Goal: Submit feedback/report problem: Provide input to the site owners about the experience or issues

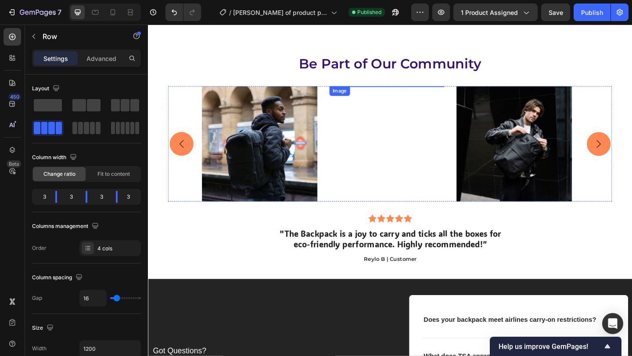
scroll to position [3489, 0]
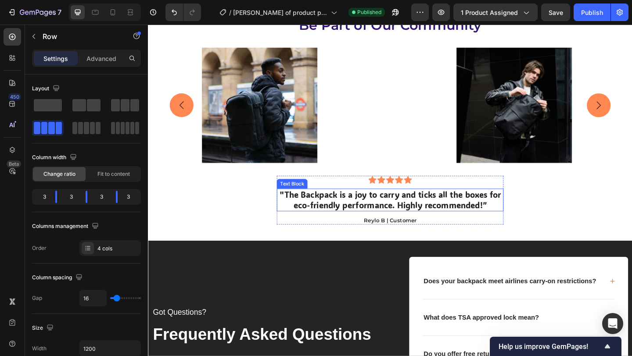
click at [426, 222] on p ""The Backpack is a joy to carry and ticks all the boxes for eco-friendly perfor…" at bounding box center [411, 215] width 245 height 23
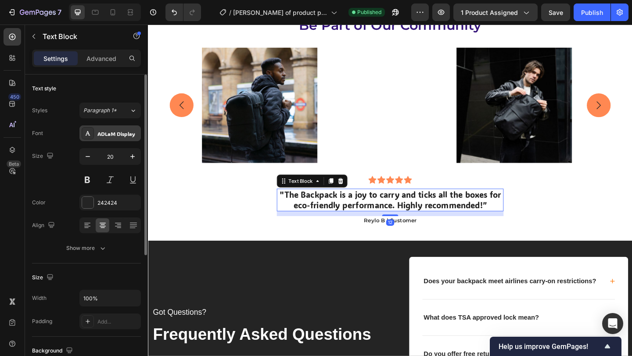
click at [104, 134] on div "ADLaM Display" at bounding box center [117, 134] width 41 height 8
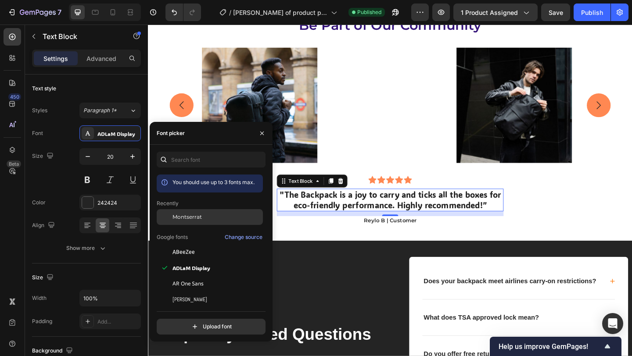
drag, startPoint x: 196, startPoint y: 220, endPoint x: 165, endPoint y: 217, distance: 31.8
click at [197, 220] on span "Montserrat" at bounding box center [186, 217] width 29 height 8
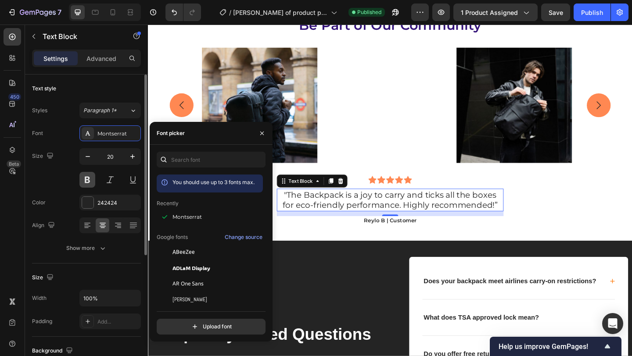
click at [90, 177] on button at bounding box center [87, 180] width 16 height 16
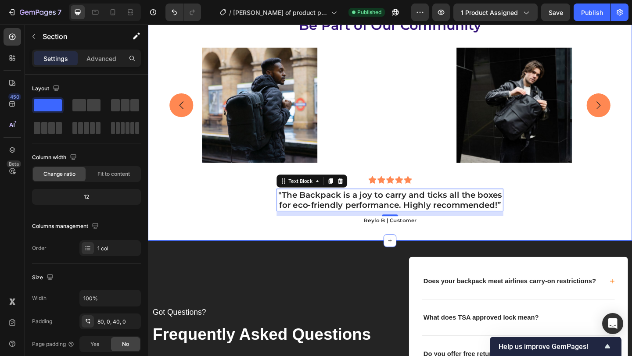
click at [589, 231] on div "Be Part of Our Community Heading Image Image Image Carousel Row Icon Icon Icon …" at bounding box center [411, 128] width 527 height 227
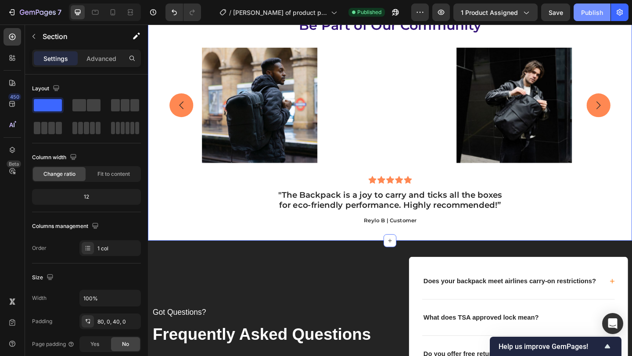
click at [587, 11] on div "Publish" at bounding box center [592, 12] width 22 height 9
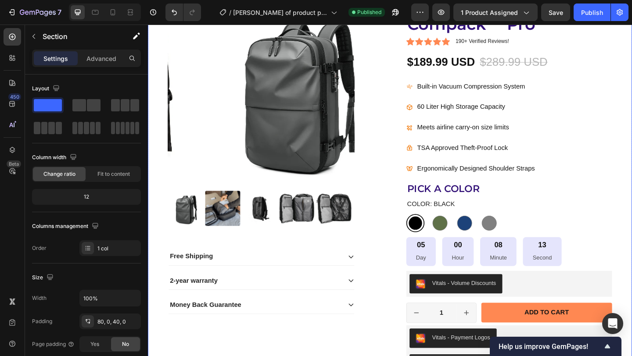
scroll to position [216, 0]
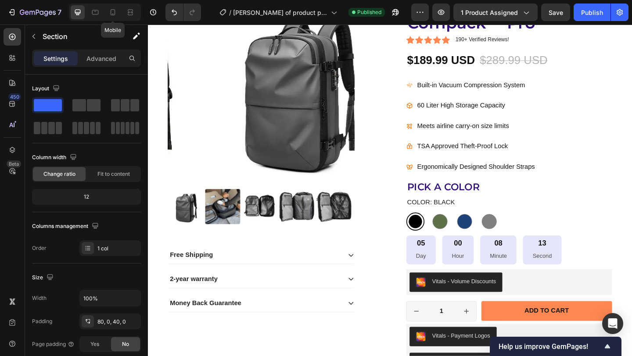
click at [113, 14] on icon at bounding box center [113, 14] width 2 height 1
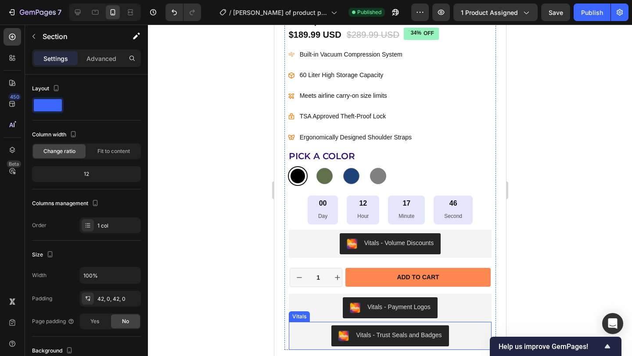
scroll to position [432, 0]
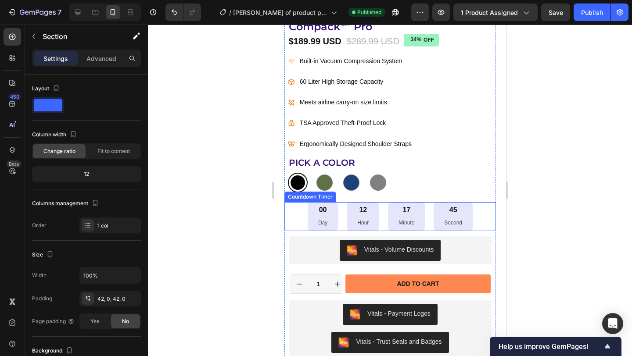
click at [469, 222] on div "45 Second" at bounding box center [452, 216] width 39 height 29
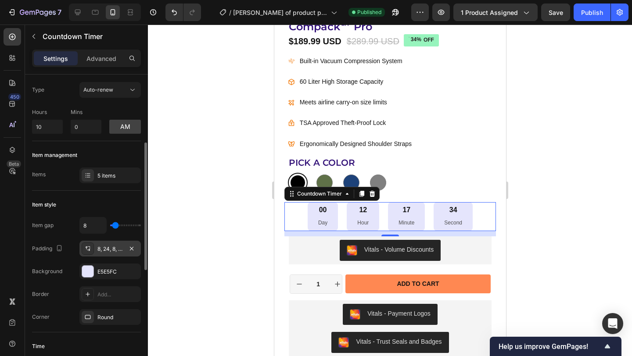
scroll to position [61, 0]
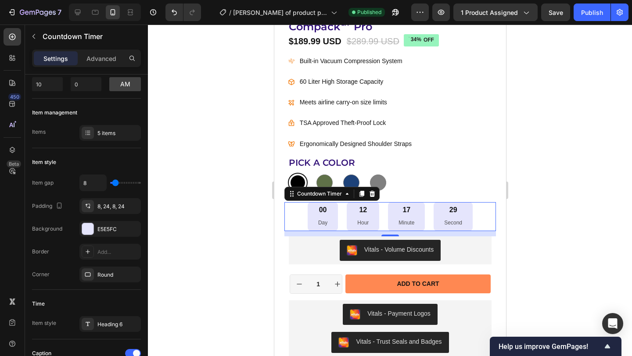
click at [297, 221] on div "00 Day 12 Hour 17 Minute 29 Second" at bounding box center [390, 216] width 212 height 29
click at [318, 219] on p "Day" at bounding box center [322, 224] width 9 height 10
click at [479, 208] on div "00 Day 12 Hour 17 Minute 27 Second" at bounding box center [390, 216] width 212 height 29
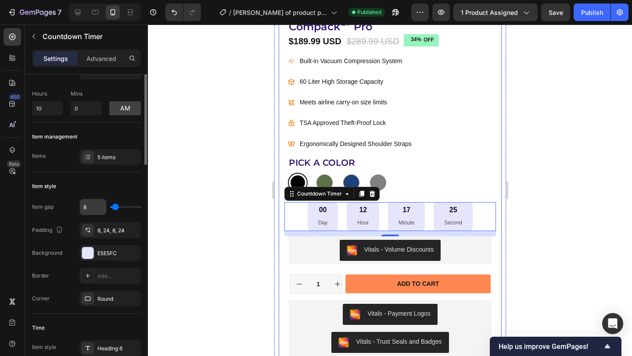
scroll to position [0, 0]
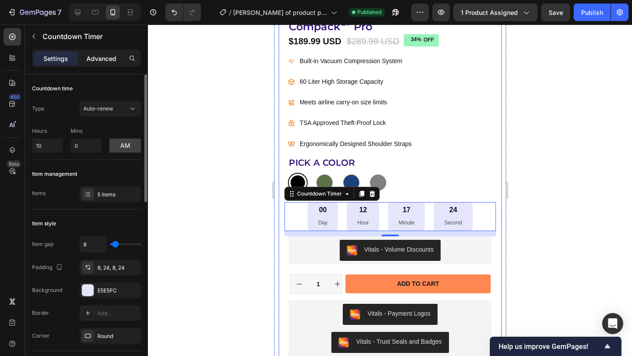
click at [99, 55] on p "Advanced" at bounding box center [101, 58] width 30 height 9
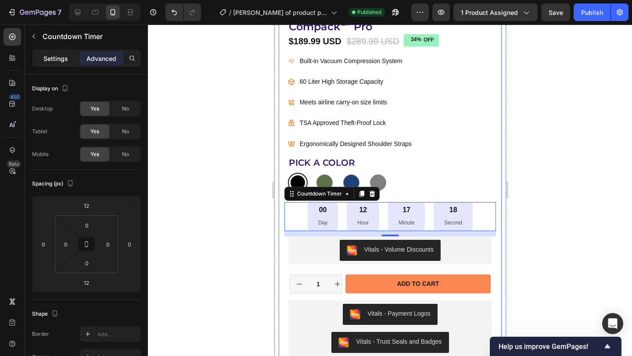
click at [59, 60] on p "Settings" at bounding box center [55, 58] width 25 height 9
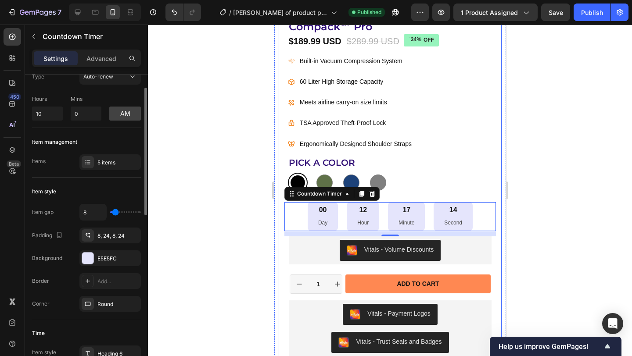
scroll to position [34, 0]
click at [111, 161] on div "5 items" at bounding box center [117, 161] width 41 height 8
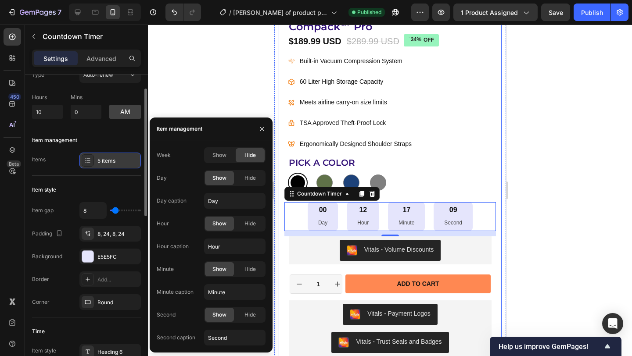
click at [111, 161] on div "5 items" at bounding box center [117, 161] width 41 height 8
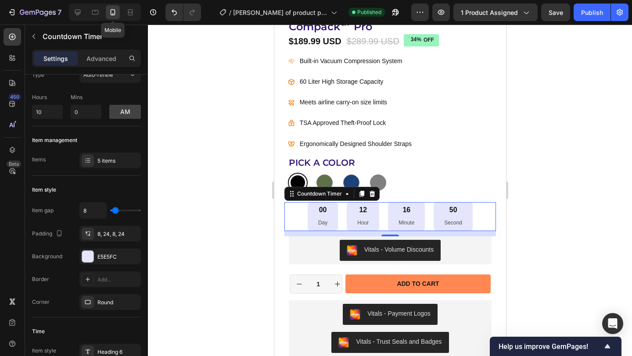
click at [113, 11] on icon at bounding box center [112, 12] width 9 height 9
click at [418, 13] on icon "button" at bounding box center [420, 12] width 9 height 9
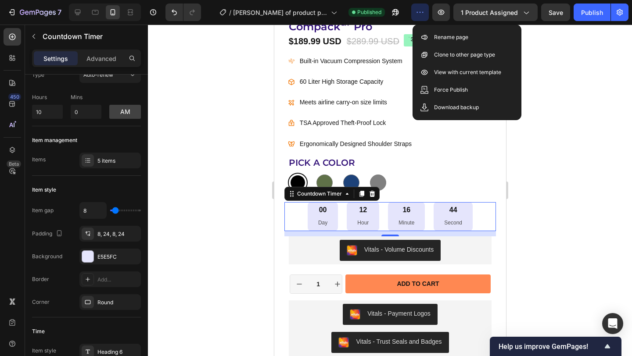
click at [584, 90] on div at bounding box center [390, 191] width 484 height 332
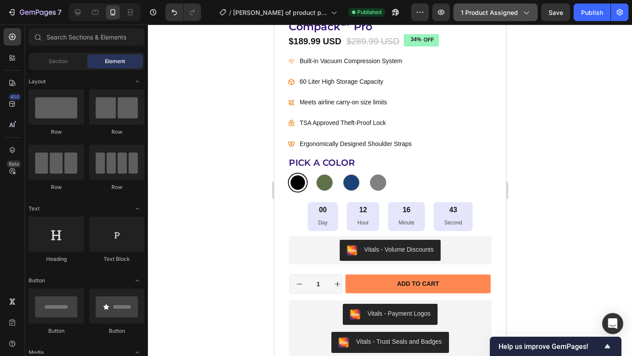
click at [520, 11] on div "1 product assigned" at bounding box center [495, 12] width 69 height 9
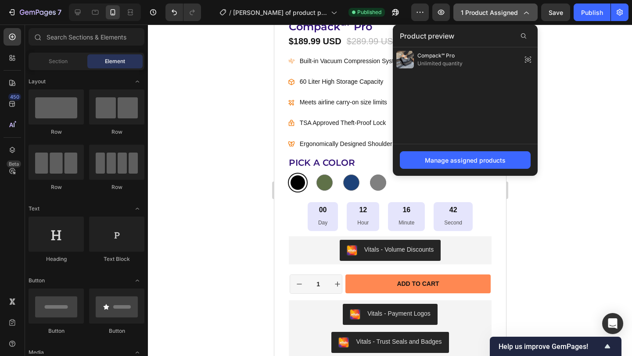
click at [520, 11] on div "1 product assigned" at bounding box center [495, 12] width 69 height 9
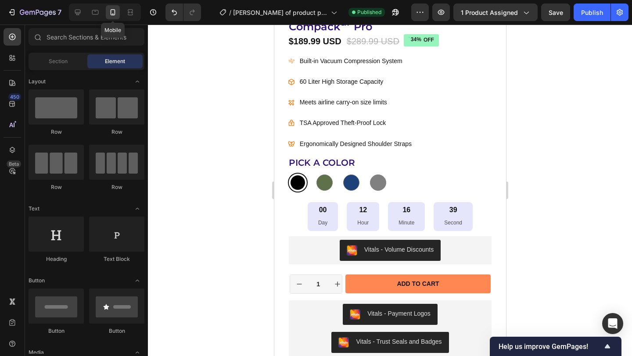
click at [116, 13] on icon at bounding box center [112, 12] width 9 height 9
click at [476, 218] on div "00 Day 12 Hour 16 Minute 34 Second" at bounding box center [390, 216] width 212 height 29
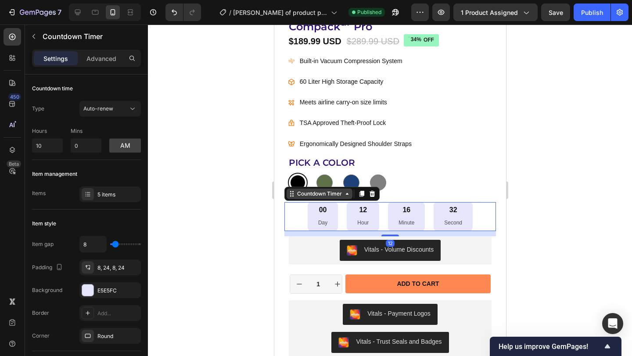
click at [347, 194] on icon at bounding box center [346, 193] width 7 height 7
click at [288, 195] on icon at bounding box center [291, 193] width 7 height 7
drag, startPoint x: 486, startPoint y: 208, endPoint x: 407, endPoint y: 229, distance: 81.2
click at [438, 209] on div "00 Day 12 Hour 16 Minute 29 Second" at bounding box center [390, 216] width 212 height 29
type input "14"
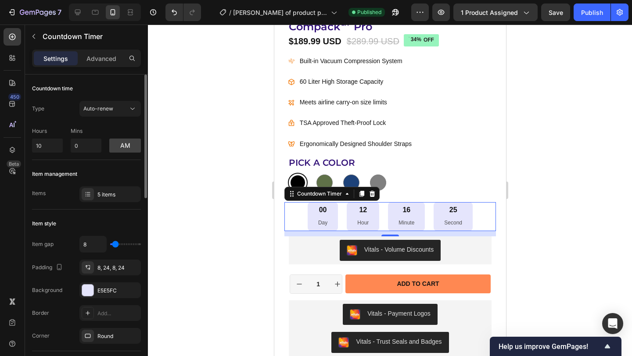
type input "14"
type input "112"
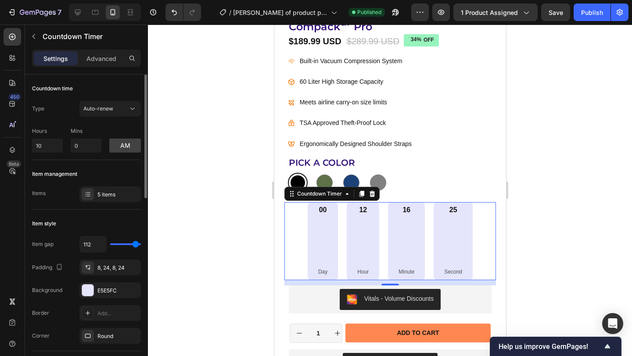
type input "120"
type input "0"
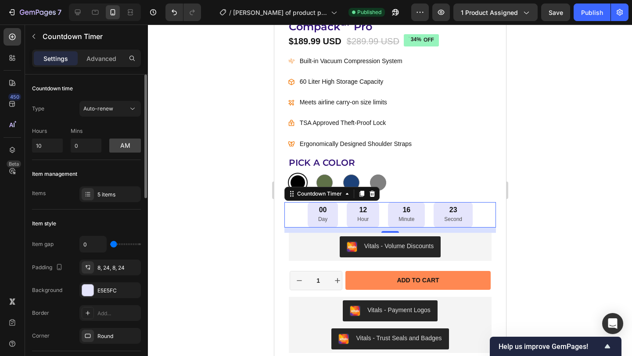
drag, startPoint x: 116, startPoint y: 244, endPoint x: 78, endPoint y: 246, distance: 38.2
type input "0"
click at [110, 245] on input "range" at bounding box center [125, 245] width 31 height 2
click at [547, 228] on div at bounding box center [390, 191] width 484 height 332
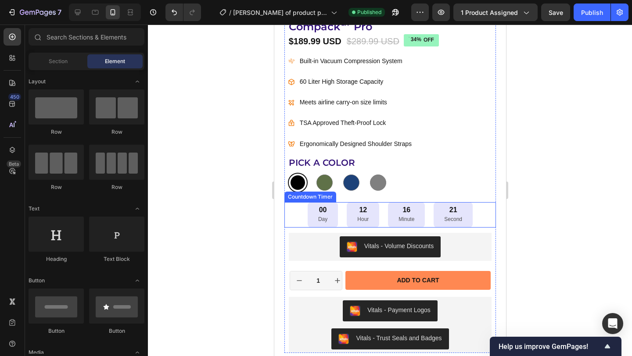
click at [297, 213] on div "00 Day 12 Hour 16 Minute 21 Second" at bounding box center [390, 214] width 212 height 25
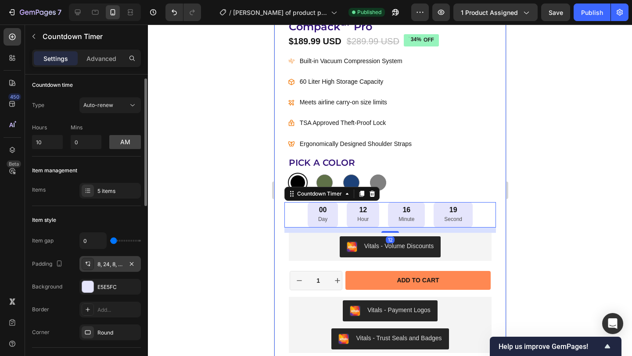
scroll to position [23, 0]
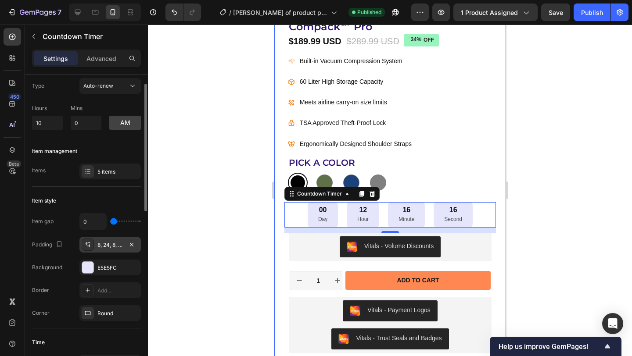
click at [104, 244] on div "8, 24, 8, 24" at bounding box center [109, 245] width 25 height 8
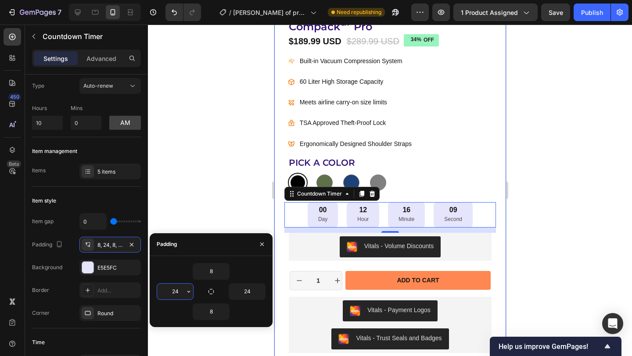
drag, startPoint x: 180, startPoint y: 292, endPoint x: 171, endPoint y: 292, distance: 9.7
click at [171, 292] on input "24" at bounding box center [175, 292] width 36 height 16
type input "8"
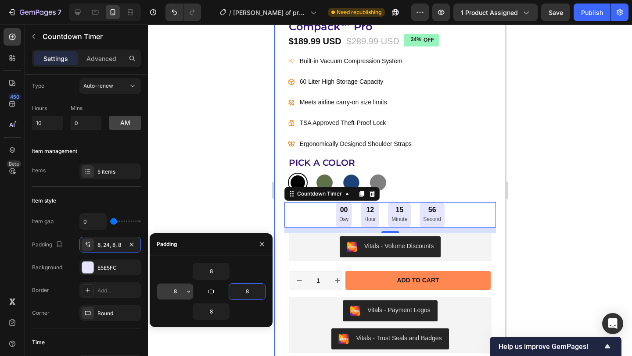
type input "8"
drag, startPoint x: 214, startPoint y: 277, endPoint x: 213, endPoint y: 290, distance: 13.2
click at [214, 277] on input "8" at bounding box center [211, 272] width 36 height 16
click at [213, 290] on icon "button" at bounding box center [211, 291] width 7 height 7
click at [178, 292] on input "8" at bounding box center [175, 292] width 36 height 16
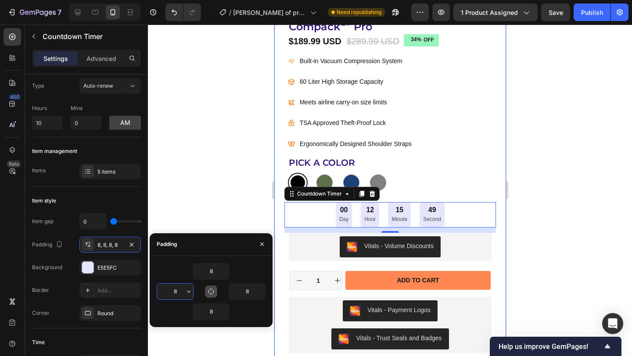
drag, startPoint x: 178, startPoint y: 292, endPoint x: 170, endPoint y: 293, distance: 7.9
click at [170, 293] on input "8" at bounding box center [175, 292] width 36 height 16
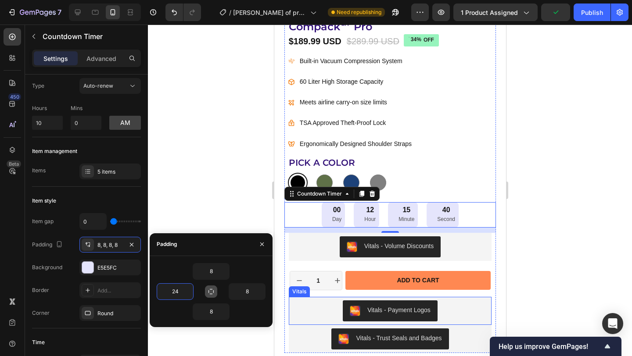
type input "2"
type input "20"
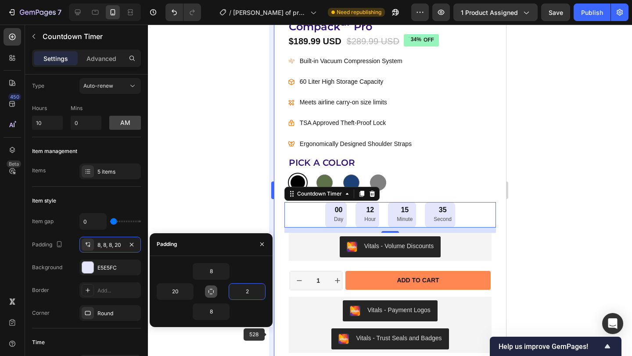
type input "20"
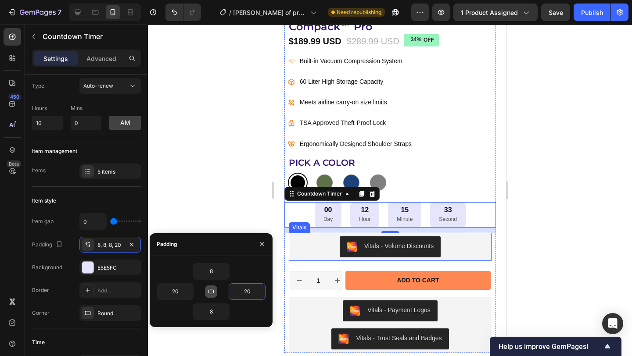
click at [535, 214] on div at bounding box center [390, 191] width 484 height 332
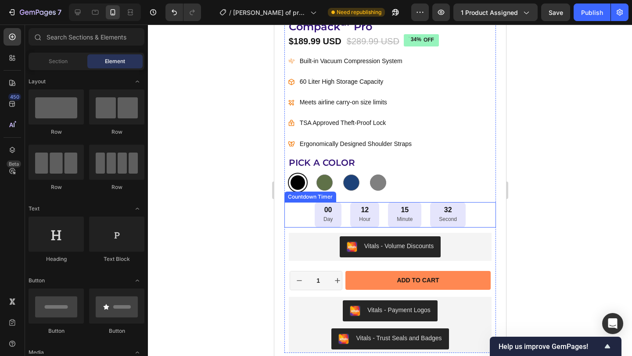
click at [298, 211] on div "00 Day 12 Hour 15 Minute 32 Second" at bounding box center [390, 214] width 212 height 25
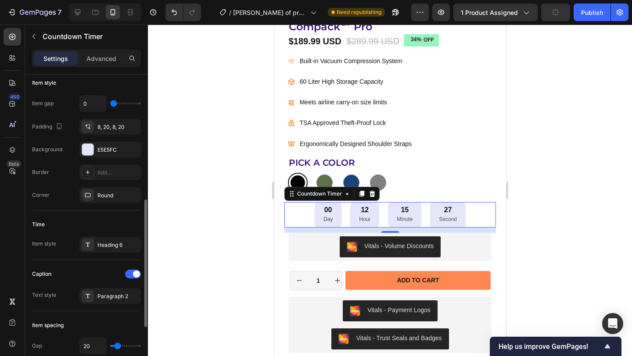
scroll to position [188, 0]
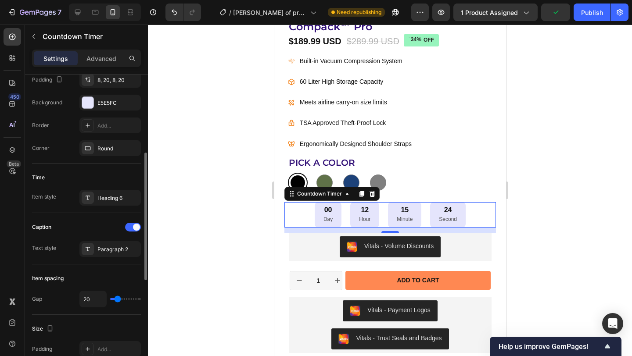
type input "9"
type input "5"
type input "0"
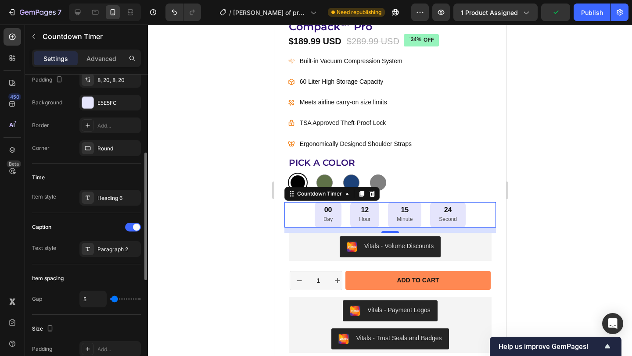
type input "0"
type input "6"
type input "23"
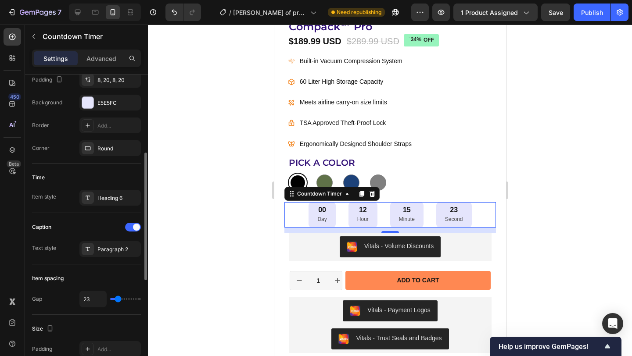
type input "29"
type input "33"
type input "35"
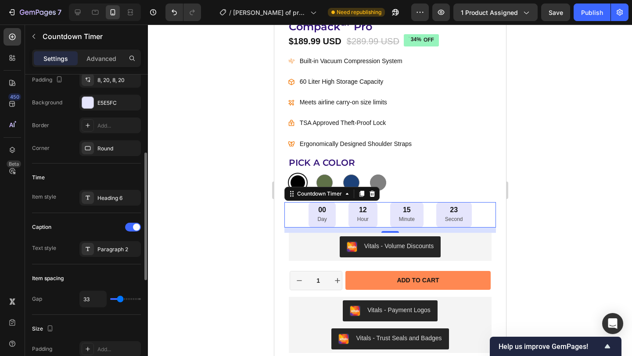
type input "35"
type input "37"
type input "39"
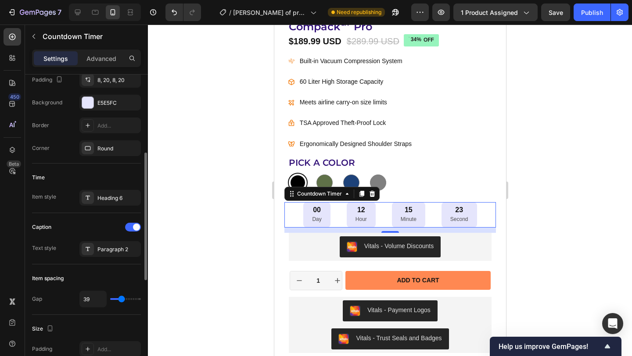
type input "45"
type input "48"
type input "51"
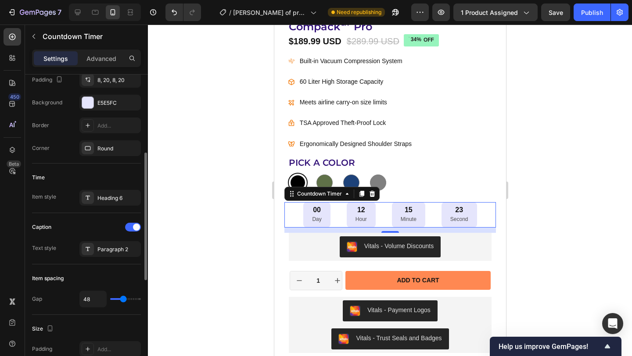
type input "51"
type input "53"
type input "51"
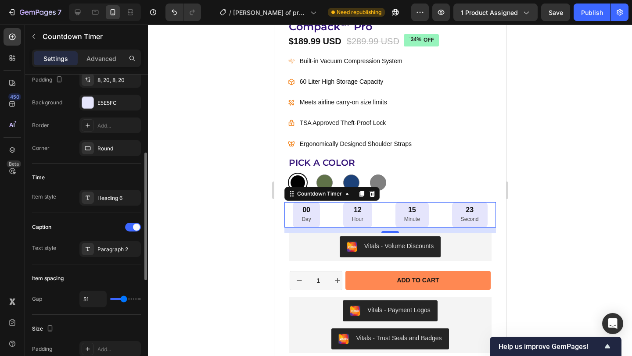
type input "33"
type input "31"
type input "28"
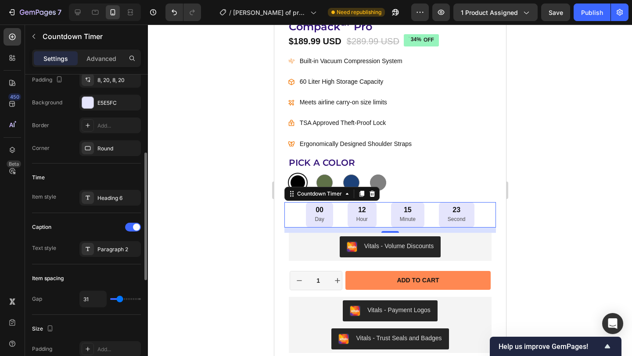
type input "28"
type input "27"
type input "26"
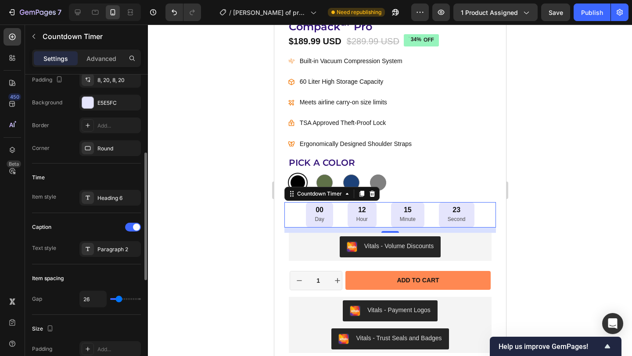
type input "24"
type input "23"
type input "22"
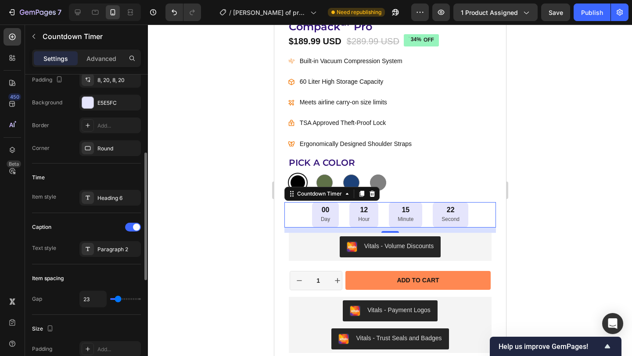
type input "22"
type input "20"
type input "19"
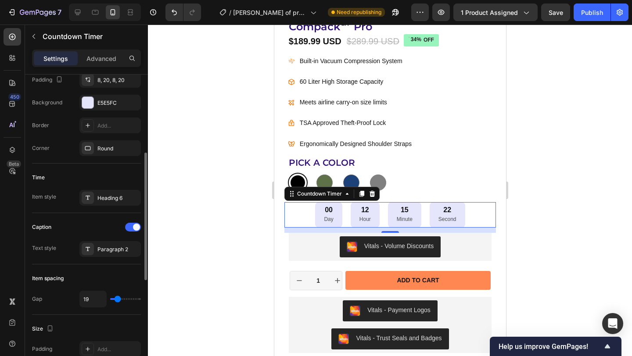
type input "18"
type input "15"
type input "13"
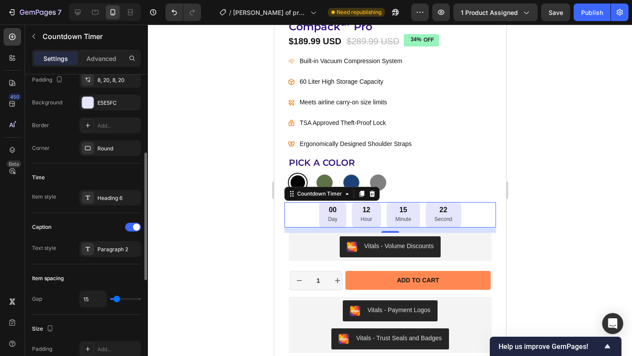
type input "13"
type input "12"
type input "11"
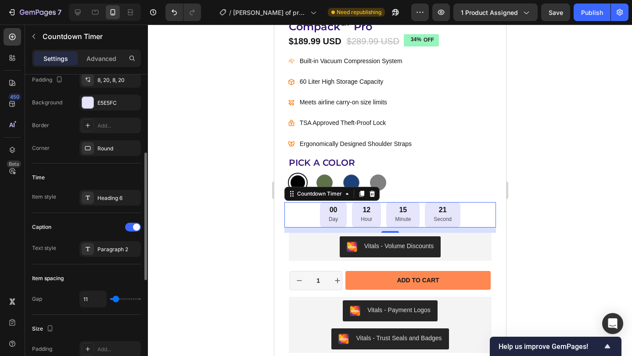
type input "10"
click at [115, 298] on input "range" at bounding box center [125, 299] width 31 height 2
click at [586, 17] on button "Publish" at bounding box center [592, 13] width 37 height 18
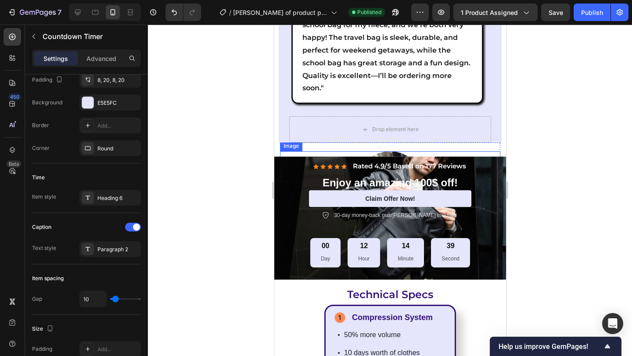
scroll to position [3021, 0]
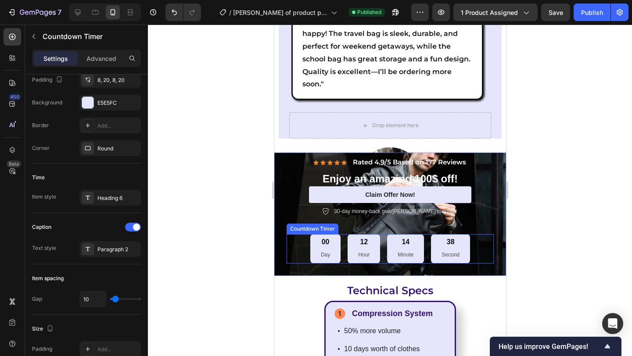
click at [295, 234] on div "00 Day 12 Hour 14 Minute 38 Second" at bounding box center [389, 248] width 207 height 29
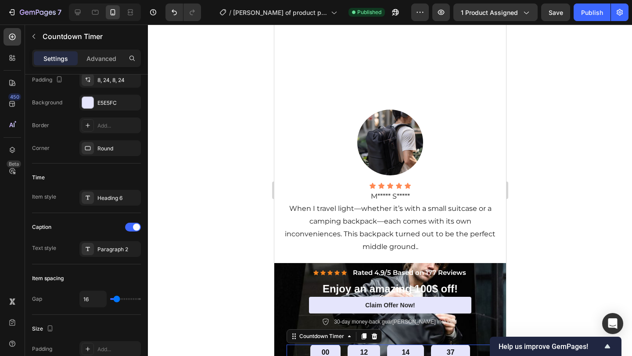
scroll to position [3185, 0]
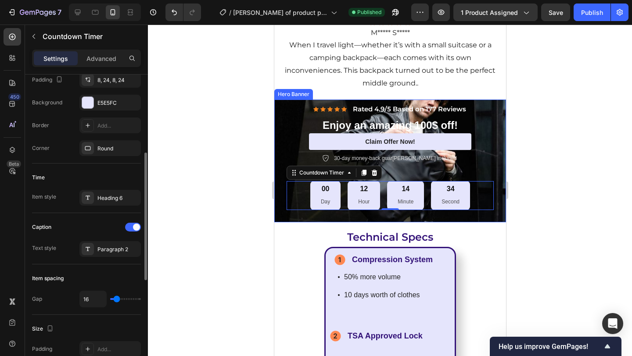
type input "6"
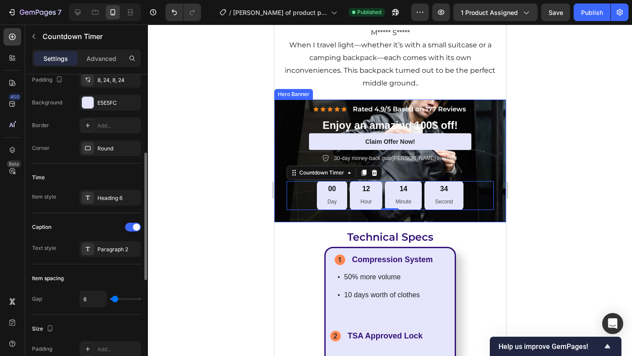
type input "5"
type input "4"
type input "2"
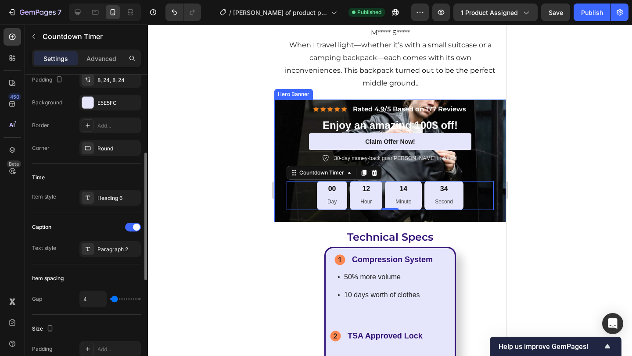
type input "2"
type input "4"
type input "6"
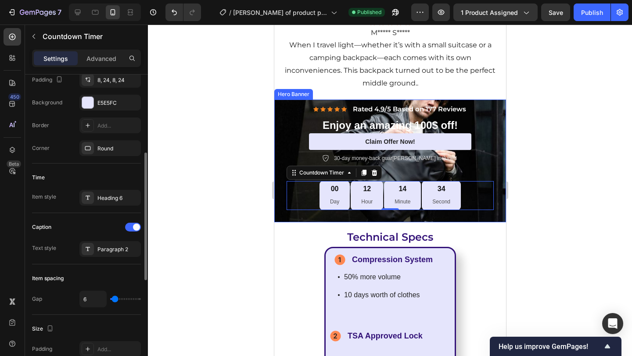
type input "7"
type input "8"
type input "9"
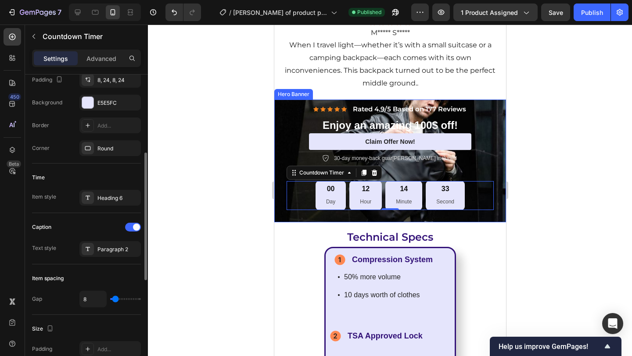
type input "9"
type input "10"
click at [115, 300] on input "range" at bounding box center [125, 299] width 31 height 2
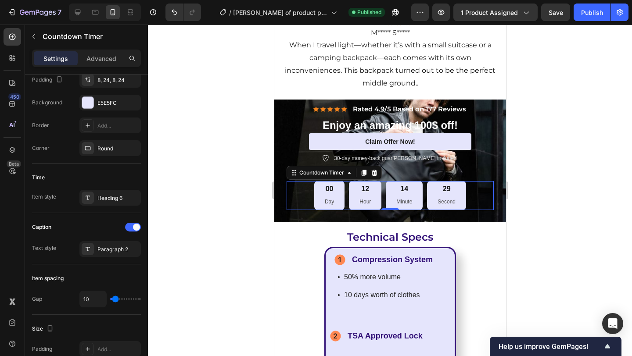
click at [465, 195] on div "00 Day 12 Hour 14 Minute 29 Second" at bounding box center [389, 195] width 207 height 29
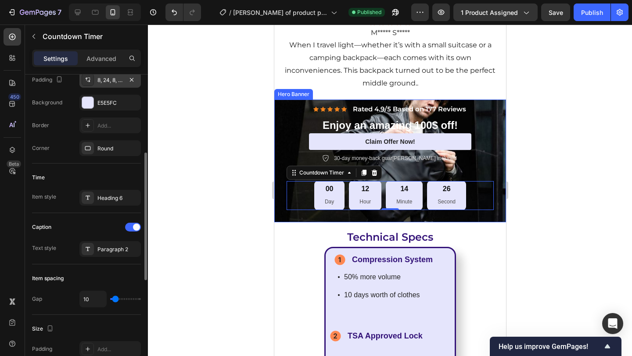
click at [109, 80] on div "8, 24, 8, 24" at bounding box center [109, 80] width 25 height 8
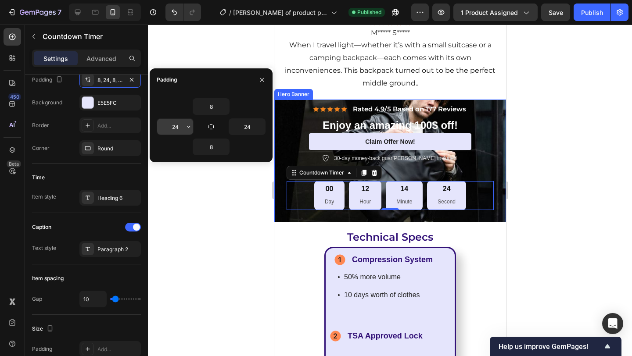
click at [177, 130] on input "24" at bounding box center [175, 127] width 36 height 16
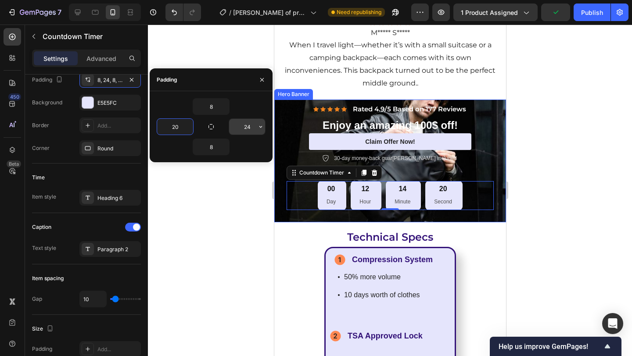
type input "20"
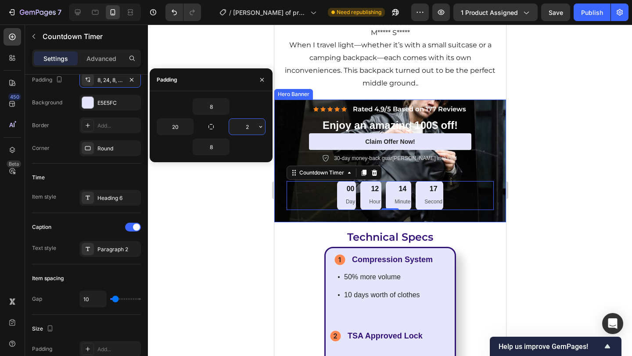
type input "20"
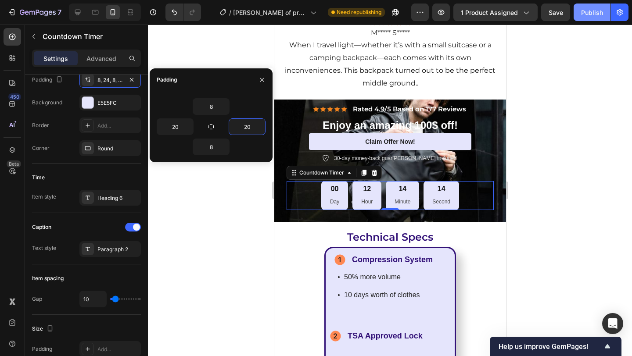
click at [591, 16] on div "Publish" at bounding box center [592, 12] width 22 height 9
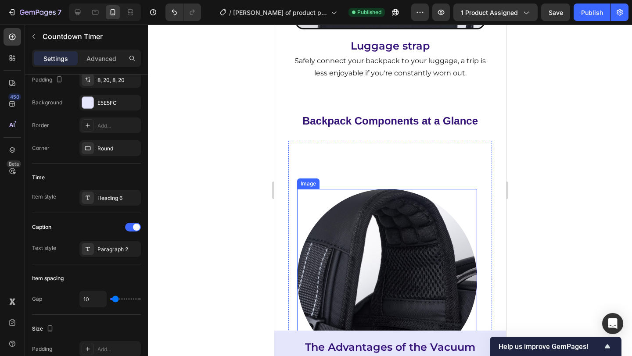
scroll to position [4839, 0]
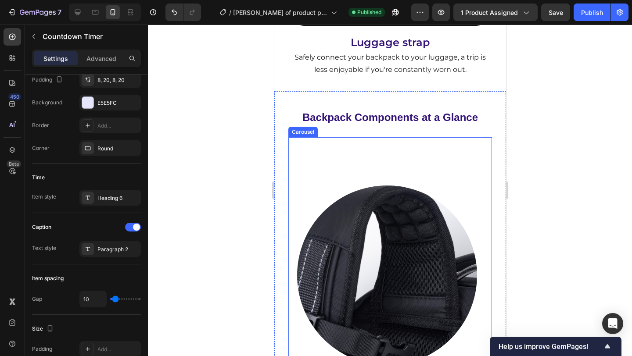
click at [386, 142] on div "Image Ergonomic Shoulder Straps for Maximum Comfort Text Block" at bounding box center [386, 268] width 197 height 262
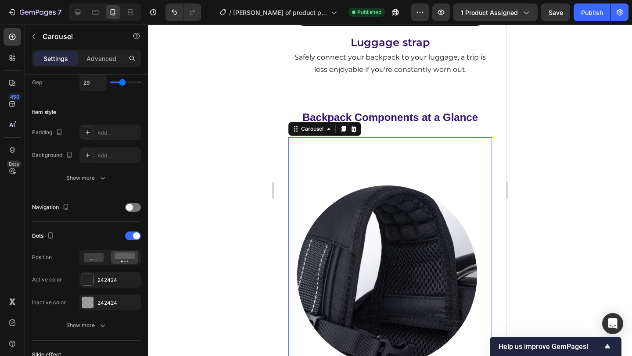
scroll to position [0, 0]
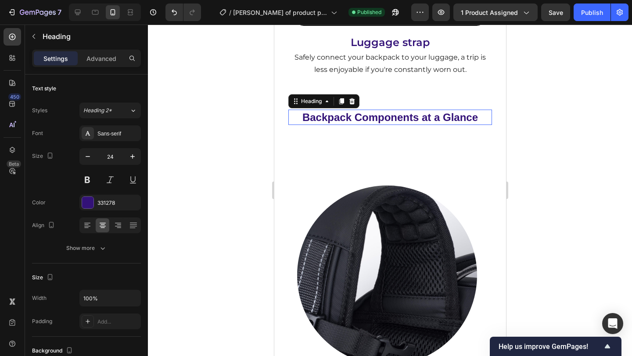
click at [414, 110] on h2 "Backpack Components at a Glance" at bounding box center [389, 117] width 179 height 15
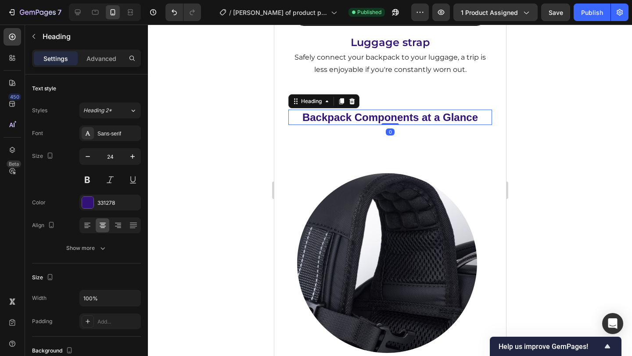
drag, startPoint x: 389, startPoint y: 125, endPoint x: 390, endPoint y: 105, distance: 20.2
click at [390, 110] on div "Backpack Components at a Glance Heading 0" at bounding box center [390, 117] width 204 height 15
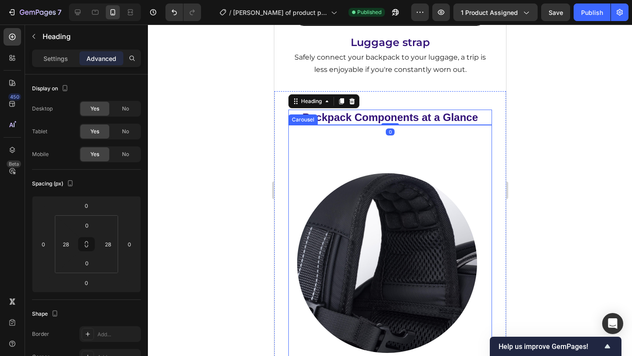
click at [434, 161] on div "Image Ergonomic Shoulder Straps for Maximum Comfort Text Block" at bounding box center [386, 256] width 197 height 262
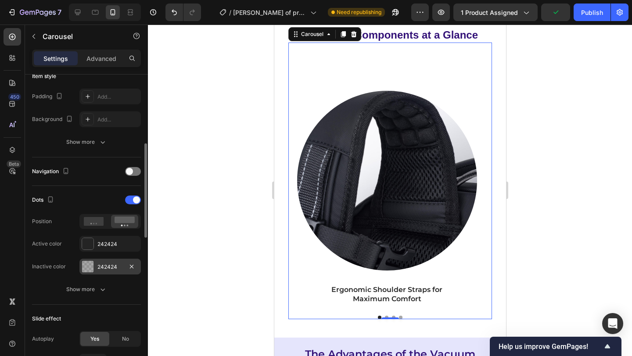
scroll to position [226, 0]
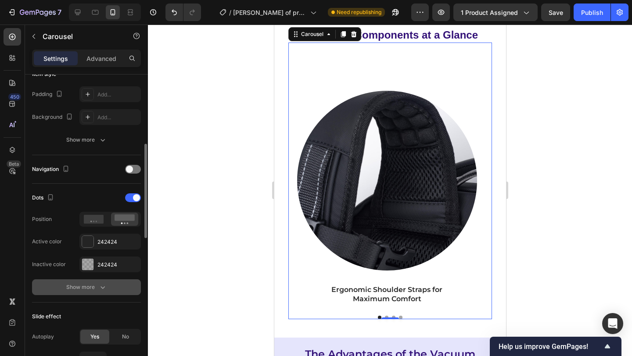
click at [104, 287] on icon "button" at bounding box center [102, 287] width 9 height 9
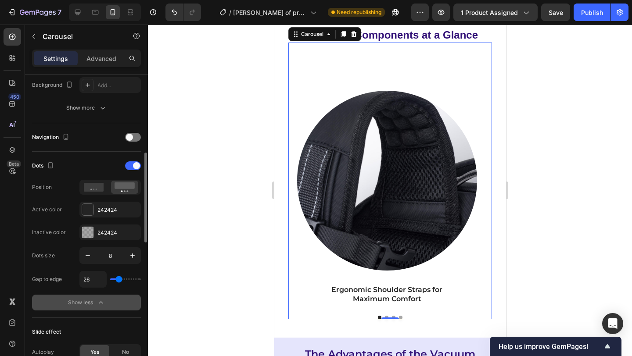
scroll to position [260, 0]
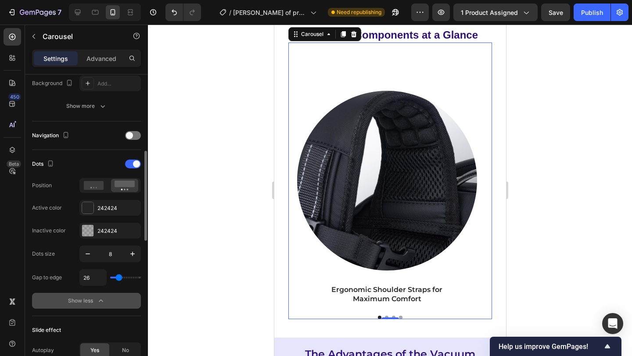
click at [102, 301] on icon "button" at bounding box center [101, 301] width 4 height 2
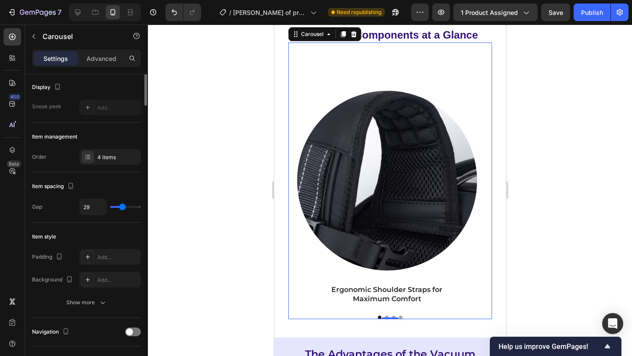
scroll to position [0, 0]
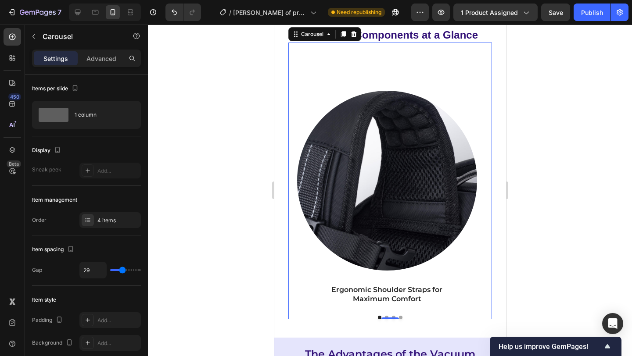
click at [392, 80] on div "Image Ergonomic Shoulder Straps for Maximum Comfort Text Block" at bounding box center [386, 174] width 197 height 262
click at [408, 103] on div "Image Ergonomic Shoulder Straps for Maximum Comfort Text Block" at bounding box center [386, 174] width 197 height 262
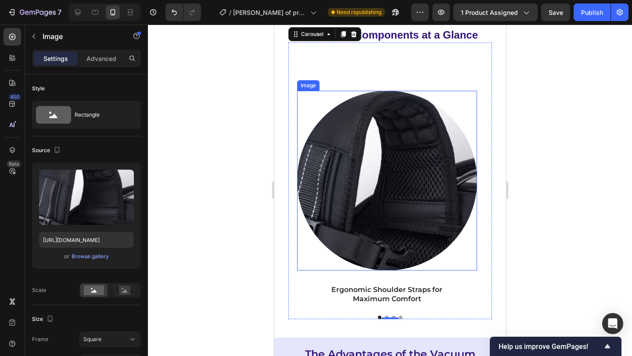
click at [394, 155] on img at bounding box center [386, 180] width 179 height 179
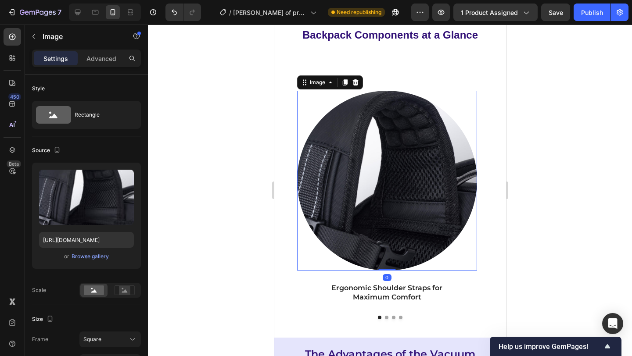
drag, startPoint x: 389, startPoint y: 296, endPoint x: 390, endPoint y: 270, distance: 25.9
click at [390, 270] on div "Image 0" at bounding box center [386, 180] width 179 height 179
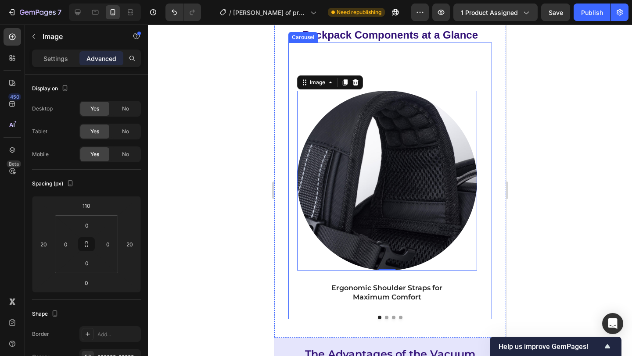
click at [394, 66] on div "Image 0 Ergonomic Shoulder Straps for Maximum Comfort Text Block" at bounding box center [386, 174] width 197 height 262
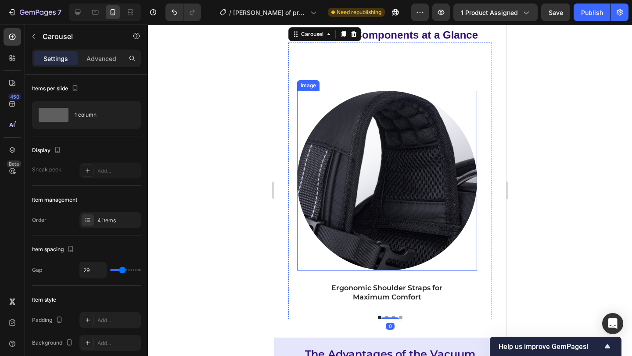
click at [380, 117] on img at bounding box center [386, 180] width 179 height 179
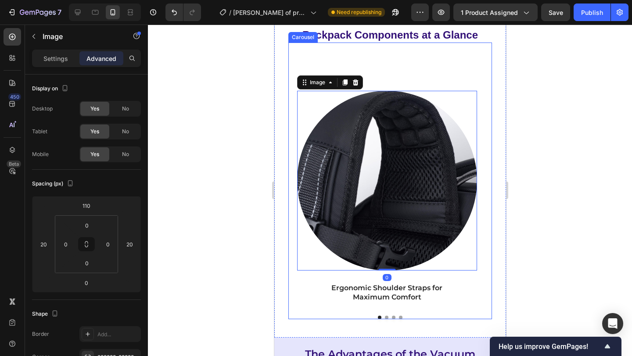
drag, startPoint x: 379, startPoint y: 130, endPoint x: 381, endPoint y: 110, distance: 20.3
click at [377, 79] on div "Image 0 Ergonomic Shoulder Straps for Maximum Comfort Text Block" at bounding box center [386, 174] width 197 height 262
click at [382, 74] on div "Image 0 Ergonomic Shoulder Straps for Maximum Comfort Text Block" at bounding box center [386, 174] width 197 height 262
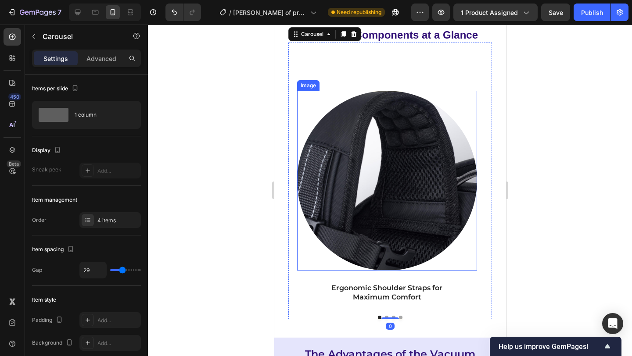
click at [374, 133] on img at bounding box center [386, 180] width 179 height 179
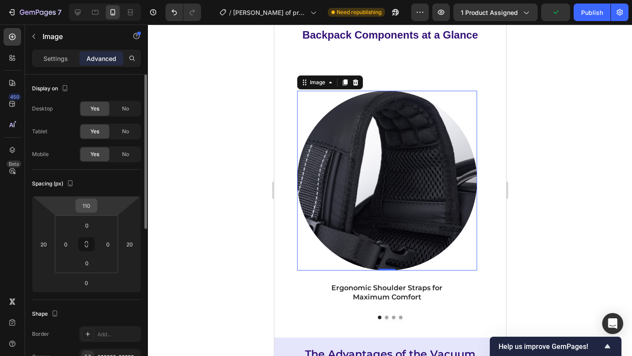
click at [94, 204] on input "110" at bounding box center [87, 205] width 18 height 13
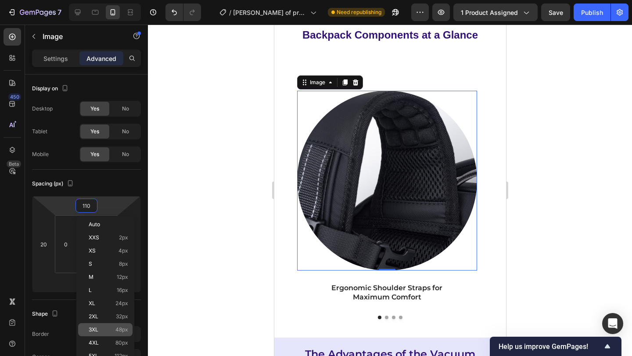
click at [125, 328] on span "48px" at bounding box center [121, 330] width 13 height 6
type input "48"
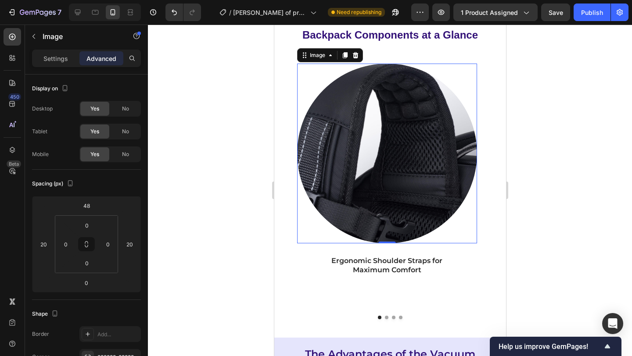
click at [596, 240] on div at bounding box center [390, 191] width 484 height 332
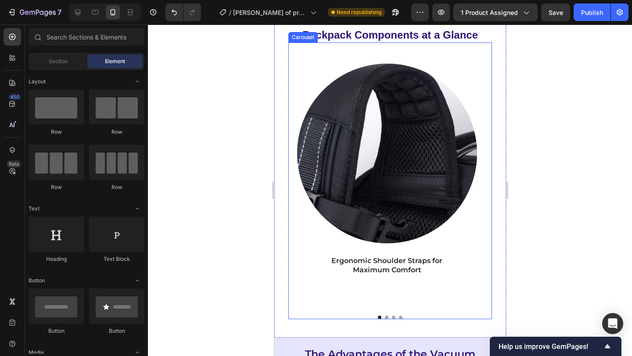
click at [382, 312] on div "Image Ergonomic Shoulder Straps for Maximum Comfort Text Block" at bounding box center [386, 195] width 197 height 262
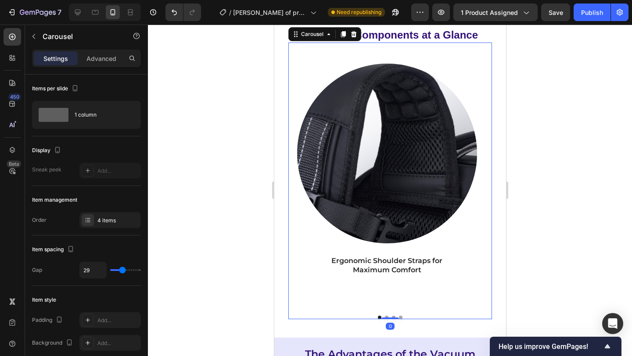
drag, startPoint x: 389, startPoint y: 331, endPoint x: 390, endPoint y: 310, distance: 21.1
click at [390, 310] on div "Image Ergonomic Shoulder Straps for Maximum Comfort Text Block Image Side Bottl…" at bounding box center [390, 181] width 204 height 277
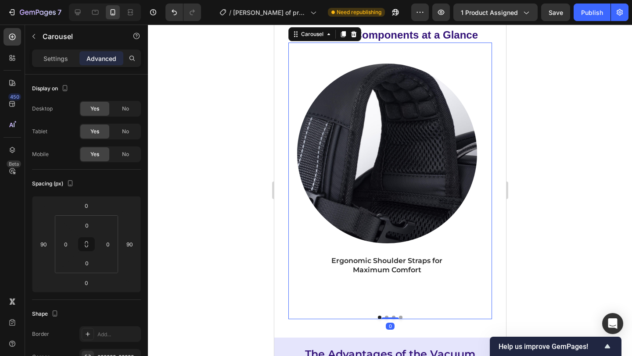
click at [390, 303] on div "Image Ergonomic Shoulder Straps for Maximum Comfort Text Block" at bounding box center [386, 195] width 197 height 262
click at [386, 269] on div "Ergonomic Shoulder Straps for Maximum Comfort" at bounding box center [387, 266] width 122 height 20
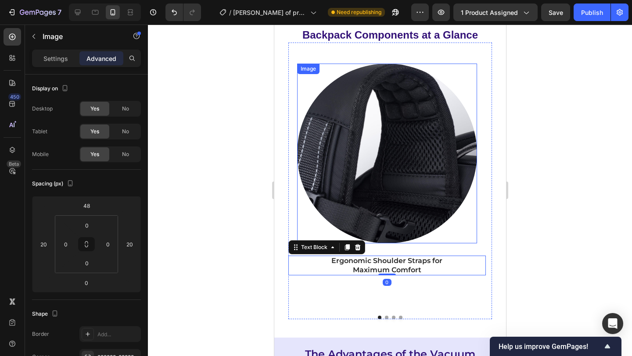
click at [387, 243] on div "Image" at bounding box center [386, 153] width 179 height 179
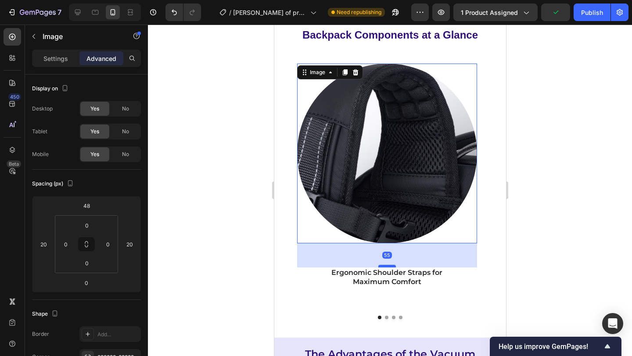
drag, startPoint x: 387, startPoint y: 255, endPoint x: 388, endPoint y: 279, distance: 24.2
click at [388, 268] on div at bounding box center [387, 266] width 18 height 3
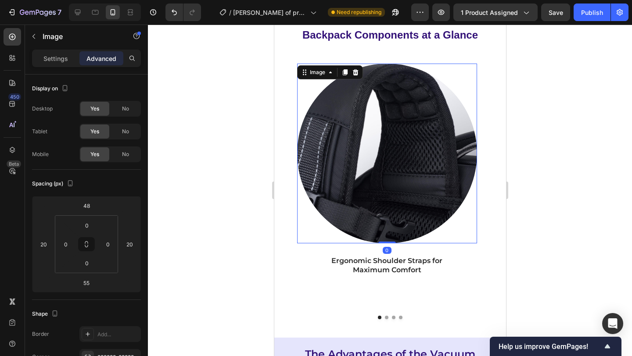
drag, startPoint x: 388, startPoint y: 279, endPoint x: 387, endPoint y: 240, distance: 39.5
click at [387, 240] on div "Image 0" at bounding box center [386, 153] width 179 height 179
type input "0"
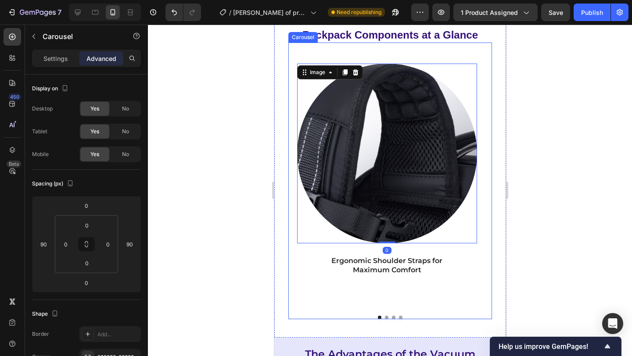
click at [387, 318] on div "Image 0 Ergonomic Shoulder Straps for Maximum Comfort Text Block" at bounding box center [386, 195] width 197 height 262
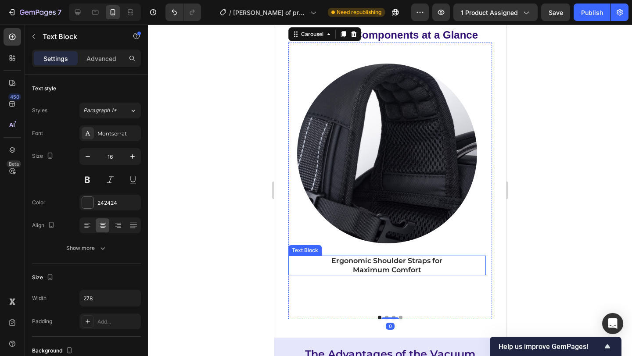
click at [387, 274] on strong "Ergonomic Shoulder Straps for Maximum Comfort" at bounding box center [386, 266] width 111 height 18
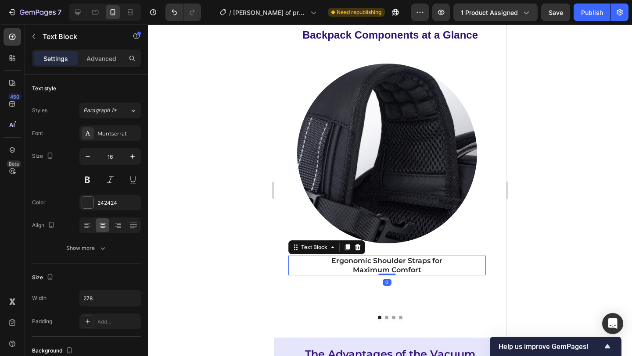
drag, startPoint x: 387, startPoint y: 289, endPoint x: 384, endPoint y: 284, distance: 5.4
click at [384, 276] on div "Ergonomic Shoulder Straps for Maximum Comfort Text Block 0" at bounding box center [386, 266] width 197 height 20
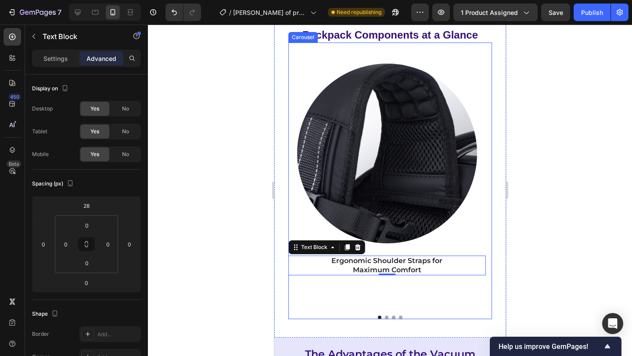
click at [388, 319] on div "Image Ergonomic Shoulder Straps for Maximum Comfort Text Block 0 Image Side Bot…" at bounding box center [390, 181] width 204 height 277
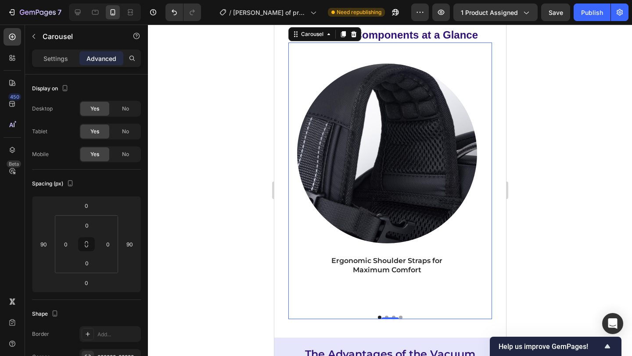
click at [409, 289] on div "Image Ergonomic Shoulder Straps for Maximum Comfort Text Block" at bounding box center [386, 195] width 197 height 262
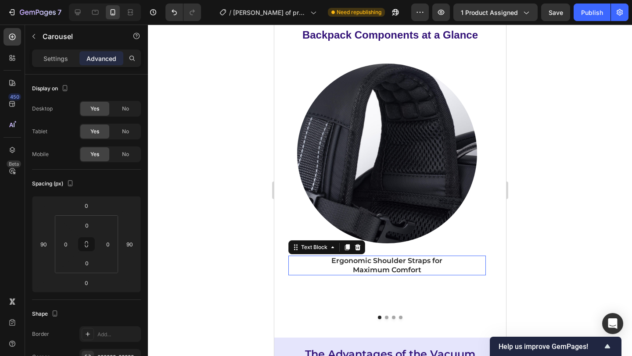
click at [409, 274] on strong "Ergonomic Shoulder Straps for Maximum Comfort" at bounding box center [386, 266] width 111 height 18
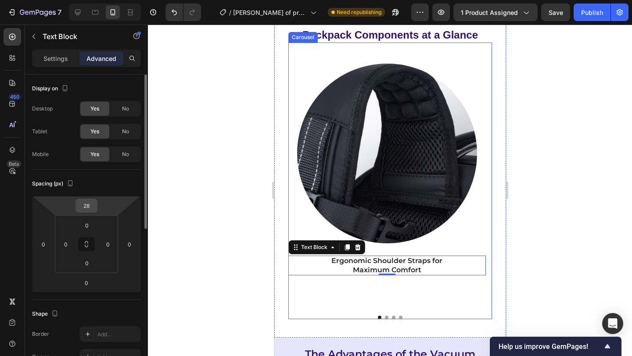
click at [87, 208] on input "28" at bounding box center [87, 205] width 18 height 13
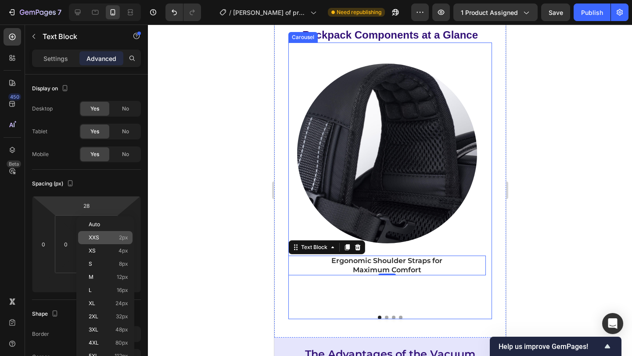
click at [113, 240] on p "XXS 2px" at bounding box center [108, 238] width 39 height 6
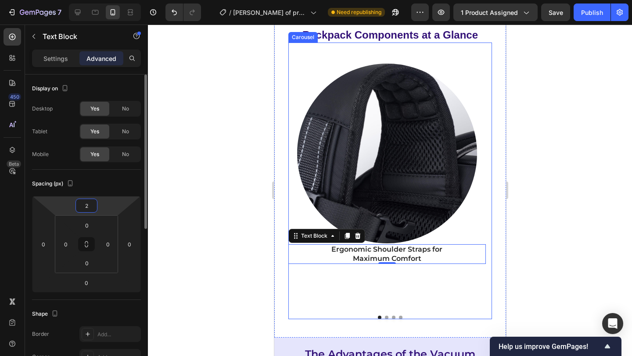
click at [95, 203] on input "2" at bounding box center [87, 205] width 18 height 13
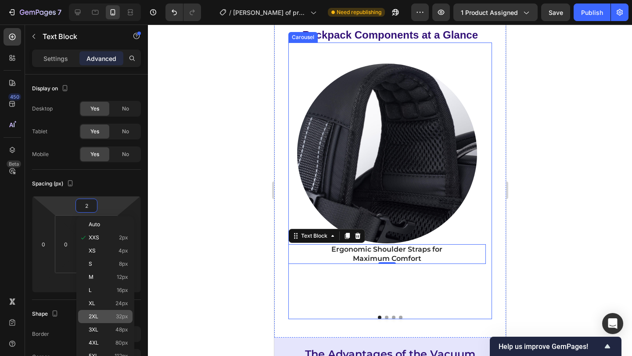
click at [117, 315] on span "32px" at bounding box center [122, 317] width 12 height 6
type input "32"
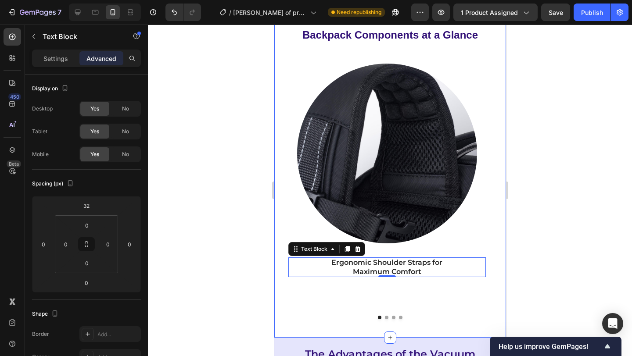
click at [547, 282] on div at bounding box center [390, 191] width 484 height 332
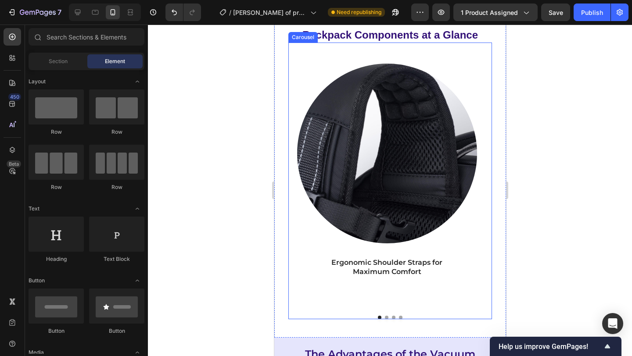
click at [436, 317] on div "Image Ergonomic Shoulder Straps for Maximum Comfort Text Block" at bounding box center [386, 195] width 197 height 262
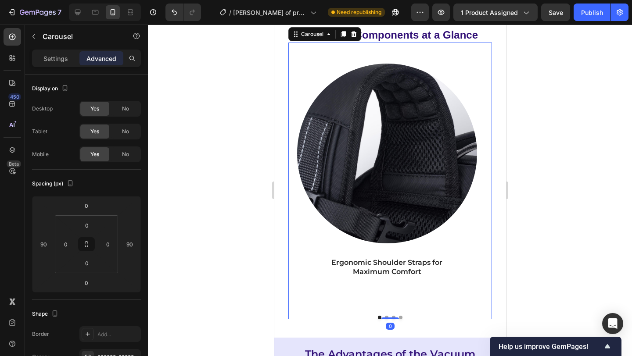
click at [384, 319] on button "Dot" at bounding box center [386, 318] width 4 height 4
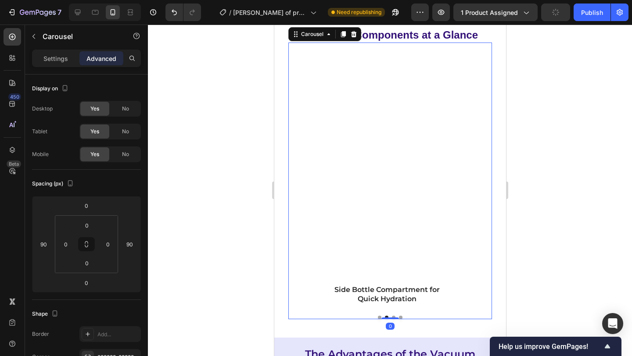
click at [381, 333] on div "Backpack Components at a Glance Heading Row Image Ergonomic Shoulder Straps for…" at bounding box center [390, 173] width 232 height 329
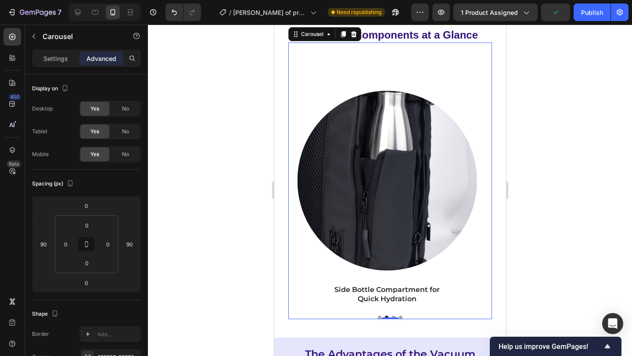
click at [393, 319] on div "Image Ergonomic Shoulder Straps for Maximum Comfort Text Block Image Side Bottl…" at bounding box center [390, 181] width 204 height 277
click at [398, 319] on button "Dot" at bounding box center [400, 318] width 4 height 4
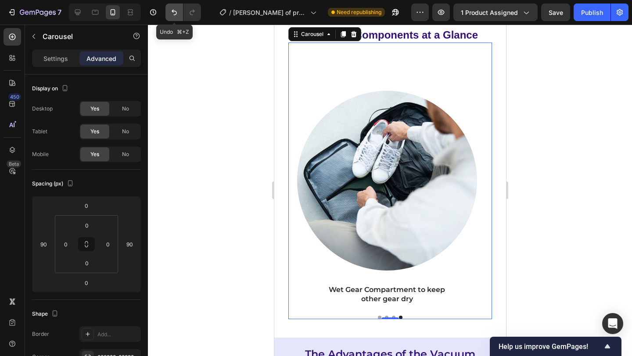
click at [174, 12] on icon "Undo/Redo" at bounding box center [174, 12] width 9 height 9
click at [377, 319] on button "Dot" at bounding box center [379, 318] width 4 height 4
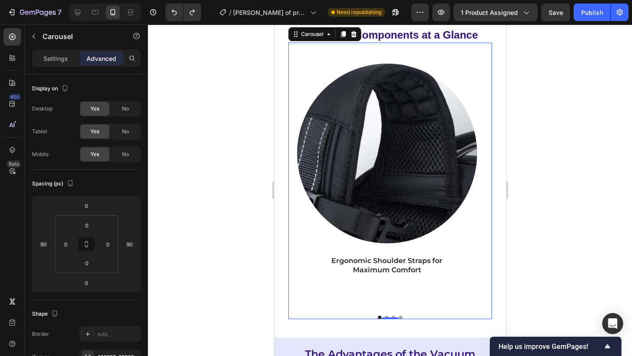
click at [377, 319] on button "Dot" at bounding box center [379, 318] width 4 height 4
click at [173, 13] on icon "Undo/Redo" at bounding box center [174, 12] width 9 height 9
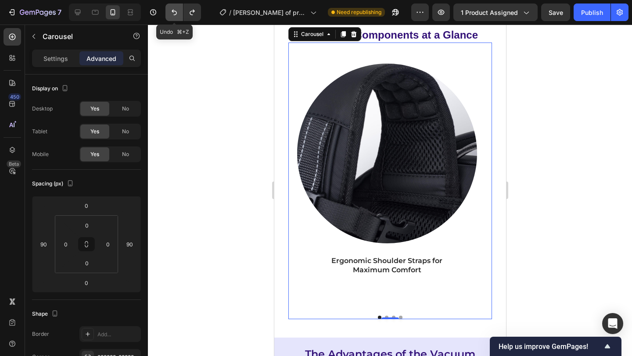
click at [173, 13] on icon "Undo/Redo" at bounding box center [174, 12] width 9 height 9
click at [171, 14] on icon "Undo/Redo" at bounding box center [174, 12] width 9 height 9
click at [172, 13] on icon "Undo/Redo" at bounding box center [174, 12] width 9 height 9
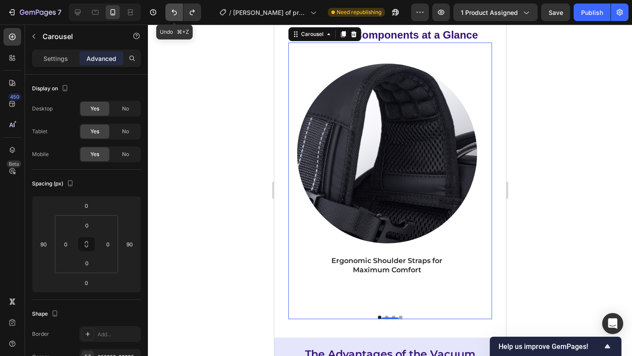
click at [172, 13] on icon "Undo/Redo" at bounding box center [174, 12] width 9 height 9
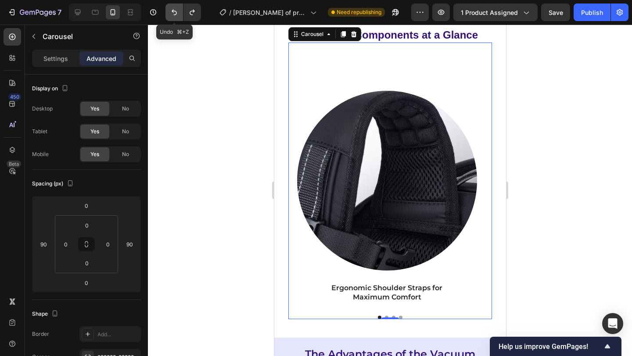
click at [172, 13] on icon "Undo/Redo" at bounding box center [174, 12] width 9 height 9
click at [174, 14] on icon "Undo/Redo" at bounding box center [174, 13] width 5 height 6
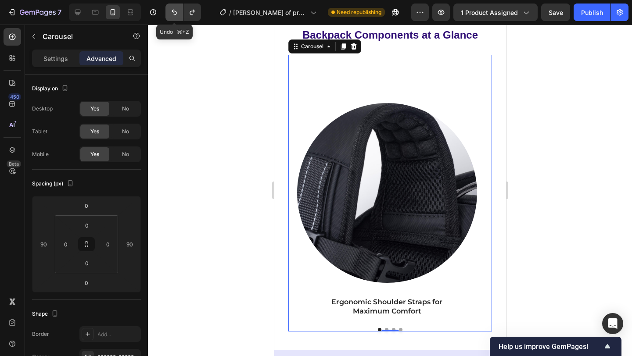
click at [174, 14] on icon "Undo/Redo" at bounding box center [174, 13] width 5 height 6
click at [175, 14] on icon "Undo/Redo" at bounding box center [174, 12] width 9 height 9
click at [197, 14] on button "Undo/Redo" at bounding box center [192, 13] width 18 height 18
click at [194, 14] on icon "Undo/Redo" at bounding box center [192, 12] width 9 height 9
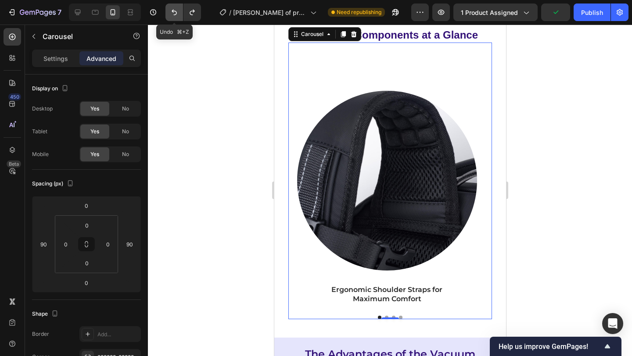
click at [179, 14] on button "Undo/Redo" at bounding box center [174, 13] width 18 height 18
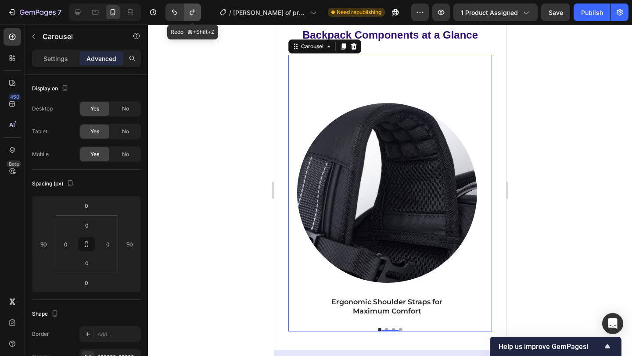
click at [193, 14] on icon "Undo/Redo" at bounding box center [192, 12] width 9 height 9
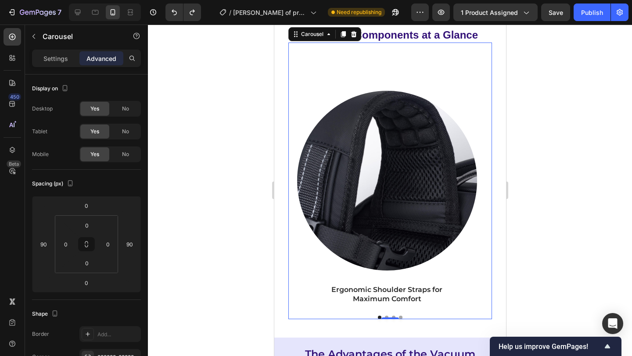
click at [578, 105] on div at bounding box center [390, 191] width 484 height 332
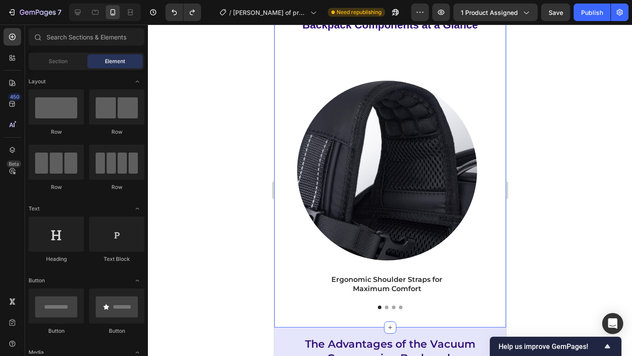
scroll to position [4907, 0]
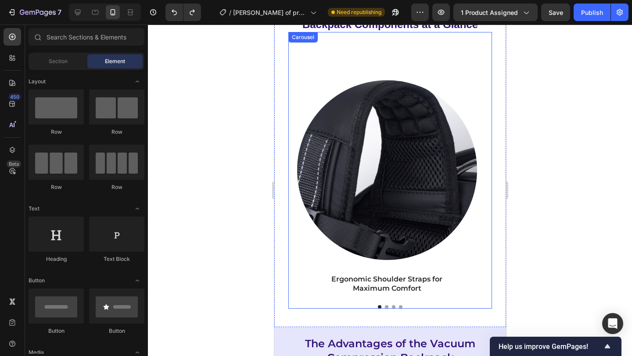
click at [384, 309] on button "Dot" at bounding box center [386, 307] width 4 height 4
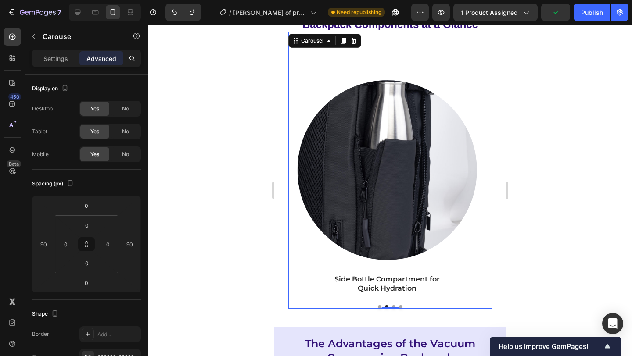
click at [391, 309] on button "Dot" at bounding box center [393, 307] width 4 height 4
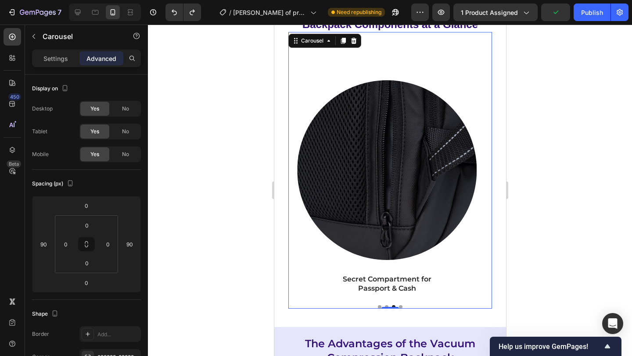
click at [398, 309] on button "Dot" at bounding box center [400, 307] width 4 height 4
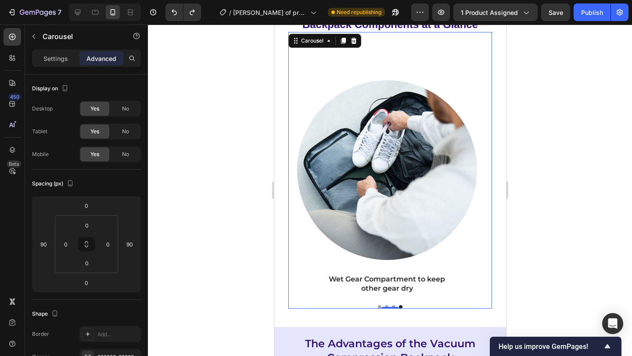
click at [543, 253] on div at bounding box center [390, 191] width 484 height 332
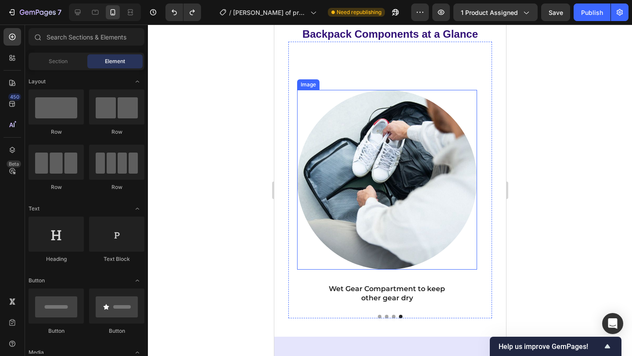
scroll to position [4823, 0]
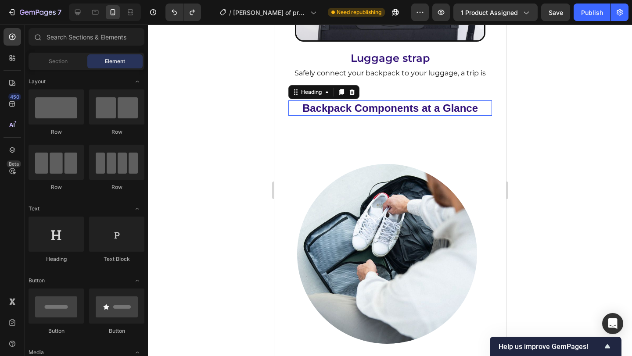
click at [412, 116] on h2 "Backpack Components at a Glance" at bounding box center [389, 107] width 179 height 15
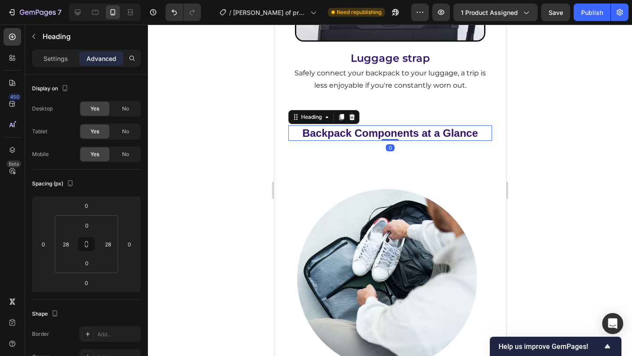
click at [383, 125] on div "Backpack Components at a Glance Heading 0" at bounding box center [390, 132] width 204 height 15
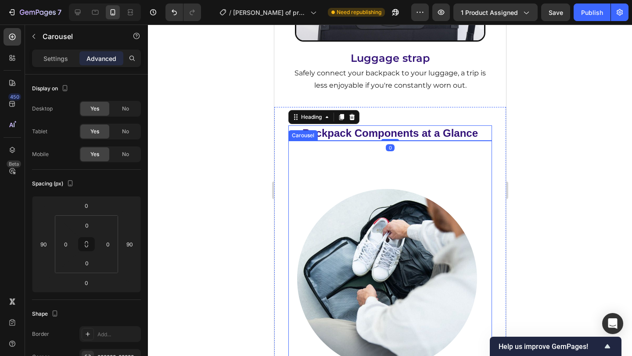
click at [400, 153] on div "Image Wet Gear Compartment to keep other gear dry Text Block" at bounding box center [386, 272] width 197 height 262
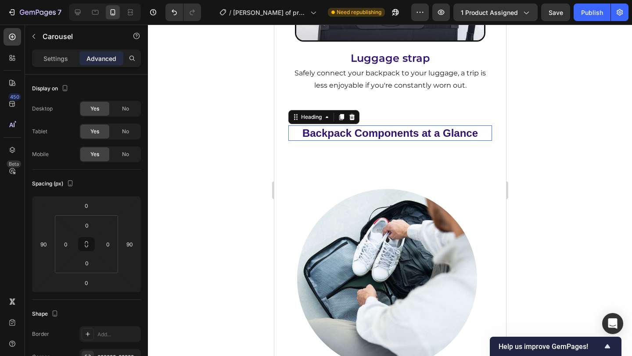
click at [443, 125] on h2 "Backpack Components at a Glance" at bounding box center [389, 132] width 179 height 15
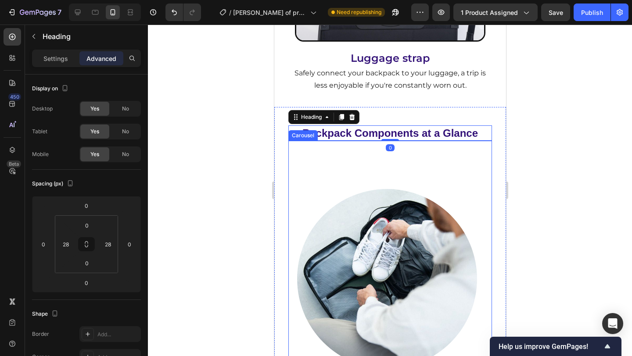
click at [462, 148] on div "Image Wet Gear Compartment to keep other gear dry Text Block" at bounding box center [386, 272] width 197 height 262
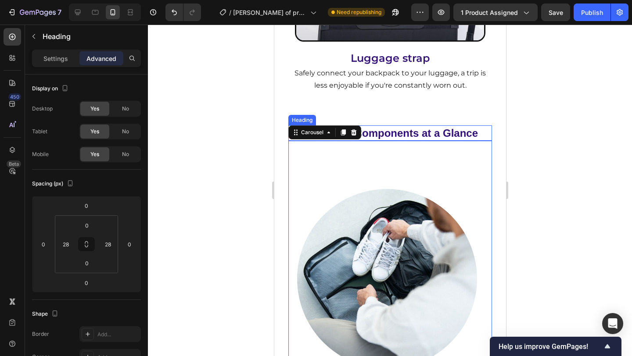
click at [456, 125] on h2 "Backpack Components at a Glance" at bounding box center [389, 132] width 179 height 15
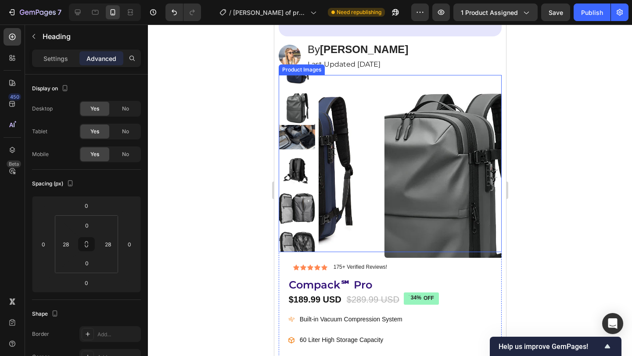
scroll to position [68, 0]
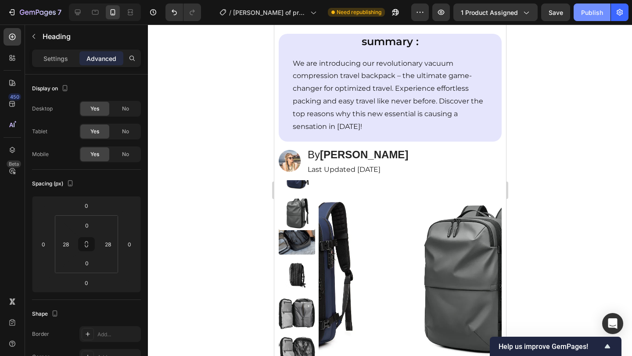
click at [586, 19] on button "Publish" at bounding box center [592, 13] width 37 height 18
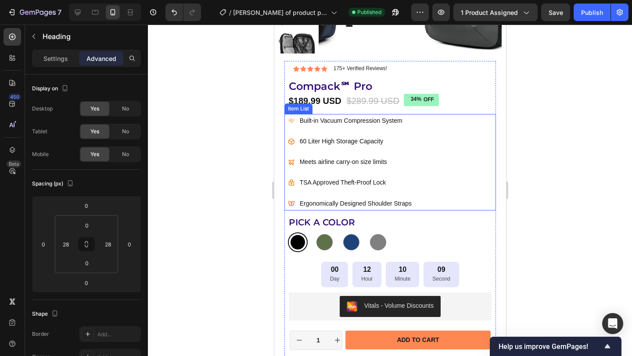
scroll to position [479, 0]
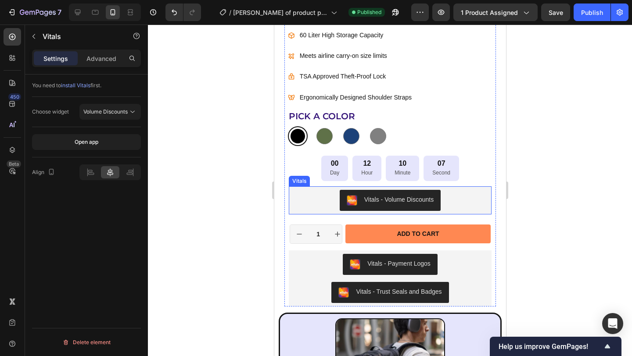
click at [466, 202] on div "Vitals - Volume Discounts" at bounding box center [390, 200] width 196 height 21
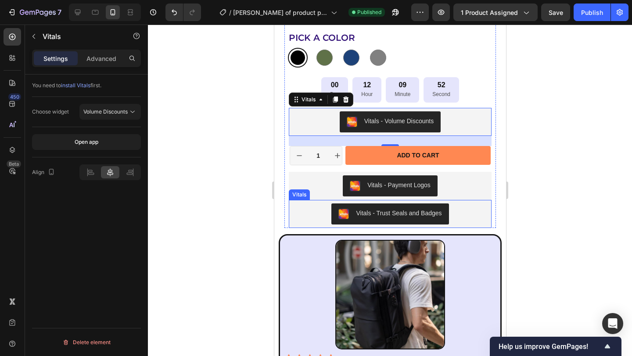
scroll to position [558, 0]
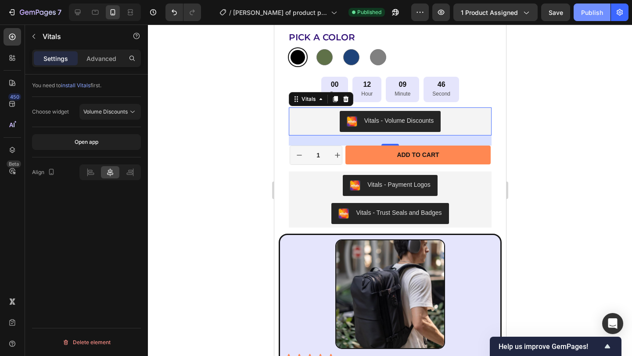
click at [583, 17] on button "Publish" at bounding box center [592, 13] width 37 height 18
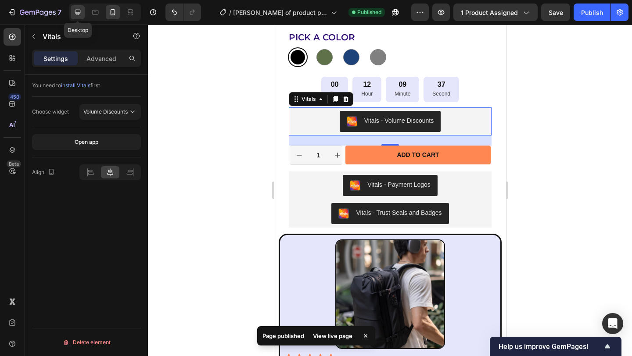
click at [80, 10] on icon at bounding box center [77, 12] width 9 height 9
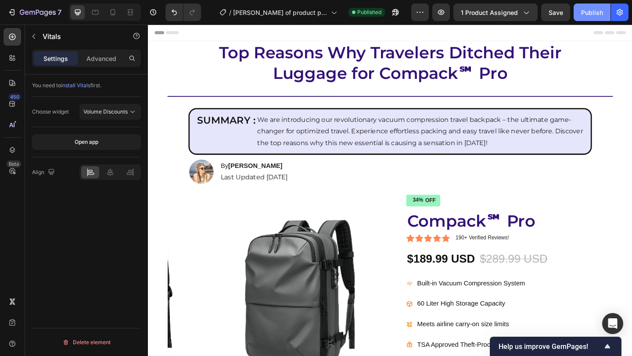
click at [594, 14] on div "Publish" at bounding box center [592, 12] width 22 height 9
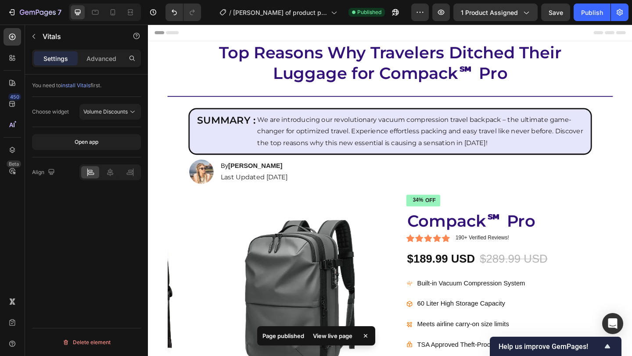
click at [332, 339] on div "View live page" at bounding box center [333, 336] width 50 height 12
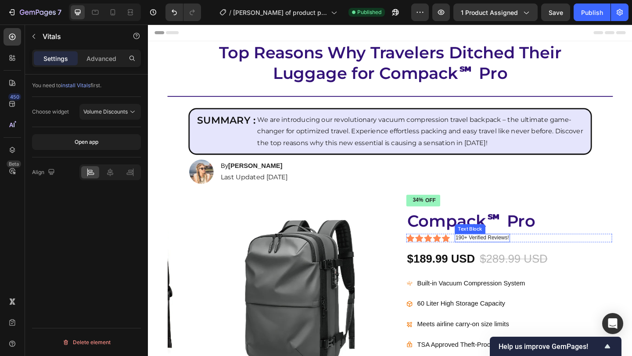
scroll to position [409, 0]
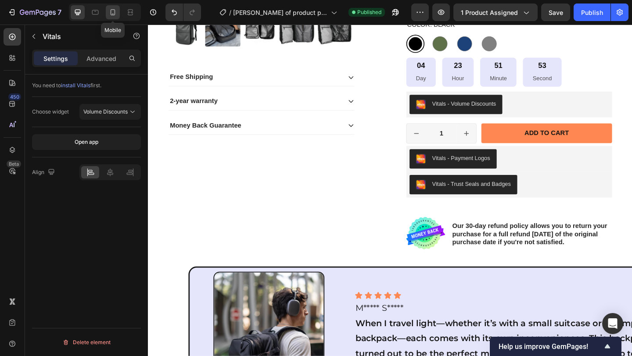
click at [110, 14] on icon at bounding box center [112, 12] width 9 height 9
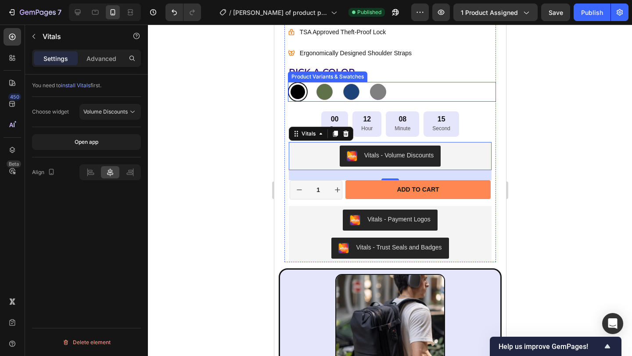
scroll to position [539, 0]
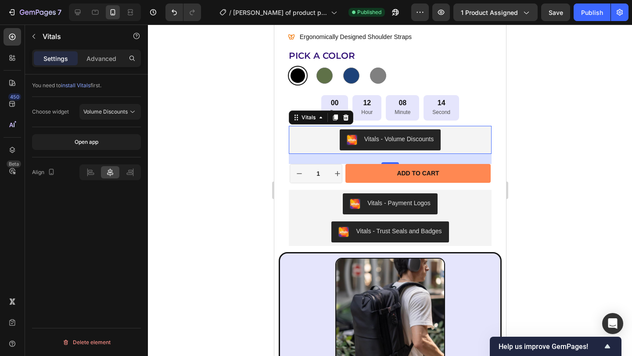
click at [456, 139] on div "Vitals - Volume Discounts" at bounding box center [390, 139] width 196 height 21
click at [549, 148] on div at bounding box center [390, 191] width 484 height 332
click at [364, 143] on div "Vitals - Volume Discounts" at bounding box center [398, 139] width 69 height 9
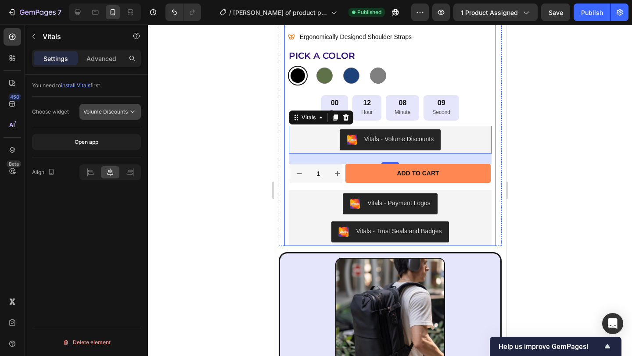
click at [117, 115] on span "Volume Discounts" at bounding box center [105, 111] width 44 height 7
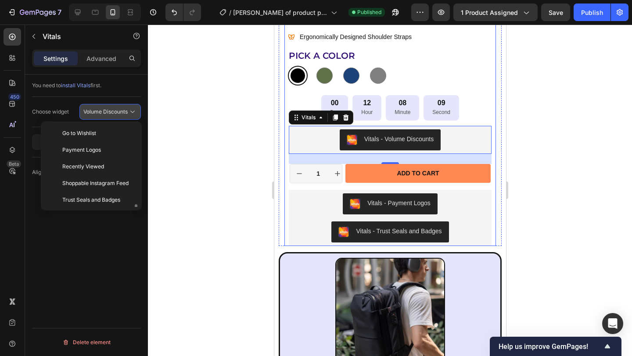
scroll to position [63, 0]
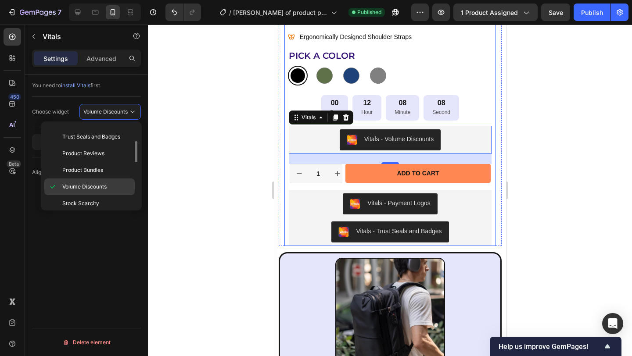
click at [82, 188] on span "Volume Discounts" at bounding box center [84, 187] width 44 height 8
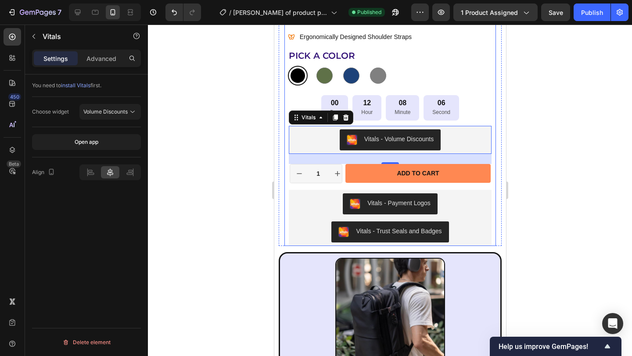
click at [223, 165] on div at bounding box center [390, 191] width 484 height 332
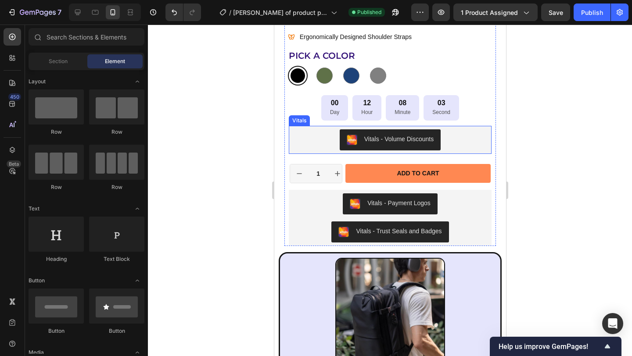
click at [484, 140] on div "Vitals - Volume Discounts" at bounding box center [389, 140] width 203 height 28
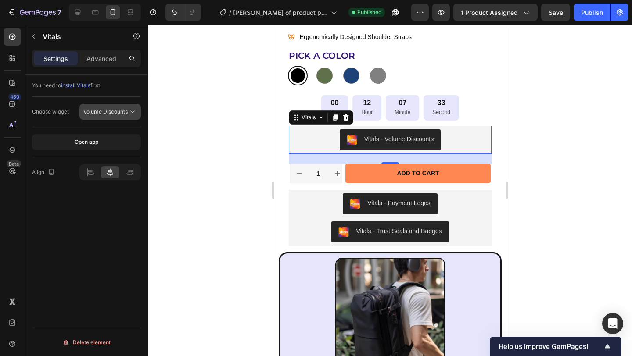
click at [119, 113] on span "Volume Discounts" at bounding box center [105, 111] width 44 height 7
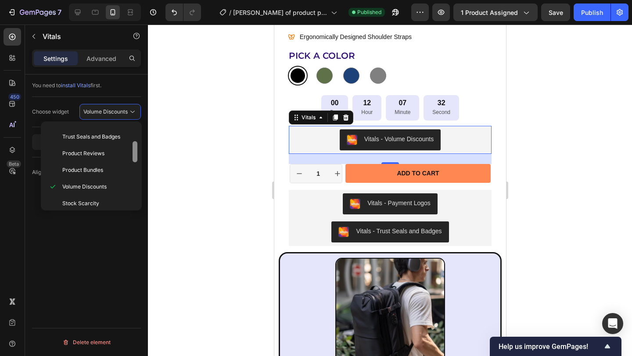
drag, startPoint x: 113, startPoint y: 154, endPoint x: 135, endPoint y: 147, distance: 22.4
click at [113, 153] on p "Product Reviews" at bounding box center [96, 154] width 68 height 8
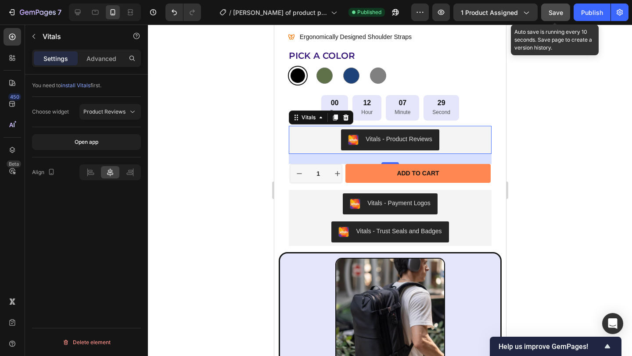
click at [560, 16] on div "Save" at bounding box center [556, 12] width 14 height 9
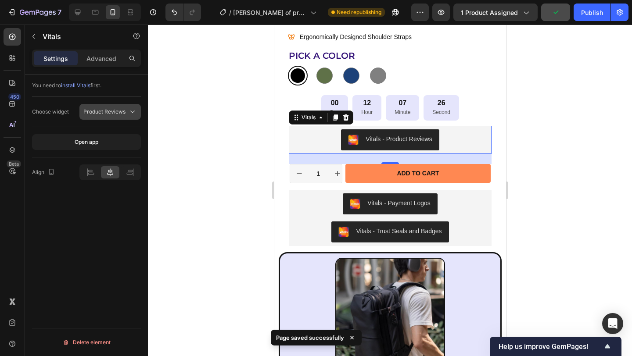
click at [130, 115] on icon at bounding box center [132, 112] width 9 height 9
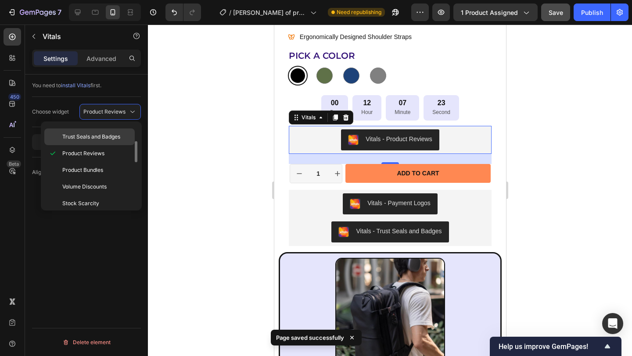
drag, startPoint x: 109, startPoint y: 139, endPoint x: 117, endPoint y: 140, distance: 8.5
click at [109, 139] on span "Trust Seals and Badges" at bounding box center [91, 137] width 58 height 8
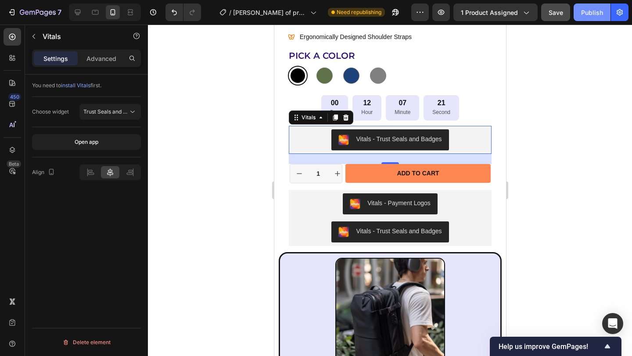
click at [586, 13] on div "Publish" at bounding box center [592, 12] width 22 height 9
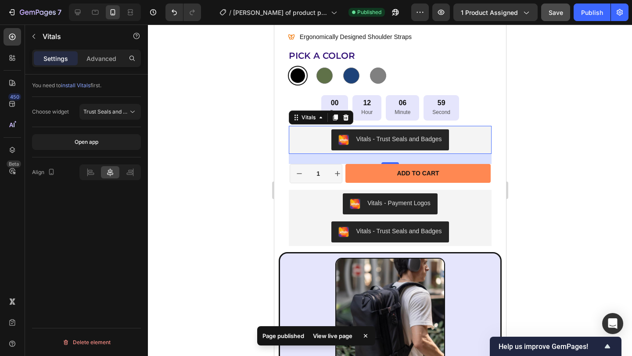
click at [331, 337] on div "View live page" at bounding box center [333, 336] width 50 height 12
click at [464, 140] on div "Vitals - Trust Seals and Badges" at bounding box center [390, 139] width 196 height 21
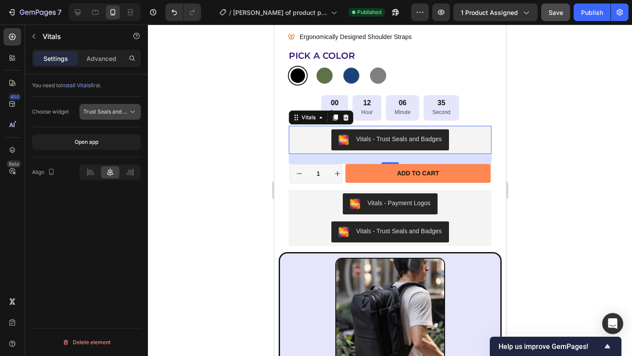
click at [113, 114] on span "Trust Seals and Badges" at bounding box center [112, 111] width 58 height 7
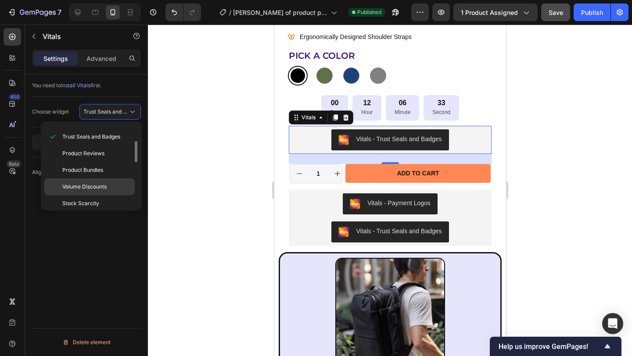
click at [93, 186] on span "Volume Discounts" at bounding box center [84, 187] width 44 height 8
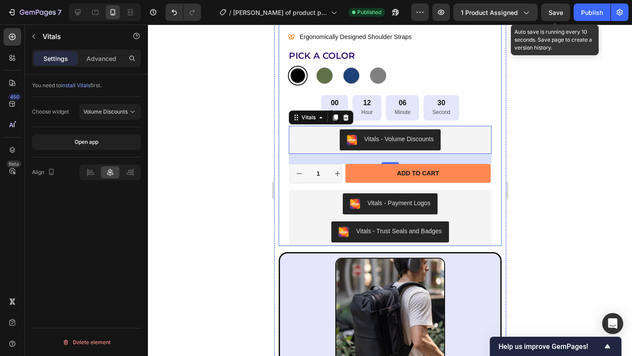
drag, startPoint x: 552, startPoint y: 8, endPoint x: 631, endPoint y: 58, distance: 92.9
click at [552, 9] on span "Save" at bounding box center [556, 12] width 14 height 7
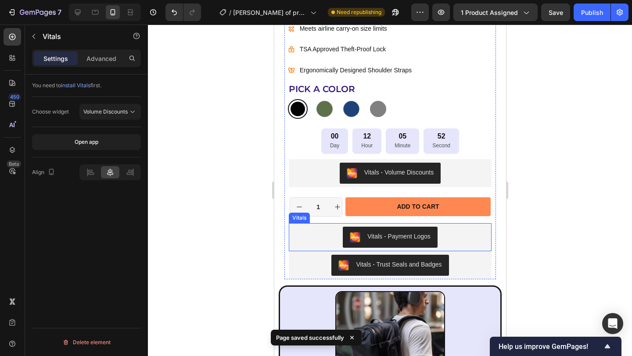
scroll to position [489, 0]
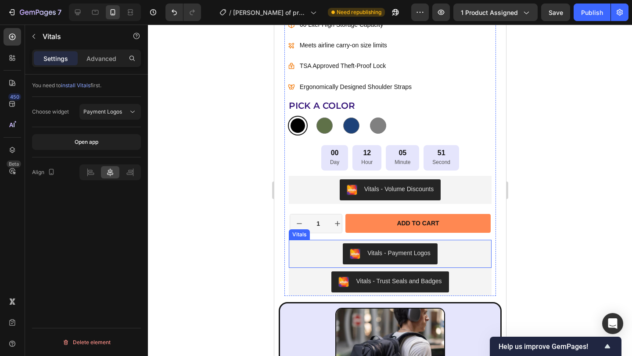
click at [445, 252] on div "Vitals - Payment Logos" at bounding box center [390, 254] width 196 height 21
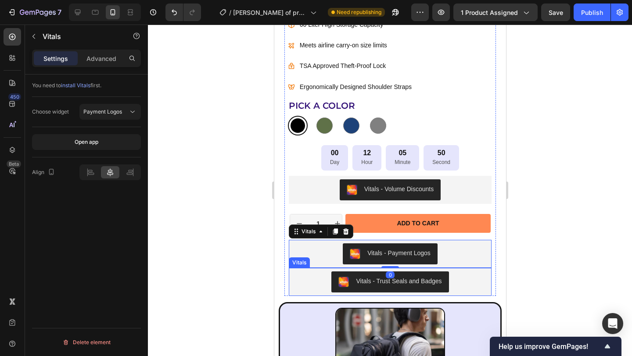
click at [469, 285] on div "Vitals - Trust Seals and Badges" at bounding box center [390, 282] width 196 height 21
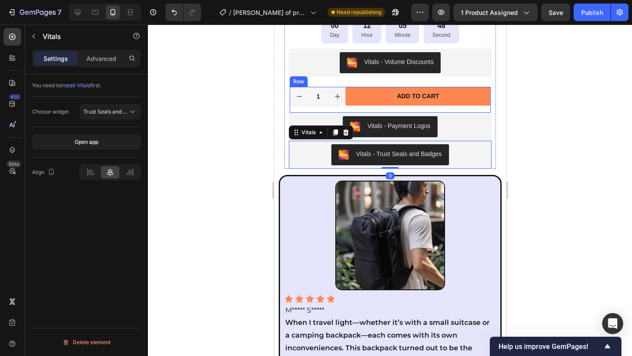
scroll to position [638, 0]
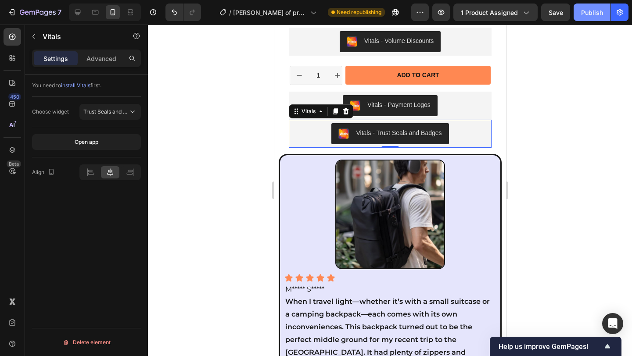
click at [590, 13] on div "Publish" at bounding box center [592, 12] width 22 height 9
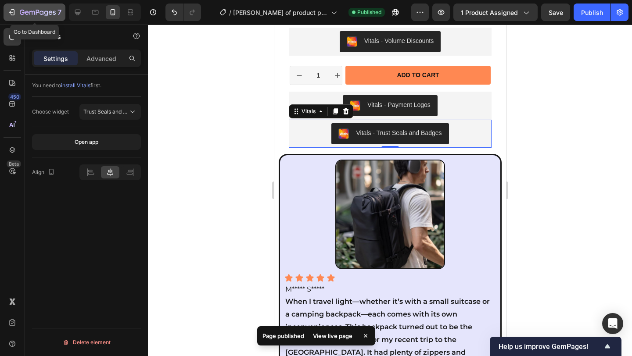
click at [15, 16] on icon "button" at bounding box center [11, 12] width 9 height 9
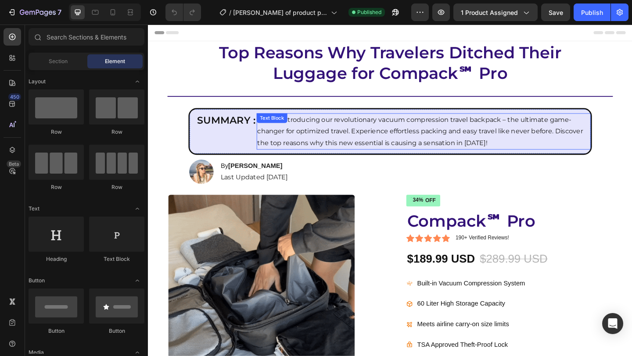
radio input "false"
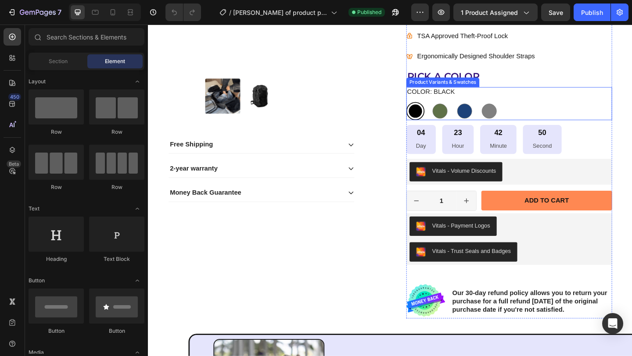
scroll to position [377, 0]
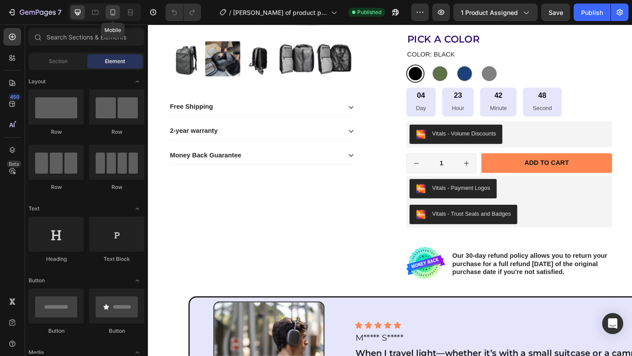
click at [112, 18] on div at bounding box center [113, 12] width 14 height 14
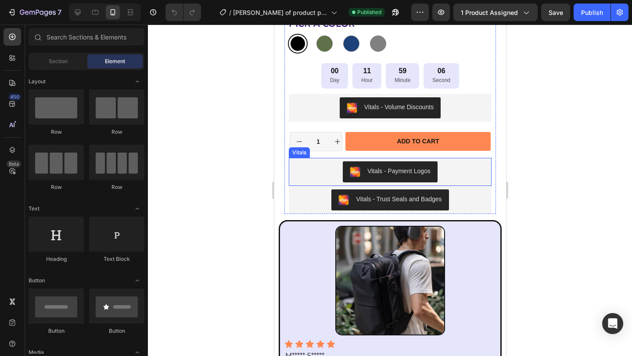
scroll to position [564, 0]
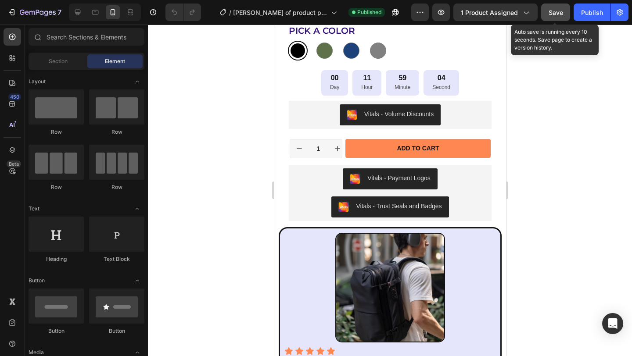
click at [558, 11] on span "Save" at bounding box center [556, 12] width 14 height 7
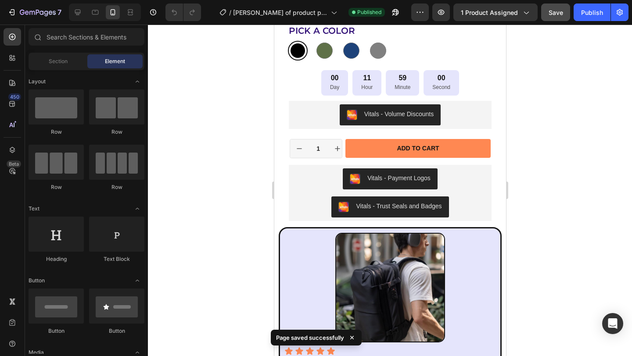
click at [453, 14] on div "Preview 1 product assigned Save Publish" at bounding box center [519, 13] width 217 height 18
click at [445, 16] on icon "button" at bounding box center [441, 12] width 9 height 9
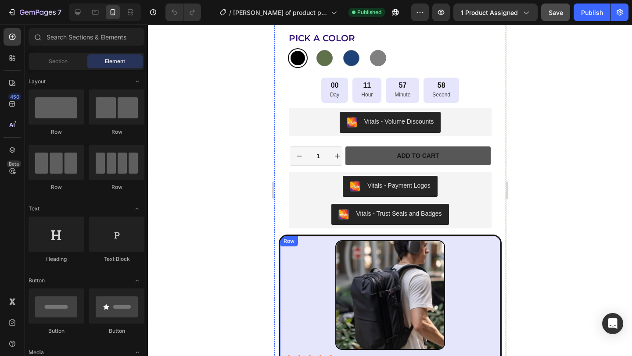
scroll to position [522, 0]
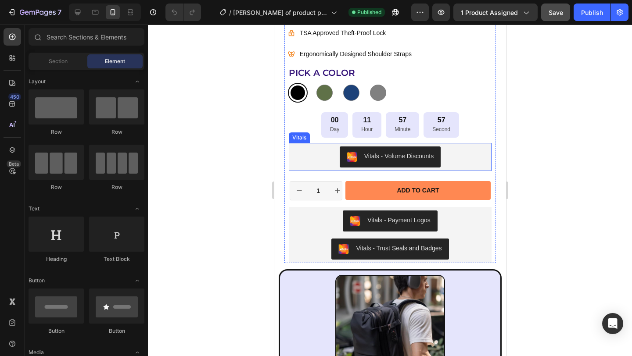
click at [471, 160] on div "Vitals - Volume Discounts" at bounding box center [390, 157] width 196 height 21
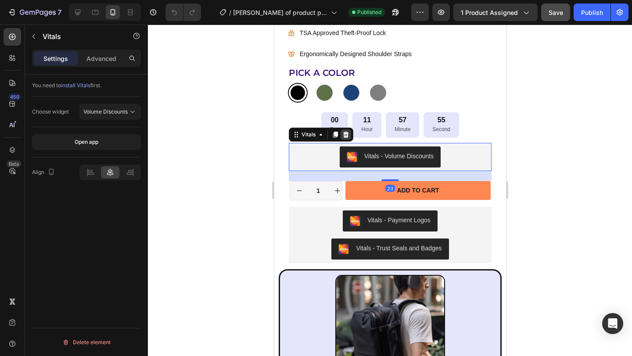
click at [345, 135] on icon at bounding box center [345, 134] width 7 height 7
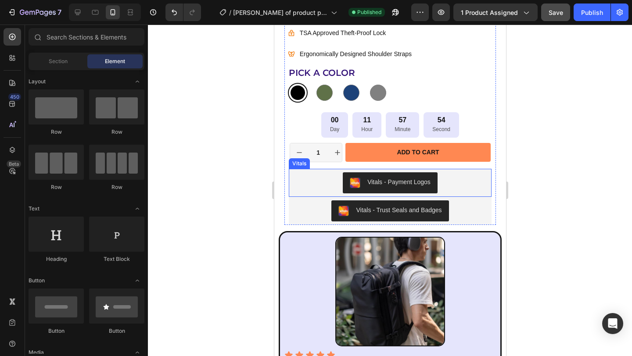
click at [462, 186] on div "Vitals - Payment Logos" at bounding box center [390, 182] width 196 height 21
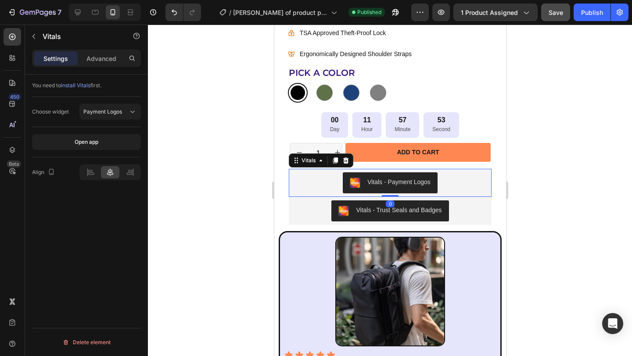
click at [349, 158] on div at bounding box center [345, 160] width 11 height 11
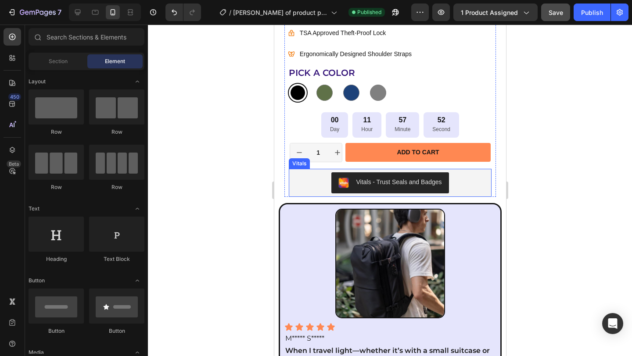
click at [468, 181] on div "Vitals - Trust Seals and Badges" at bounding box center [390, 182] width 196 height 21
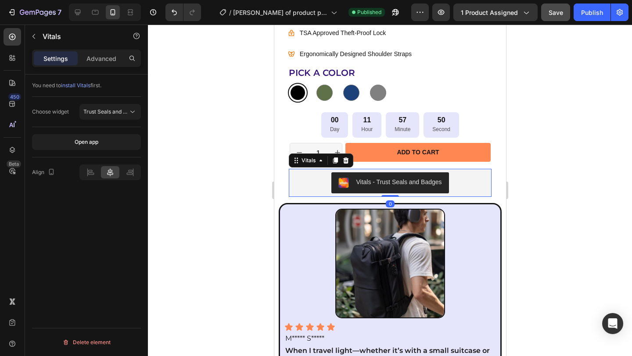
click at [344, 158] on icon at bounding box center [345, 160] width 6 height 6
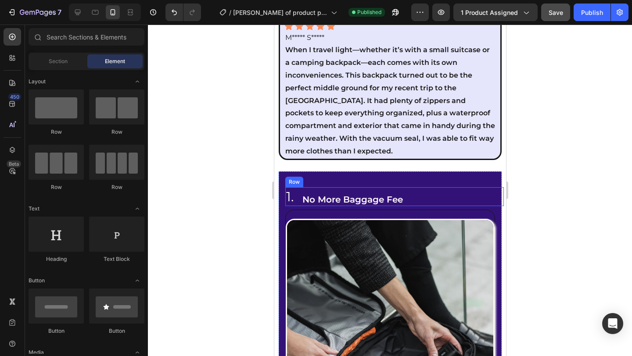
scroll to position [50, 0]
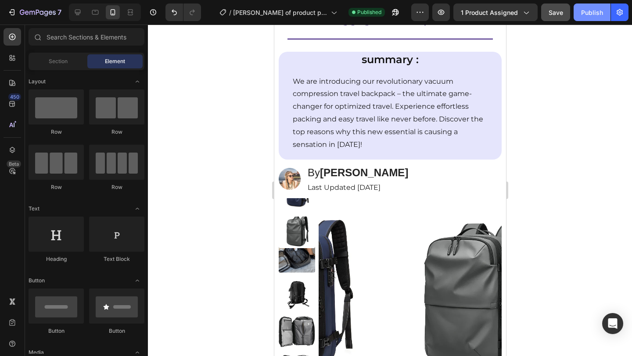
click at [587, 18] on button "Publish" at bounding box center [592, 13] width 37 height 18
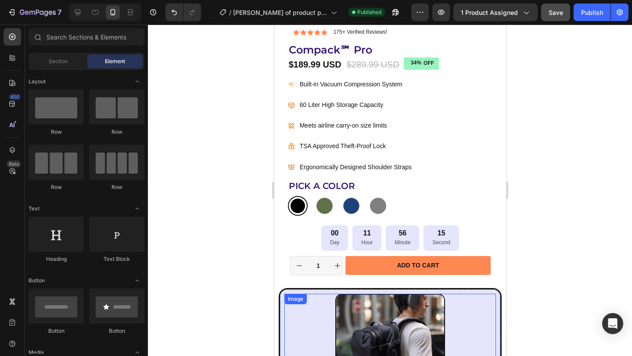
scroll to position [502, 0]
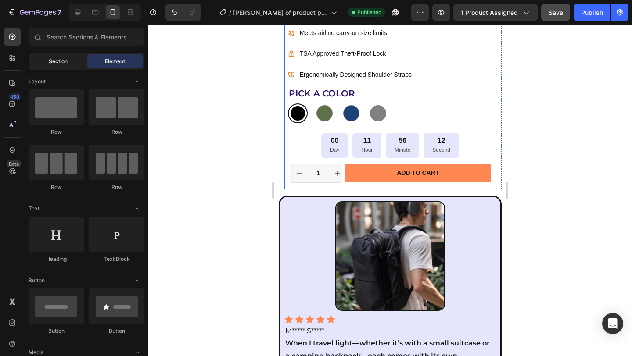
click at [65, 65] on span "Section" at bounding box center [58, 61] width 19 height 8
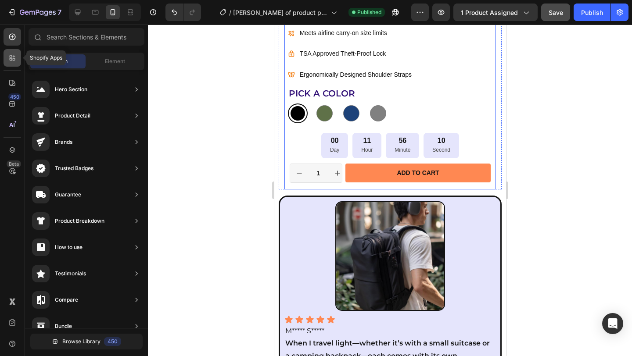
click at [14, 56] on icon at bounding box center [14, 56] width 3 height 3
radio input "false"
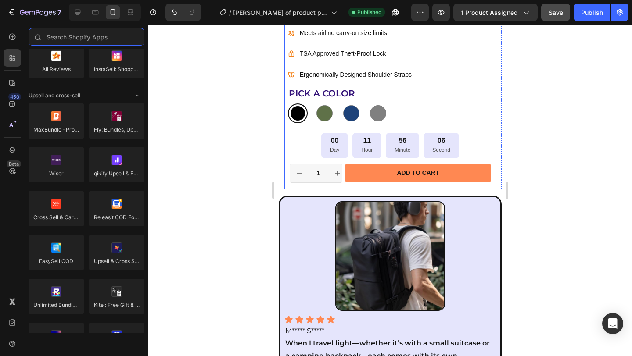
scroll to position [0, 0]
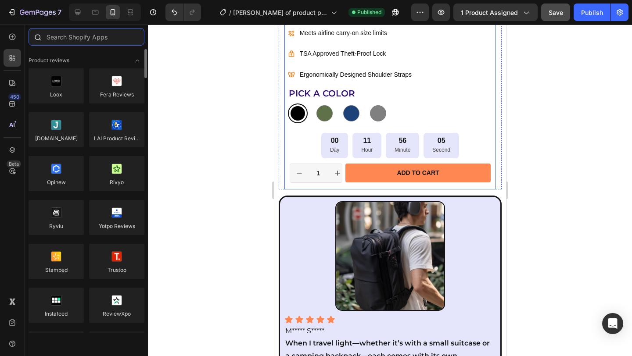
click at [71, 39] on input "text" at bounding box center [87, 37] width 116 height 18
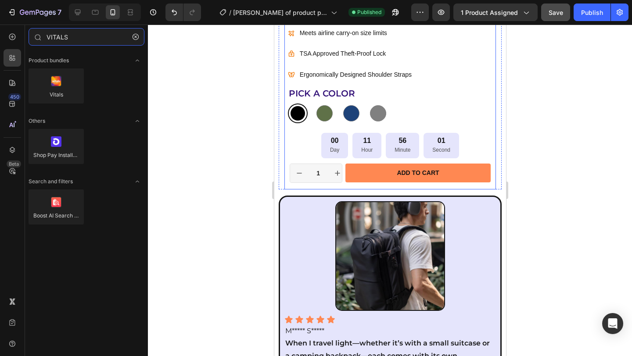
type input "VITALS"
click at [57, 104] on div "Vitals" at bounding box center [87, 89] width 116 height 43
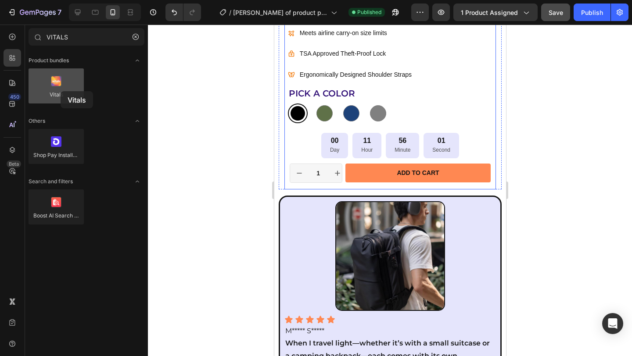
click at [61, 91] on div at bounding box center [56, 85] width 55 height 35
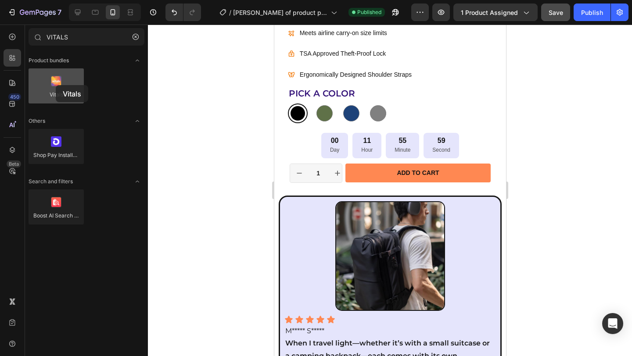
click at [56, 85] on div at bounding box center [56, 85] width 55 height 35
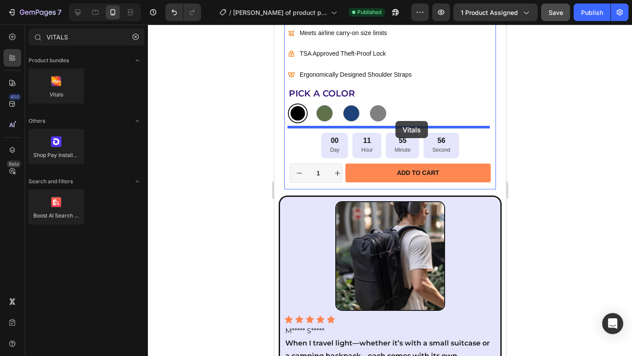
drag, startPoint x: 337, startPoint y: 115, endPoint x: 395, endPoint y: 121, distance: 57.9
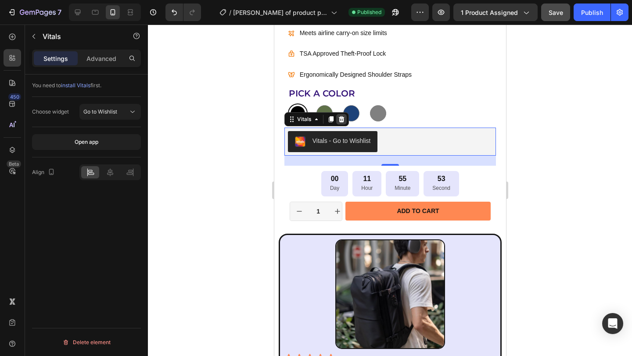
click at [343, 118] on icon at bounding box center [340, 119] width 7 height 7
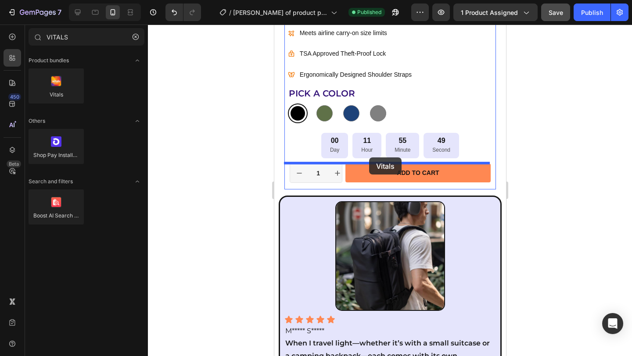
drag, startPoint x: 586, startPoint y: 161, endPoint x: 395, endPoint y: 157, distance: 190.9
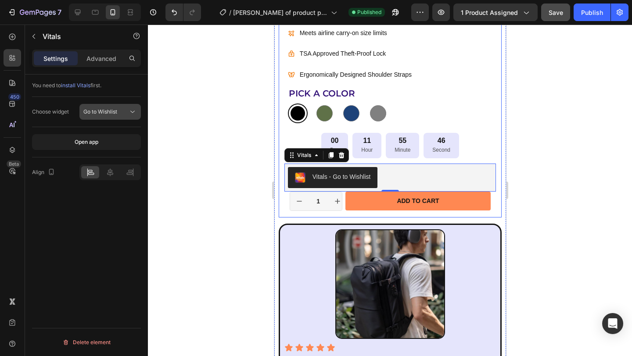
click at [114, 114] on span "Go to Wishlist" at bounding box center [100, 111] width 34 height 7
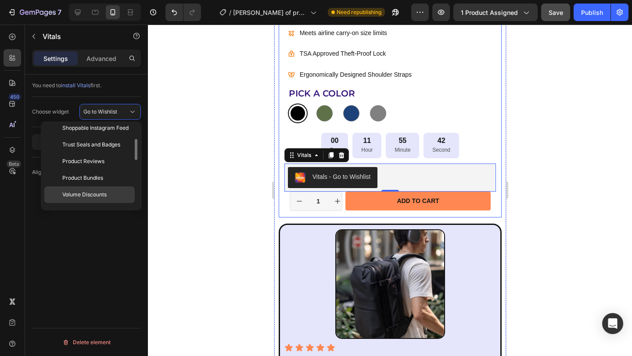
scroll to position [81, 0]
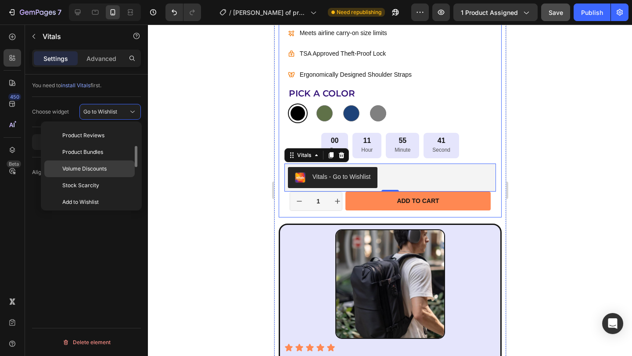
click at [102, 170] on span "Volume Discounts" at bounding box center [84, 169] width 44 height 8
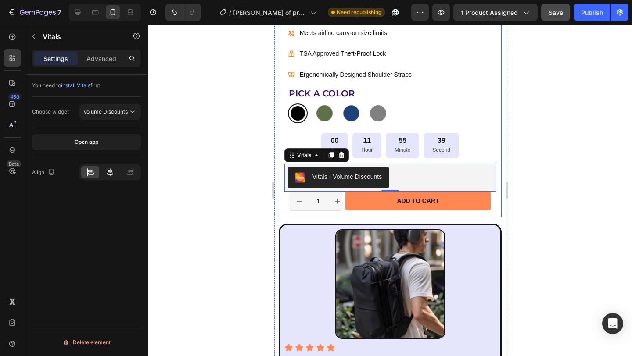
click at [111, 172] on icon at bounding box center [110, 173] width 6 height 8
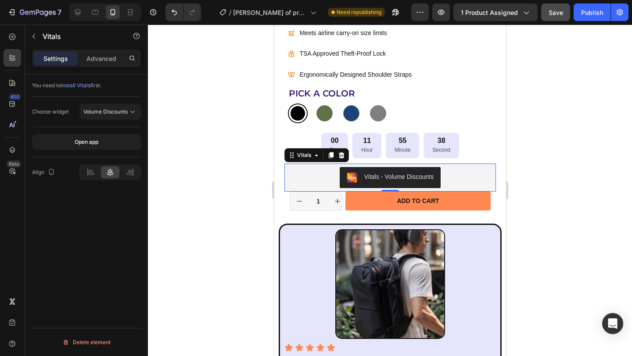
click at [563, 161] on div at bounding box center [390, 191] width 484 height 332
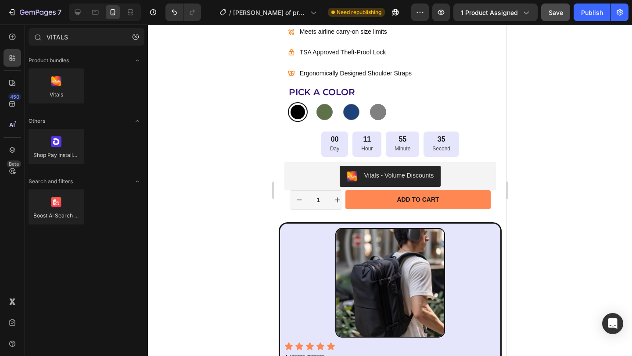
scroll to position [505, 0]
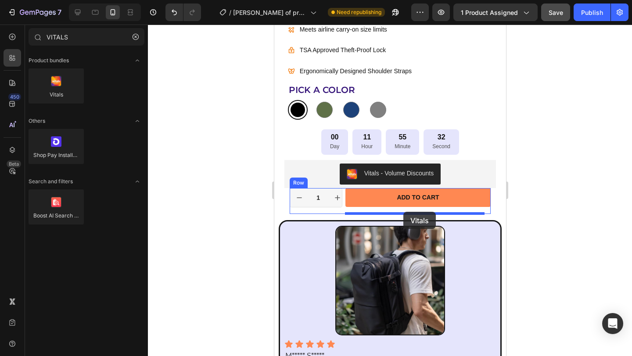
drag, startPoint x: 338, startPoint y: 115, endPoint x: 421, endPoint y: 186, distance: 108.7
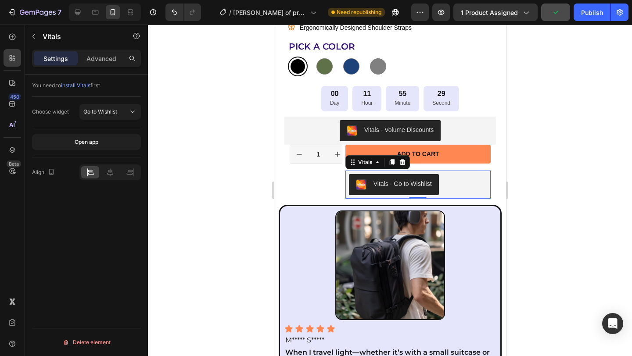
scroll to position [551, 0]
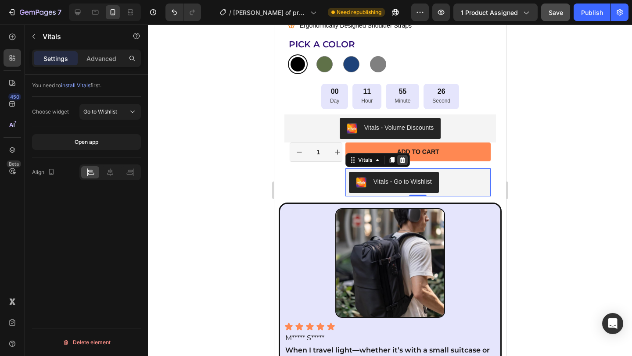
click at [403, 161] on icon at bounding box center [402, 160] width 6 height 6
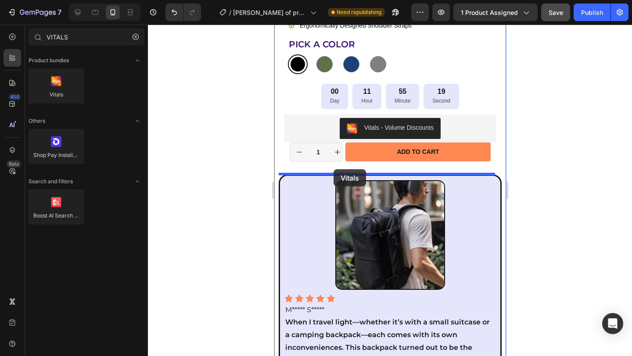
drag, startPoint x: 335, startPoint y: 117, endPoint x: 333, endPoint y: 169, distance: 51.8
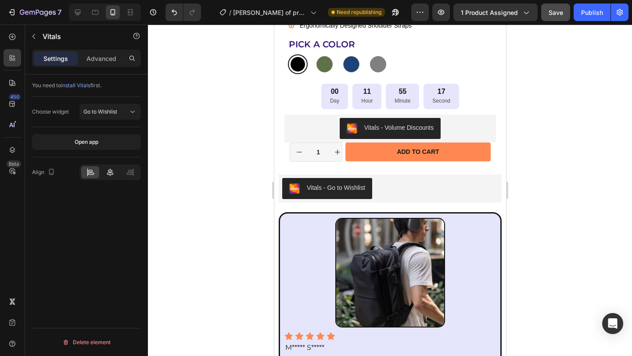
click at [111, 172] on icon at bounding box center [110, 173] width 6 height 8
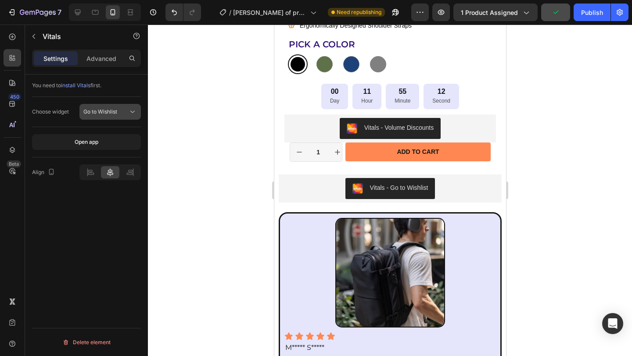
click at [112, 111] on span "Go to Wishlist" at bounding box center [100, 111] width 34 height 7
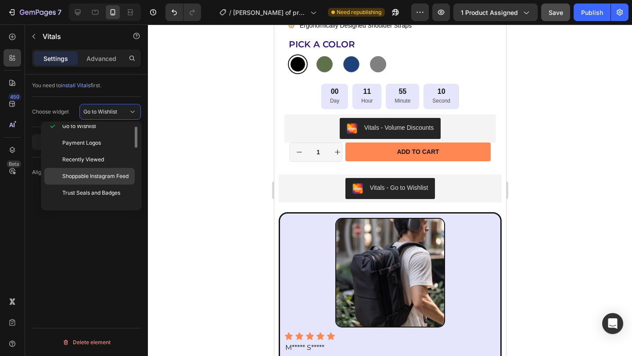
scroll to position [9, 0]
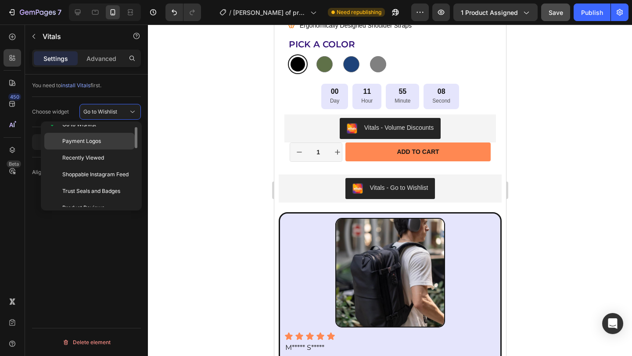
click at [93, 143] on span "Payment Logos" at bounding box center [81, 141] width 39 height 8
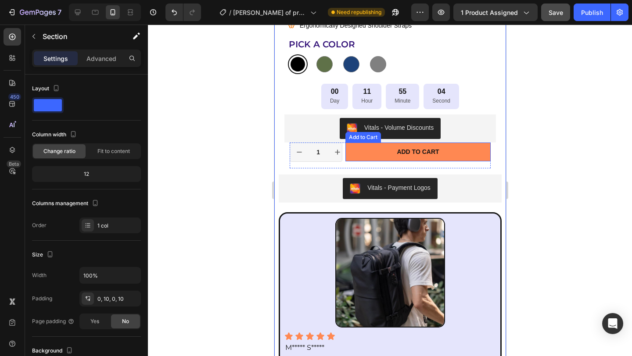
click at [477, 161] on div "Add to cart Add to Cart" at bounding box center [417, 155] width 145 height 25
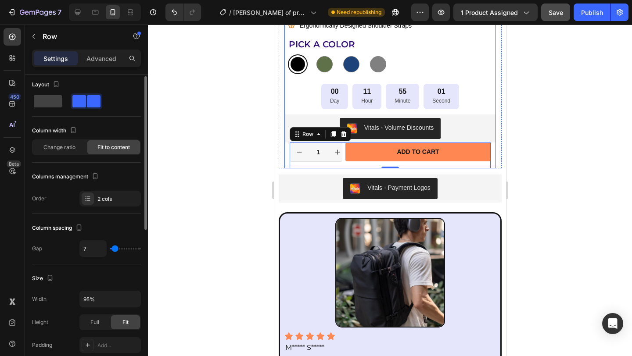
scroll to position [8, 0]
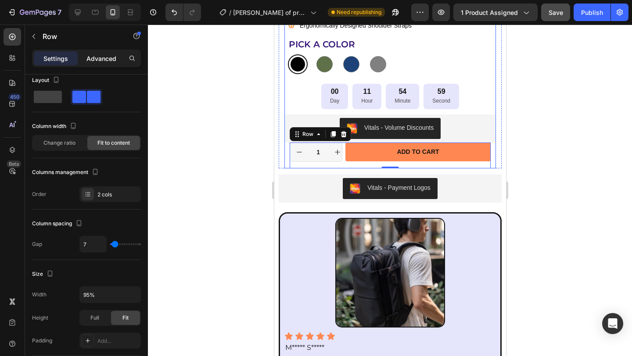
click at [99, 54] on p "Advanced" at bounding box center [101, 58] width 30 height 9
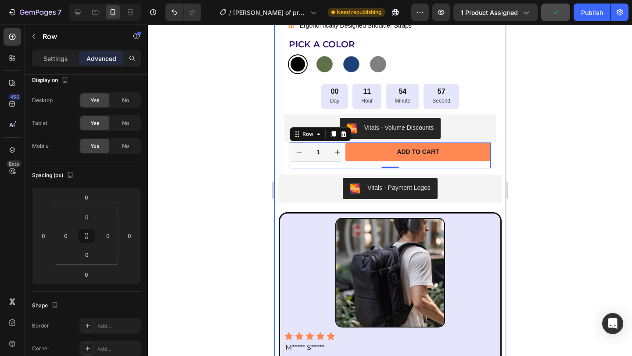
click at [540, 179] on div at bounding box center [390, 191] width 484 height 332
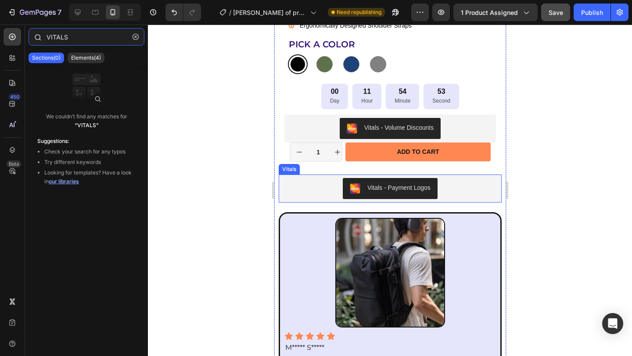
click at [59, 39] on input "VITALS" at bounding box center [87, 37] width 116 height 18
click at [79, 40] on input "VITALS" at bounding box center [87, 37] width 116 height 18
click at [9, 56] on icon at bounding box center [12, 58] width 9 height 9
radio input "false"
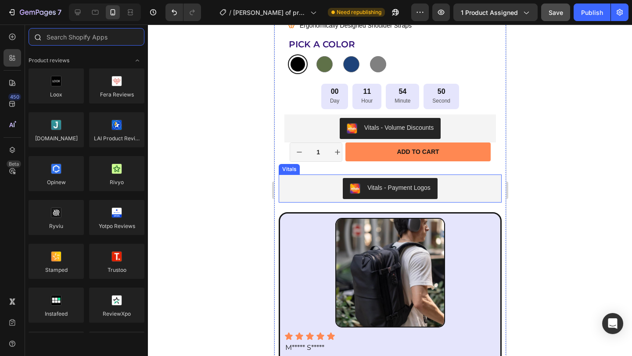
click at [87, 39] on input "text" at bounding box center [87, 37] width 116 height 18
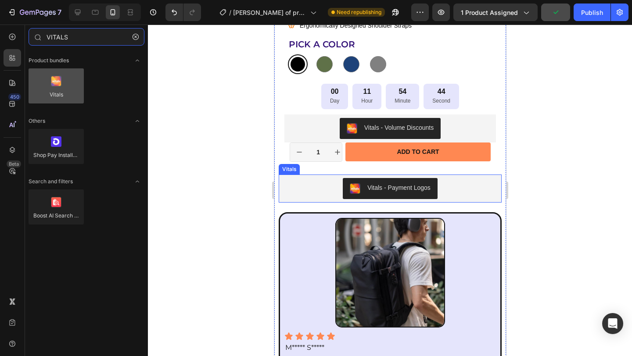
type input "VITALS"
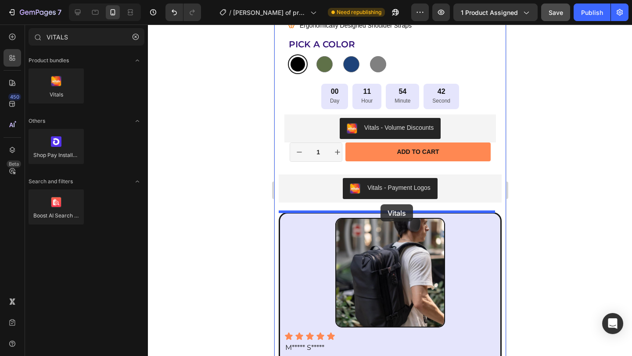
drag, startPoint x: 329, startPoint y: 109, endPoint x: 380, endPoint y: 204, distance: 108.0
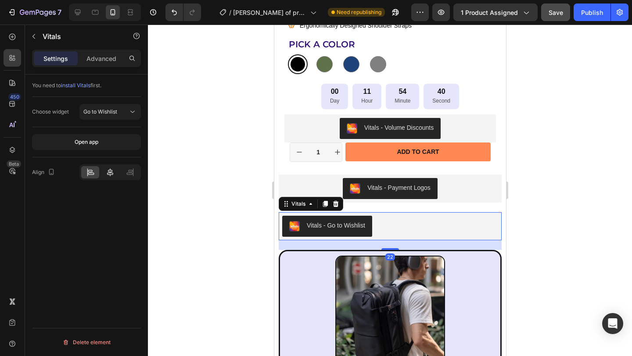
click at [108, 171] on icon at bounding box center [110, 173] width 6 height 8
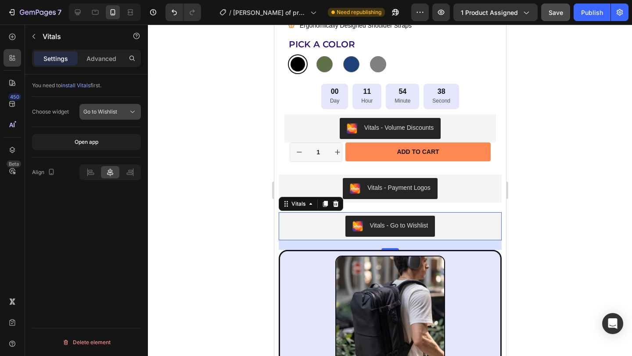
click at [115, 115] on span "Go to Wishlist" at bounding box center [100, 112] width 34 height 8
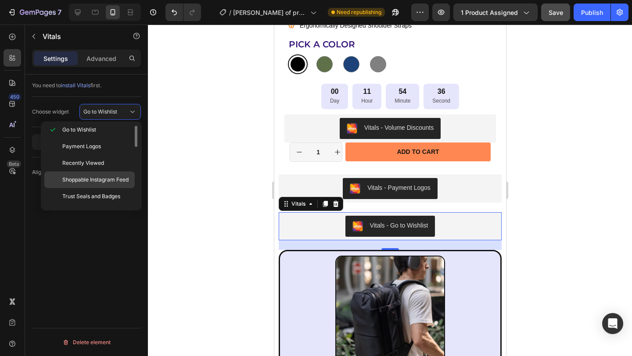
scroll to position [5, 0]
click at [110, 194] on span "Trust Seals and Badges" at bounding box center [91, 195] width 58 height 8
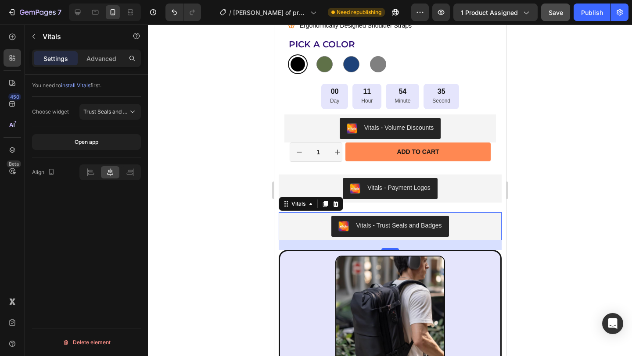
click at [558, 178] on div at bounding box center [390, 191] width 484 height 332
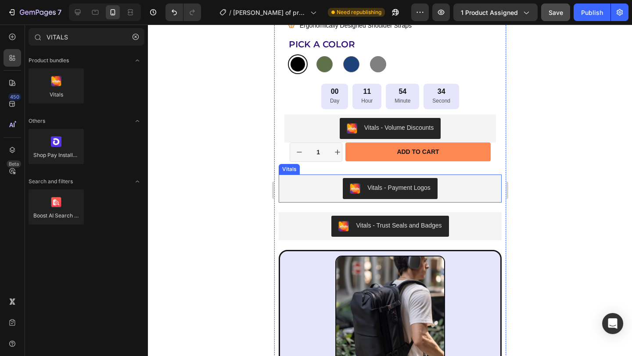
click at [466, 184] on div "Vitals - Payment Logos" at bounding box center [390, 188] width 216 height 21
radio input "false"
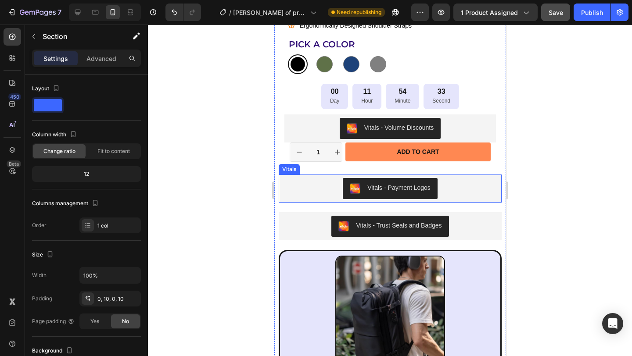
click at [465, 191] on div "Vitals - Payment Logos" at bounding box center [390, 188] width 216 height 21
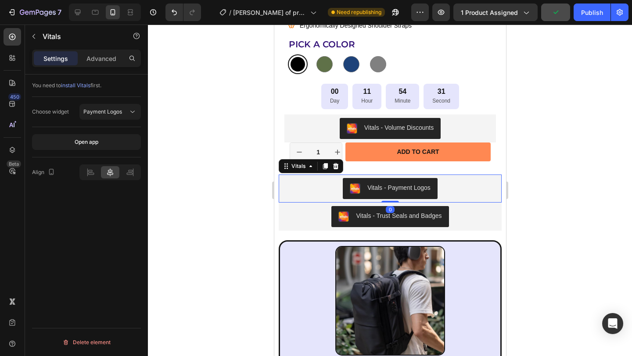
drag, startPoint x: 386, startPoint y: 211, endPoint x: 410, endPoint y: 209, distance: 23.7
click at [387, 197] on div "Vitals - Payment Logos Vitals 0" at bounding box center [389, 189] width 223 height 28
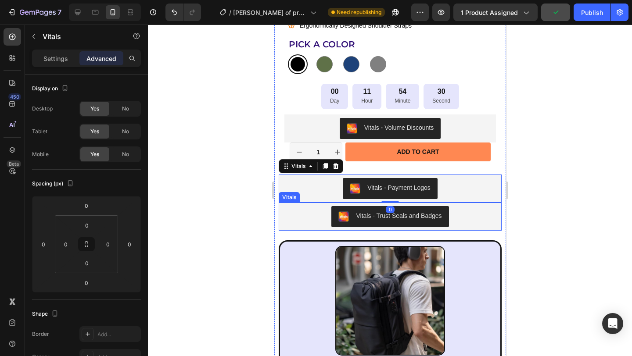
click at [456, 215] on div "Vitals - Trust Seals and Badges" at bounding box center [390, 216] width 216 height 21
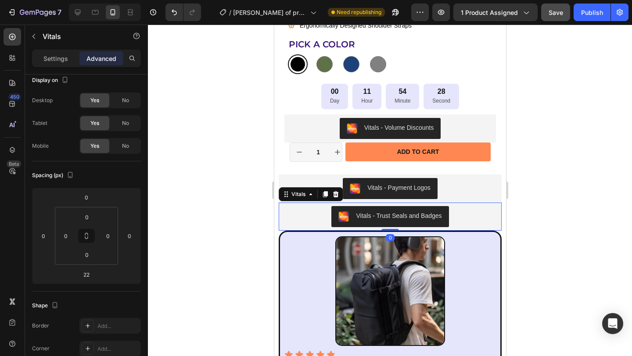
drag, startPoint x: 391, startPoint y: 216, endPoint x: 421, endPoint y: 216, distance: 30.3
click at [392, 218] on div "Vitals - Trust Seals and Badges Vitals 0" at bounding box center [389, 217] width 223 height 28
type input "0"
drag, startPoint x: 390, startPoint y: 229, endPoint x: 403, endPoint y: 220, distance: 16.0
click at [390, 227] on div "Vitals - Trust Seals and Badges Vitals 0" at bounding box center [389, 217] width 223 height 28
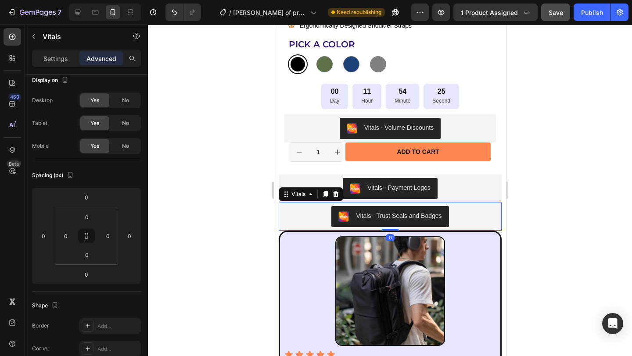
click at [558, 191] on div at bounding box center [390, 191] width 484 height 332
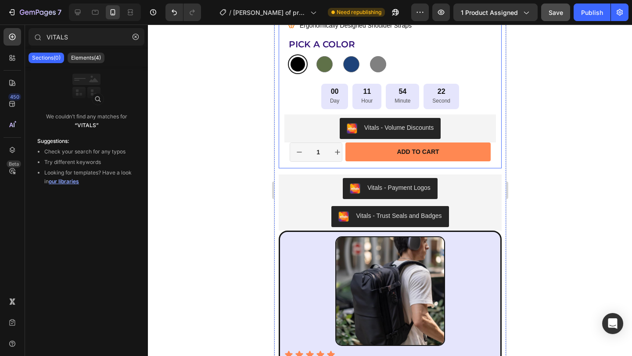
click at [280, 148] on div "Icon Icon Icon Icon Icon Icon List 175+ Verified Reviews! Text Block Row 34% OF…" at bounding box center [389, 25] width 223 height 285
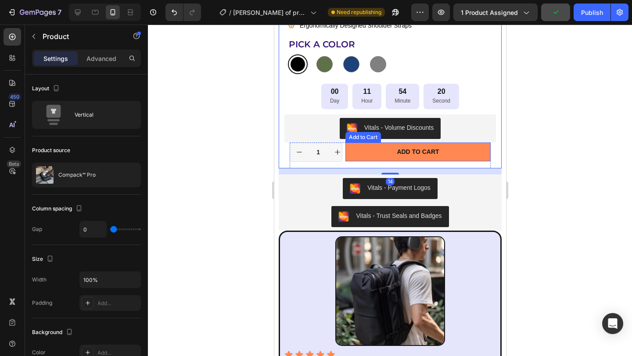
drag, startPoint x: 392, startPoint y: 171, endPoint x: 389, endPoint y: 163, distance: 7.9
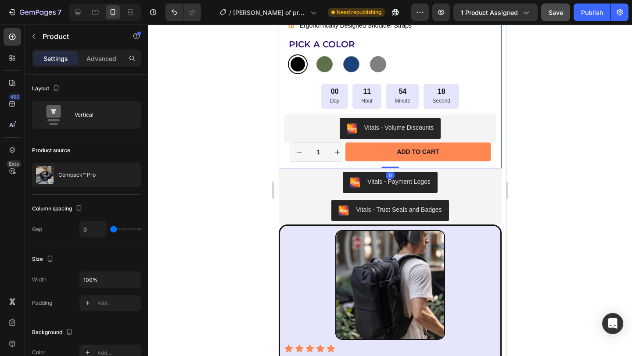
drag, startPoint x: 387, startPoint y: 173, endPoint x: 864, endPoint y: 184, distance: 477.1
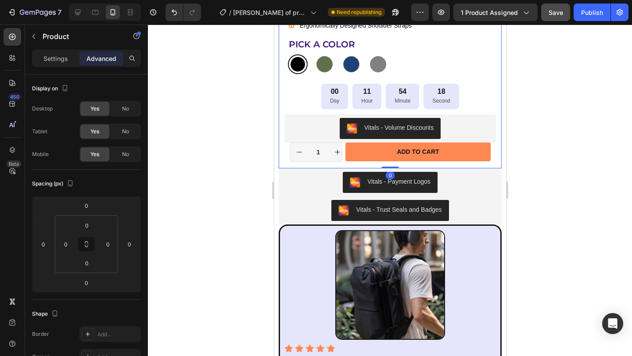
click at [590, 159] on div at bounding box center [390, 191] width 484 height 332
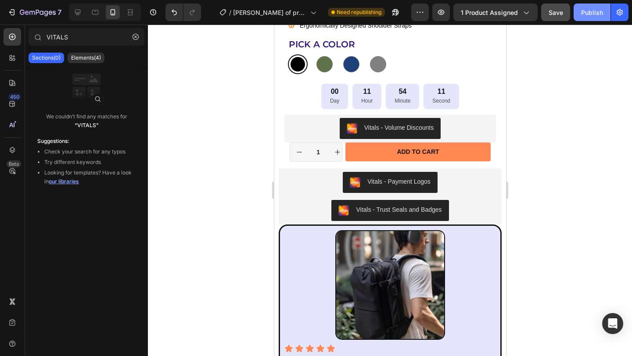
click at [587, 14] on div "Publish" at bounding box center [592, 12] width 22 height 9
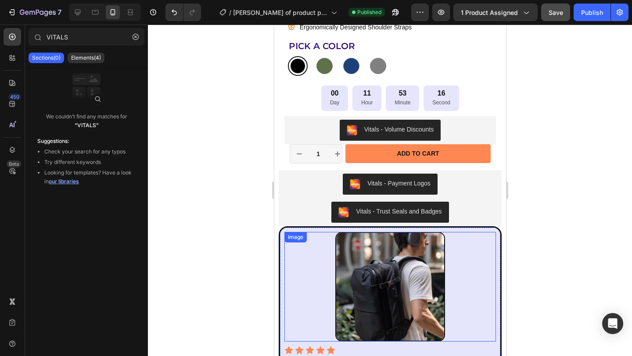
scroll to position [555, 0]
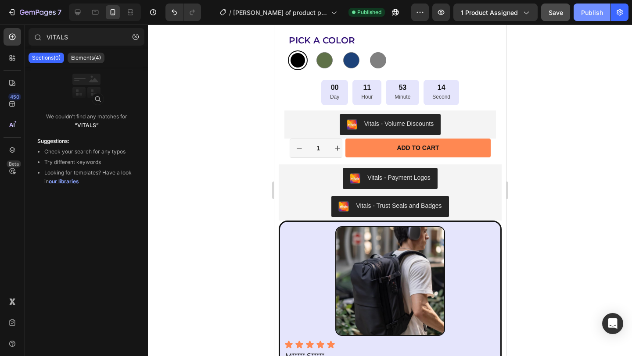
click at [587, 14] on div "Publish" at bounding box center [592, 12] width 22 height 9
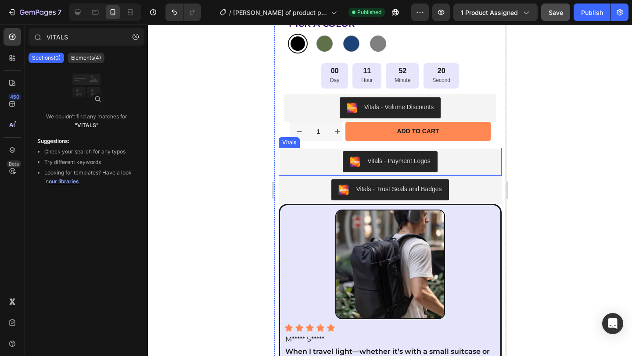
scroll to position [584, 0]
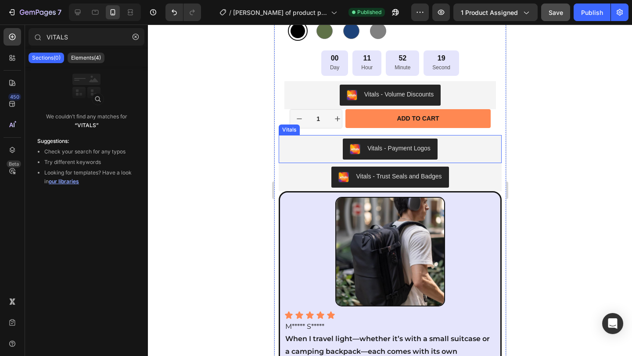
click at [465, 146] on div "Vitals - Payment Logos" at bounding box center [390, 149] width 216 height 21
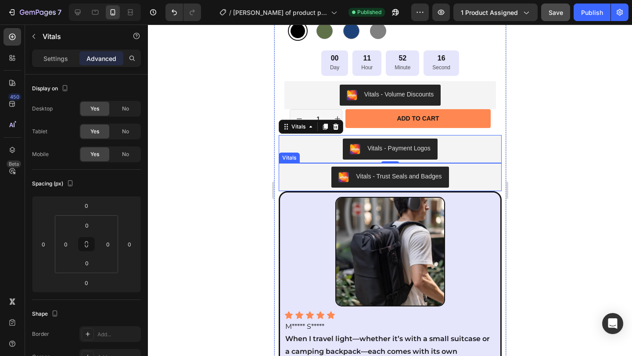
click at [468, 179] on div "Vitals - Trust Seals and Badges" at bounding box center [390, 177] width 216 height 21
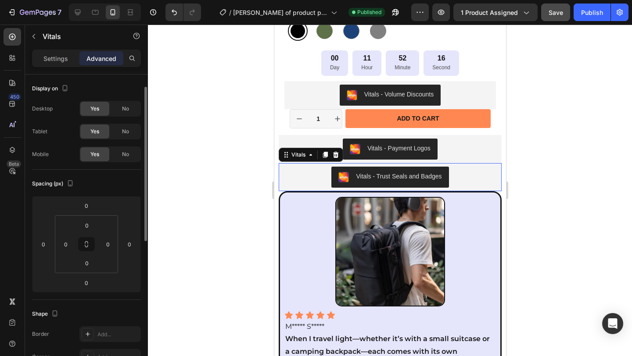
scroll to position [8, 0]
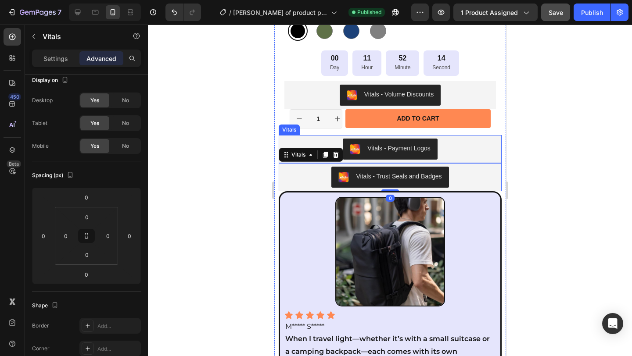
click at [450, 146] on div "Vitals - Payment Logos" at bounding box center [390, 149] width 216 height 21
click at [468, 176] on div "Vitals - Trust Seals and Badges" at bounding box center [390, 177] width 216 height 21
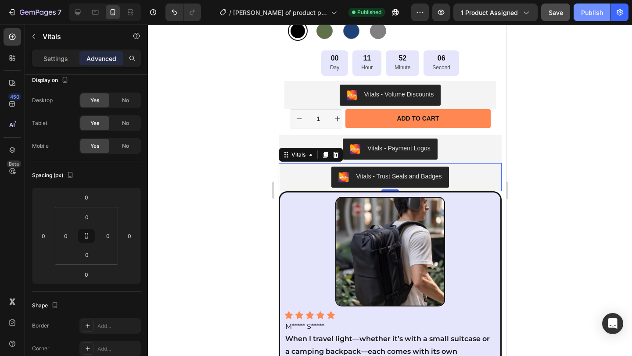
click at [592, 14] on div "Publish" at bounding box center [592, 12] width 22 height 9
click at [540, 173] on div at bounding box center [390, 191] width 484 height 332
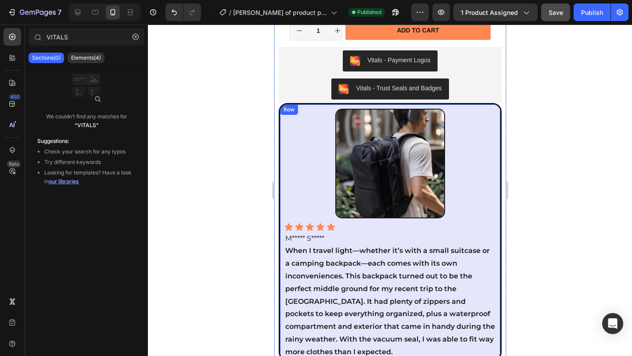
scroll to position [659, 0]
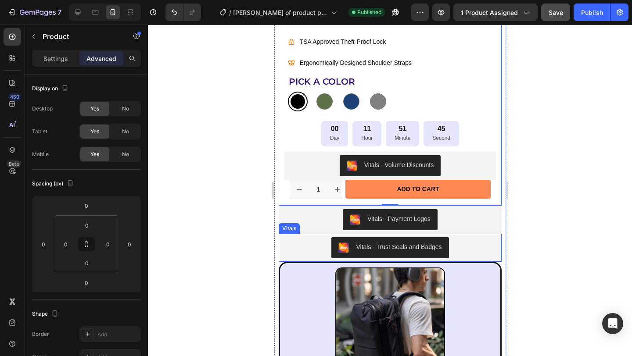
scroll to position [488, 0]
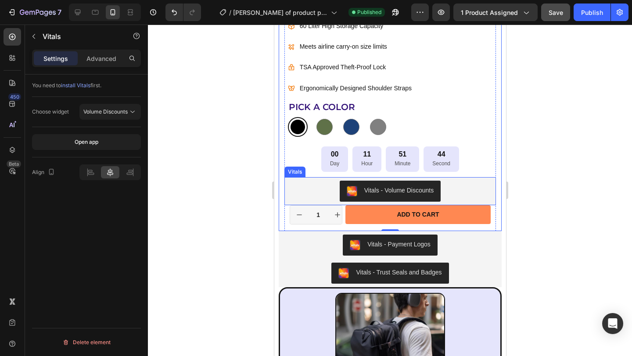
click at [476, 182] on div "Vitals - Volume Discounts" at bounding box center [389, 191] width 205 height 21
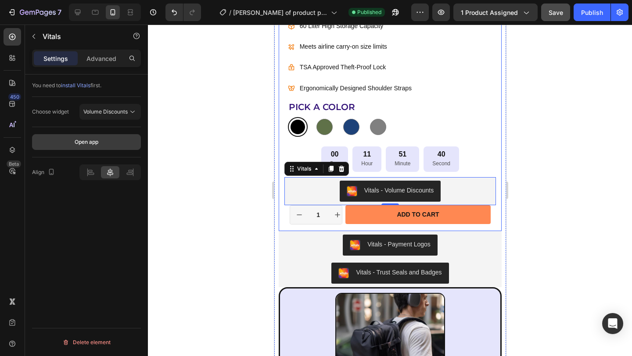
click at [105, 142] on button "Open app" at bounding box center [86, 142] width 109 height 16
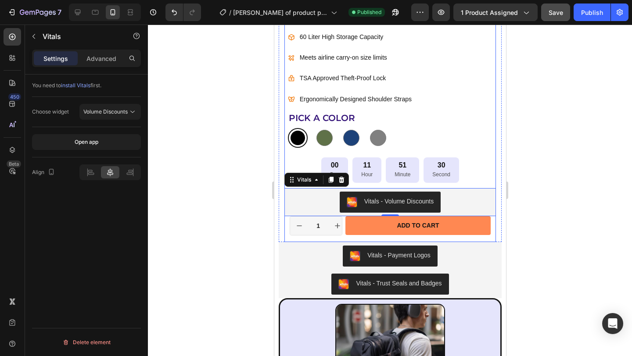
scroll to position [477, 0]
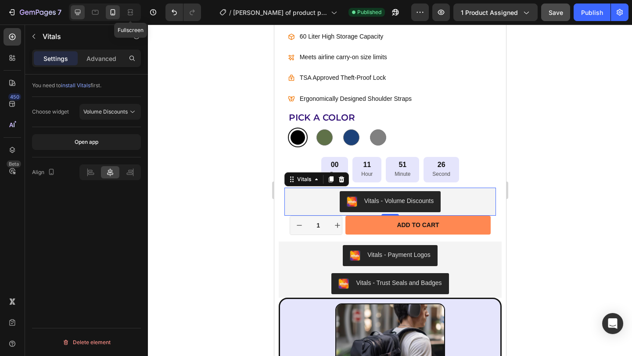
drag, startPoint x: 131, startPoint y: 13, endPoint x: 81, endPoint y: 15, distance: 50.1
click at [131, 13] on icon at bounding box center [130, 12] width 9 height 9
click at [98, 15] on icon at bounding box center [95, 12] width 9 height 9
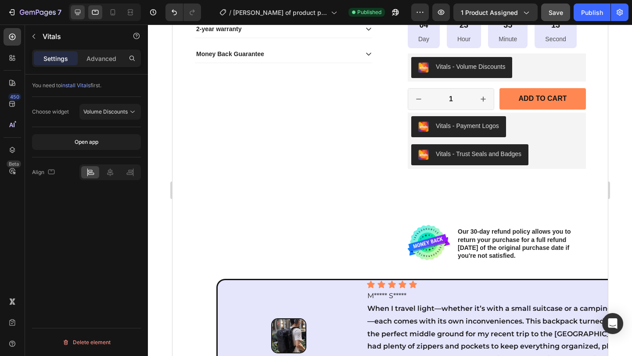
click at [78, 14] on icon at bounding box center [78, 13] width 6 height 6
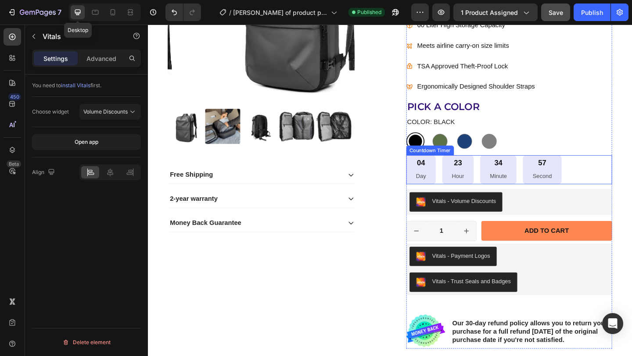
scroll to position [300, 0]
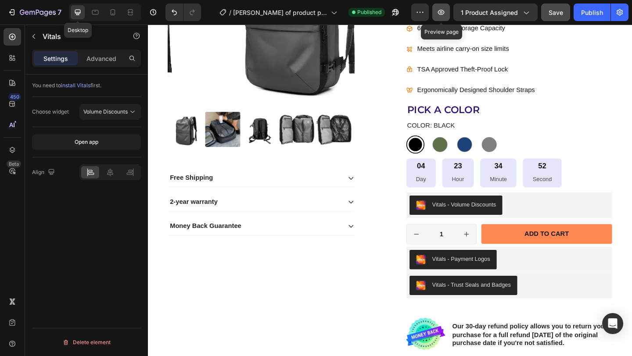
click at [437, 15] on button "button" at bounding box center [441, 13] width 18 height 18
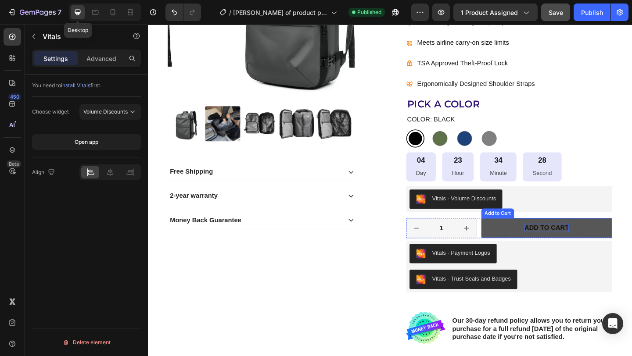
scroll to position [229, 0]
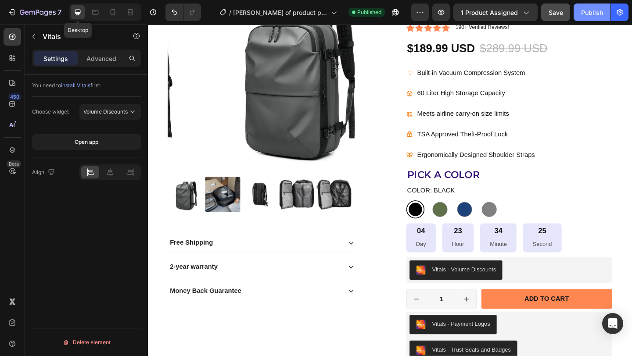
click at [589, 14] on div "Publish" at bounding box center [592, 12] width 22 height 9
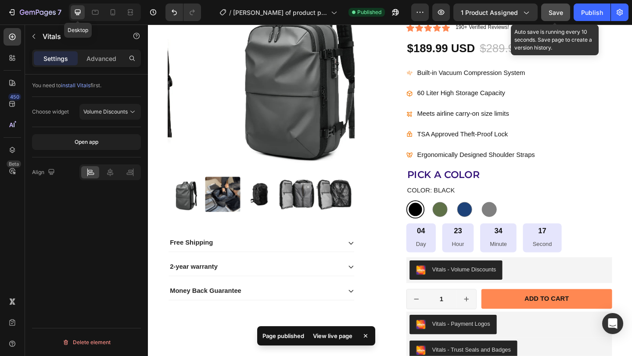
click at [561, 13] on span "Save" at bounding box center [556, 12] width 14 height 7
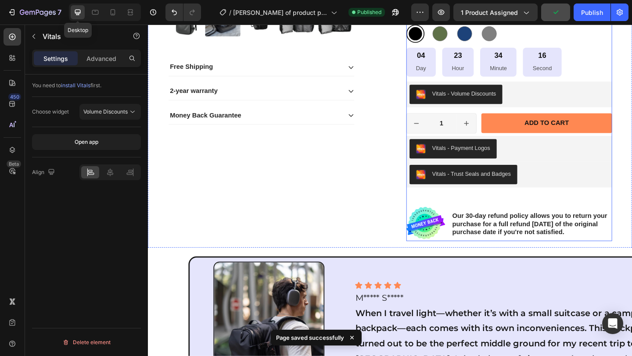
scroll to position [436, 0]
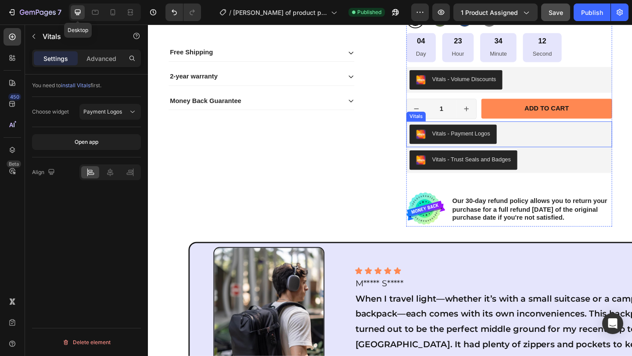
click at [554, 146] on div "Vitals - Payment Logos" at bounding box center [540, 143] width 217 height 21
drag, startPoint x: 109, startPoint y: 176, endPoint x: 176, endPoint y: 155, distance: 69.8
click at [109, 176] on icon at bounding box center [110, 172] width 9 height 9
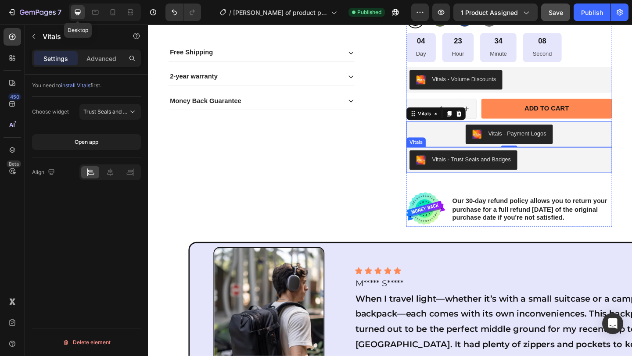
click at [586, 175] on div "Vitals - Trust Seals and Badges" at bounding box center [540, 171] width 217 height 21
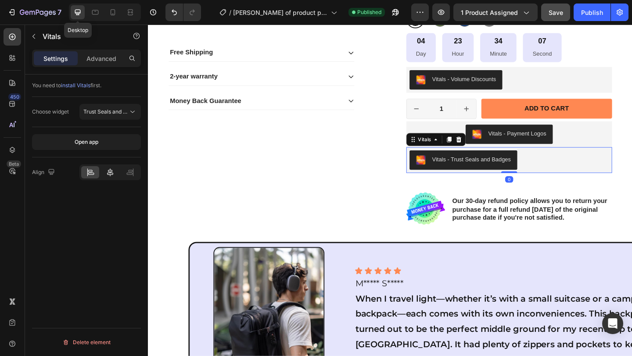
click at [113, 173] on icon at bounding box center [110, 172] width 9 height 9
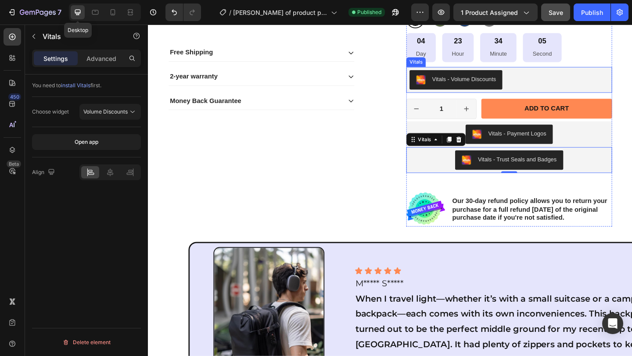
click at [559, 89] on div "Vitals - Volume Discounts" at bounding box center [540, 84] width 217 height 21
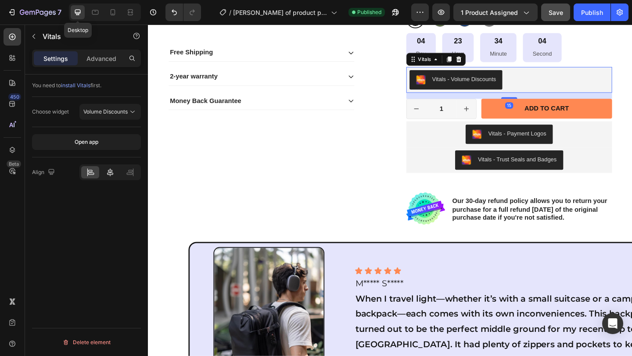
click at [113, 175] on icon at bounding box center [110, 172] width 9 height 9
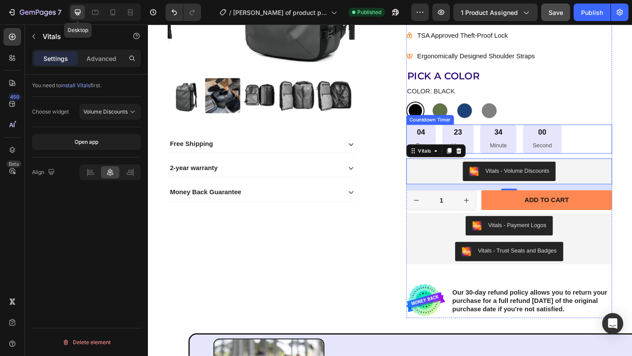
scroll to position [295, 0]
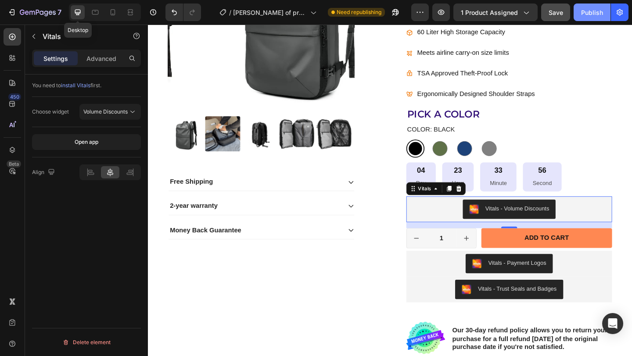
click at [585, 13] on div "Publish" at bounding box center [592, 12] width 22 height 9
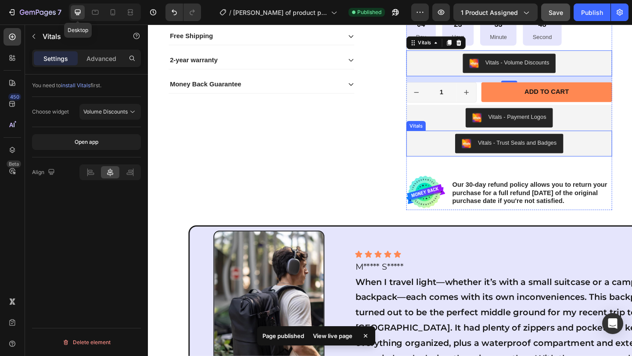
scroll to position [454, 0]
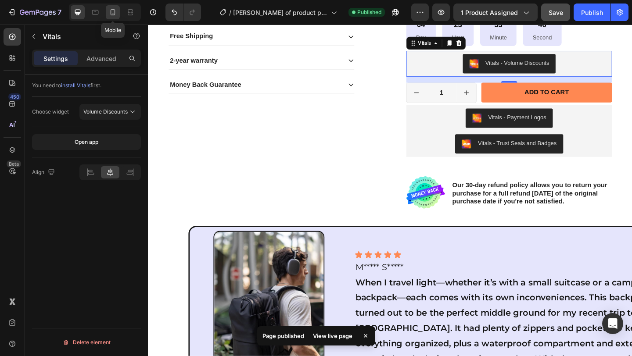
click at [113, 14] on icon at bounding box center [113, 14] width 2 height 1
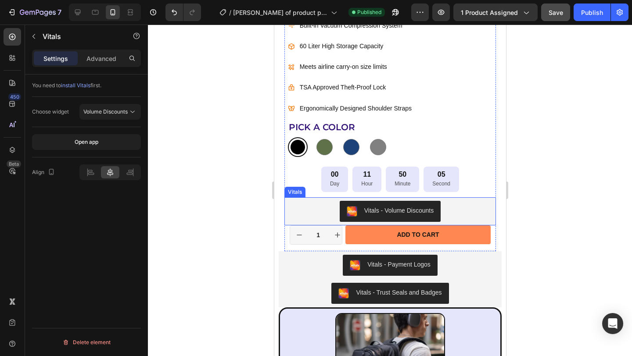
scroll to position [468, 0]
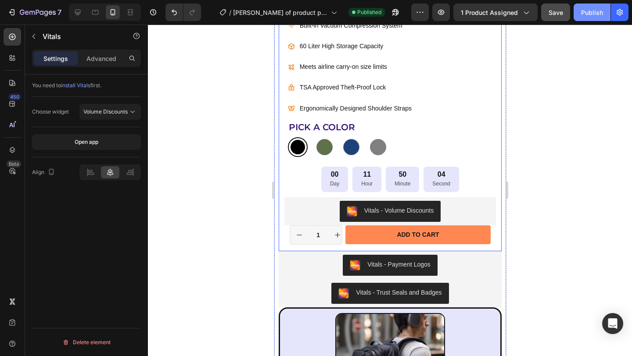
click at [598, 9] on div "Publish" at bounding box center [592, 12] width 22 height 9
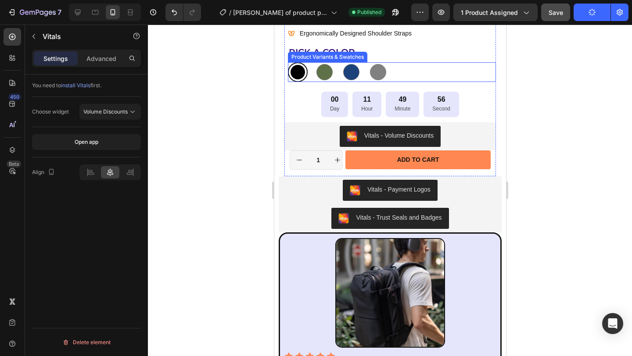
scroll to position [546, 0]
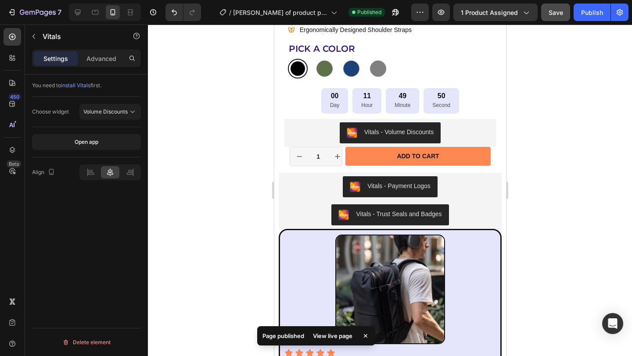
click at [336, 336] on div "View live page" at bounding box center [333, 336] width 50 height 12
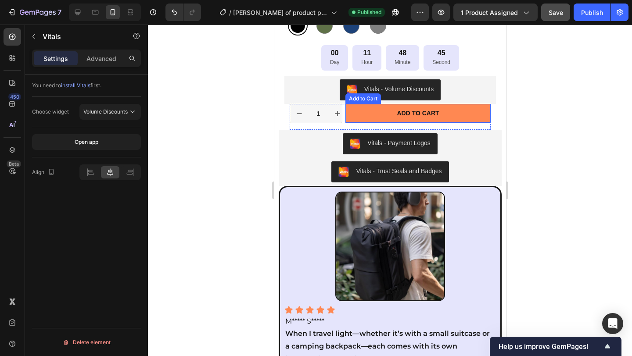
scroll to position [585, 0]
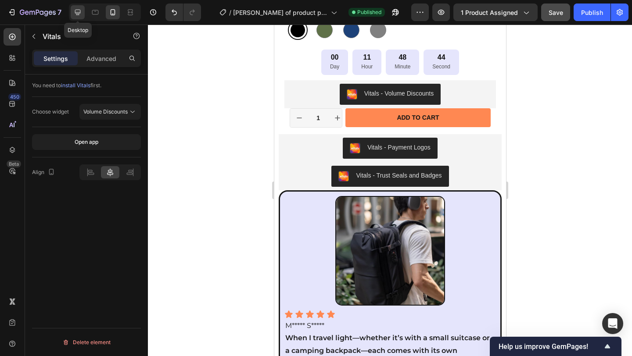
click at [82, 17] on div at bounding box center [78, 12] width 14 height 14
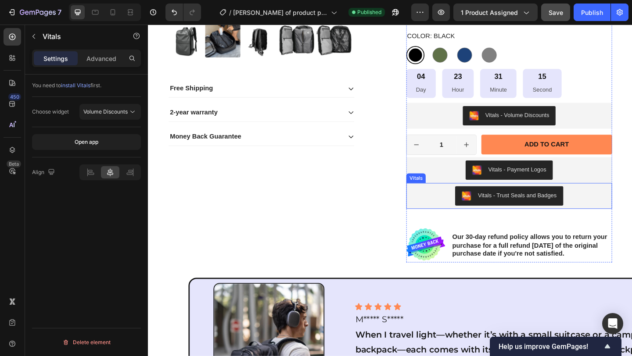
scroll to position [348, 0]
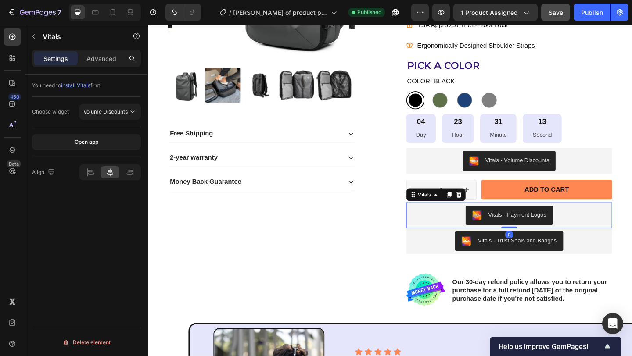
click at [626, 225] on div "Vitals - Payment Logos" at bounding box center [540, 232] width 217 height 21
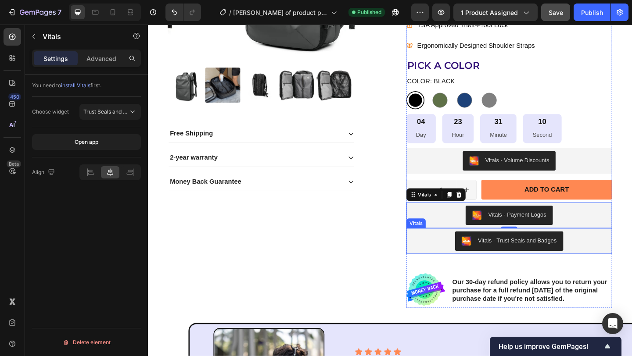
click at [609, 260] on div "Vitals - Trust Seals and Badges" at bounding box center [540, 260] width 217 height 21
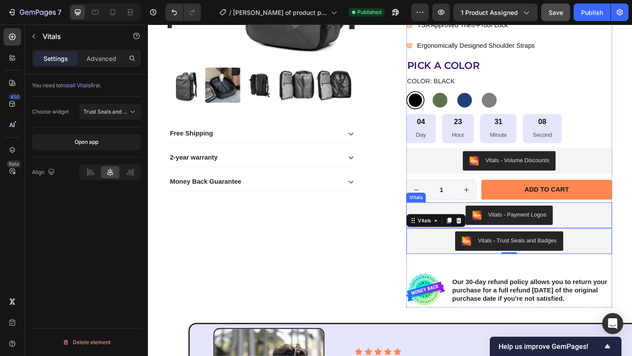
click at [615, 229] on div "Vitals - Payment Logos" at bounding box center [540, 232] width 217 height 21
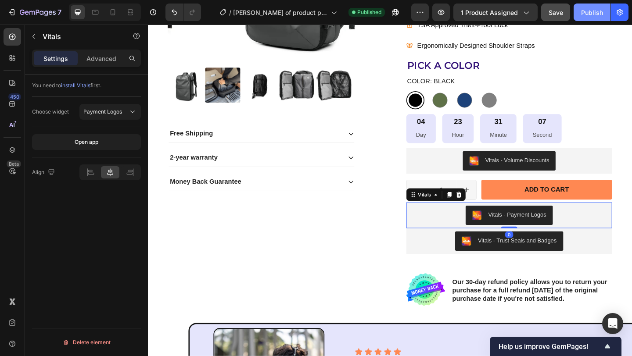
click at [588, 14] on div "Publish" at bounding box center [592, 12] width 22 height 9
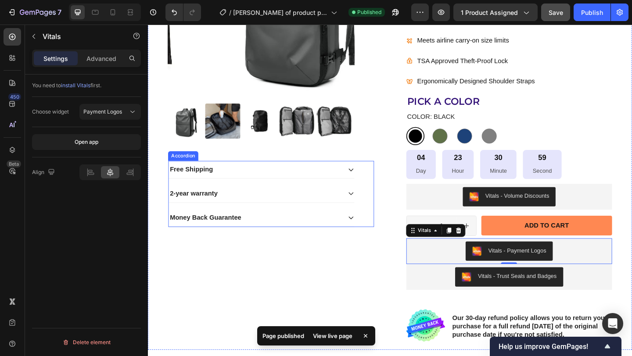
scroll to position [305, 0]
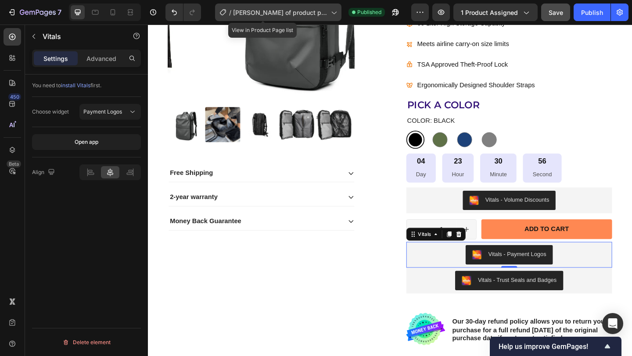
click at [313, 14] on div "/ chris of product page" at bounding box center [278, 13] width 126 height 18
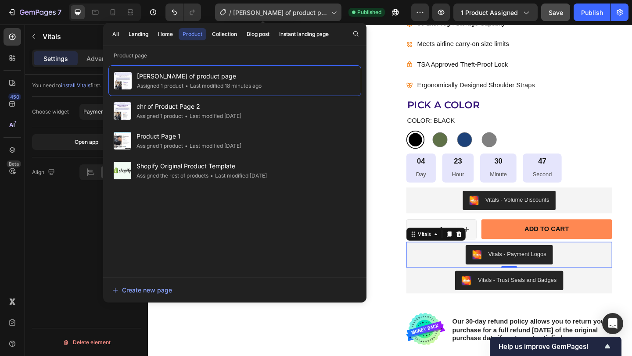
click at [313, 14] on div "/ chris of product page" at bounding box center [278, 13] width 126 height 18
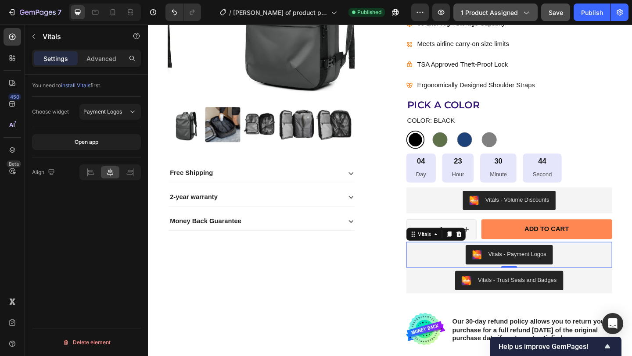
click at [504, 14] on span "1 product assigned" at bounding box center [489, 12] width 57 height 9
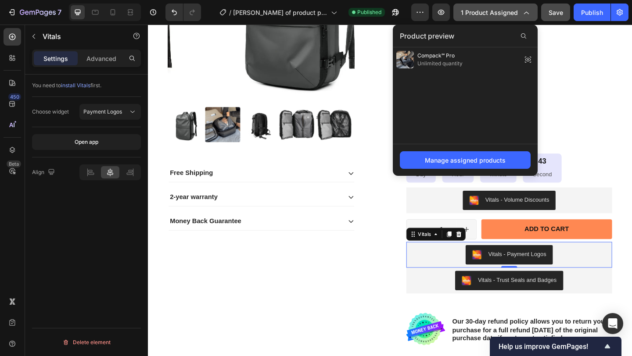
click at [504, 14] on span "1 product assigned" at bounding box center [489, 12] width 57 height 9
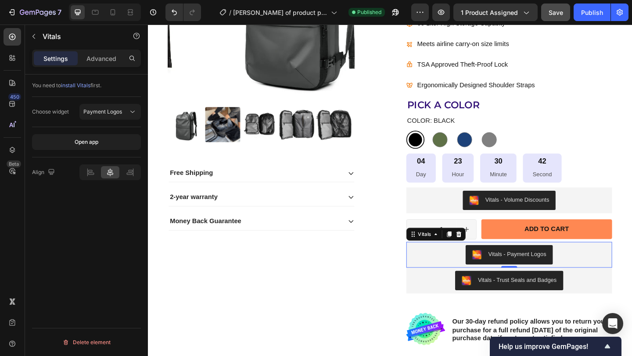
click at [430, 14] on div "Preview 1 product assigned Save Publish" at bounding box center [519, 13] width 217 height 18
click at [420, 14] on icon "button" at bounding box center [420, 12] width 9 height 9
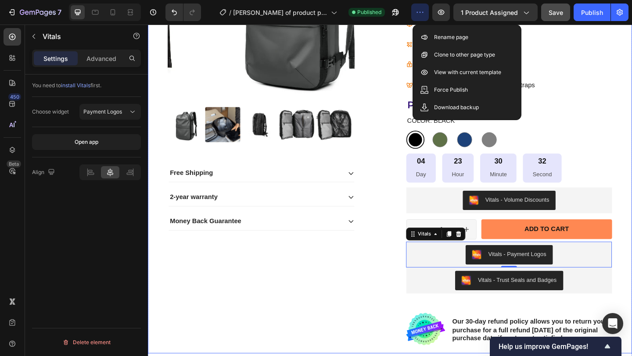
drag, startPoint x: 662, startPoint y: 58, endPoint x: 659, endPoint y: 54, distance: 4.7
click at [631, 58] on div "Product Images Free Shipping 2-year warranty Money Back Guarantee Accordion Ico…" at bounding box center [411, 140] width 527 height 485
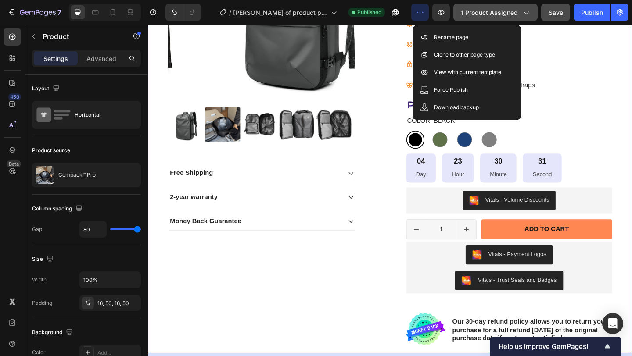
click at [522, 10] on icon "button" at bounding box center [525, 12] width 9 height 9
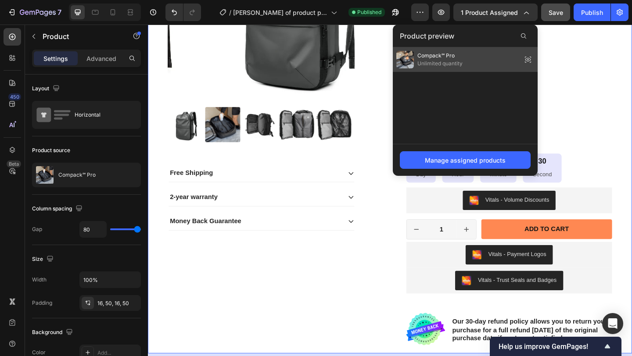
click at [483, 61] on div "Compack℠ Pro Unlimited quantity" at bounding box center [465, 59] width 145 height 25
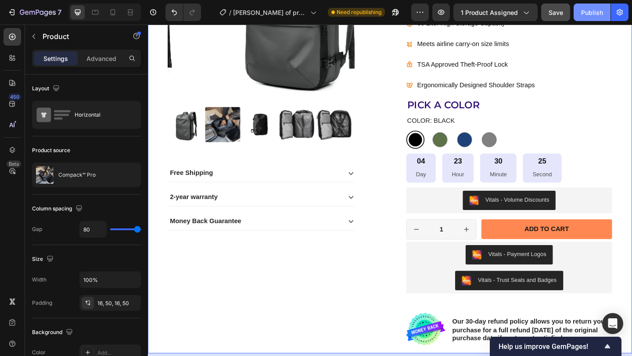
click at [590, 13] on div "Publish" at bounding box center [592, 12] width 22 height 9
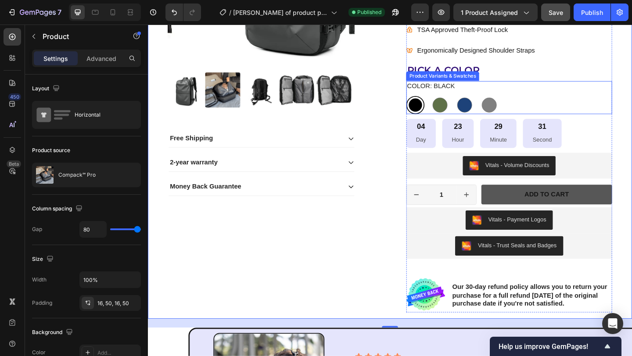
scroll to position [350, 0]
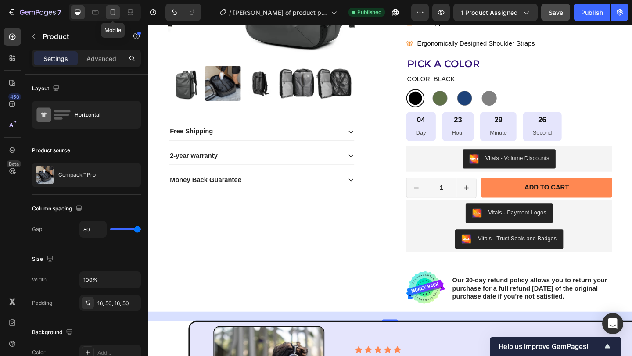
click at [111, 14] on icon at bounding box center [112, 12] width 9 height 9
type input "0"
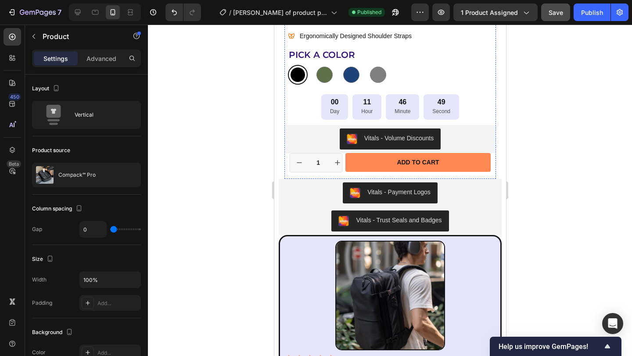
scroll to position [549, 0]
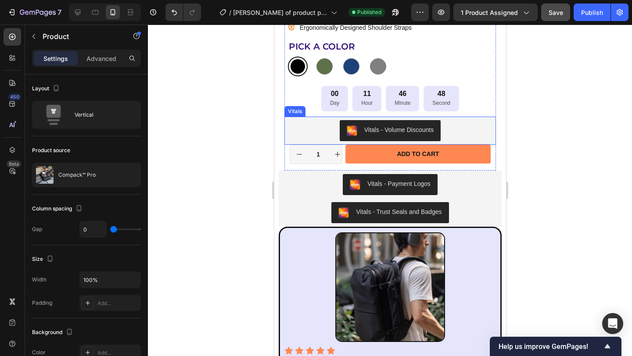
click at [466, 126] on div "Vitals - Volume Discounts" at bounding box center [389, 130] width 205 height 21
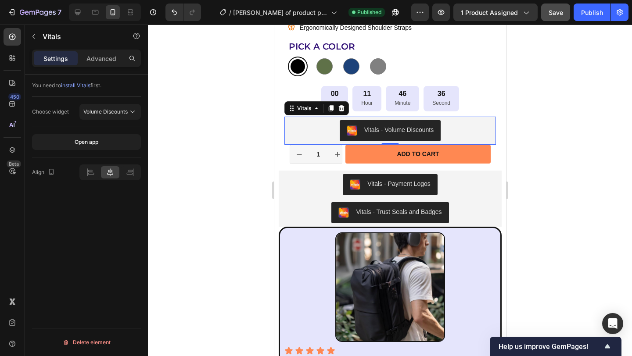
click at [376, 130] on div "Vitals - Volume Discounts" at bounding box center [398, 129] width 69 height 9
click at [107, 55] on p "Advanced" at bounding box center [101, 58] width 30 height 9
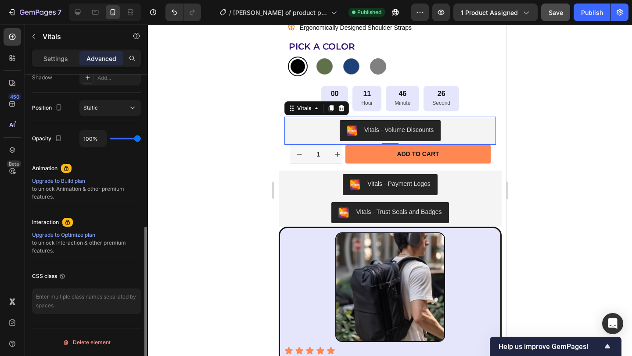
scroll to position [0, 0]
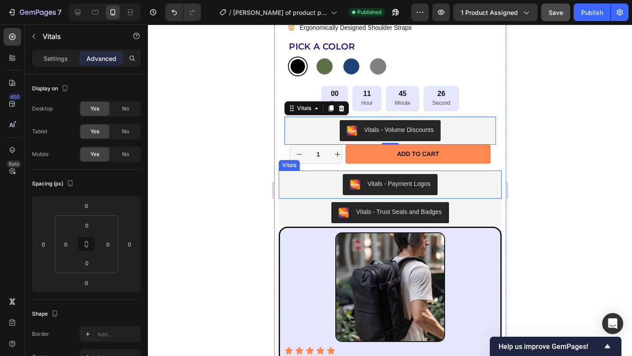
click at [486, 185] on div "Vitals - Payment Logos" at bounding box center [390, 184] width 216 height 21
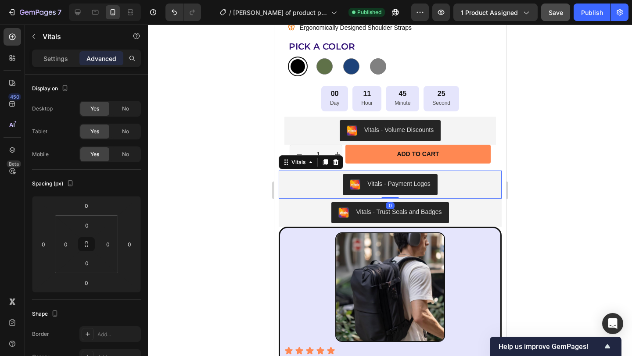
drag, startPoint x: 311, startPoint y: 183, endPoint x: 301, endPoint y: 187, distance: 11.0
click at [311, 183] on div "Vitals - Payment Logos" at bounding box center [390, 184] width 216 height 21
click at [299, 219] on div "Vitals - Trust Seals and Badges" at bounding box center [390, 212] width 216 height 21
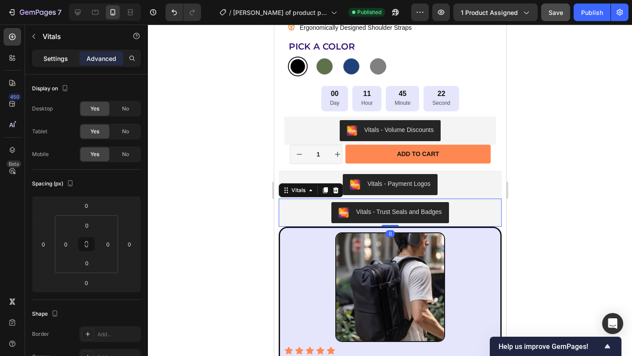
click at [50, 59] on p "Settings" at bounding box center [55, 58] width 25 height 9
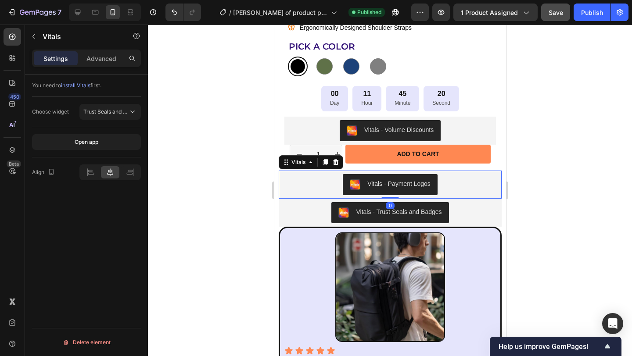
click at [472, 190] on div "Vitals - Payment Logos" at bounding box center [390, 184] width 216 height 21
click at [99, 60] on p "Advanced" at bounding box center [101, 58] width 30 height 9
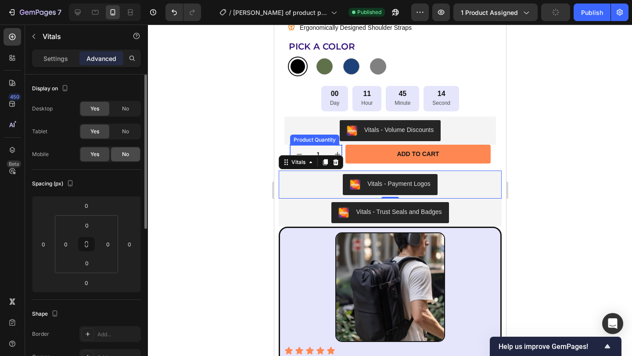
click at [125, 154] on span "No" at bounding box center [125, 155] width 7 height 8
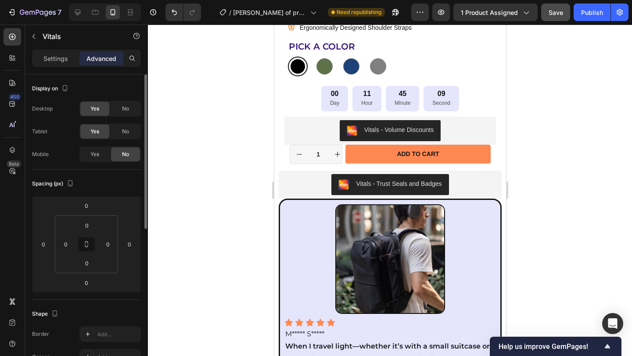
drag, startPoint x: 99, startPoint y: 152, endPoint x: 118, endPoint y: 152, distance: 18.9
click at [99, 152] on span "Yes" at bounding box center [94, 155] width 9 height 8
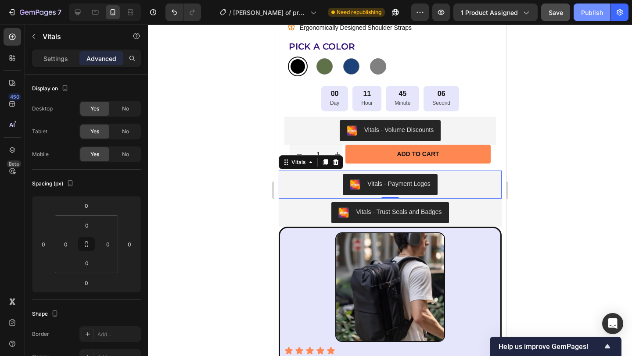
click at [597, 16] on div "Publish" at bounding box center [592, 12] width 22 height 9
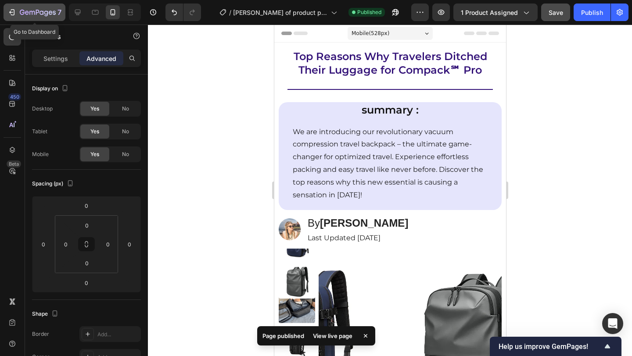
click at [16, 10] on div "7" at bounding box center [34, 12] width 54 height 11
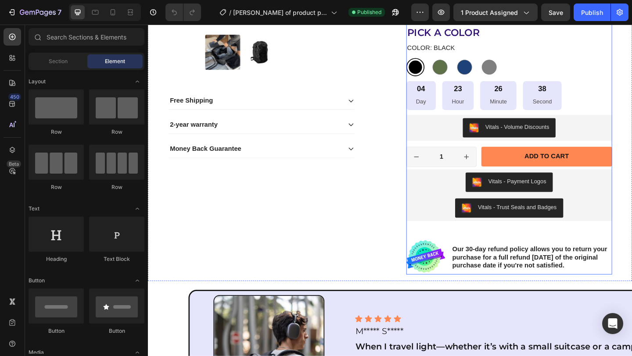
scroll to position [384, 0]
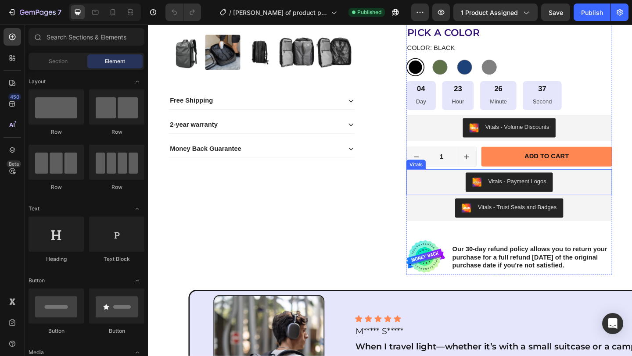
click at [626, 195] on div "Vitals - Payment Logos" at bounding box center [540, 196] width 217 height 21
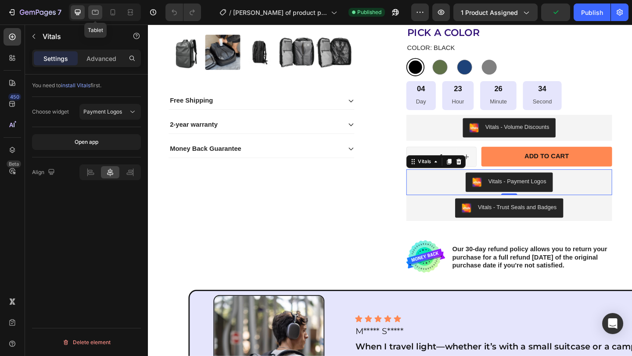
click at [97, 17] on div at bounding box center [95, 12] width 14 height 14
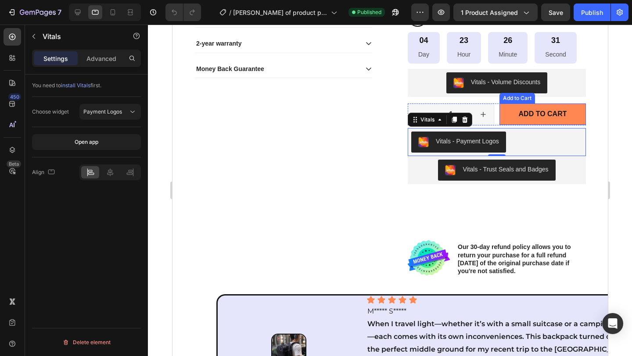
scroll to position [461, 0]
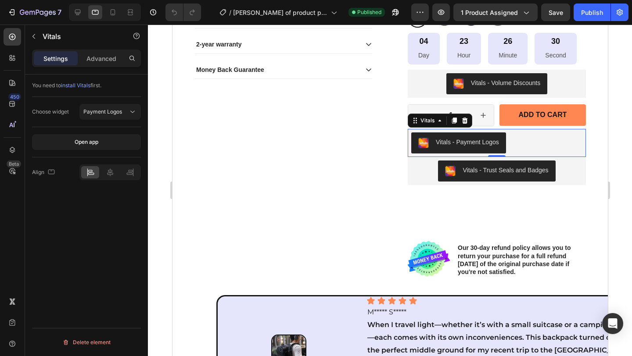
click at [560, 138] on div "Vitals - Payment Logos" at bounding box center [496, 143] width 171 height 21
click at [114, 169] on icon at bounding box center [110, 172] width 9 height 9
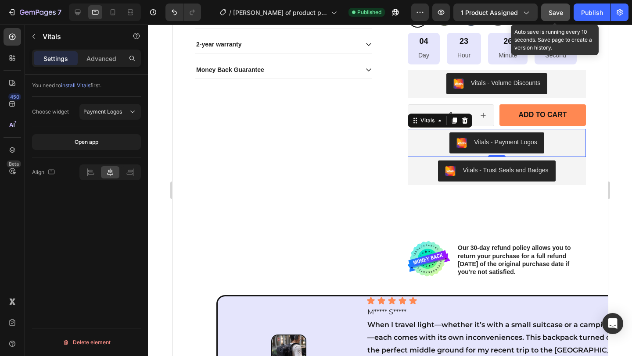
drag, startPoint x: 552, startPoint y: 14, endPoint x: 178, endPoint y: 14, distance: 374.3
click at [552, 14] on span "Save" at bounding box center [556, 12] width 14 height 7
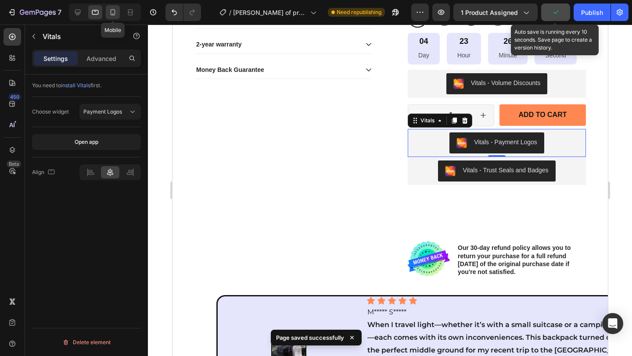
click at [116, 14] on icon at bounding box center [112, 12] width 9 height 9
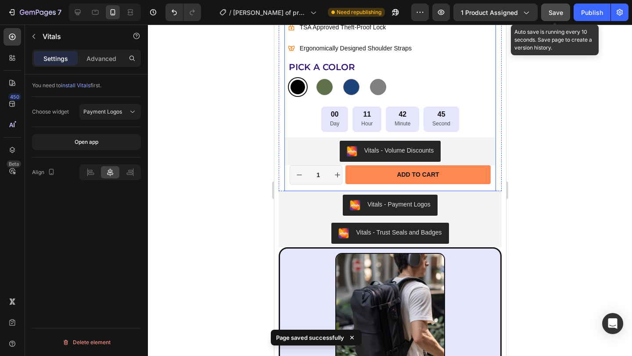
scroll to position [544, 0]
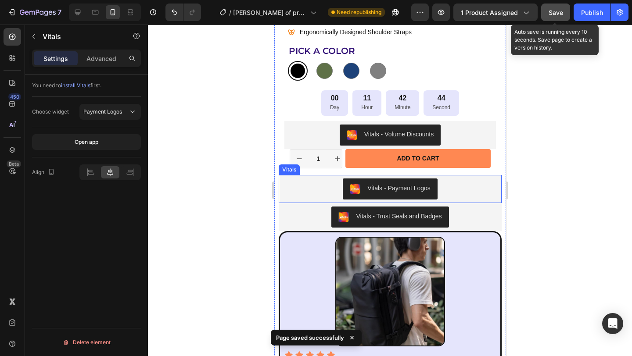
click at [466, 190] on div "Vitals - Payment Logos" at bounding box center [390, 189] width 216 height 21
click at [484, 218] on div "Vitals - Trust Seals and Badges" at bounding box center [390, 217] width 216 height 21
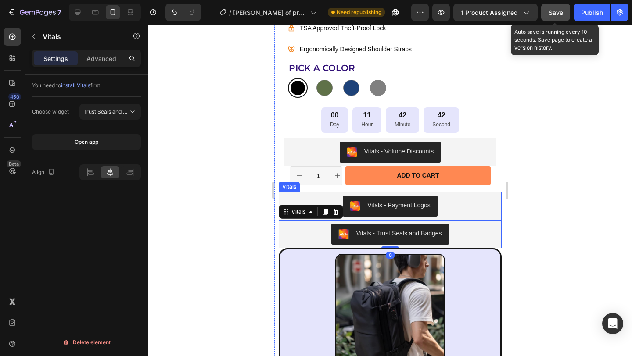
scroll to position [484, 0]
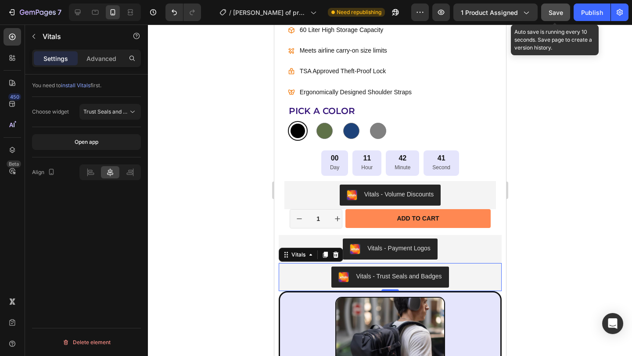
click at [552, 15] on span "Save" at bounding box center [556, 12] width 14 height 7
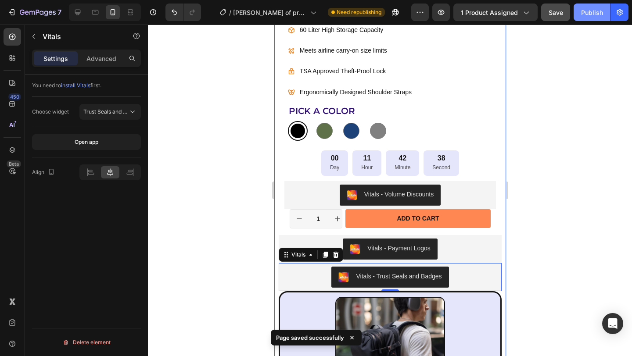
click at [584, 19] on button "Publish" at bounding box center [592, 13] width 37 height 18
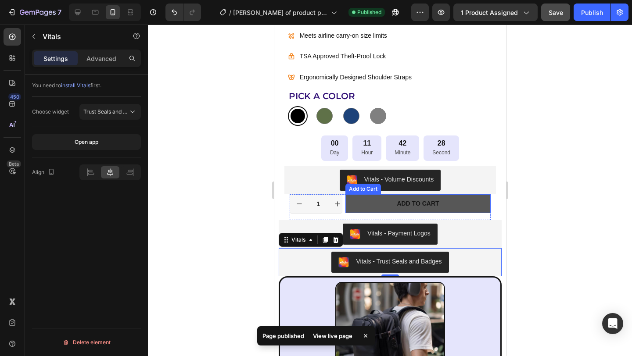
scroll to position [503, 0]
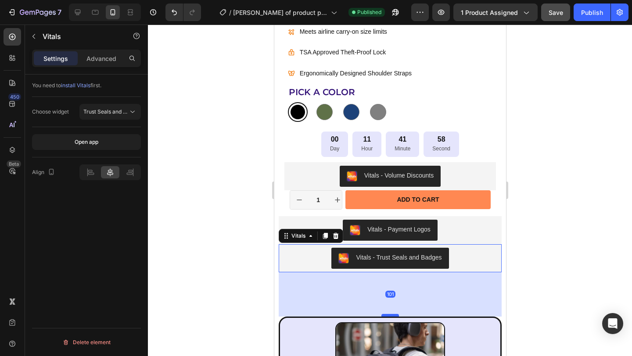
drag, startPoint x: 387, startPoint y: 271, endPoint x: 391, endPoint y: 313, distance: 42.3
click at [391, 314] on div at bounding box center [390, 315] width 18 height 3
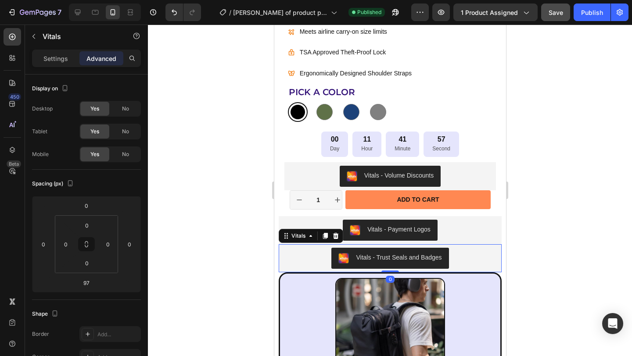
drag, startPoint x: 391, startPoint y: 313, endPoint x: 389, endPoint y: 265, distance: 48.3
click at [389, 265] on div "Vitals - Trust Seals and Badges Vitals 0" at bounding box center [389, 258] width 223 height 28
type input "0"
click at [551, 267] on div at bounding box center [390, 191] width 484 height 332
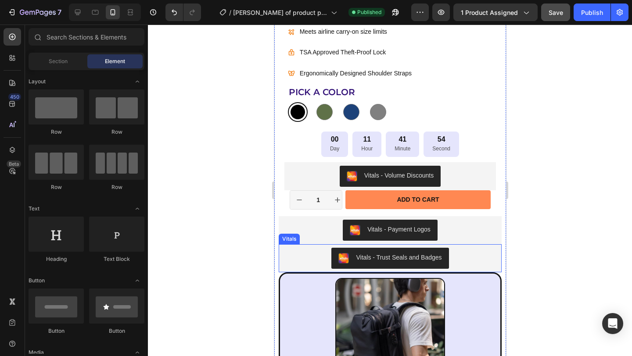
click at [467, 259] on div "Vitals - Trust Seals and Badges" at bounding box center [390, 258] width 216 height 21
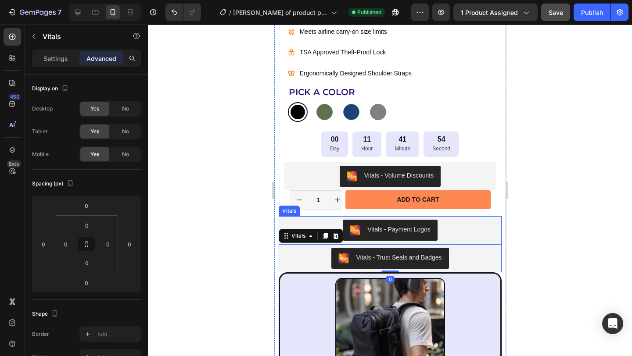
click at [477, 226] on div "Vitals - Payment Logos" at bounding box center [390, 230] width 216 height 21
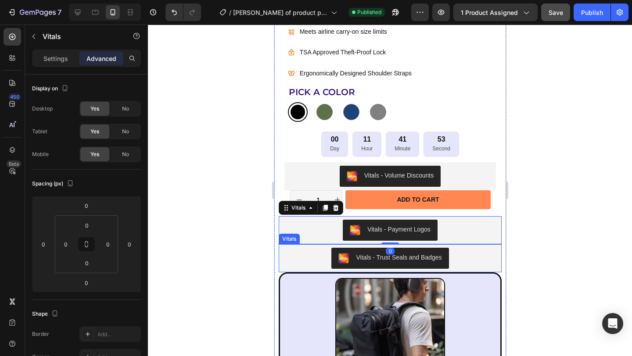
click at [489, 248] on div "Vitals - Trust Seals and Badges" at bounding box center [390, 258] width 216 height 21
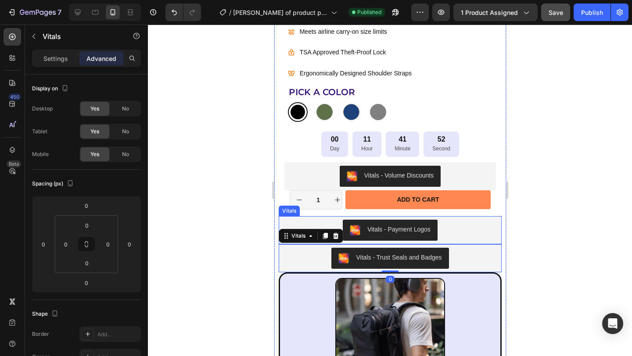
click at [492, 240] on div "Vitals - Payment Logos" at bounding box center [389, 230] width 223 height 28
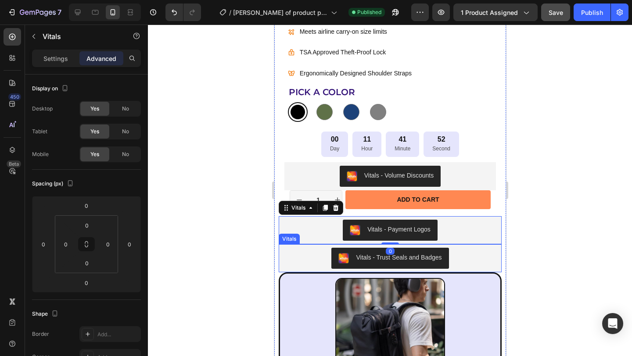
click at [492, 246] on div "Vitals - Trust Seals and Badges" at bounding box center [389, 258] width 223 height 28
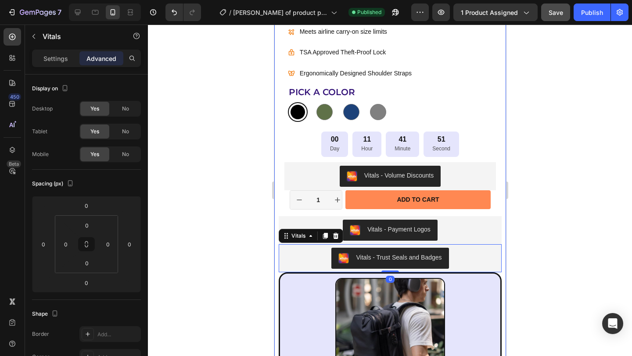
click at [278, 269] on div "Vitals - Trust Seals and Badges" at bounding box center [389, 258] width 223 height 28
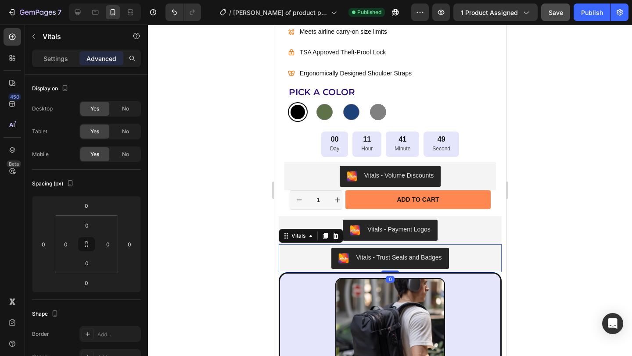
click at [288, 262] on div "Vitals - Trust Seals and Badges" at bounding box center [390, 258] width 216 height 21
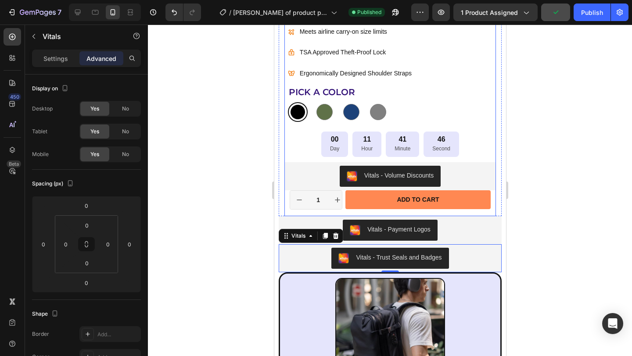
click at [488, 213] on div "Icon Icon Icon Icon Icon Icon List 175+ Verified Reviews! Text Block Row 34% OF…" at bounding box center [390, 73] width 212 height 285
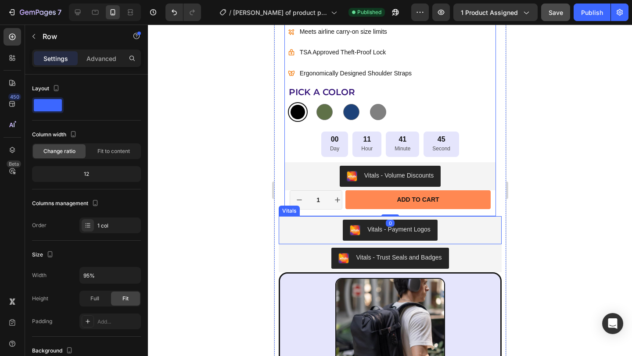
click at [479, 227] on div "Vitals - Payment Logos" at bounding box center [390, 230] width 216 height 21
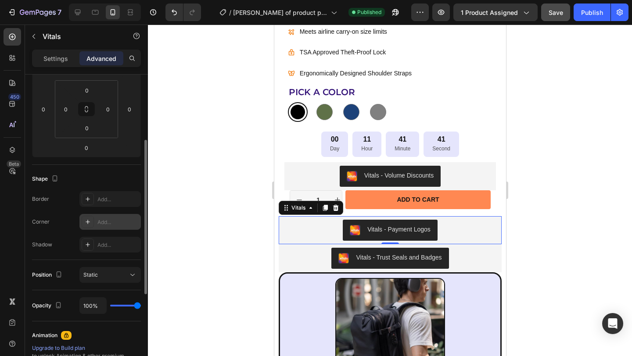
scroll to position [0, 0]
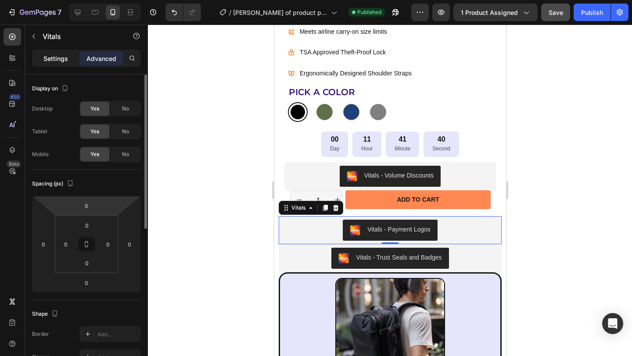
click at [61, 59] on p "Settings" at bounding box center [55, 58] width 25 height 9
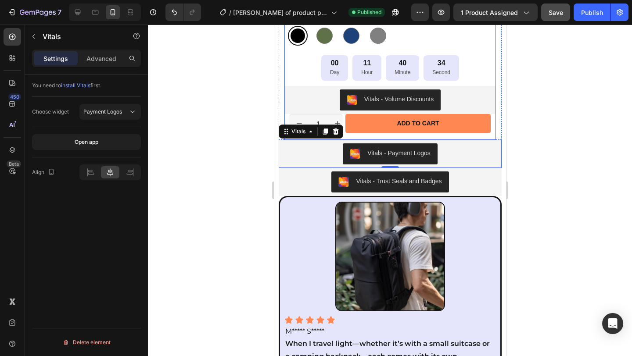
scroll to position [412, 0]
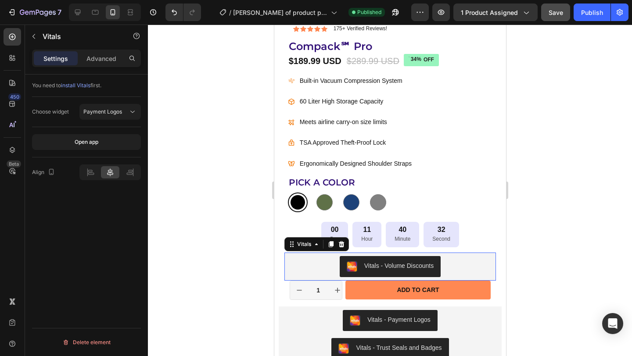
click at [463, 267] on div "Vitals - Volume Discounts" at bounding box center [389, 266] width 205 height 21
click at [328, 244] on icon at bounding box center [330, 244] width 7 height 7
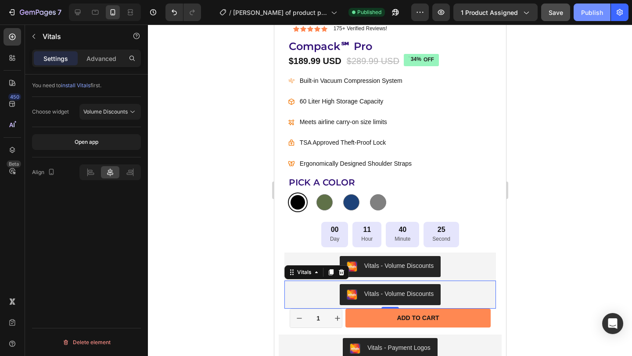
click at [587, 12] on div "Publish" at bounding box center [592, 12] width 22 height 9
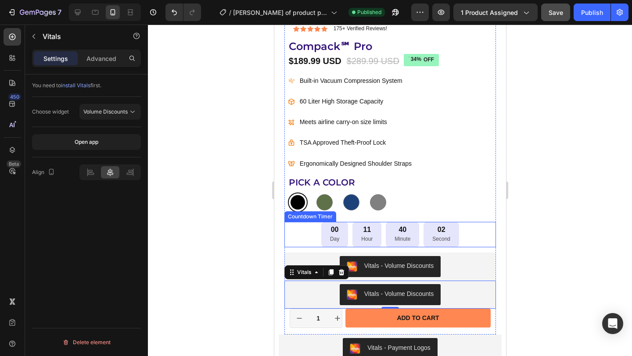
click at [473, 233] on div "00 Day 11 Hour 40 Minute 02 Second" at bounding box center [390, 234] width 212 height 25
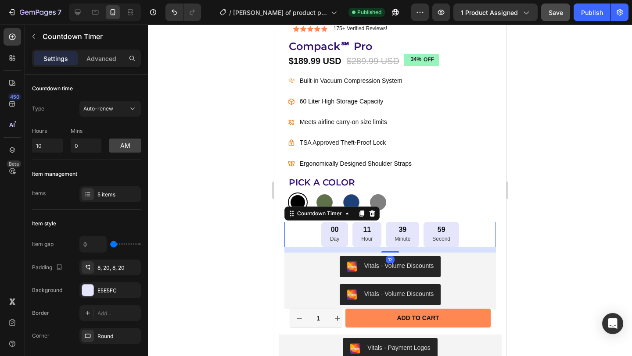
drag, startPoint x: 372, startPoint y: 215, endPoint x: 427, endPoint y: 237, distance: 58.7
click at [373, 215] on icon at bounding box center [371, 213] width 7 height 7
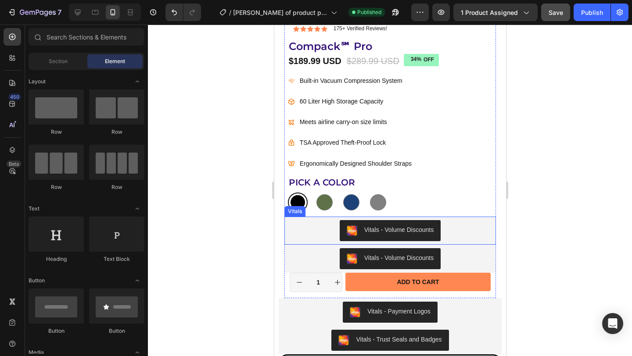
click at [479, 230] on div "Vitals - Volume Discounts" at bounding box center [389, 230] width 205 height 21
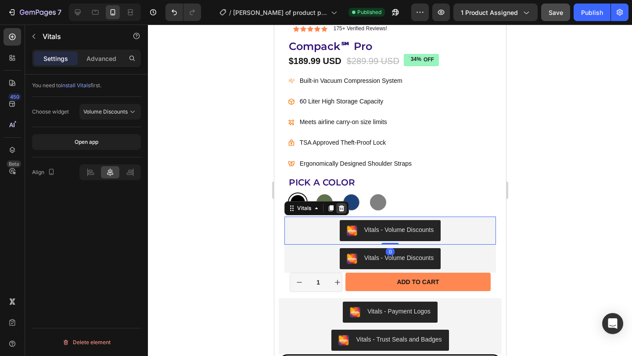
click at [343, 209] on icon at bounding box center [340, 208] width 7 height 7
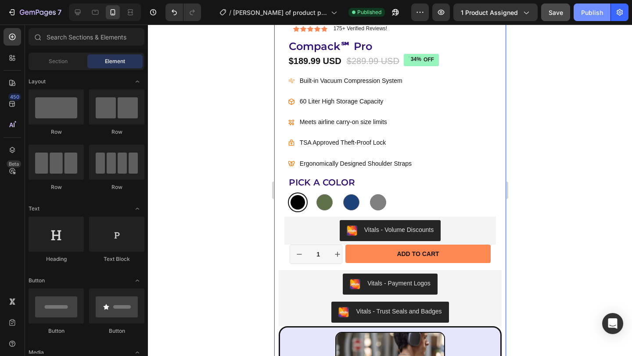
click at [591, 8] on div "Publish" at bounding box center [592, 12] width 22 height 9
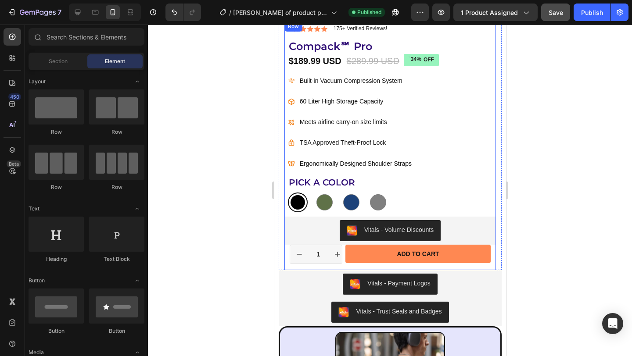
click at [485, 251] on div "Icon Icon Icon Icon Icon Icon List 175+ Verified Reviews! Text Block Row 34% OF…" at bounding box center [390, 145] width 212 height 249
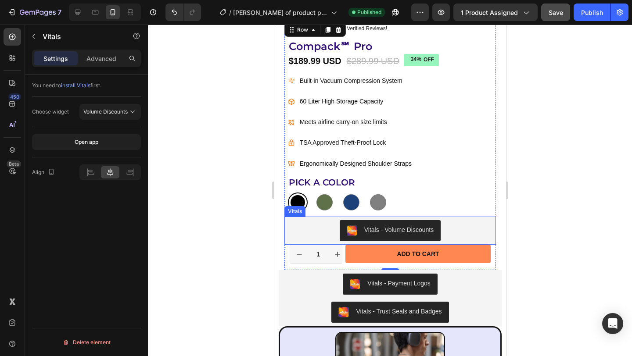
click at [457, 230] on div "Vitals - Volume Discounts" at bounding box center [389, 230] width 205 height 21
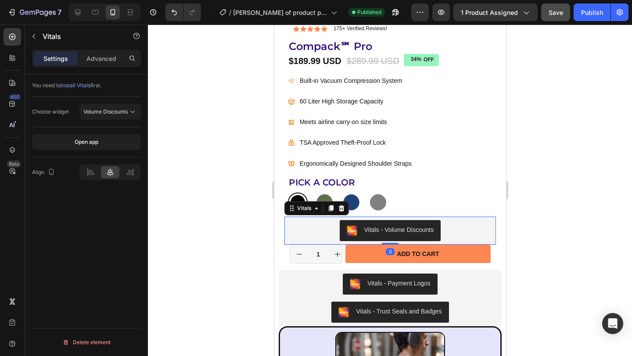
click at [340, 208] on icon at bounding box center [341, 208] width 6 height 6
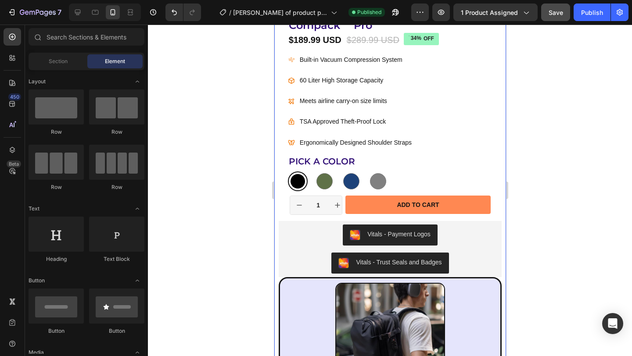
scroll to position [448, 0]
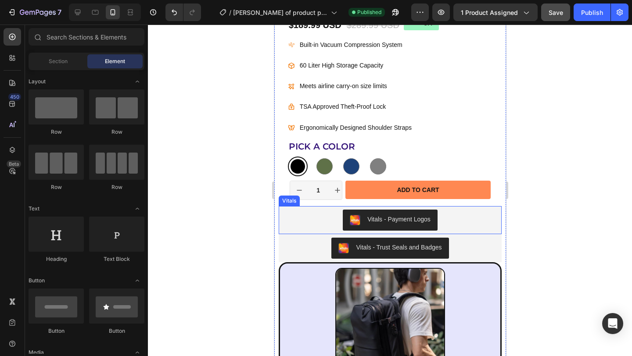
click at [478, 222] on div "Vitals - Payment Logos" at bounding box center [390, 220] width 216 height 21
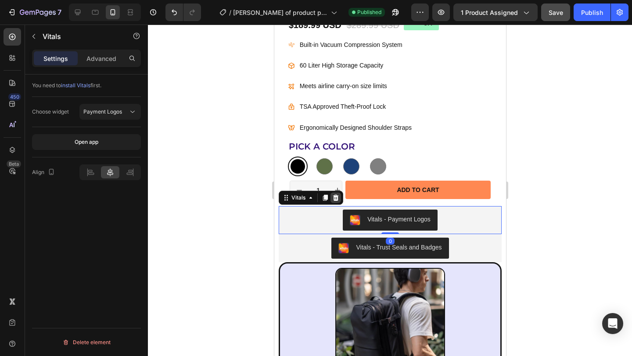
click at [334, 199] on icon at bounding box center [335, 197] width 7 height 7
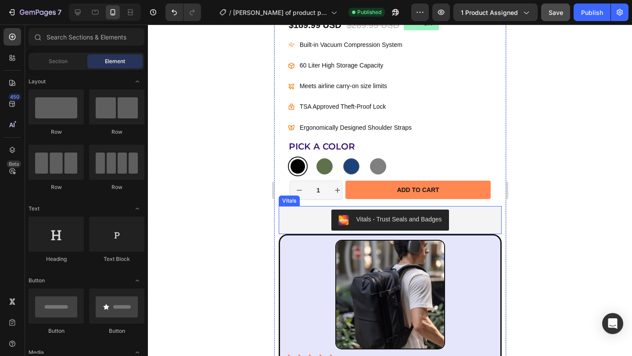
click at [468, 208] on div "Vitals - Trust Seals and Badges" at bounding box center [389, 220] width 223 height 28
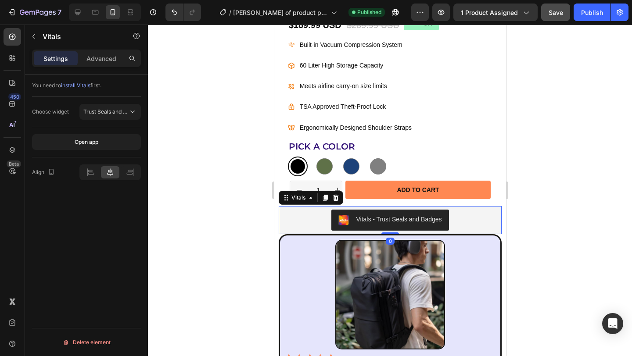
click at [338, 199] on icon at bounding box center [335, 197] width 7 height 7
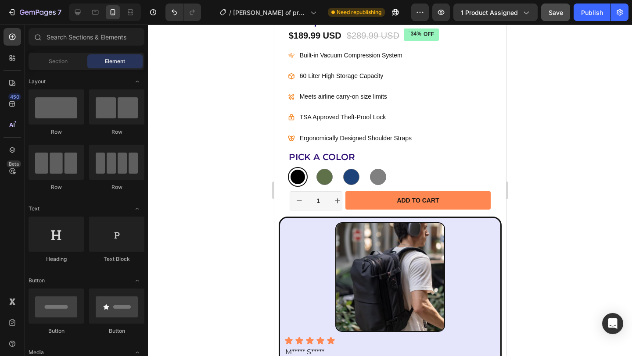
scroll to position [351, 0]
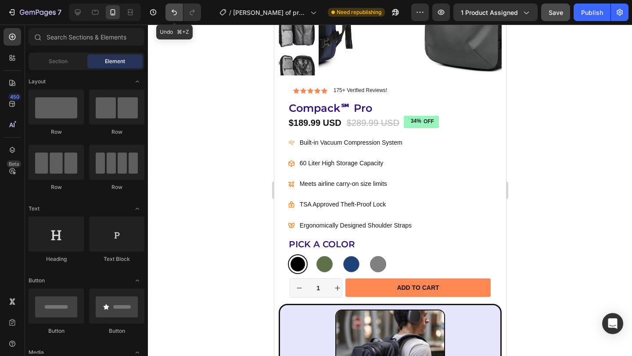
click at [172, 13] on icon "Undo/Redo" at bounding box center [174, 12] width 9 height 9
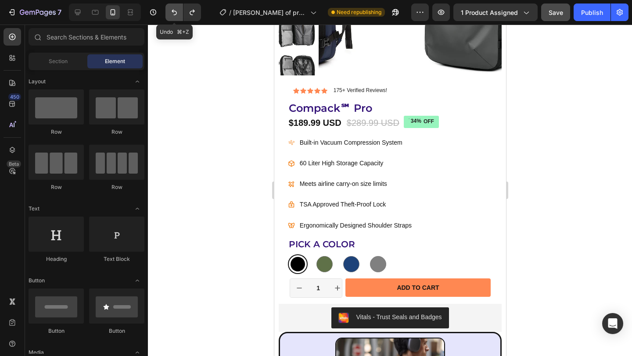
click at [172, 13] on icon "Undo/Redo" at bounding box center [174, 12] width 9 height 9
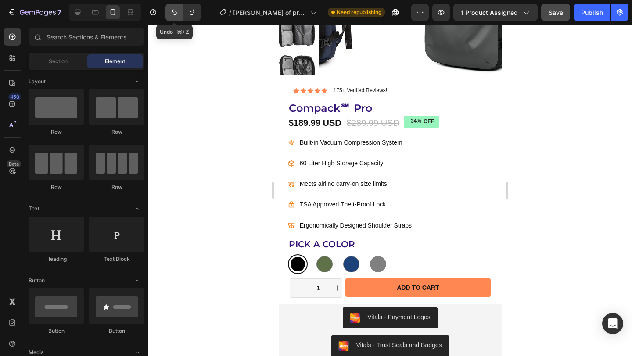
click at [172, 13] on icon "Undo/Redo" at bounding box center [174, 12] width 9 height 9
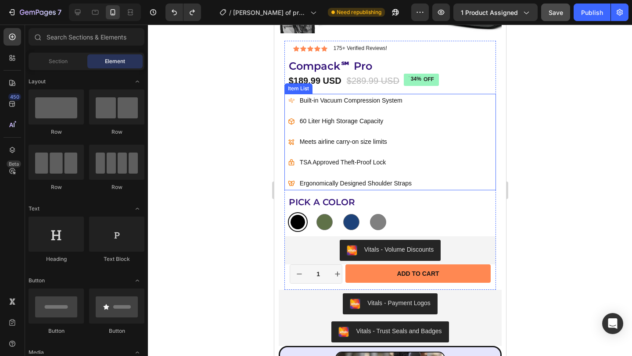
scroll to position [393, 0]
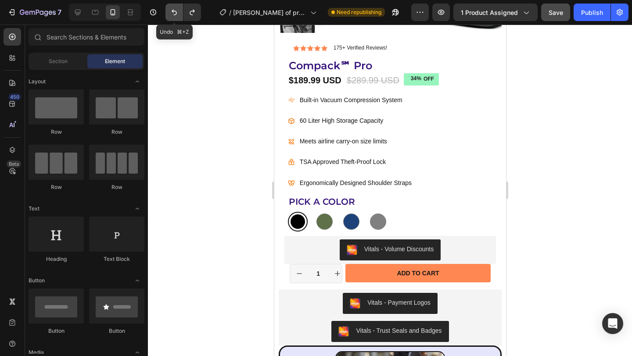
click at [173, 12] on icon "Undo/Redo" at bounding box center [174, 13] width 5 height 6
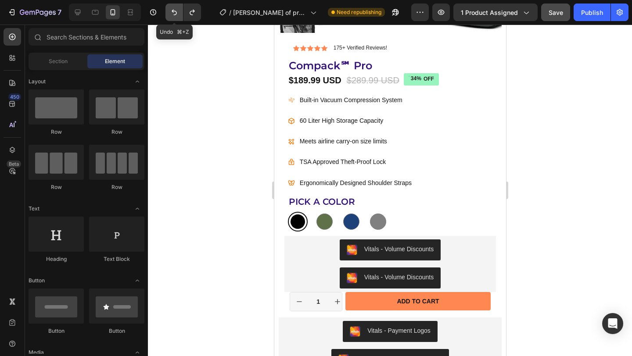
click at [174, 14] on icon "Undo/Redo" at bounding box center [174, 12] width 9 height 9
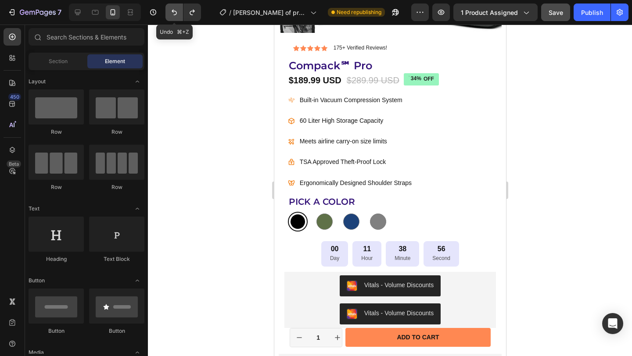
click at [173, 14] on icon "Undo/Redo" at bounding box center [174, 12] width 9 height 9
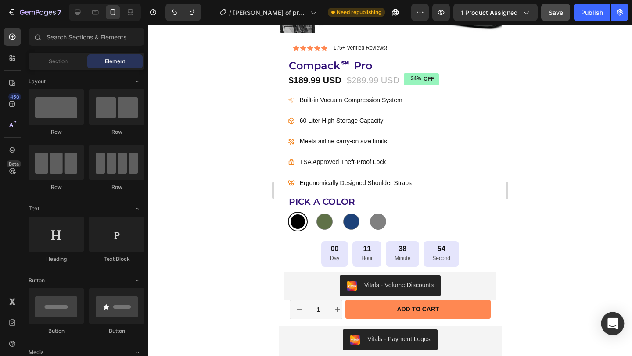
click at [613, 330] on div "Open Intercom Messenger" at bounding box center [612, 323] width 23 height 23
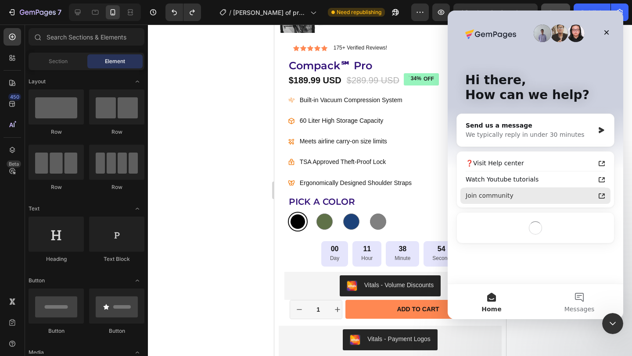
scroll to position [0, 0]
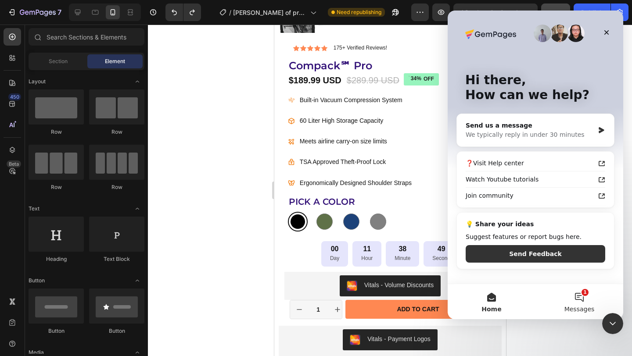
click at [581, 305] on button "1 Messages" at bounding box center [579, 301] width 88 height 35
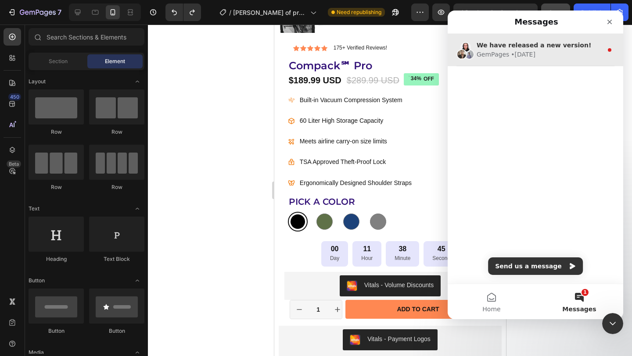
click at [546, 50] on div "GemPages • 8w ago" at bounding box center [540, 54] width 126 height 9
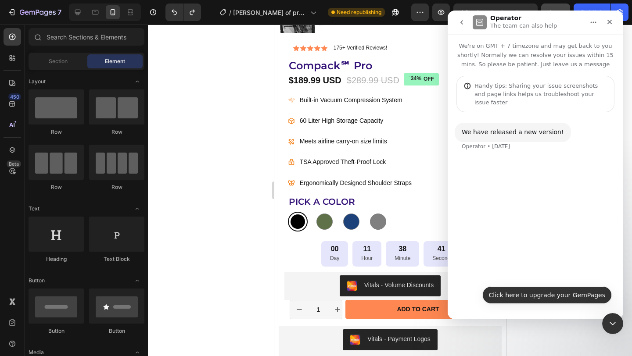
click at [570, 296] on button "Click here to upgrade your GemPages" at bounding box center [546, 296] width 129 height 18
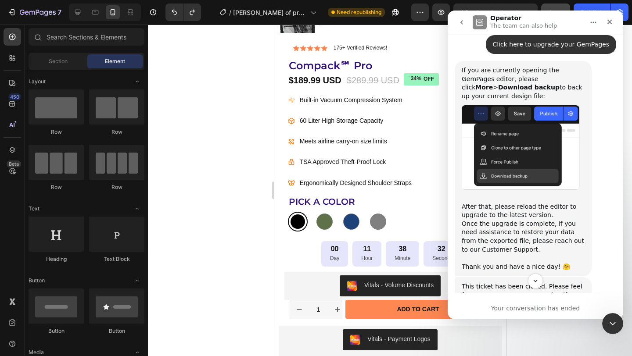
scroll to position [126, 0]
drag, startPoint x: 491, startPoint y: 87, endPoint x: 581, endPoint y: 84, distance: 90.4
click at [581, 84] on div "If you are currently opening the GemPages editor, please click More > Download …" at bounding box center [523, 83] width 123 height 34
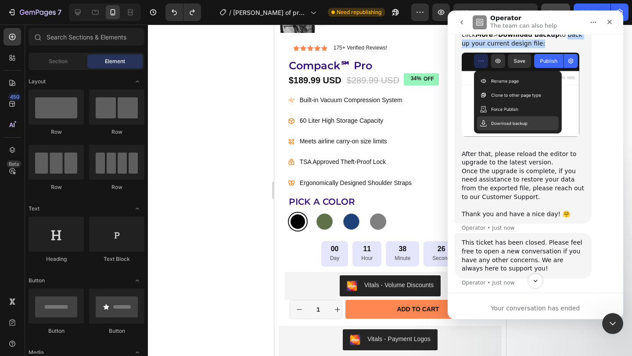
scroll to position [182, 0]
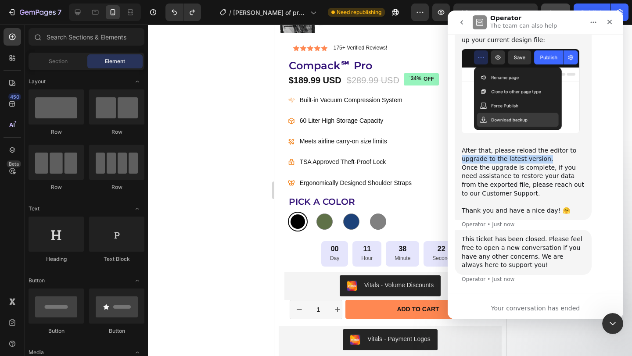
drag, startPoint x: 469, startPoint y: 150, endPoint x: 552, endPoint y: 149, distance: 83.4
click at [552, 150] on div "After that, please reload the editor to upgrade to the latest version. Once the…" at bounding box center [523, 176] width 123 height 77
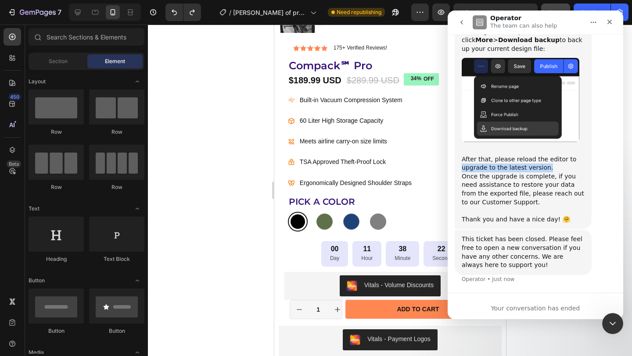
scroll to position [173, 0]
drag, startPoint x: 481, startPoint y: 169, endPoint x: 546, endPoint y: 168, distance: 64.5
click at [545, 168] on div "After that, please reload the editor to upgrade to the latest version. Once the…" at bounding box center [523, 185] width 123 height 77
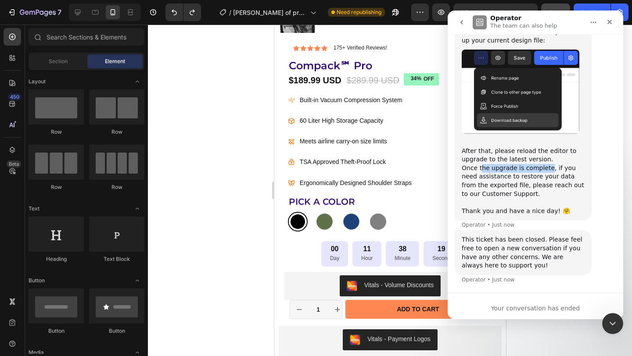
scroll to position [182, 0]
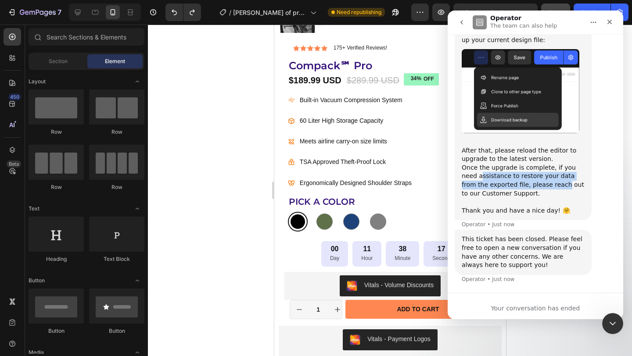
drag, startPoint x: 464, startPoint y: 171, endPoint x: 535, endPoint y: 173, distance: 71.1
click at [535, 173] on div "After that, please reload the editor to upgrade to the latest version. Once the…" at bounding box center [523, 176] width 123 height 77
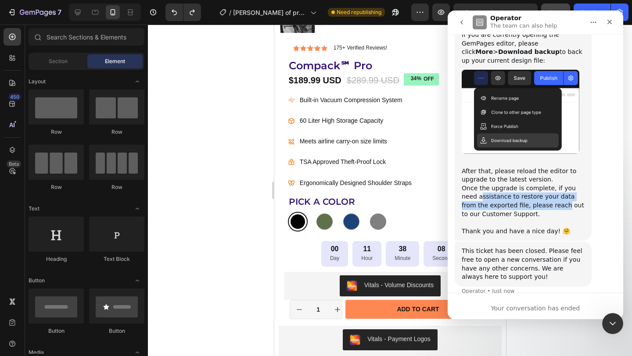
scroll to position [160, 0]
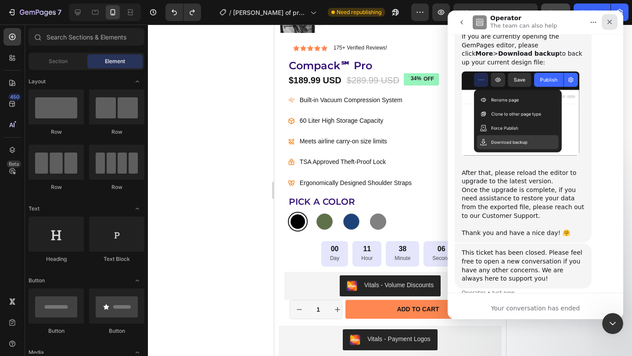
click at [610, 24] on icon "Close" at bounding box center [609, 21] width 7 height 7
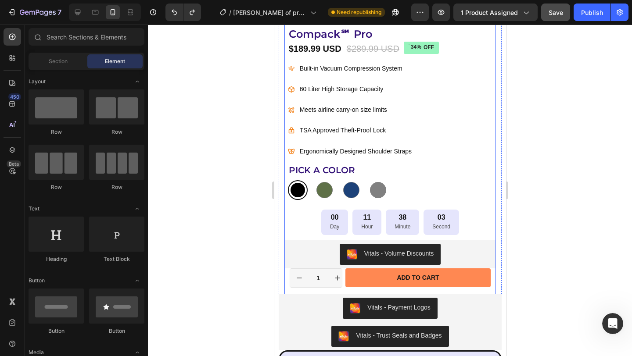
scroll to position [426, 0]
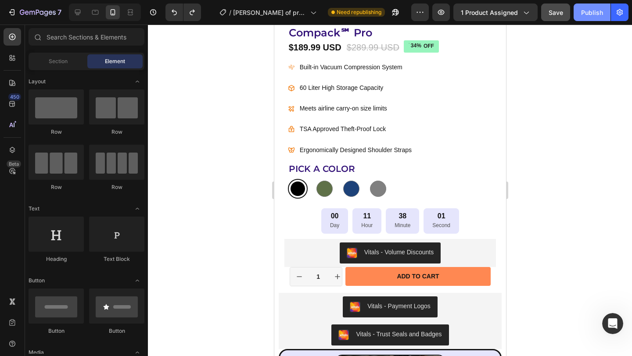
click at [584, 13] on div "Publish" at bounding box center [592, 12] width 22 height 9
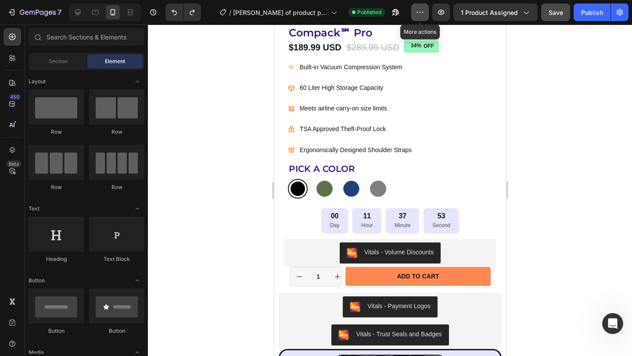
click at [419, 14] on icon "button" at bounding box center [420, 12] width 9 height 9
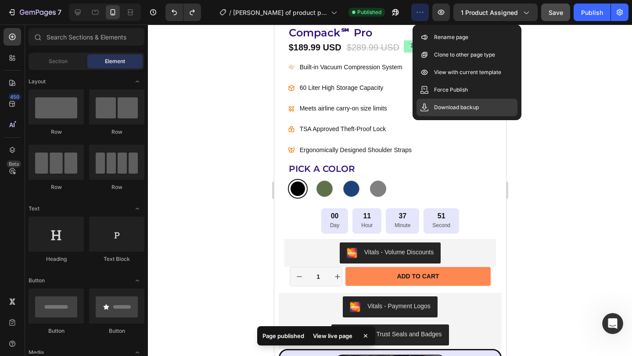
click at [449, 105] on p "Download backup" at bounding box center [456, 107] width 45 height 9
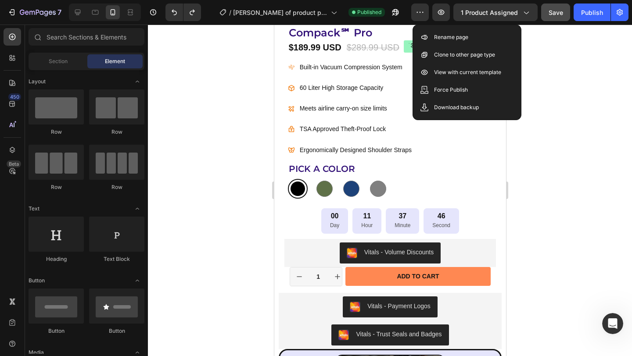
click at [571, 112] on div at bounding box center [390, 191] width 484 height 332
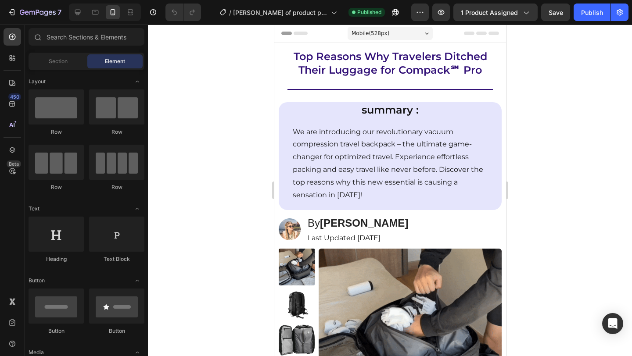
radio input "false"
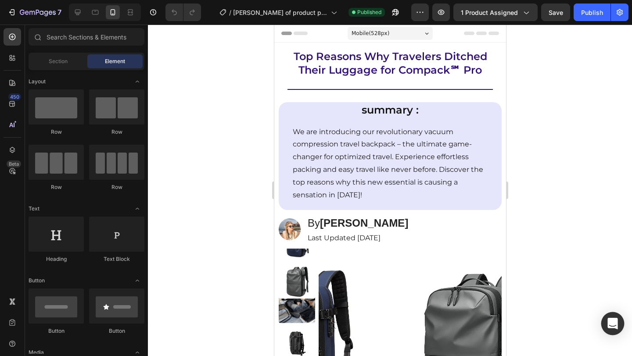
click at [613, 321] on icon "Open Intercom Messenger" at bounding box center [612, 323] width 10 height 11
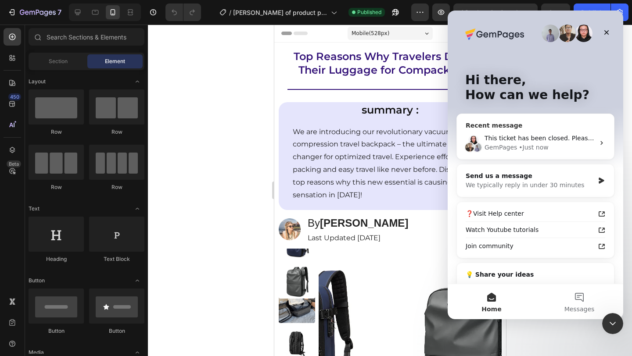
click at [549, 143] on div "GemPages • Just now" at bounding box center [539, 147] width 110 height 9
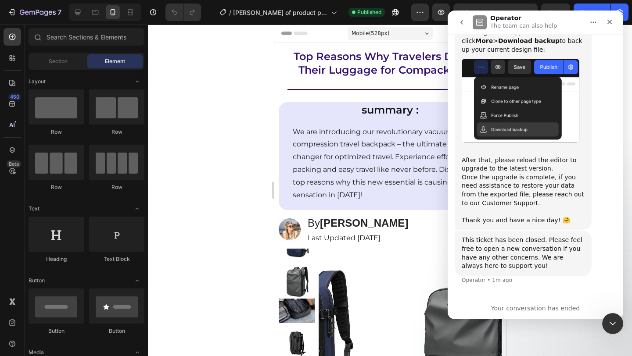
scroll to position [173, 0]
click at [609, 77] on div "If you are currently opening the GemPages editor, please click More > Download …" at bounding box center [535, 122] width 161 height 216
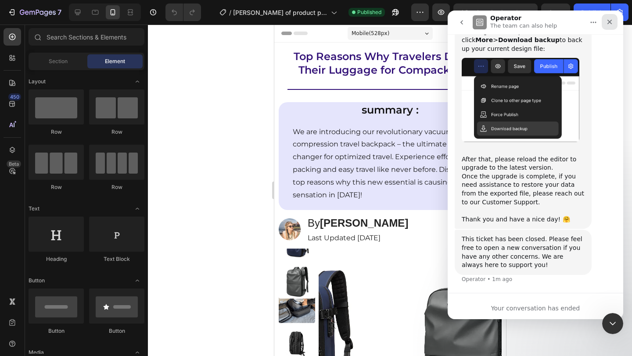
click at [609, 22] on icon "Close" at bounding box center [609, 22] width 5 height 5
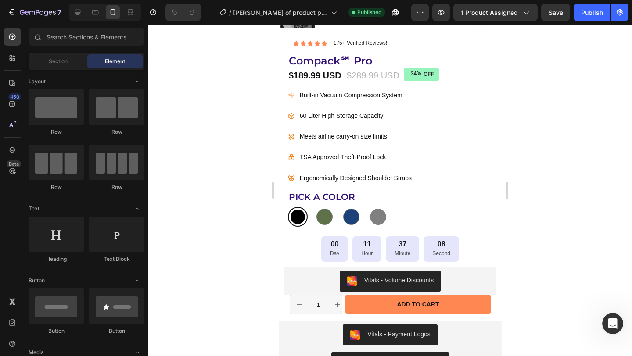
scroll to position [0, 0]
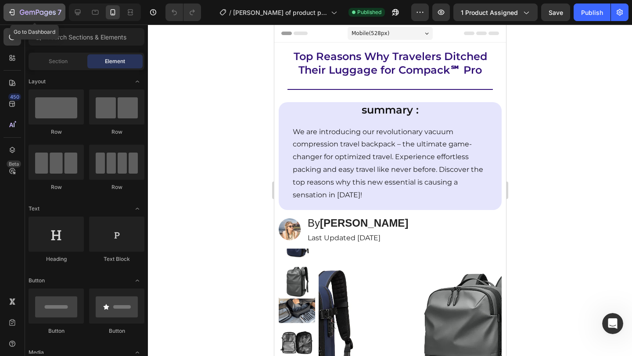
click at [18, 11] on div "7" at bounding box center [34, 12] width 54 height 11
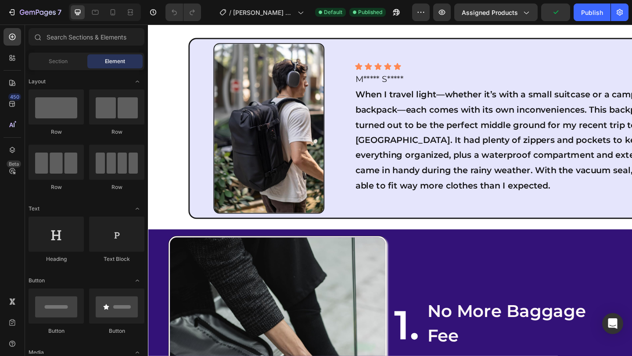
scroll to position [496, 0]
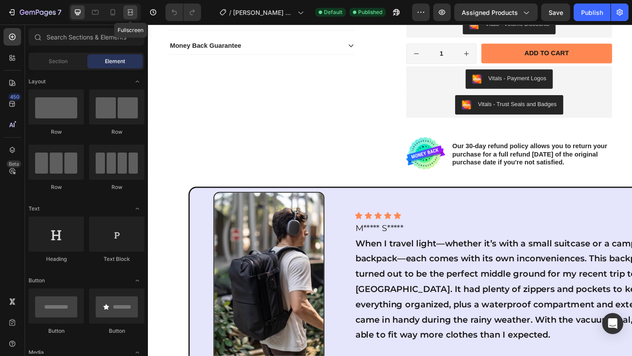
drag, startPoint x: 128, startPoint y: 13, endPoint x: 159, endPoint y: 5, distance: 32.1
click at [128, 13] on icon at bounding box center [129, 12] width 3 height 2
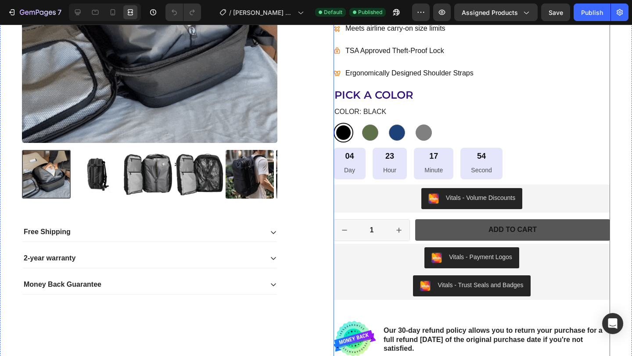
scroll to position [442, 0]
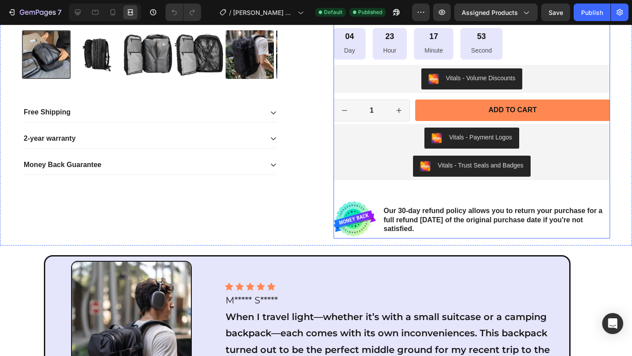
click at [470, 197] on div "Icon Icon Icon Icon Icon Icon List 175+ Verified Reviews! Text Block Row 34% OF…" at bounding box center [471, 3] width 276 height 471
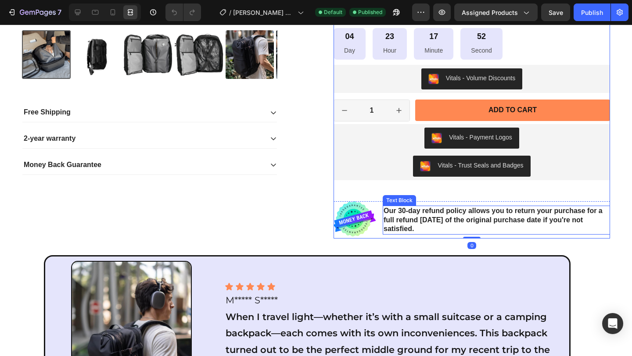
click at [430, 221] on p "Our 30-day refund policy allows you to return your purchase for a full refund […" at bounding box center [497, 220] width 226 height 27
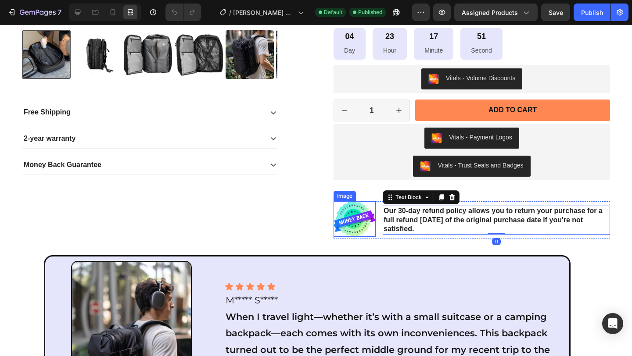
click at [367, 210] on img at bounding box center [354, 219] width 42 height 36
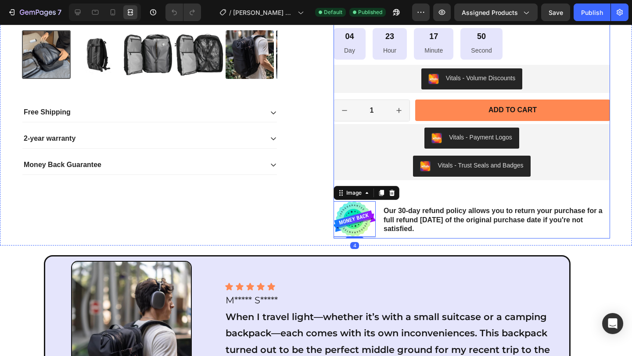
click at [440, 200] on div "Icon Icon Icon Icon Icon Icon List 175+ Verified Reviews! Text Block Row 34% OF…" at bounding box center [471, 3] width 276 height 471
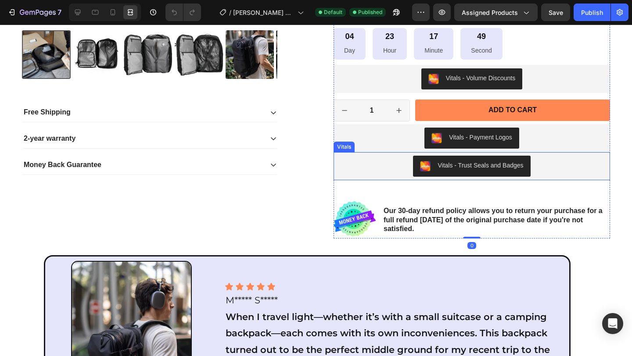
click at [545, 164] on div "Vitals - Trust Seals and Badges" at bounding box center [471, 166] width 269 height 21
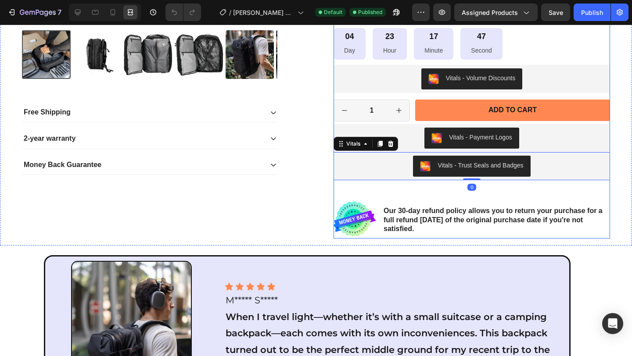
click at [464, 195] on div "Icon Icon Icon Icon Icon Icon List 175+ Verified Reviews! Text Block Row 34% OF…" at bounding box center [471, 3] width 276 height 471
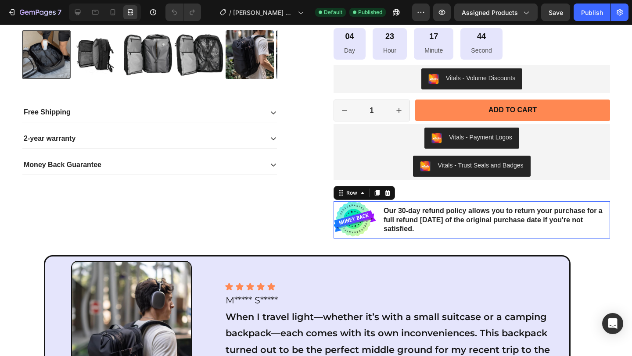
click at [375, 231] on div "Image Our 30-day refund policy allows you to return your purchase for a full re…" at bounding box center [471, 219] width 276 height 37
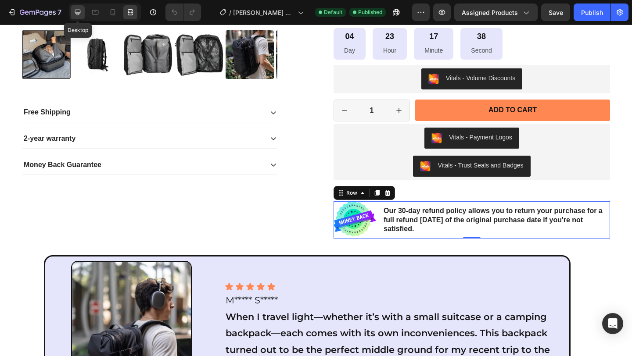
click at [78, 14] on icon at bounding box center [78, 13] width 6 height 6
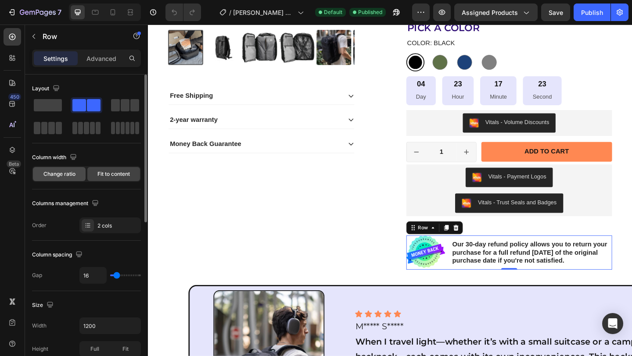
click at [63, 174] on span "Change ratio" at bounding box center [59, 174] width 32 height 8
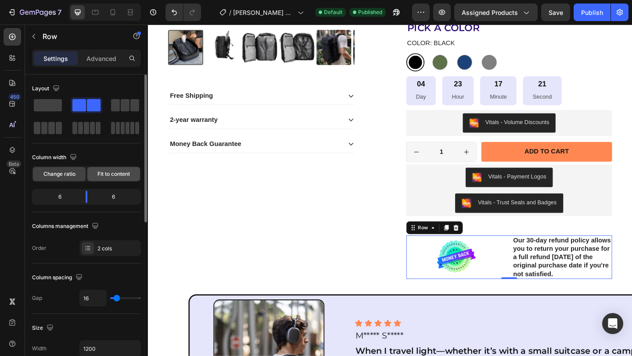
click at [105, 174] on span "Fit to content" at bounding box center [113, 174] width 32 height 8
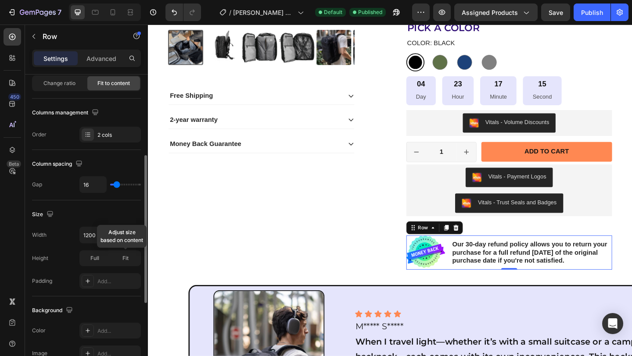
scroll to position [116, 0]
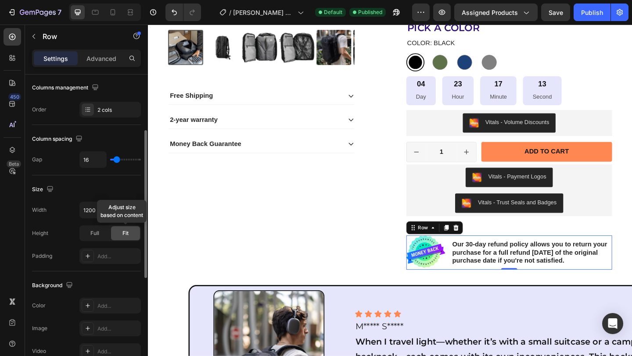
click at [129, 235] on div "Fit" at bounding box center [125, 233] width 29 height 14
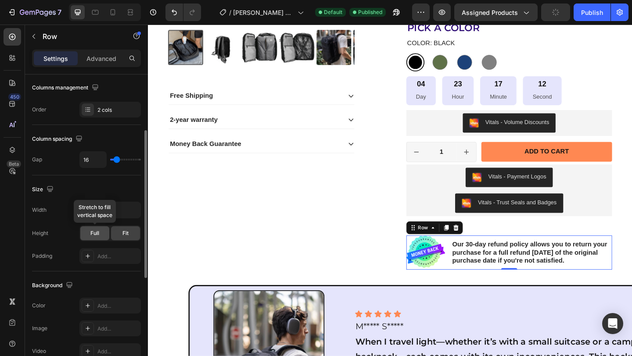
click at [100, 234] on div "Full" at bounding box center [94, 233] width 29 height 14
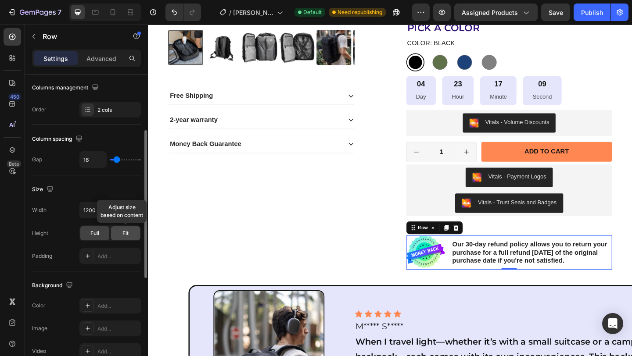
click at [116, 237] on div "Fit" at bounding box center [125, 233] width 29 height 14
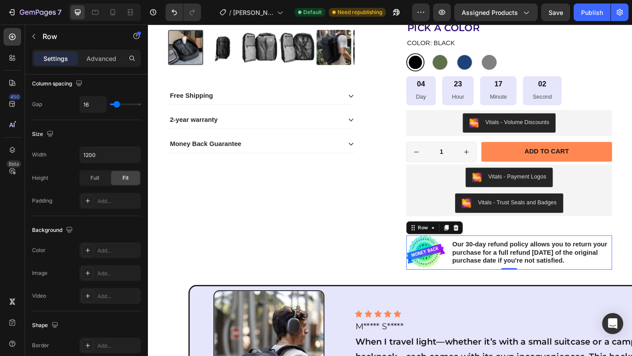
scroll to position [0, 0]
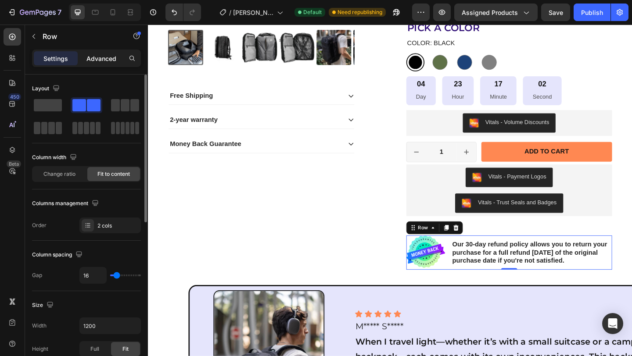
click at [98, 58] on p "Advanced" at bounding box center [101, 58] width 30 height 9
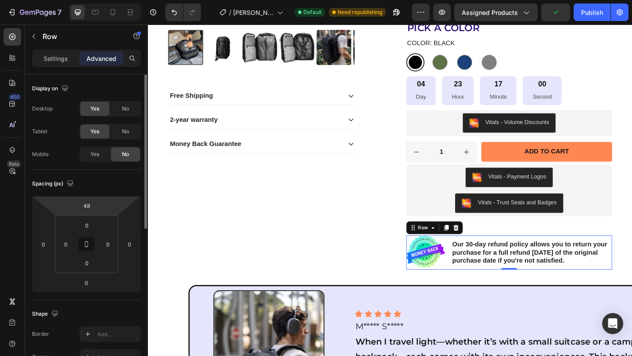
click at [97, 201] on div "48" at bounding box center [86, 206] width 22 height 14
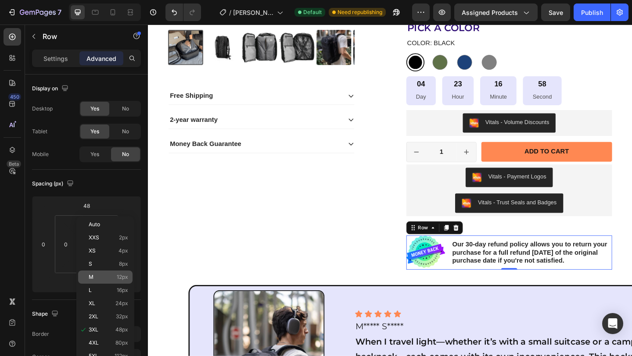
click at [109, 275] on p "M 12px" at bounding box center [108, 277] width 39 height 6
type input "12"
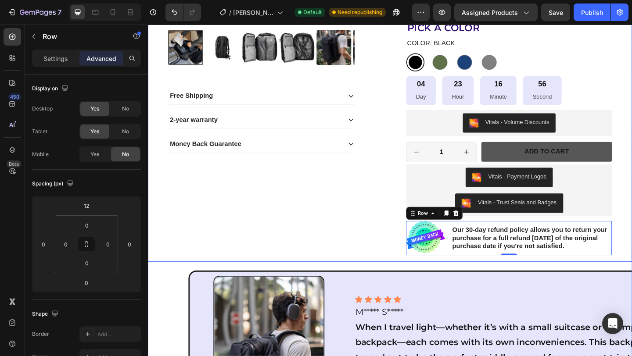
click at [631, 193] on div "Product Images Free Shipping 2-year warranty Money Back Guarantee Accordion Ico…" at bounding box center [411, 48] width 527 height 469
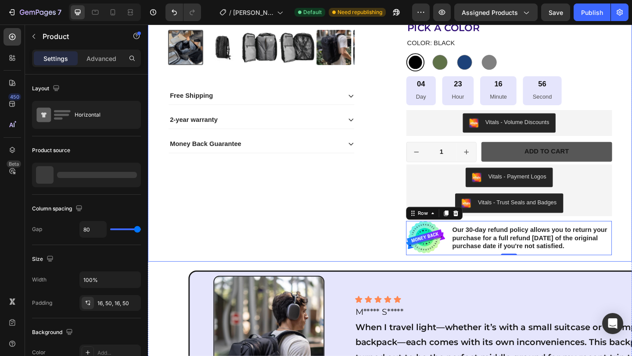
radio input "true"
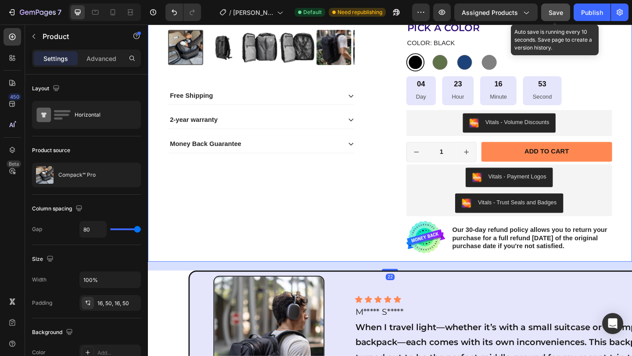
drag, startPoint x: 559, startPoint y: 14, endPoint x: 297, endPoint y: 12, distance: 262.4
click at [559, 14] on span "Save" at bounding box center [556, 12] width 14 height 7
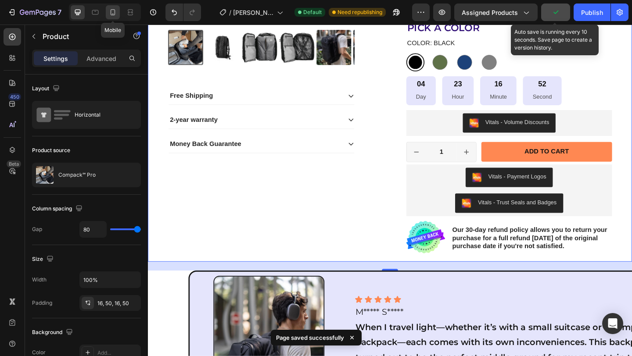
click at [114, 14] on icon at bounding box center [112, 12] width 9 height 9
type input "0"
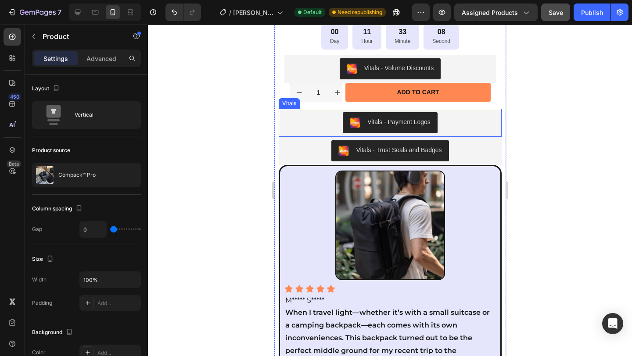
scroll to position [620, 0]
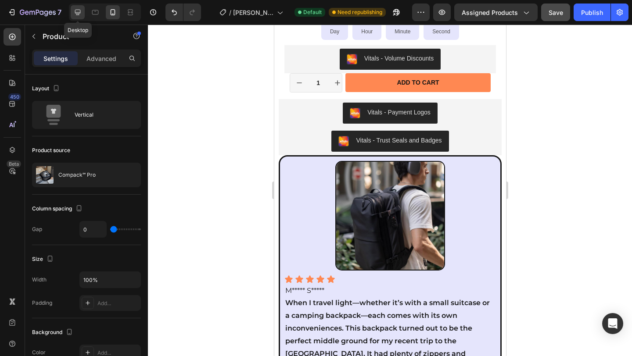
click at [80, 15] on icon at bounding box center [77, 12] width 9 height 9
type input "80"
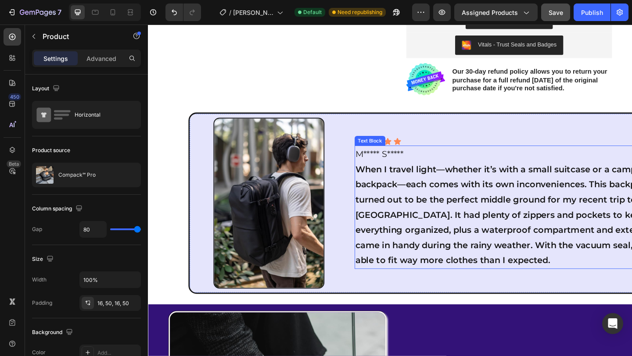
scroll to position [534, 0]
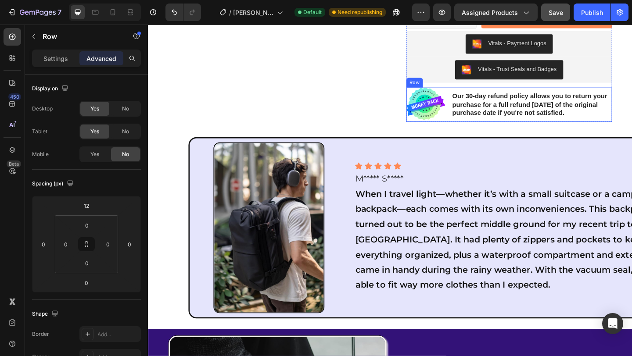
click at [631, 127] on div "Our 30-day refund policy allows you to return your purchase for a full refund w…" at bounding box center [565, 111] width 175 height 37
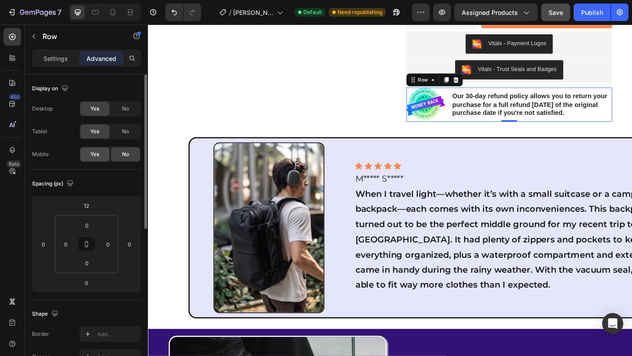
click at [98, 154] on span "Yes" at bounding box center [94, 155] width 9 height 8
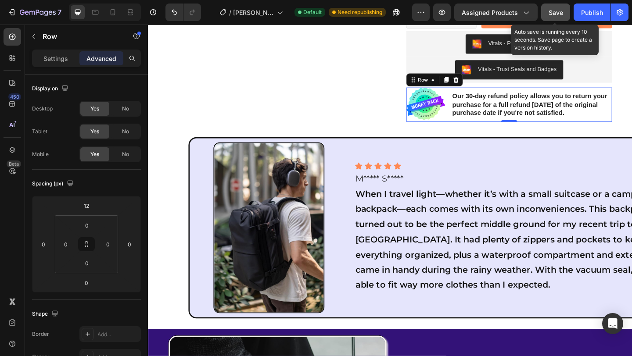
click at [552, 15] on span "Save" at bounding box center [556, 12] width 14 height 7
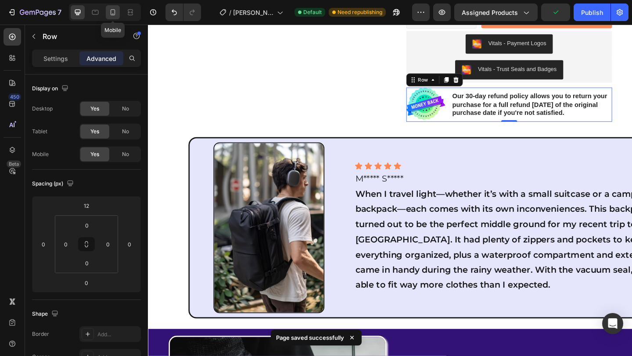
click at [114, 13] on icon at bounding box center [112, 12] width 9 height 9
type input "0"
type input "16"
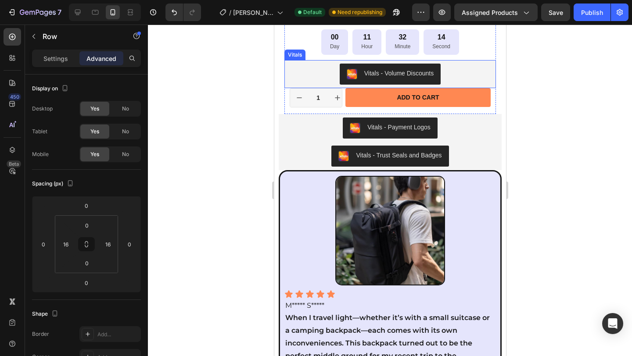
scroll to position [584, 0]
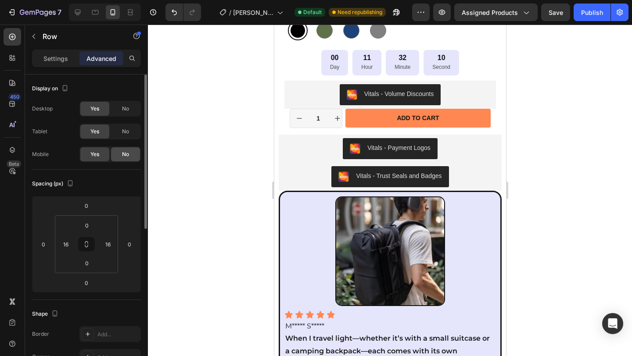
click at [120, 156] on div "No" at bounding box center [125, 154] width 29 height 14
click at [100, 156] on div "Yes" at bounding box center [94, 154] width 29 height 14
click at [129, 157] on div "No" at bounding box center [125, 154] width 29 height 14
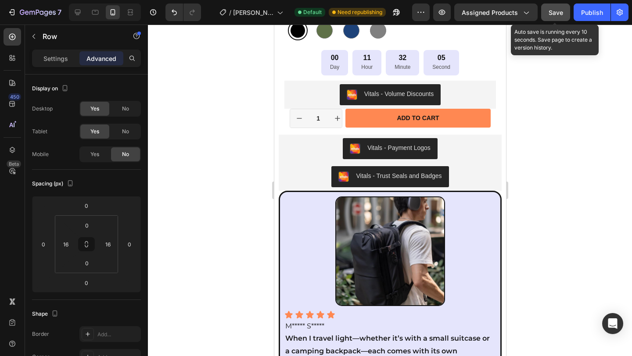
click at [549, 11] on span "Save" at bounding box center [556, 12] width 14 height 7
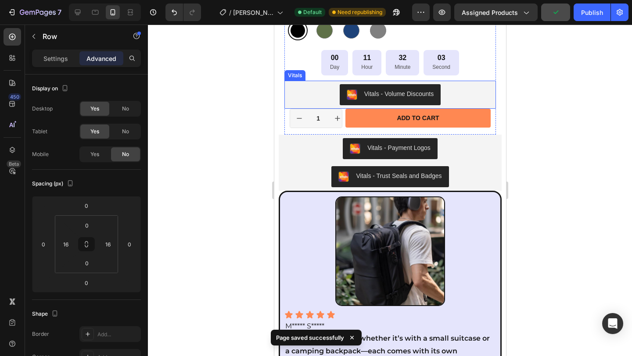
click at [469, 90] on div "Vitals - Volume Discounts" at bounding box center [389, 94] width 205 height 21
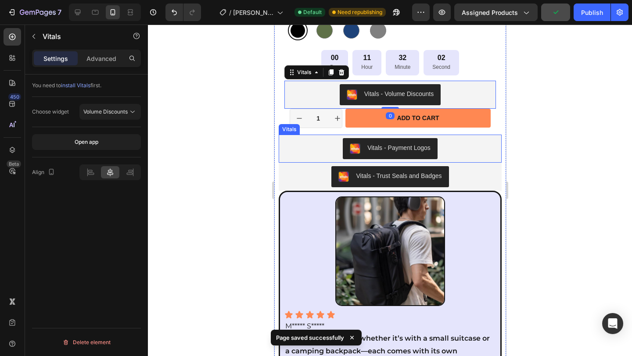
click at [465, 140] on div "Vitals - Payment Logos" at bounding box center [390, 148] width 216 height 21
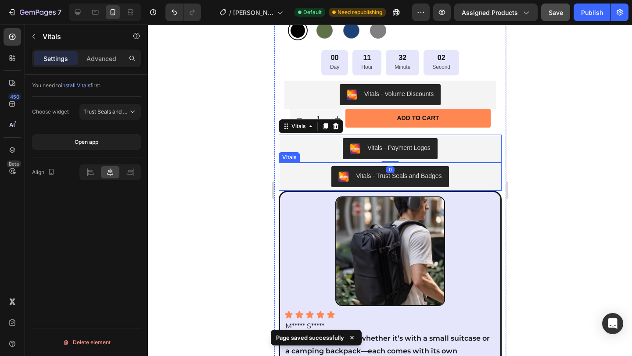
drag, startPoint x: 475, startPoint y: 169, endPoint x: 502, endPoint y: 155, distance: 29.6
click at [475, 169] on div "Vitals - Trust Seals and Badges" at bounding box center [390, 176] width 216 height 21
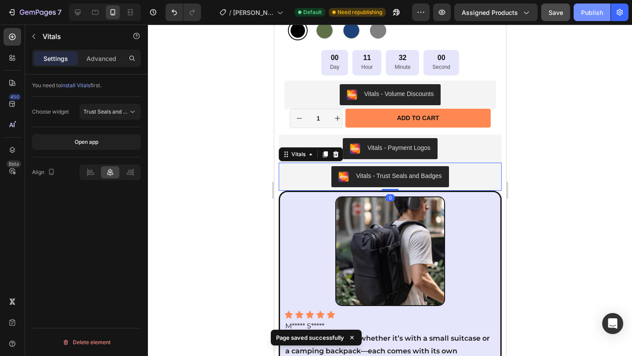
click at [589, 14] on div "Publish" at bounding box center [592, 12] width 22 height 9
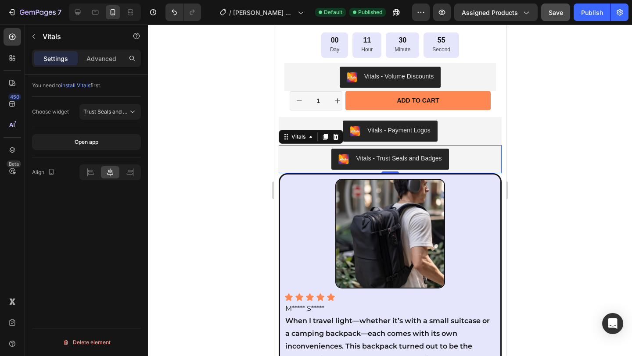
scroll to position [652, 0]
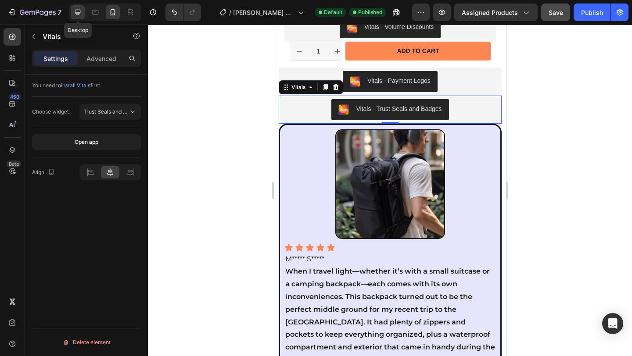
click at [80, 14] on icon at bounding box center [77, 12] width 9 height 9
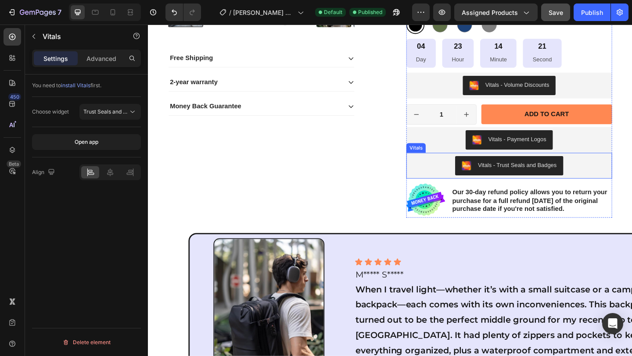
scroll to position [402, 0]
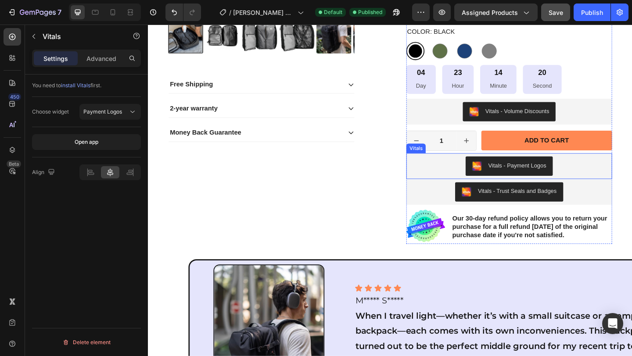
click at [619, 181] on div "Vitals - Payment Logos" at bounding box center [540, 178] width 217 height 21
drag, startPoint x: 85, startPoint y: 172, endPoint x: 139, endPoint y: 180, distance: 54.1
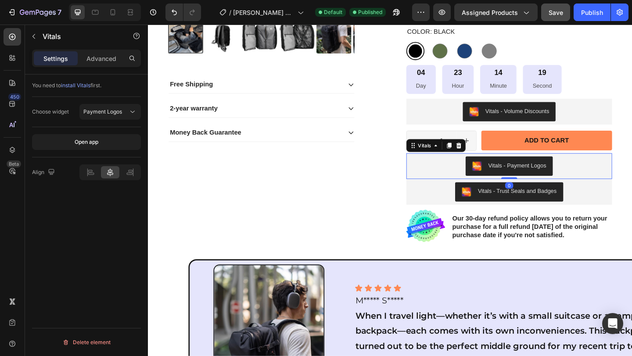
click at [85, 172] on div at bounding box center [90, 172] width 18 height 12
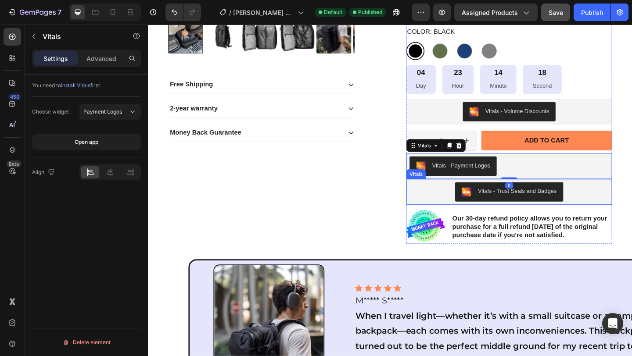
click at [606, 199] on div "Vitals - Trust Seals and Badges" at bounding box center [540, 206] width 217 height 21
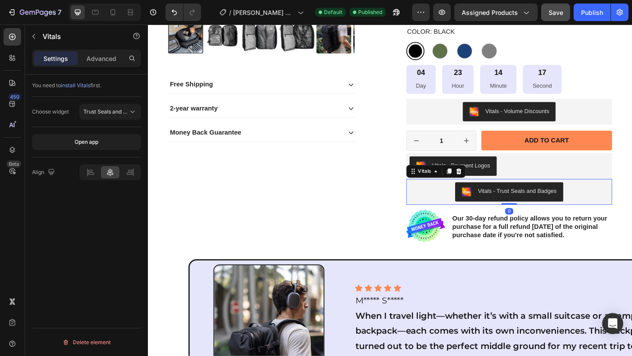
click at [90, 172] on icon at bounding box center [90, 172] width 9 height 9
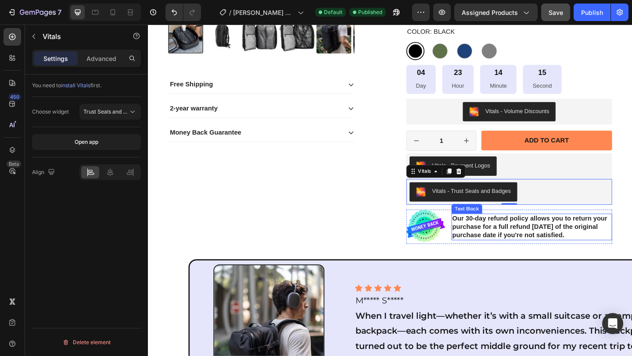
click at [585, 243] on p "Our 30-day refund policy allows you to return your purchase for a full refund […" at bounding box center [565, 244] width 173 height 27
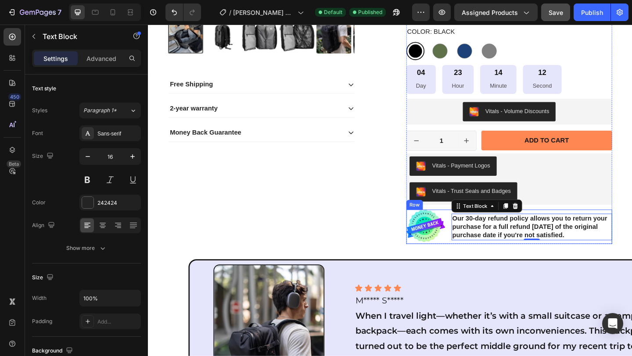
click at [469, 258] on div "Image Our 30-day refund policy allows you to return your purchase for a full re…" at bounding box center [541, 244] width 224 height 37
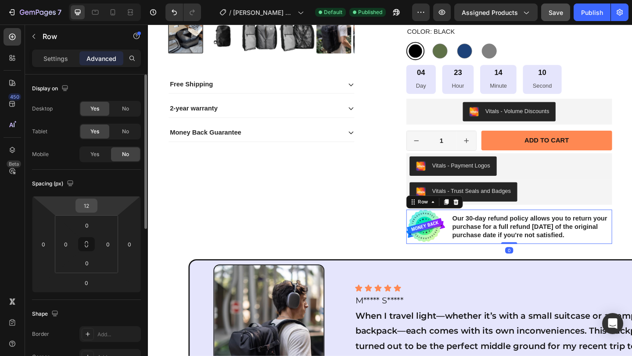
click at [93, 211] on input "12" at bounding box center [87, 205] width 18 height 13
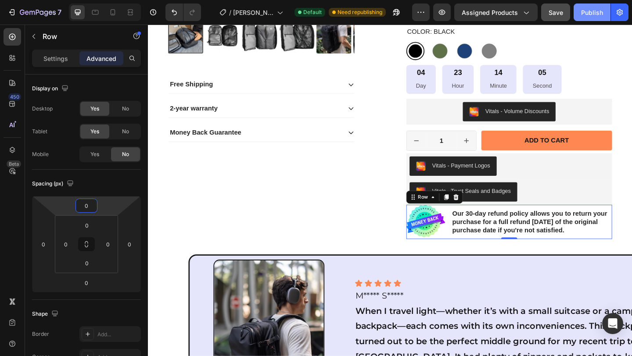
type input "0"
click at [589, 14] on div "Publish" at bounding box center [592, 12] width 22 height 9
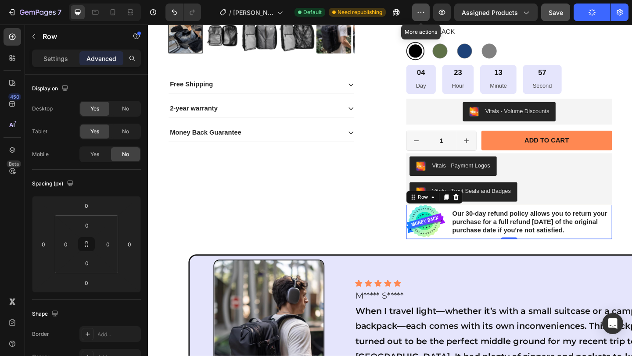
click at [420, 17] on button "button" at bounding box center [421, 13] width 18 height 18
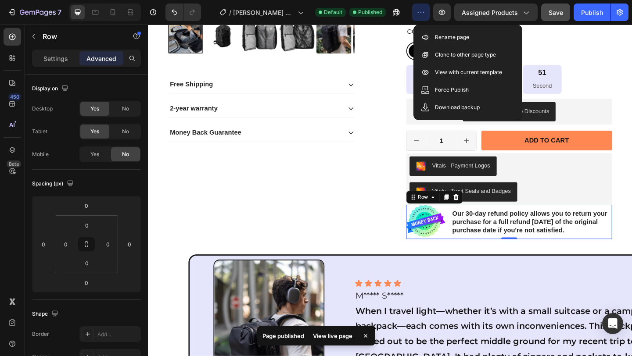
click at [420, 17] on button "button" at bounding box center [421, 13] width 18 height 18
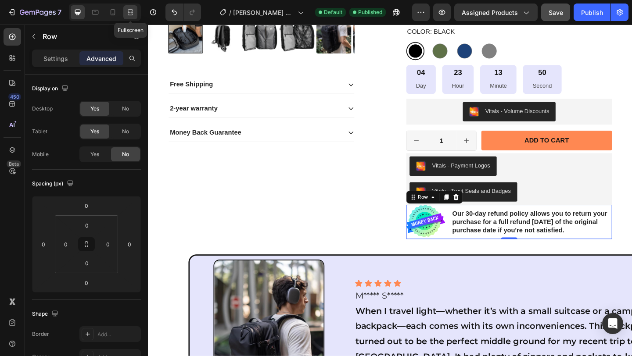
click at [130, 14] on icon at bounding box center [130, 12] width 9 height 9
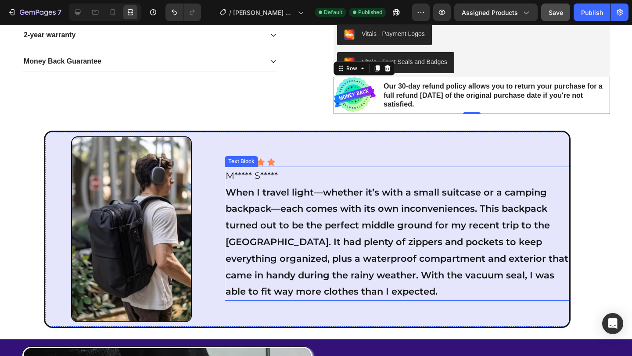
scroll to position [415, 0]
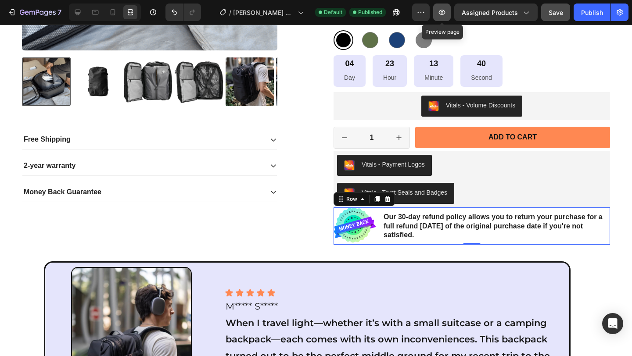
click at [443, 12] on icon "button" at bounding box center [441, 12] width 9 height 9
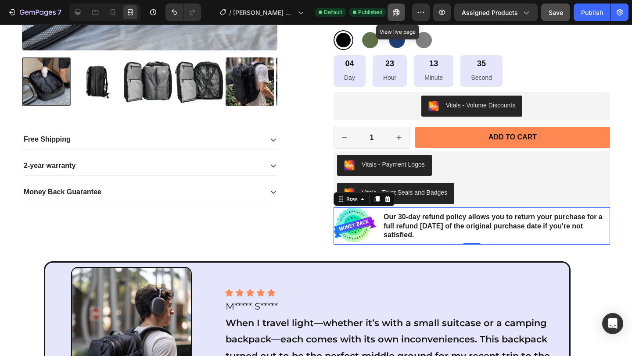
click at [395, 14] on icon "button" at bounding box center [394, 14] width 2 height 2
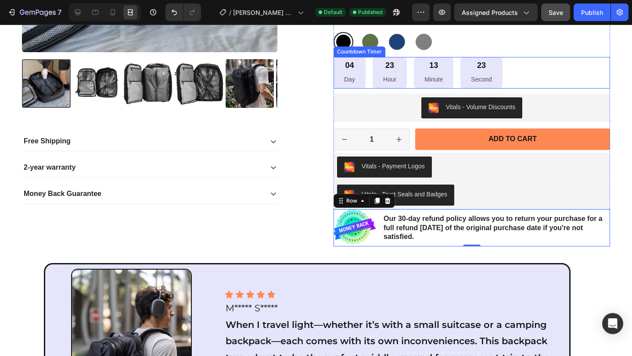
scroll to position [411, 0]
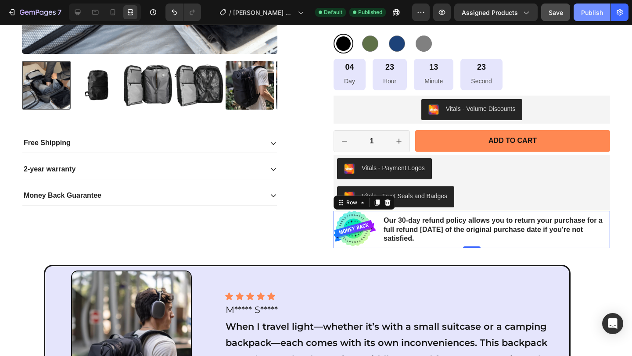
click at [587, 13] on div "Publish" at bounding box center [592, 12] width 22 height 9
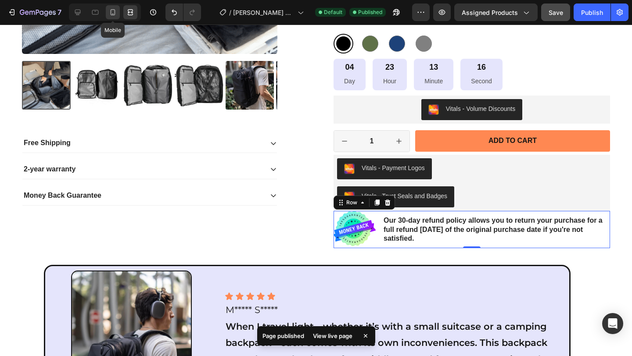
click at [111, 14] on icon at bounding box center [113, 12] width 5 height 6
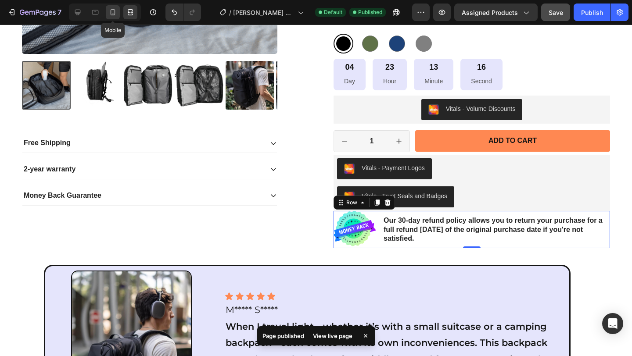
type input "16"
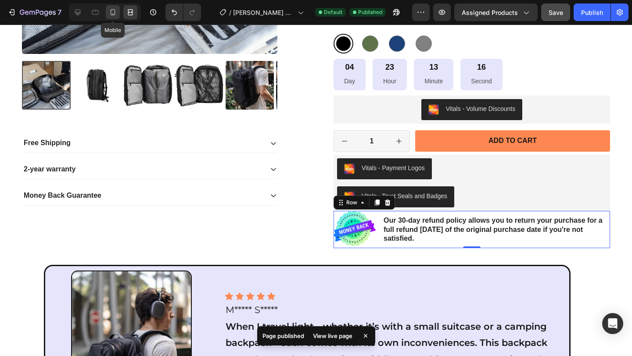
type input "16"
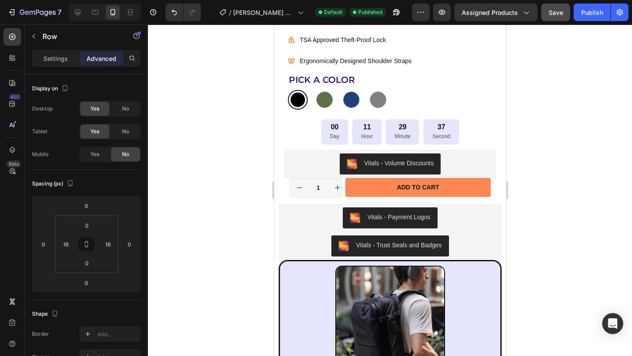
scroll to position [523, 0]
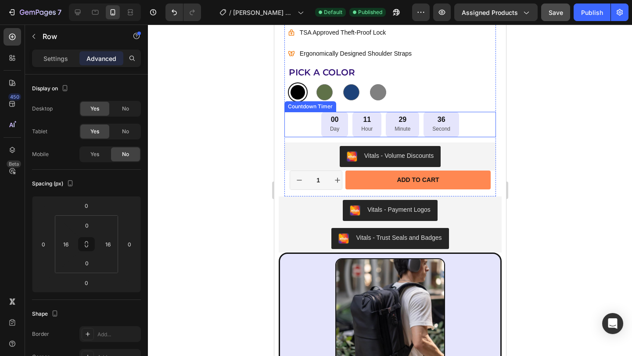
click at [471, 127] on div "00 Day 11 Hour 29 Minute 36 Second" at bounding box center [390, 124] width 212 height 25
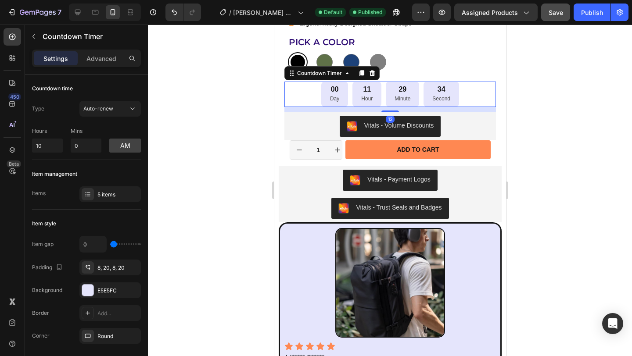
scroll to position [561, 0]
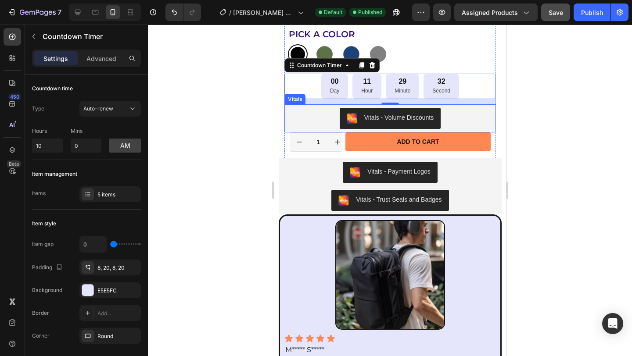
click at [470, 116] on div "Vitals - Volume Discounts" at bounding box center [389, 118] width 205 height 21
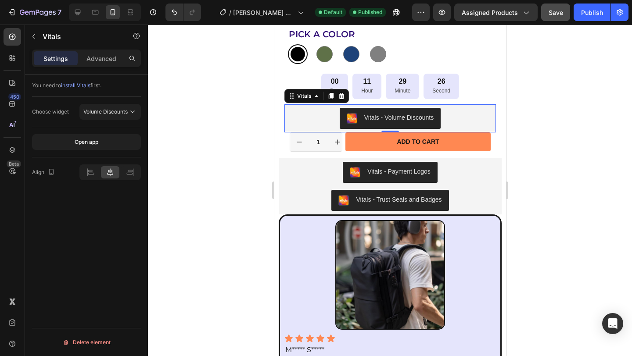
click at [79, 83] on span "install Vitals" at bounding box center [75, 85] width 29 height 7
click at [612, 327] on icon "Open Intercom Messenger" at bounding box center [612, 323] width 11 height 11
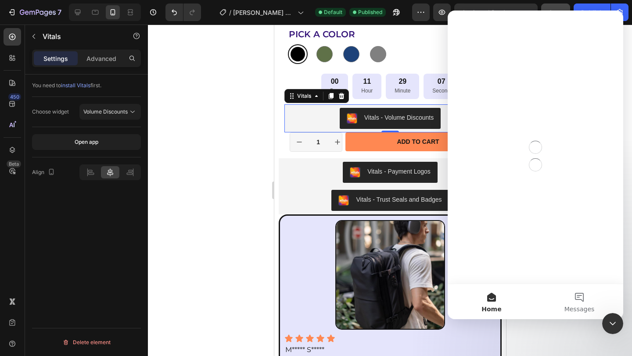
scroll to position [0, 0]
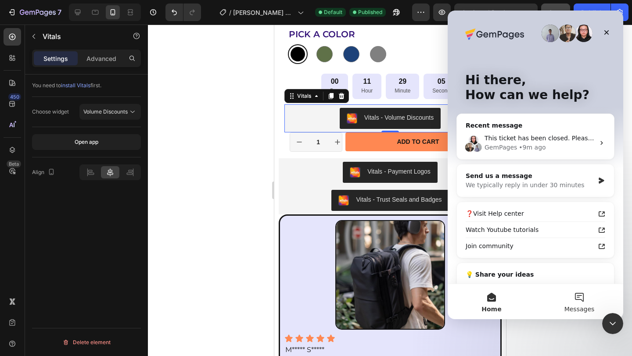
click at [588, 304] on button "Messages" at bounding box center [579, 301] width 88 height 35
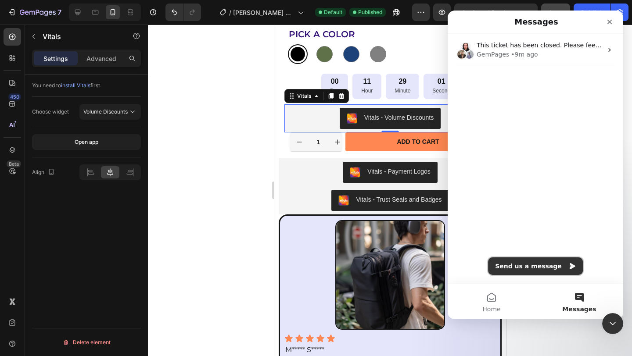
click at [535, 270] on button "Send us a message" at bounding box center [535, 267] width 95 height 18
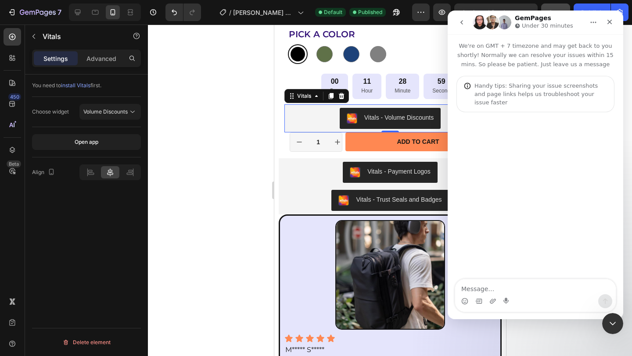
click at [485, 287] on textarea "Message…" at bounding box center [535, 287] width 161 height 15
type textarea "HI"
click at [14, 56] on icon at bounding box center [14, 56] width 3 height 3
radio input "false"
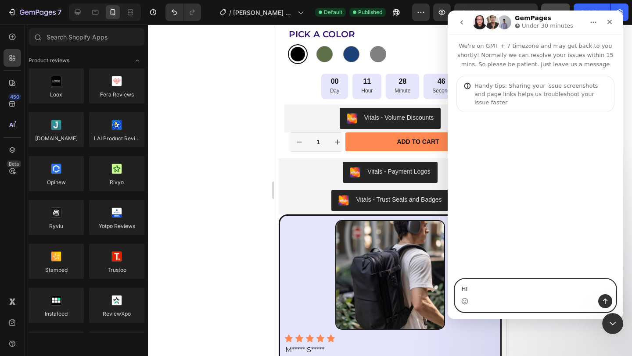
click at [474, 291] on textarea "HI" at bounding box center [535, 287] width 161 height 15
type textarea "Hi, my Vitals app widgets are not showing on mobile on live page"
click at [604, 303] on icon "Send a message…" at bounding box center [605, 301] width 7 height 7
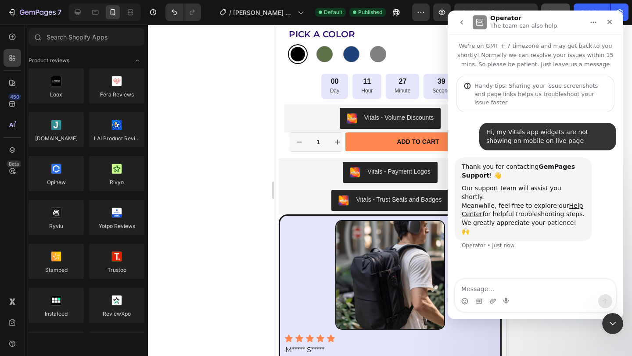
click at [204, 104] on div at bounding box center [390, 191] width 484 height 332
click at [612, 22] on icon "Close" at bounding box center [609, 21] width 7 height 7
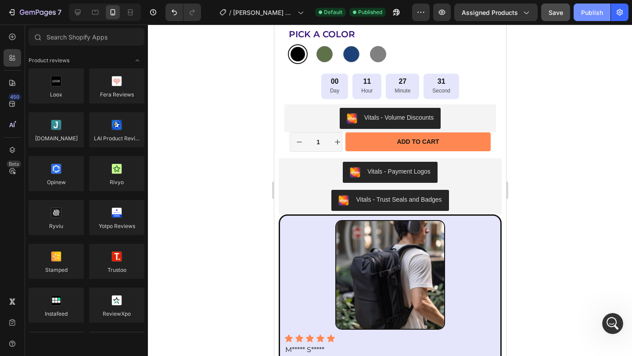
click at [595, 16] on div "Publish" at bounding box center [592, 12] width 22 height 9
click at [619, 16] on icon "button" at bounding box center [619, 12] width 9 height 9
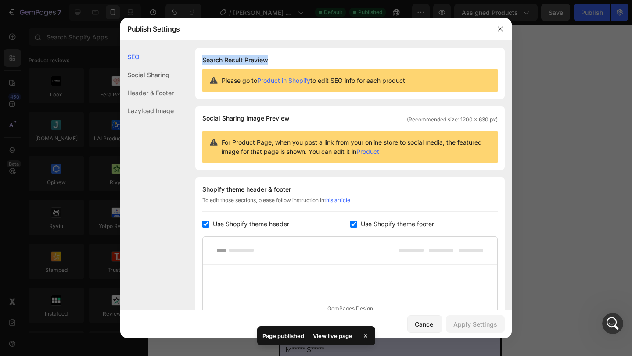
drag, startPoint x: 214, startPoint y: 61, endPoint x: 301, endPoint y: 61, distance: 86.9
click at [301, 61] on div "Search Result Preview Please go to Product in Shopify to edit SEO info for each…" at bounding box center [349, 73] width 309 height 51
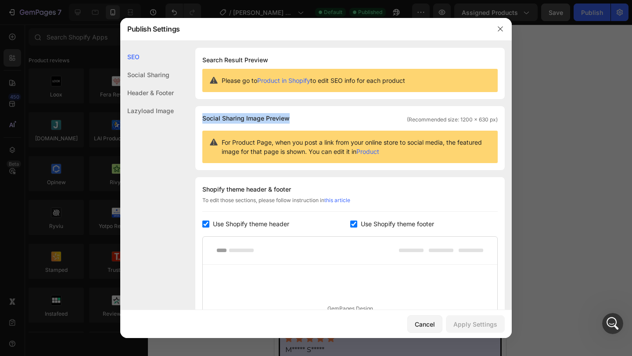
drag, startPoint x: 207, startPoint y: 116, endPoint x: 327, endPoint y: 117, distance: 120.2
click at [327, 117] on div "Social Sharing Image Preview (Recommended size: 1200 x 630 px)" at bounding box center [349, 118] width 295 height 11
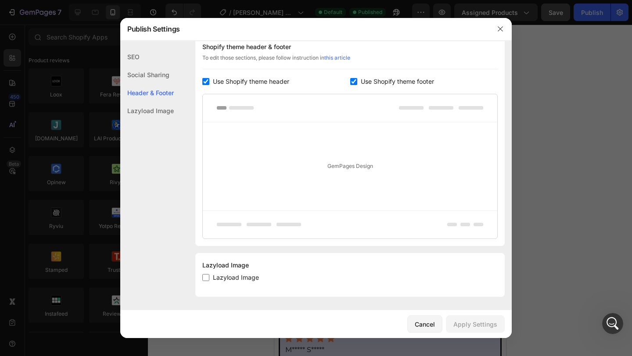
scroll to position [143, 0]
click at [150, 110] on div "Lazyload Image" at bounding box center [147, 111] width 54 height 18
click at [148, 73] on div "Social Sharing" at bounding box center [147, 75] width 54 height 18
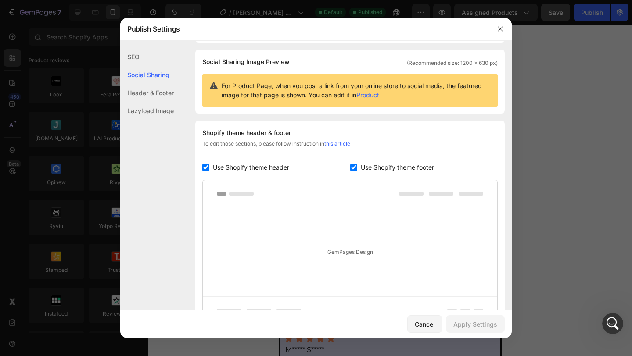
scroll to position [57, 0]
drag, startPoint x: 500, startPoint y: 27, endPoint x: 229, endPoint y: 7, distance: 272.3
click at [500, 27] on icon "button" at bounding box center [500, 28] width 7 height 7
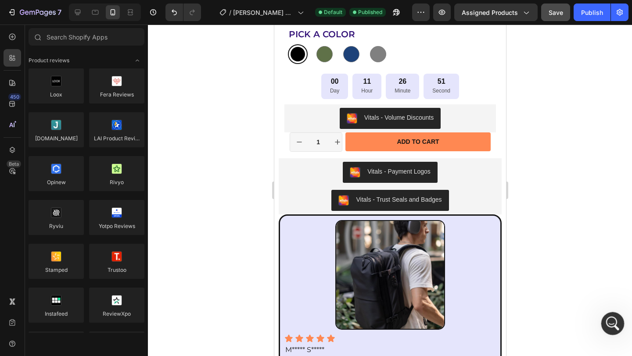
click at [607, 326] on icon "Open Intercom Messenger" at bounding box center [611, 322] width 14 height 14
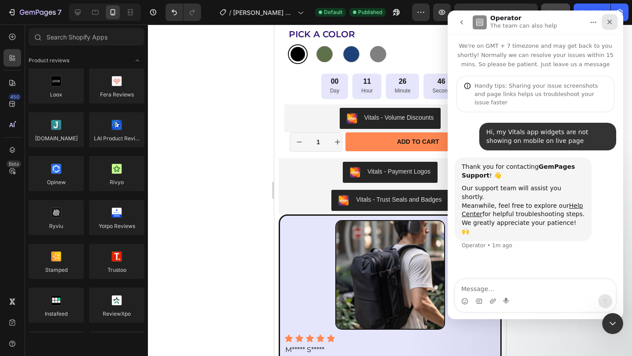
drag, startPoint x: 613, startPoint y: 22, endPoint x: 1061, endPoint y: 33, distance: 447.7
click at [613, 22] on div "Close" at bounding box center [610, 22] width 16 height 16
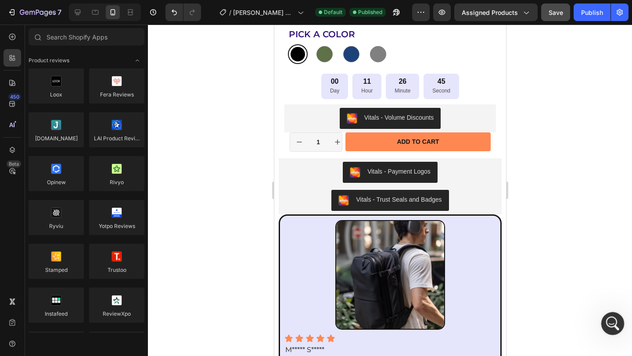
click at [618, 319] on div "Open Intercom Messenger" at bounding box center [611, 322] width 29 height 29
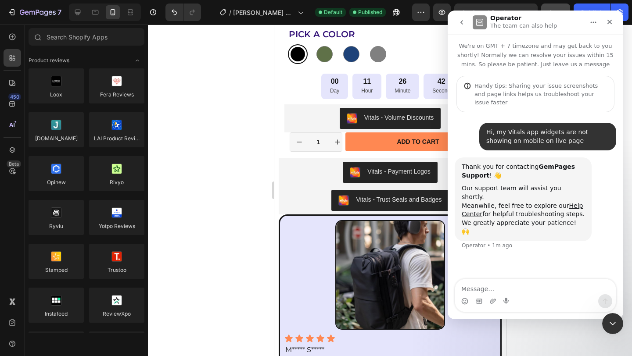
click at [465, 22] on icon "go back" at bounding box center [461, 22] width 7 height 7
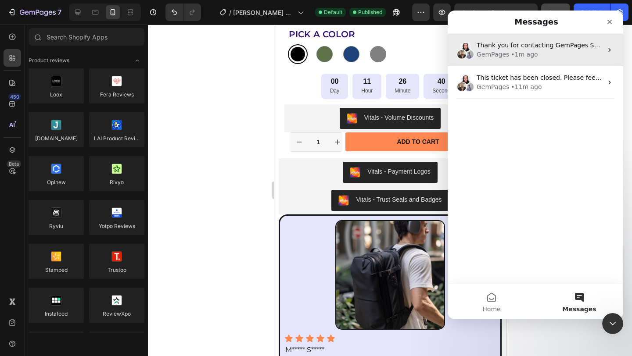
click at [533, 50] on div "• 1m ago" at bounding box center [524, 54] width 27 height 9
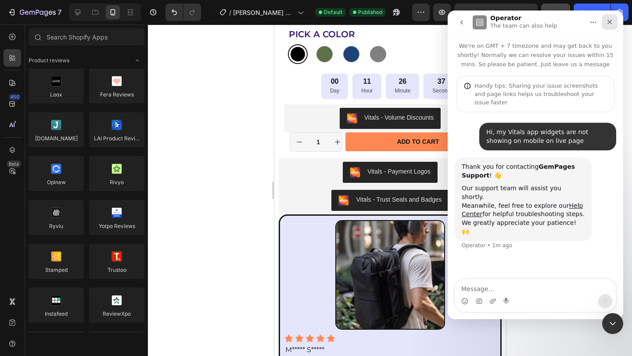
click at [613, 20] on div "Close" at bounding box center [610, 22] width 16 height 16
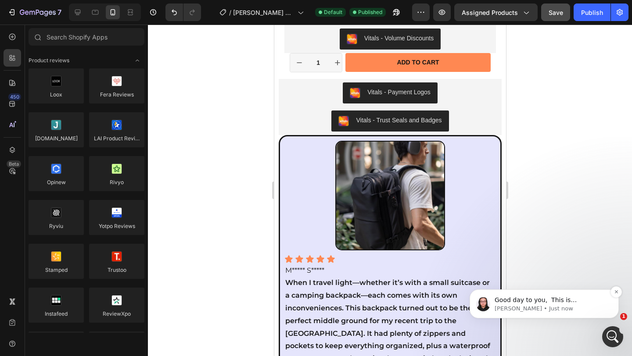
click at [561, 308] on p "Nathan • Just now" at bounding box center [551, 309] width 113 height 8
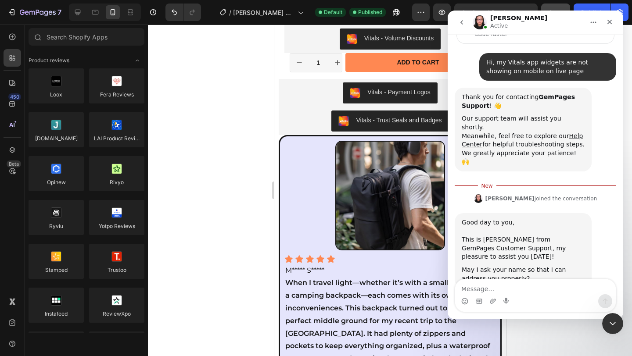
scroll to position [71, 0]
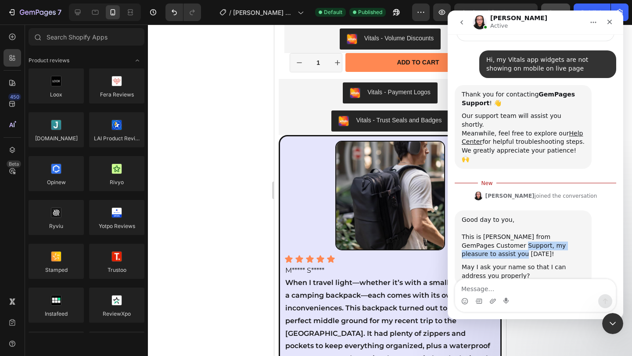
drag, startPoint x: 498, startPoint y: 226, endPoint x: 587, endPoint y: 229, distance: 88.2
click at [589, 226] on div "Good day to you, ​﻿ This is Nathan from GemPages Customer Support, my pleasure …" at bounding box center [523, 248] width 137 height 75
click at [498, 263] on div "May I ask your name so that I can address you properly?" at bounding box center [523, 271] width 123 height 17
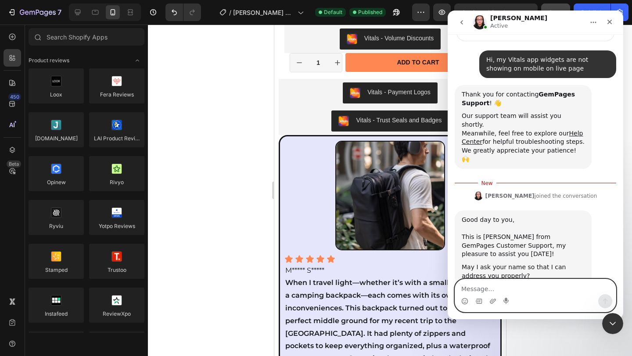
click at [511, 294] on textarea "Message…" at bounding box center [535, 287] width 161 height 15
type textarea "Hamza"
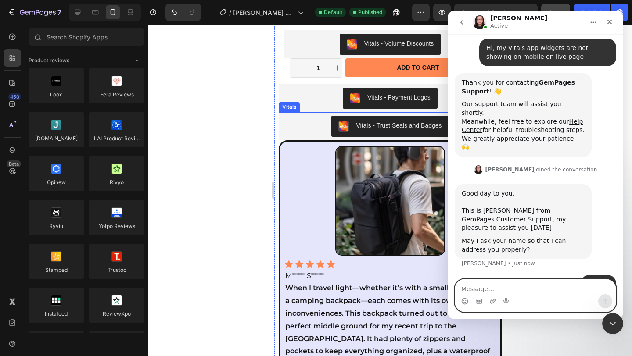
scroll to position [637, 0]
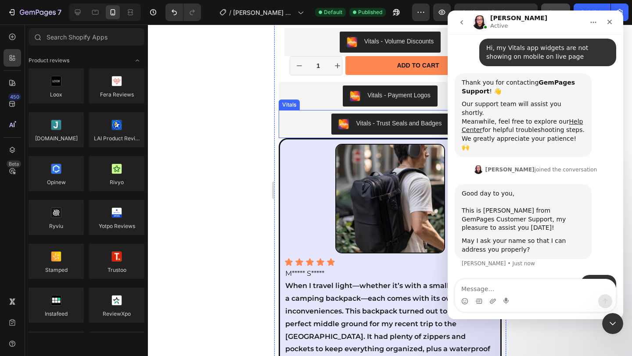
click at [221, 143] on div at bounding box center [390, 191] width 484 height 332
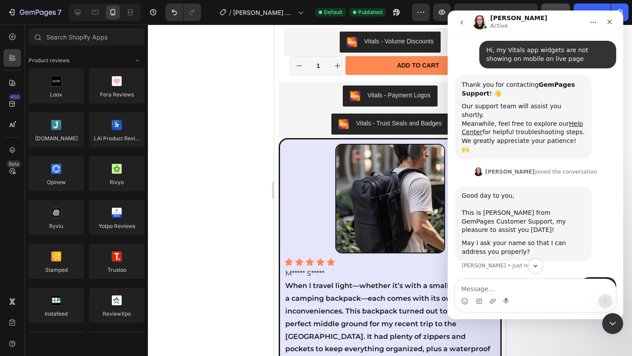
scroll to position [83, 0]
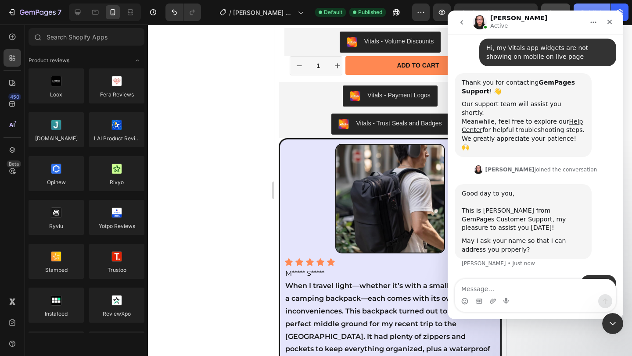
click at [594, 6] on button "Publish" at bounding box center [592, 13] width 37 height 18
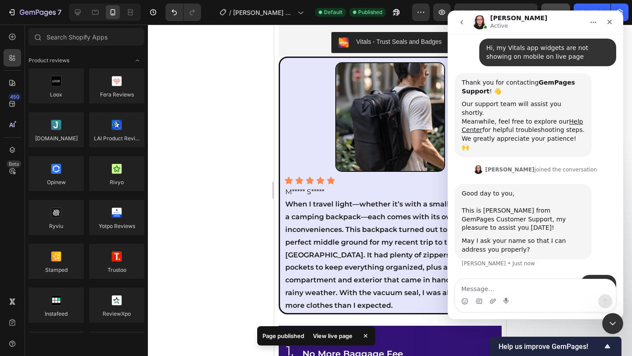
scroll to position [722, 0]
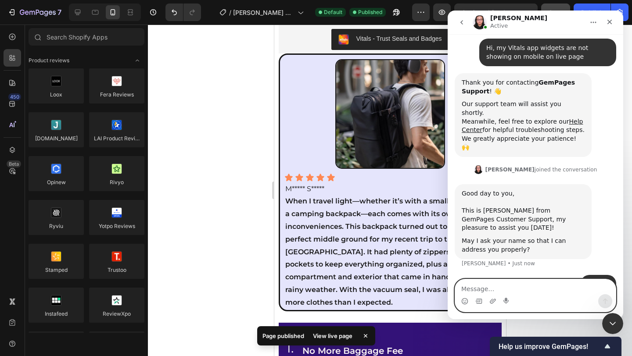
click at [535, 282] on textarea "Message…" at bounding box center [535, 287] width 161 height 15
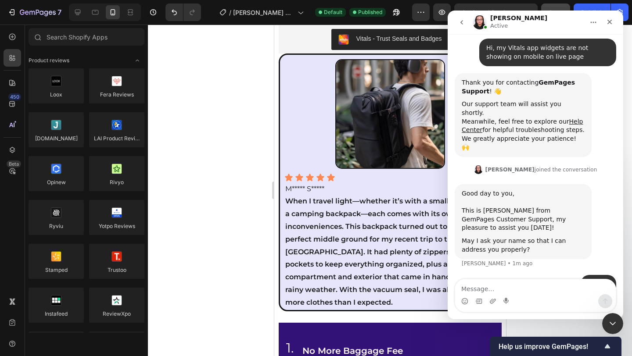
click at [522, 304] on div "Intercom messenger" at bounding box center [535, 301] width 161 height 14
click at [517, 287] on textarea "Message…" at bounding box center [535, 287] width 161 height 15
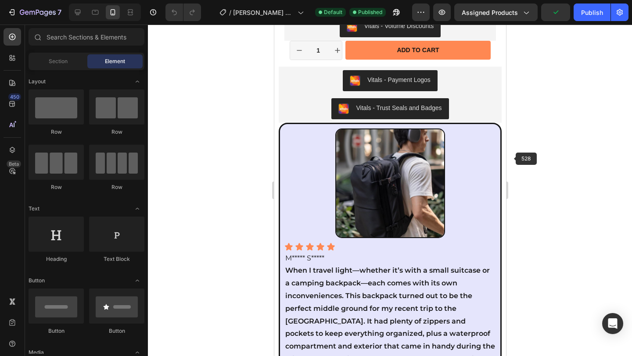
scroll to position [478, 0]
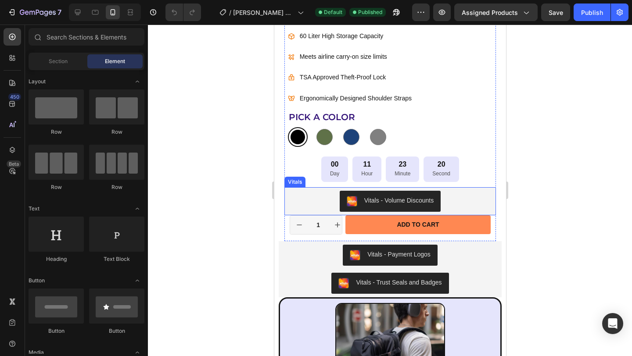
click at [322, 199] on div "Vitals - Volume Discounts" at bounding box center [389, 201] width 205 height 21
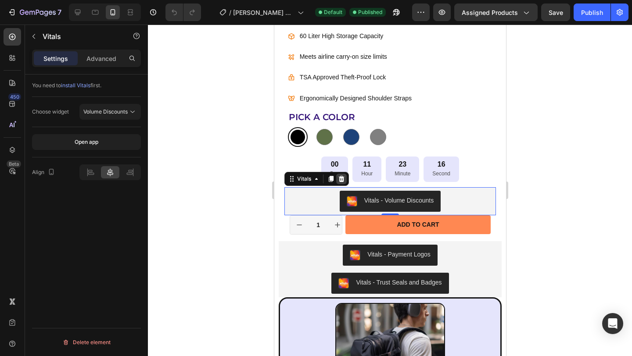
click at [343, 179] on icon at bounding box center [340, 179] width 7 height 7
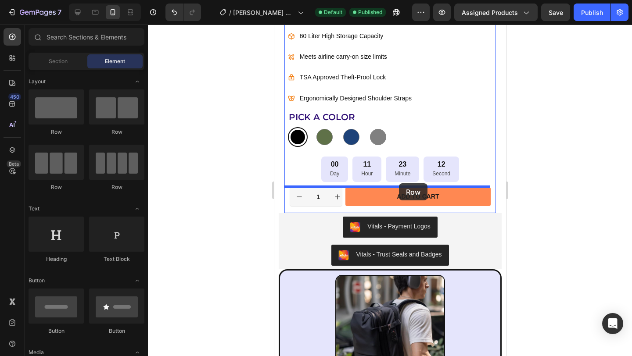
drag, startPoint x: 332, startPoint y: 137, endPoint x: 821, endPoint y: 226, distance: 496.4
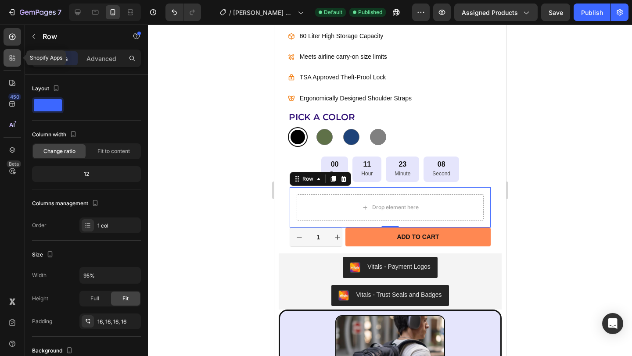
click at [9, 62] on div at bounding box center [13, 58] width 18 height 18
radio input "false"
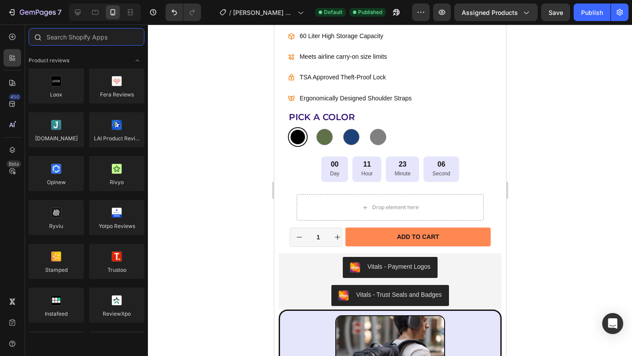
click at [68, 41] on input "text" at bounding box center [87, 37] width 116 height 18
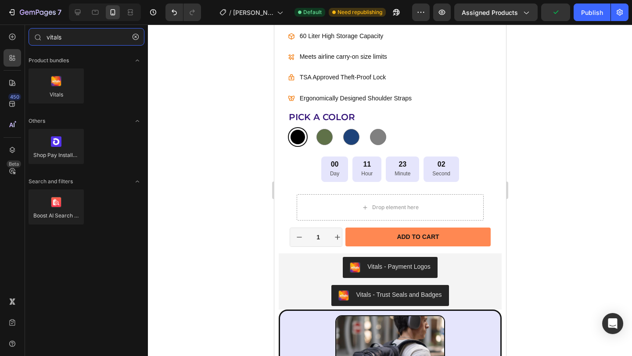
type input "vitals"
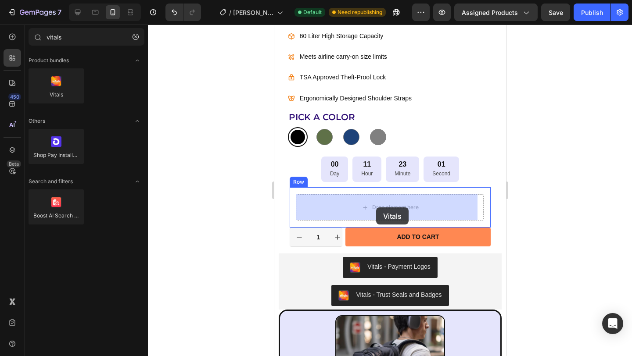
drag, startPoint x: 649, startPoint y: 206, endPoint x: 498, endPoint y: 219, distance: 151.0
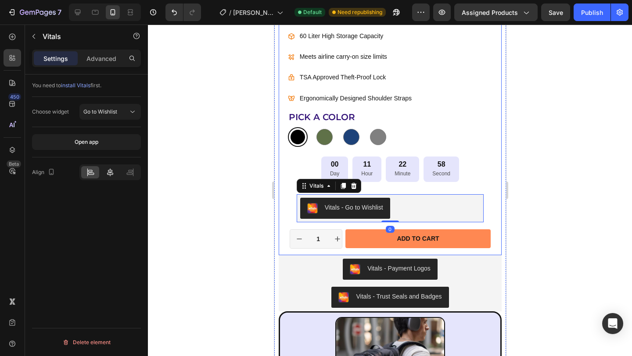
click at [111, 170] on icon at bounding box center [110, 173] width 6 height 8
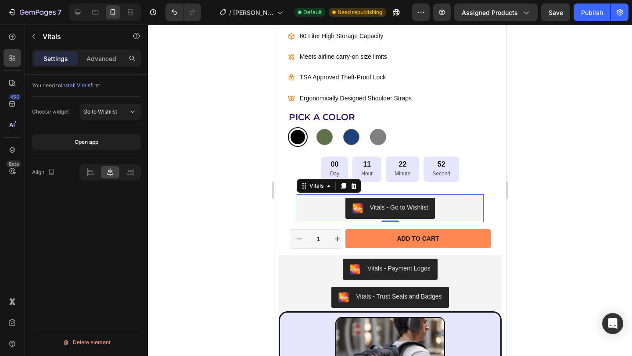
click at [314, 209] on div "Vitals - Go to Wishlist" at bounding box center [390, 208] width 180 height 21
radio input "false"
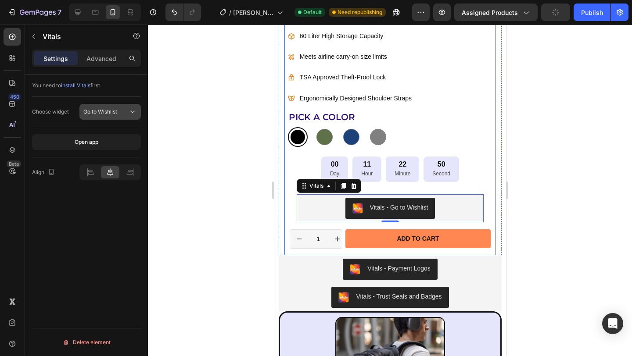
click at [93, 112] on span "Go to Wishlist" at bounding box center [100, 111] width 34 height 7
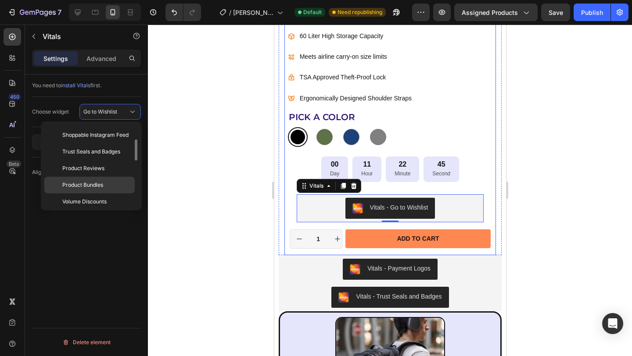
scroll to position [50, 0]
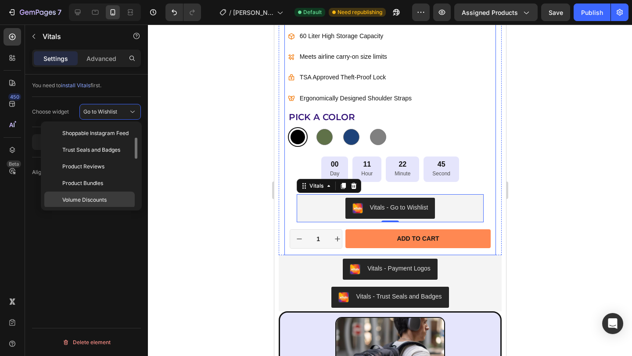
click at [104, 196] on span "Volume Discounts" at bounding box center [84, 200] width 44 height 8
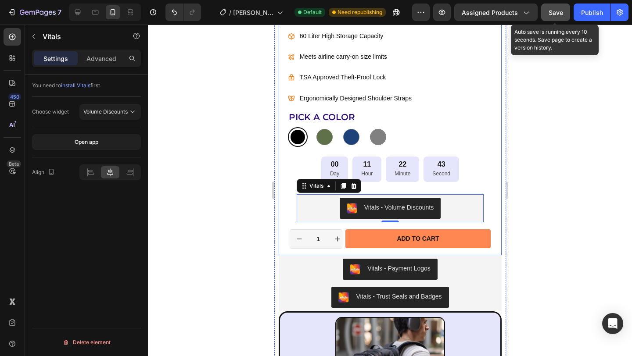
click at [558, 11] on span "Save" at bounding box center [556, 12] width 14 height 7
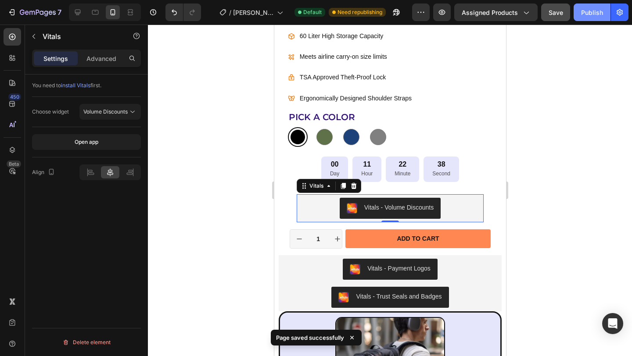
click at [576, 16] on button "Publish" at bounding box center [592, 13] width 37 height 18
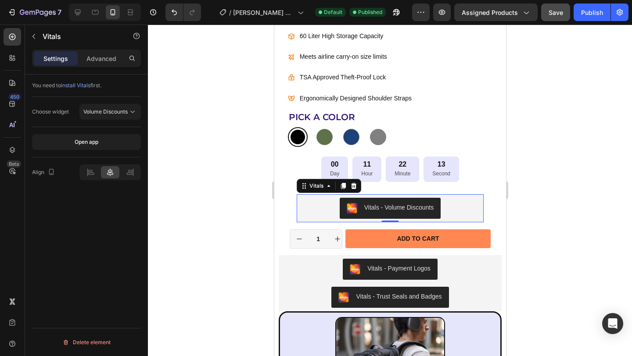
click at [350, 184] on icon at bounding box center [353, 186] width 7 height 7
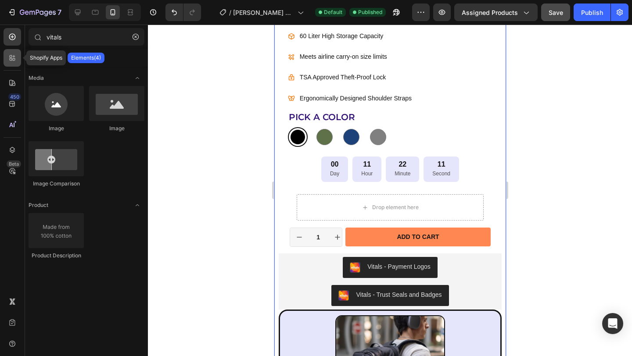
click at [6, 52] on div at bounding box center [13, 58] width 18 height 18
radio input "false"
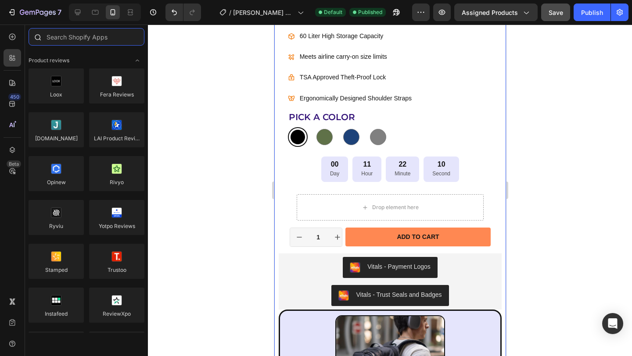
click at [80, 39] on input "text" at bounding box center [87, 37] width 116 height 18
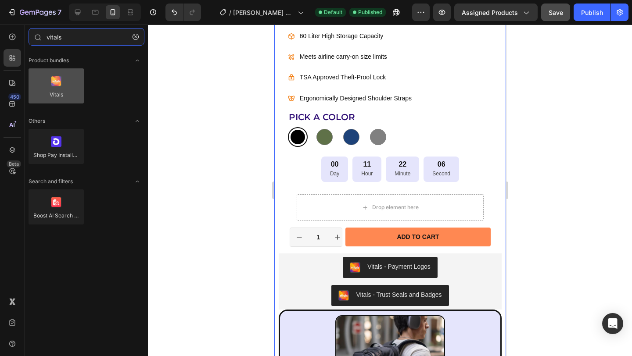
type input "vitals"
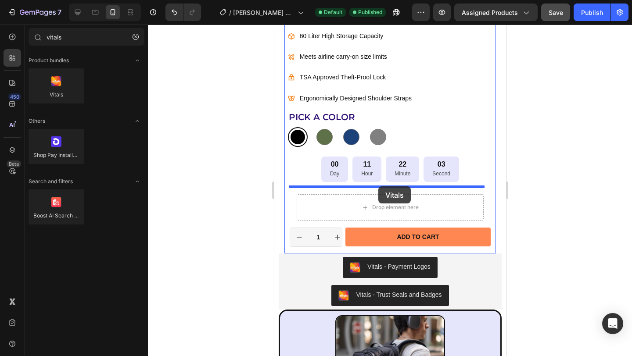
drag, startPoint x: 337, startPoint y: 118, endPoint x: 467, endPoint y: 215, distance: 162.6
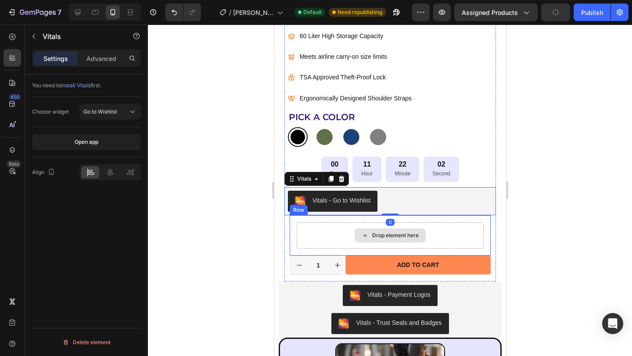
click at [475, 233] on div "Drop element here" at bounding box center [389, 235] width 187 height 26
radio input "false"
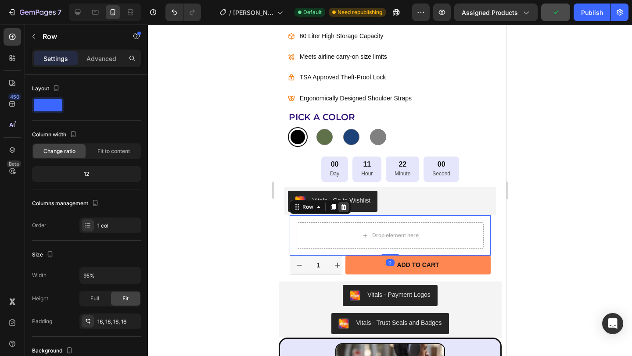
click at [344, 208] on icon at bounding box center [343, 207] width 6 height 6
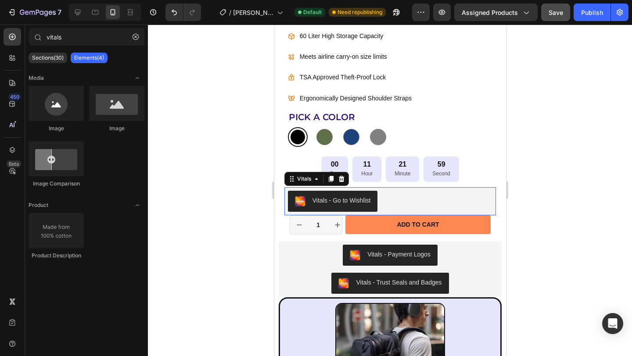
click at [433, 202] on div "Vitals - Go to Wishlist" at bounding box center [389, 201] width 205 height 21
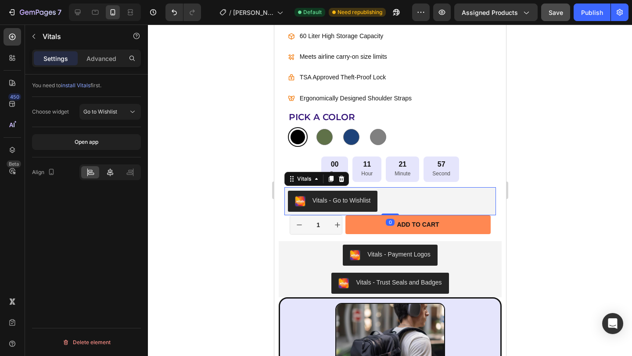
click at [107, 171] on icon at bounding box center [110, 172] width 9 height 9
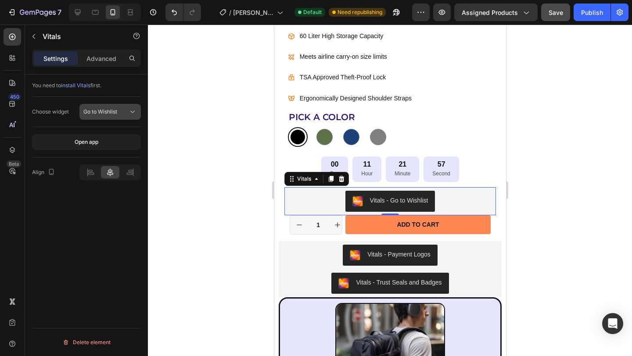
click at [115, 110] on span "Go to Wishlist" at bounding box center [100, 111] width 34 height 7
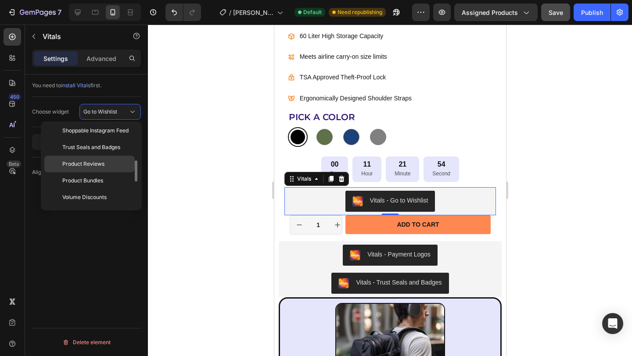
scroll to position [70, 0]
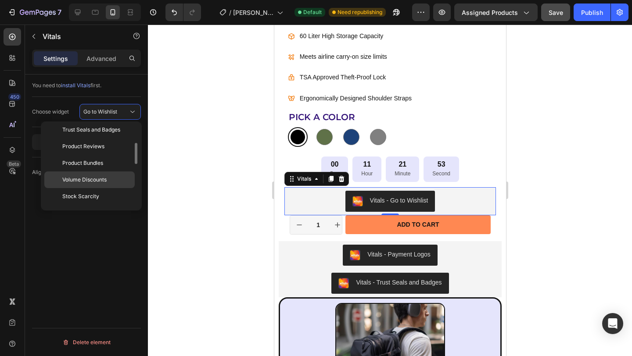
click at [98, 178] on span "Volume Discounts" at bounding box center [84, 180] width 44 height 8
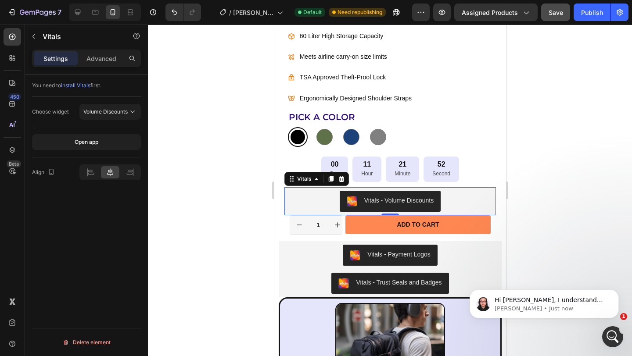
scroll to position [0, 0]
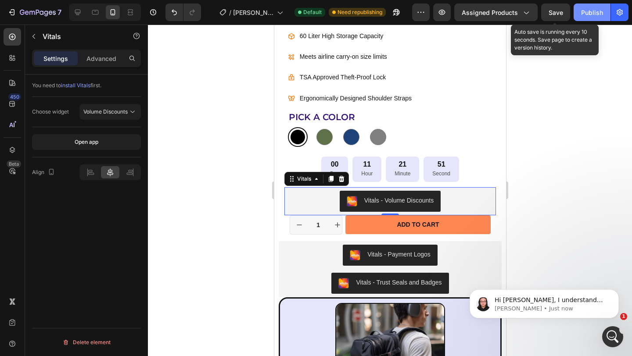
drag, startPoint x: 557, startPoint y: 14, endPoint x: 588, endPoint y: 13, distance: 31.2
click at [557, 14] on span "Save" at bounding box center [556, 12] width 14 height 7
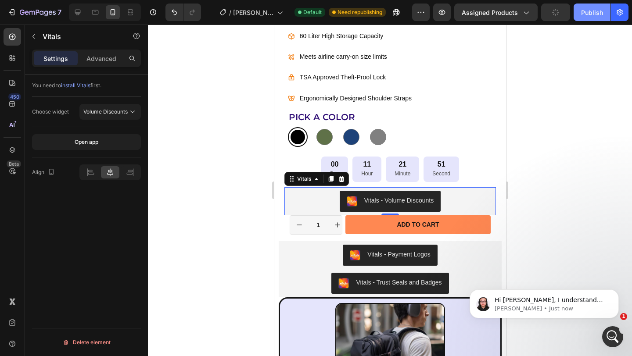
click at [595, 11] on div "Publish" at bounding box center [592, 12] width 22 height 9
click at [537, 300] on span "Hi [PERSON_NAME], I understand that the Vitals widget is not displaying on mobi…" at bounding box center [549, 318] width 109 height 42
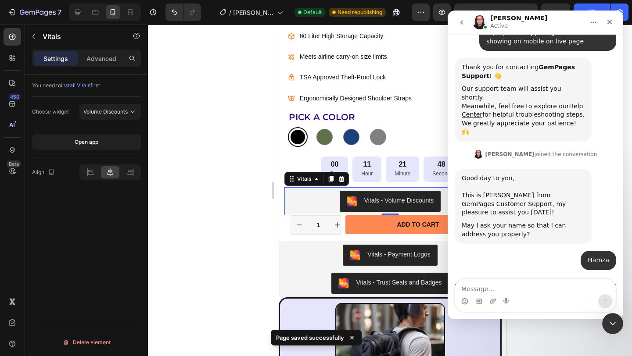
scroll to position [149, 0]
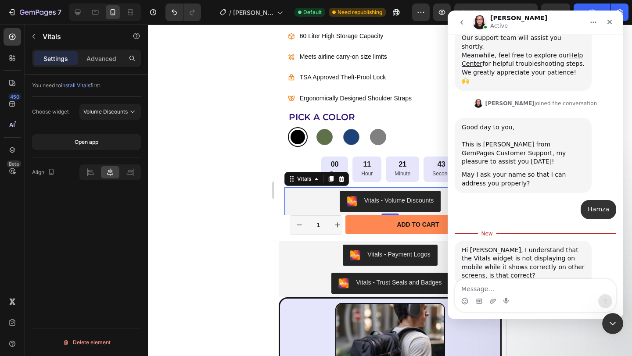
click at [522, 289] on textarea "Message…" at bounding box center [535, 287] width 161 height 15
type textarea "on desktop yes,"
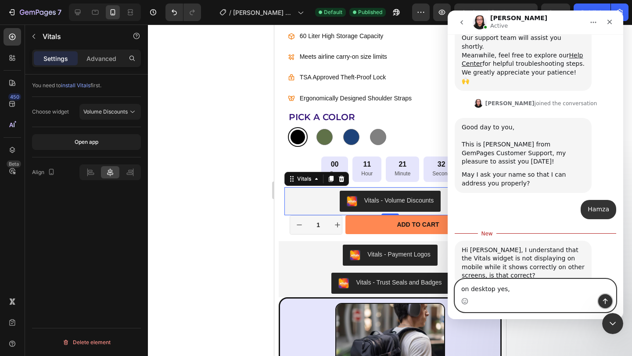
click at [603, 301] on icon "Send a message…" at bounding box center [605, 301] width 7 height 7
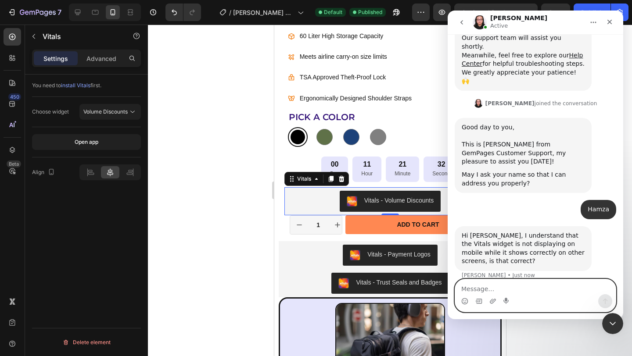
scroll to position [161, 0]
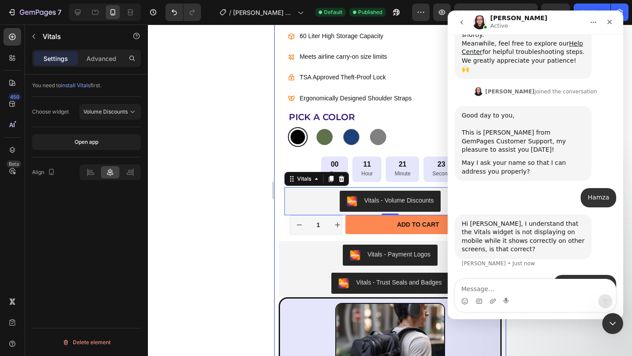
click at [246, 147] on div at bounding box center [390, 191] width 484 height 332
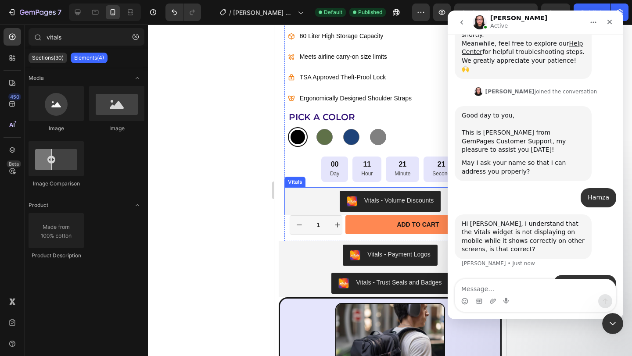
click at [310, 199] on div "Vitals - Volume Discounts" at bounding box center [389, 201] width 205 height 21
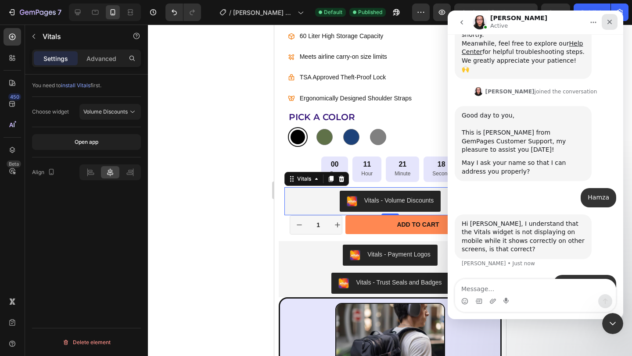
click at [608, 22] on icon "Close" at bounding box center [609, 22] width 5 height 5
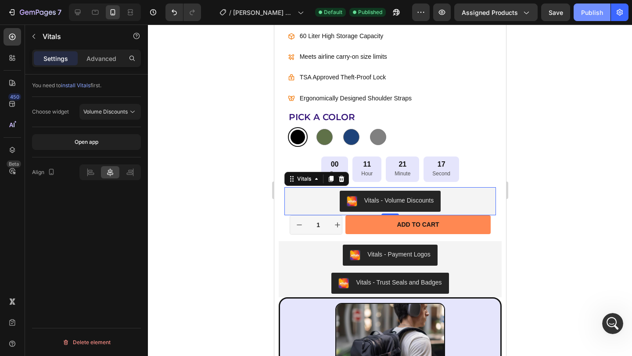
click at [599, 18] on button "Publish" at bounding box center [592, 13] width 37 height 18
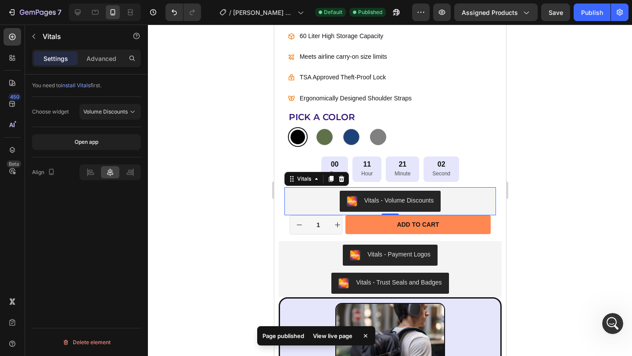
click at [335, 334] on div "View live page" at bounding box center [333, 336] width 50 height 12
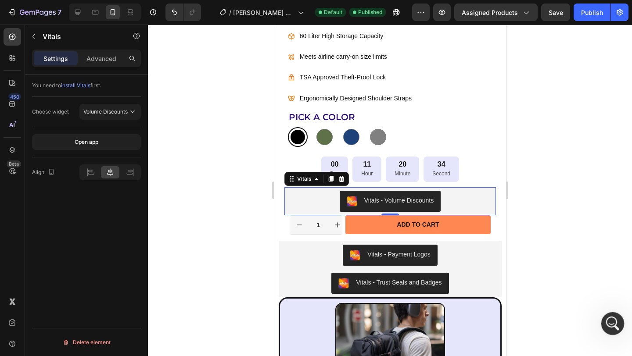
click at [609, 325] on icon "Open Intercom Messenger" at bounding box center [611, 322] width 14 height 14
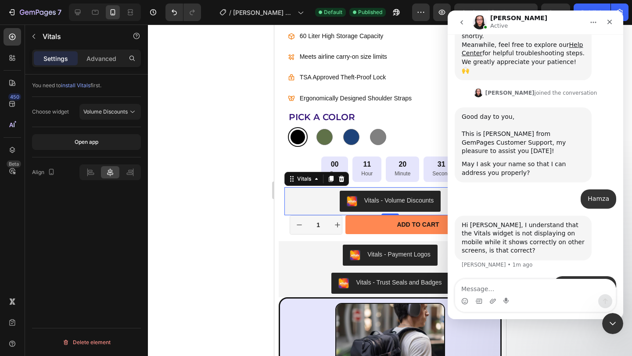
click at [517, 290] on textarea "Message…" at bounding box center [535, 287] width 161 height 15
click at [522, 276] on div "on desktop yes, • 1m ago" at bounding box center [535, 291] width 161 height 30
click at [481, 294] on textarea "Message…" at bounding box center [535, 287] width 161 height 15
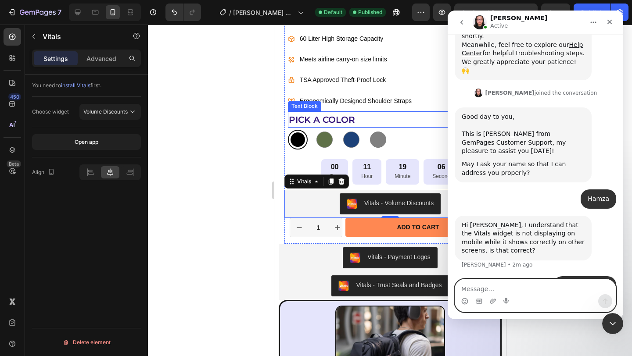
scroll to position [474, 0]
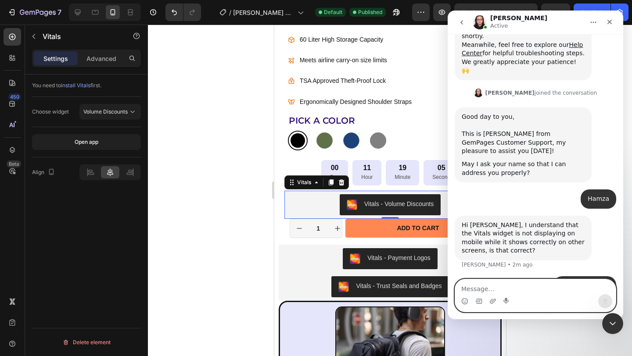
click at [507, 290] on textarea "Message…" at bounding box center [535, 287] width 161 height 15
type textarea "sir ?"
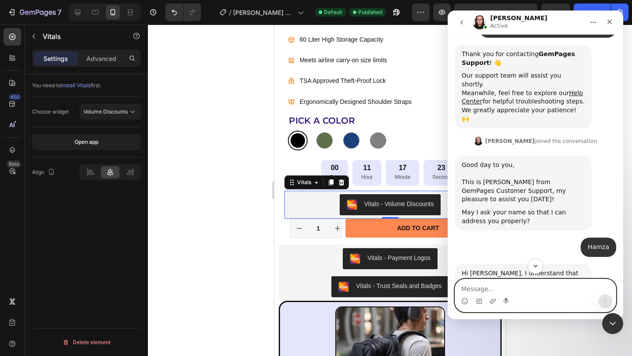
scroll to position [181, 0]
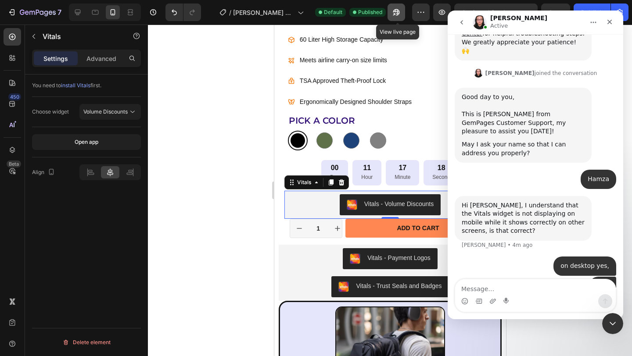
click at [398, 15] on icon "button" at bounding box center [396, 12] width 7 height 7
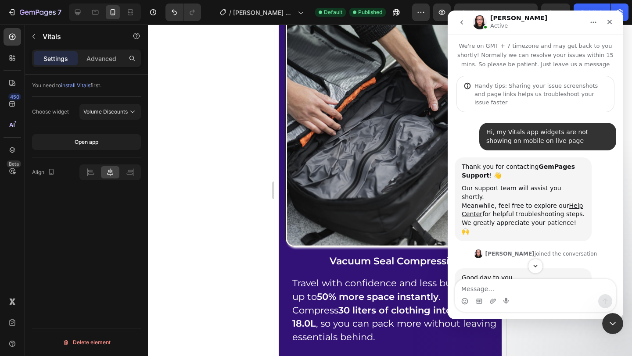
scroll to position [395, 0]
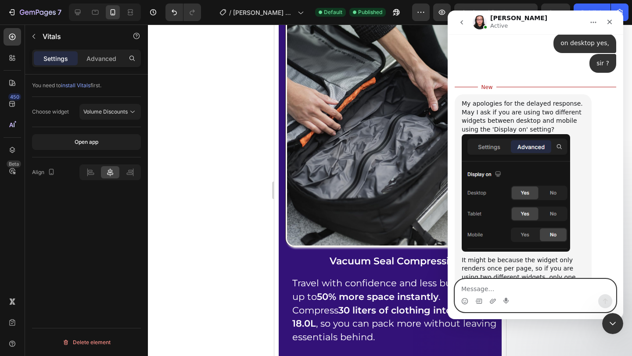
click at [489, 281] on textarea "Message…" at bounding box center [535, 287] width 161 height 15
type textarea "no"
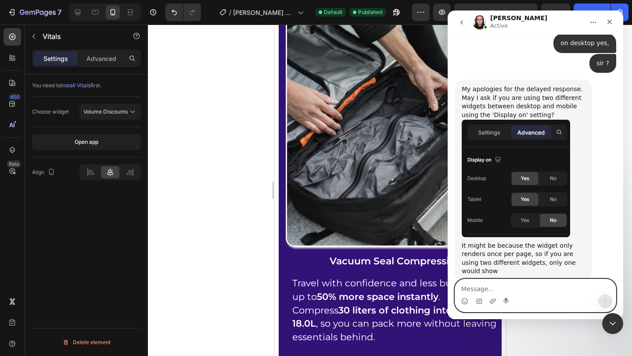
scroll to position [407, 0]
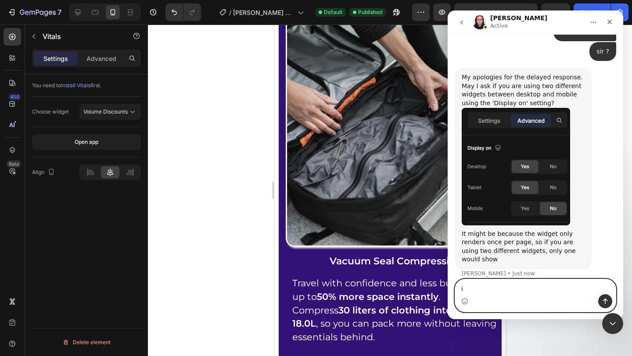
type textarea "i"
type textarea "all of that is correct"
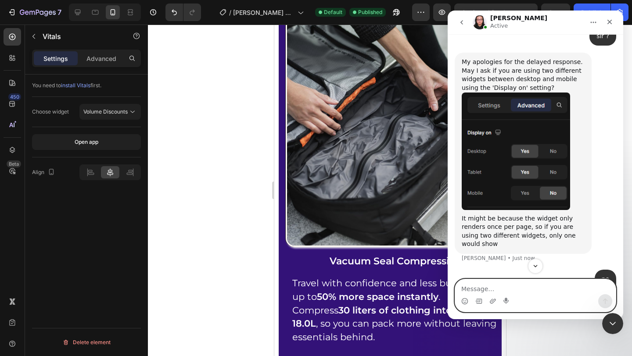
scroll to position [427, 0]
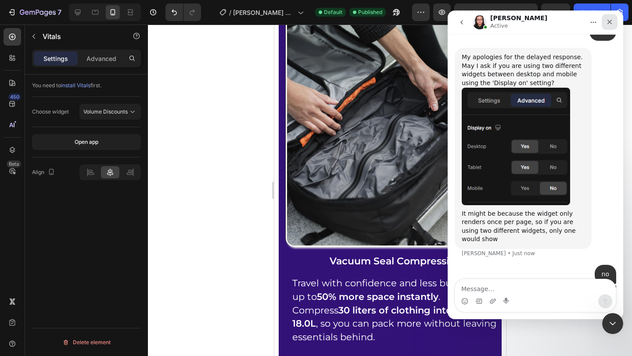
drag, startPoint x: 613, startPoint y: 19, endPoint x: 966, endPoint y: 51, distance: 355.1
click at [613, 19] on icon "Close" at bounding box center [609, 21] width 7 height 7
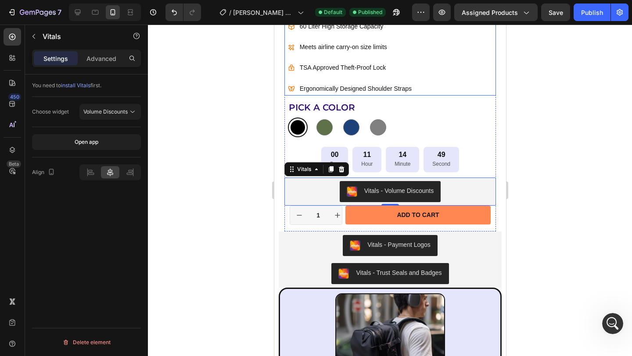
scroll to position [492, 0]
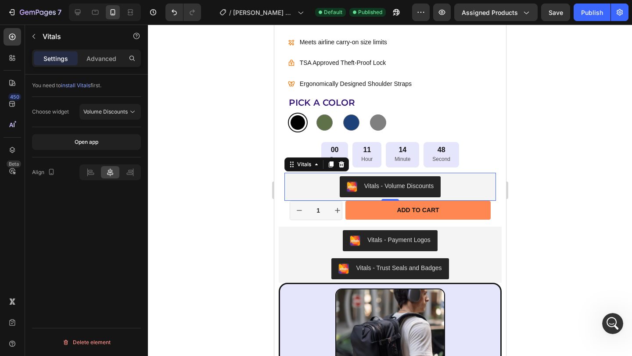
click at [479, 188] on div "Vitals - Volume Discounts" at bounding box center [389, 186] width 205 height 21
click at [100, 54] on p "Advanced" at bounding box center [101, 58] width 30 height 9
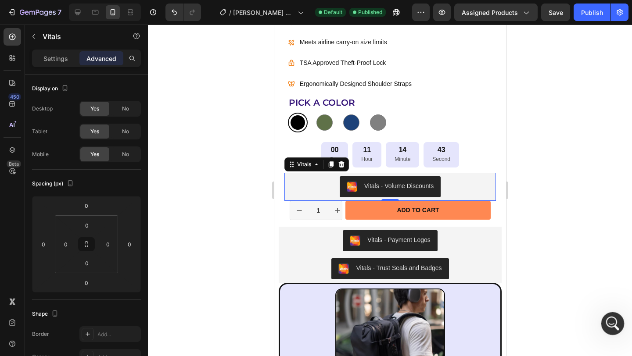
click at [611, 323] on icon "Open Intercom Messenger" at bounding box center [611, 322] width 14 height 14
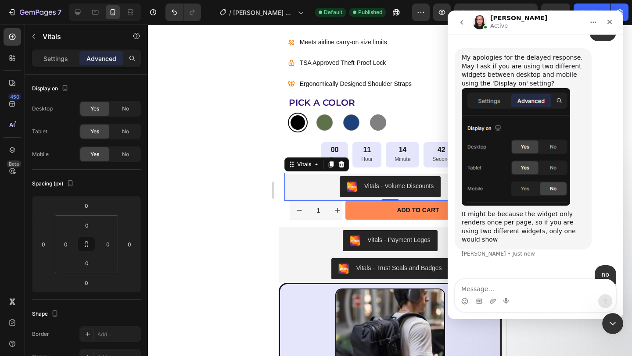
scroll to position [427, 0]
click at [539, 287] on textarea "Message…" at bounding box center [535, 287] width 161 height 15
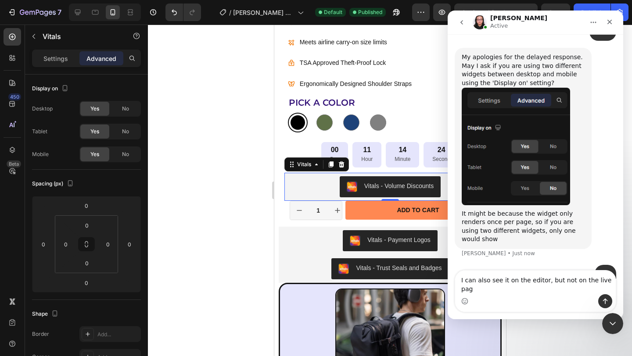
type textarea "I can also see it on the editor, but not on the live page"
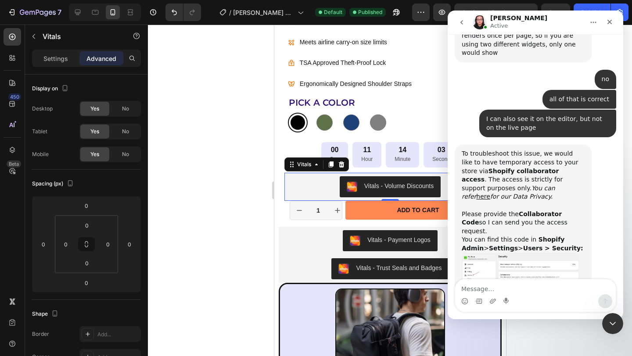
scroll to position [618, 0]
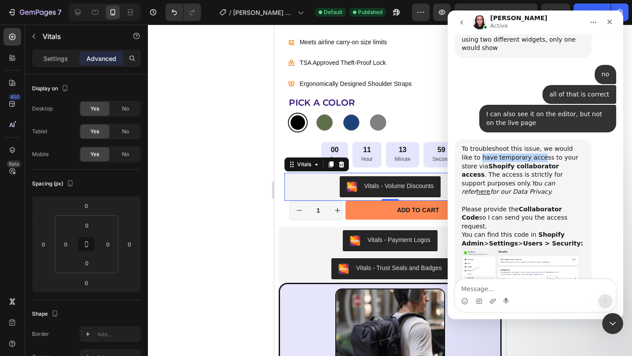
drag, startPoint x: 471, startPoint y: 123, endPoint x: 519, endPoint y: 122, distance: 48.3
click at [519, 140] on div "To troubleshoot this issue, we would like to have temporary access to your stor…" at bounding box center [523, 231] width 137 height 182
drag, startPoint x: 477, startPoint y: 133, endPoint x: 554, endPoint y: 131, distance: 76.4
click at [554, 140] on div "To troubleshoot this issue, we would like to have temporary access to your stor…" at bounding box center [523, 231] width 137 height 182
drag, startPoint x: 501, startPoint y: 140, endPoint x: 549, endPoint y: 140, distance: 47.4
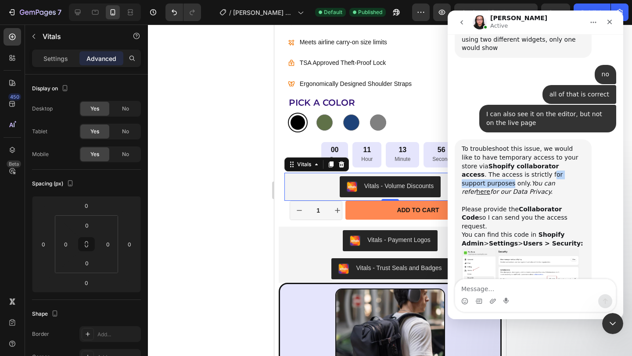
click at [549, 145] on div "To troubleshoot this issue, we would like to have temporary access to your stor…" at bounding box center [523, 196] width 123 height 103
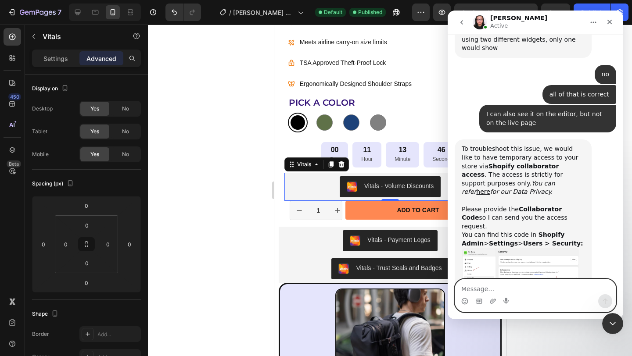
click at [505, 290] on textarea "Message…" at bounding box center [535, 287] width 161 height 15
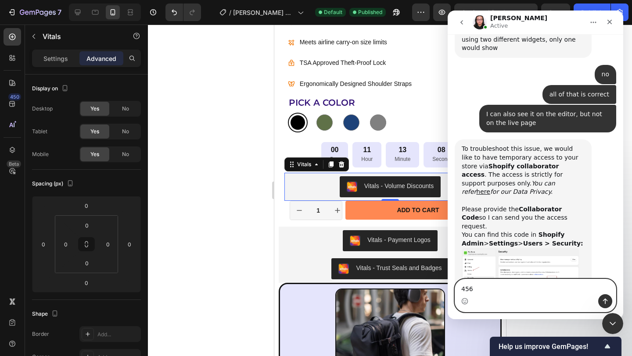
type textarea "4565"
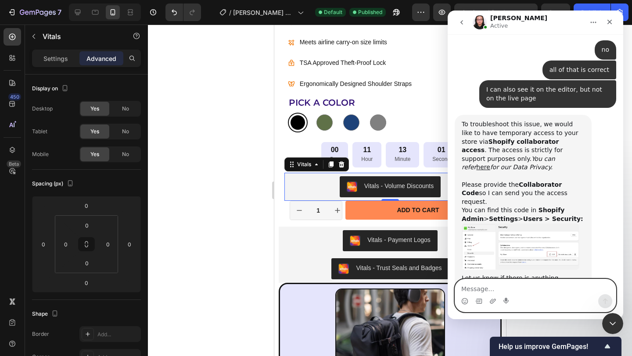
scroll to position [645, 0]
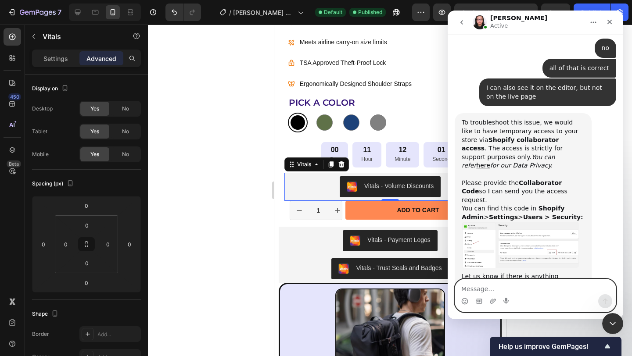
click at [513, 290] on textarea "Message…" at bounding box center [535, 287] width 161 height 15
type textarea "did you send request ?"
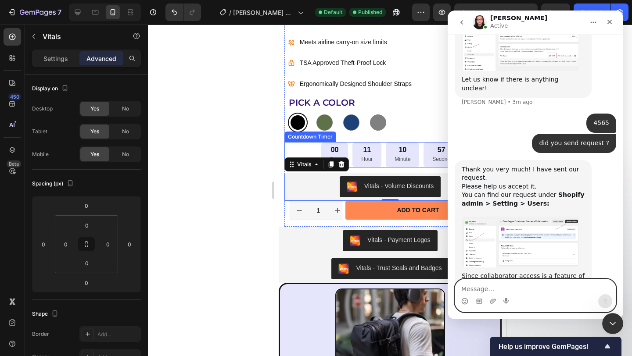
scroll to position [849, 0]
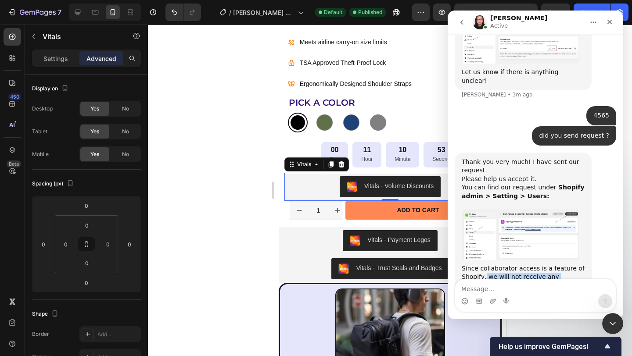
drag, startPoint x: 485, startPoint y: 218, endPoint x: 530, endPoint y: 228, distance: 46.2
click at [530, 265] on div "Since collaborator access is a feature of Shopify, we will not receive any noti…" at bounding box center [523, 295] width 123 height 60
click at [514, 265] on div "Since collaborator access is a feature of Shopify, we will not receive any noti…" at bounding box center [523, 295] width 123 height 60
click at [516, 289] on textarea "Message…" at bounding box center [535, 287] width 161 height 15
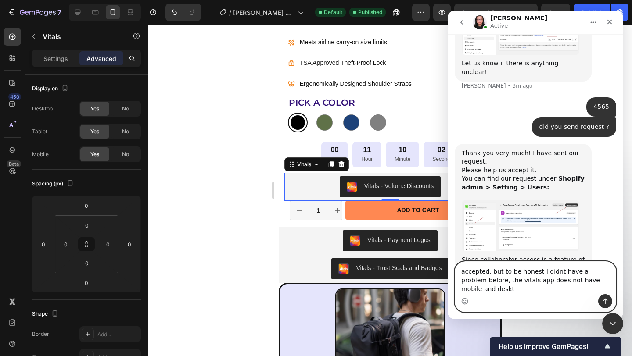
scroll to position [867, 0]
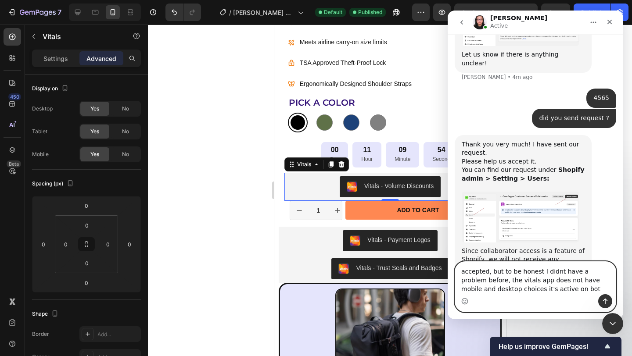
type textarea "accepted, but to be honest I didnt have a problem before, the vitals app does n…"
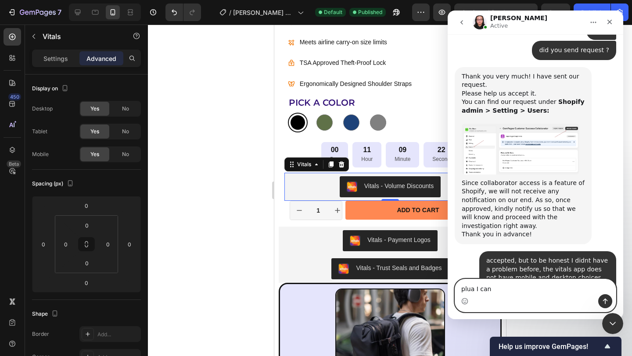
scroll to position [936, 0]
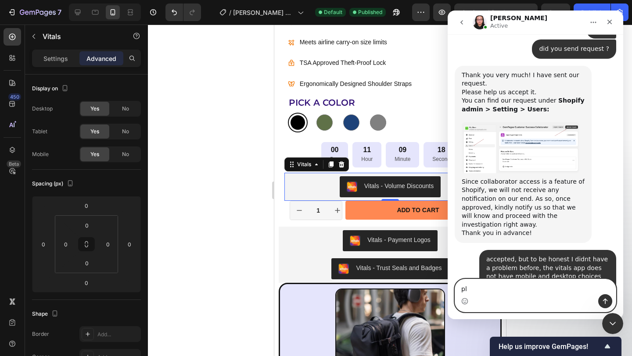
type textarea "p"
click at [561, 287] on textarea "ok, plus I can see it on desktop, it's definitely" at bounding box center [535, 287] width 161 height 15
type textarea "ok, plus I can see it on desktop, idefinitely"
drag, startPoint x: 583, startPoint y: 286, endPoint x: 449, endPoint y: 293, distance: 133.6
click at [449, 293] on div "ok, plus I can see it on desktop, idefinitely ok, plus I can see it on desktop,…" at bounding box center [536, 295] width 176 height 33
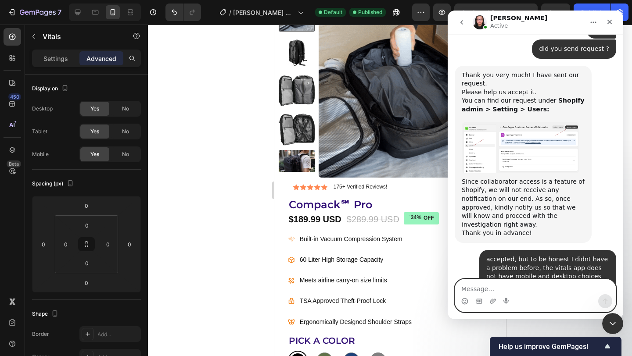
scroll to position [236, 0]
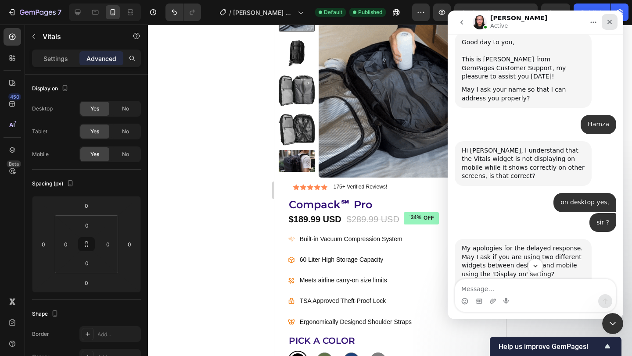
click at [607, 25] on icon "Close" at bounding box center [609, 21] width 7 height 7
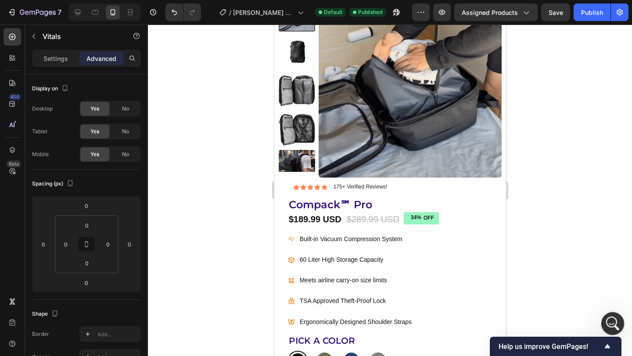
click at [614, 319] on icon "Open Intercom Messenger" at bounding box center [611, 322] width 14 height 14
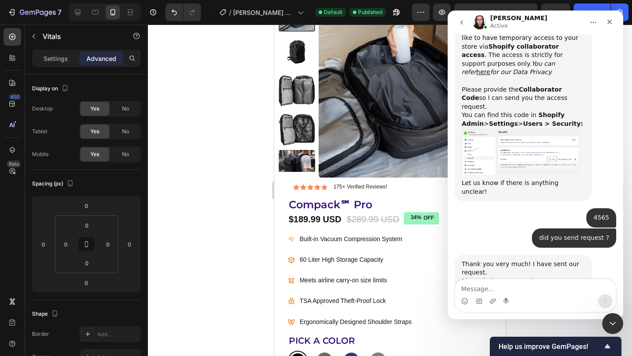
scroll to position [722, 0]
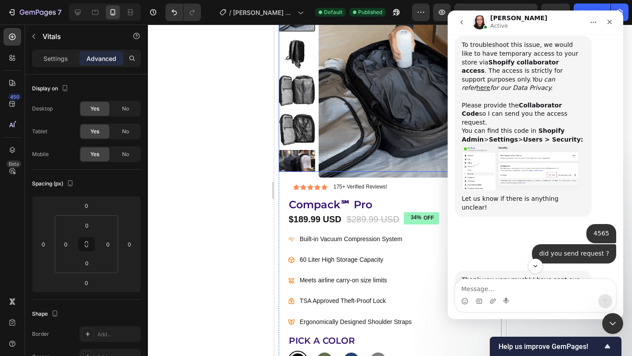
click at [222, 122] on div at bounding box center [390, 191] width 484 height 332
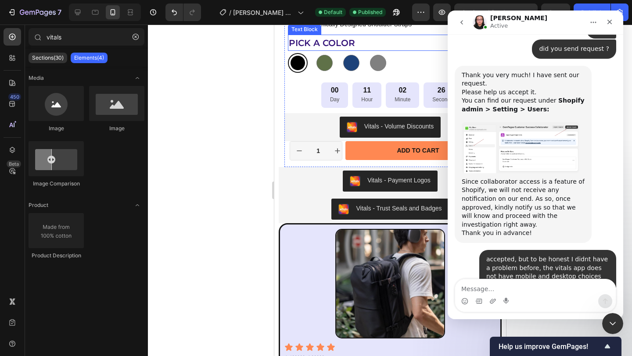
scroll to position [0, 0]
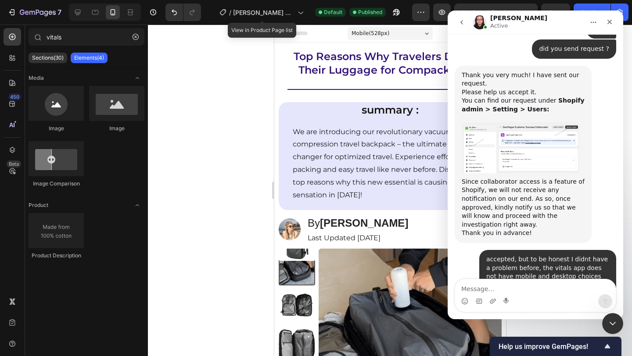
click at [280, 21] on div "/ chris of product page" at bounding box center [261, 12] width 93 height 21
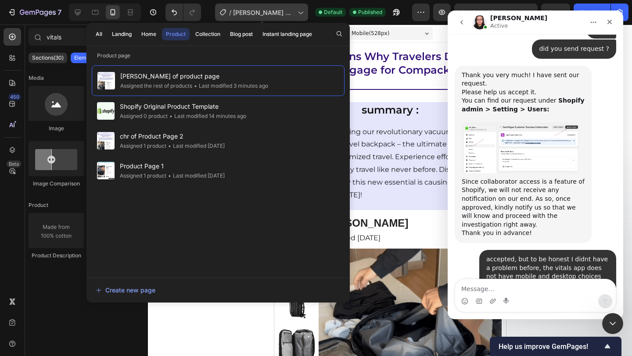
click at [281, 11] on span "[PERSON_NAME] of product page" at bounding box center [263, 12] width 61 height 9
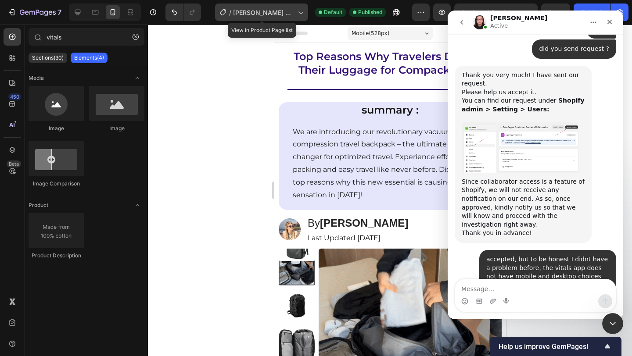
click at [281, 11] on span "[PERSON_NAME] of product page" at bounding box center [263, 12] width 61 height 9
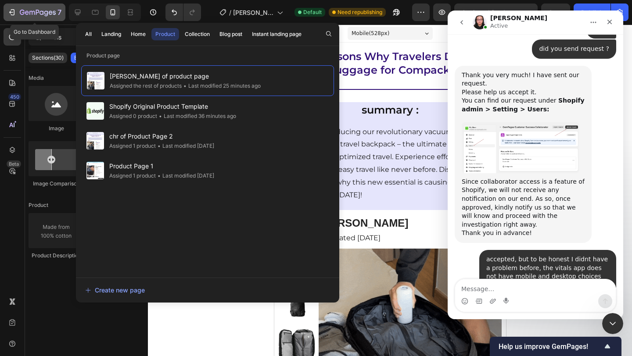
click at [42, 16] on icon "button" at bounding box center [38, 12] width 36 height 7
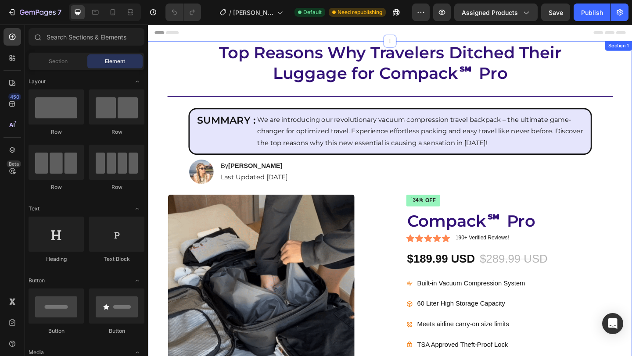
radio input "false"
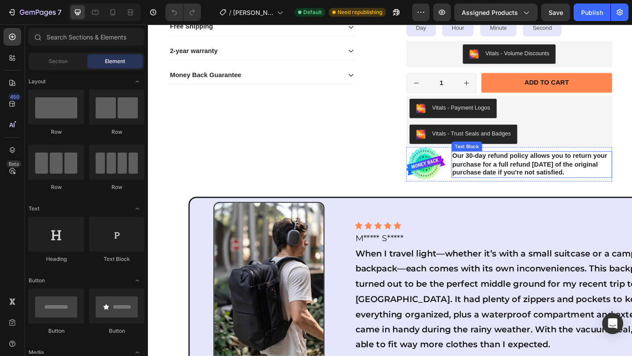
scroll to position [459, 0]
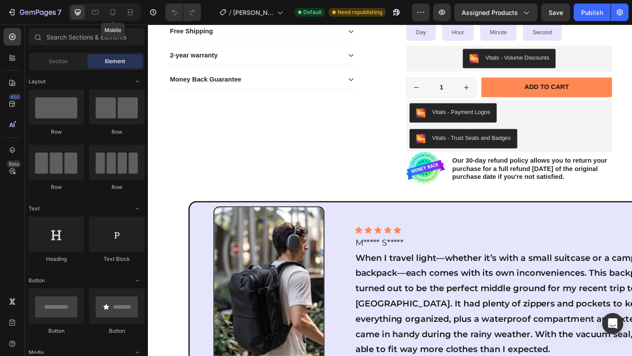
drag, startPoint x: 115, startPoint y: 16, endPoint x: 556, endPoint y: 86, distance: 446.6
click at [115, 16] on icon at bounding box center [112, 12] width 9 height 9
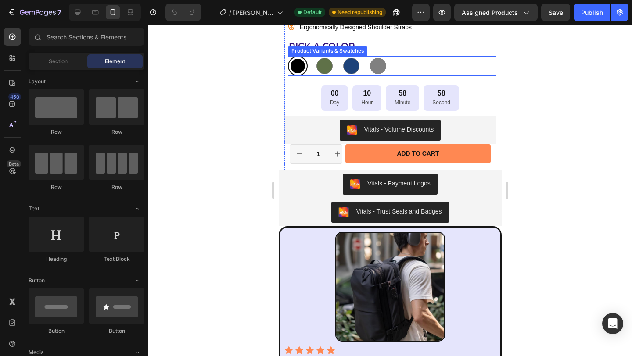
scroll to position [447, 0]
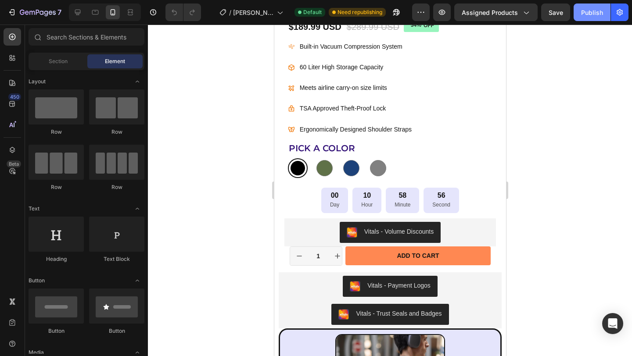
click at [586, 17] on button "Publish" at bounding box center [592, 13] width 37 height 18
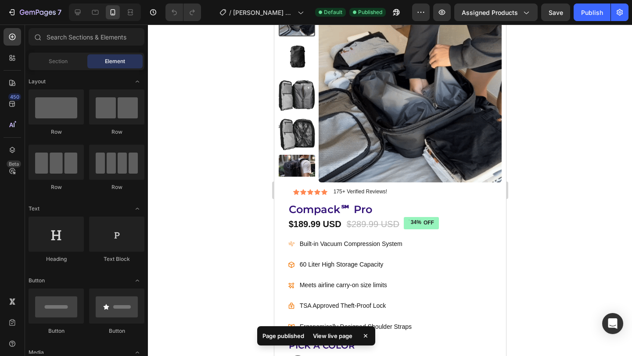
scroll to position [251, 0]
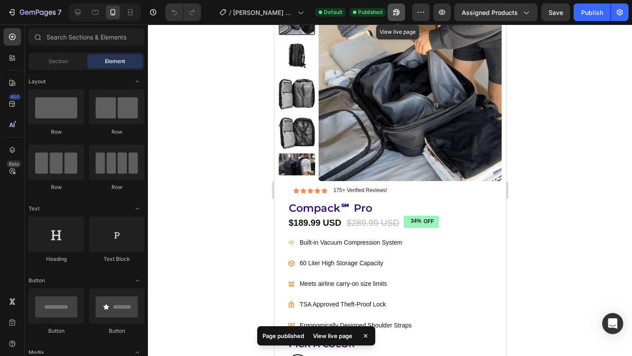
click at [400, 14] on icon "button" at bounding box center [396, 12] width 9 height 9
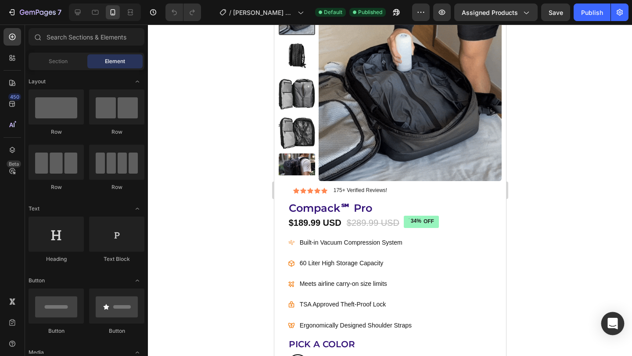
click at [609, 324] on icon "Open Intercom Messenger" at bounding box center [612, 323] width 10 height 11
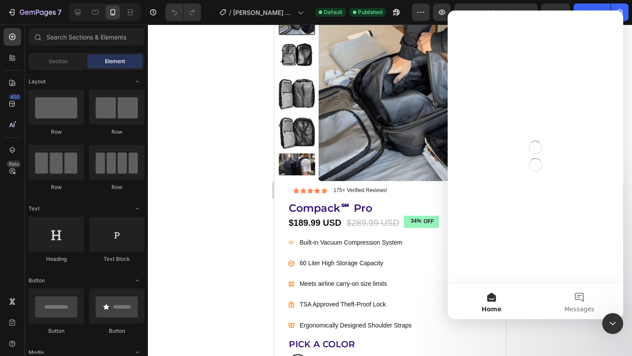
scroll to position [0, 0]
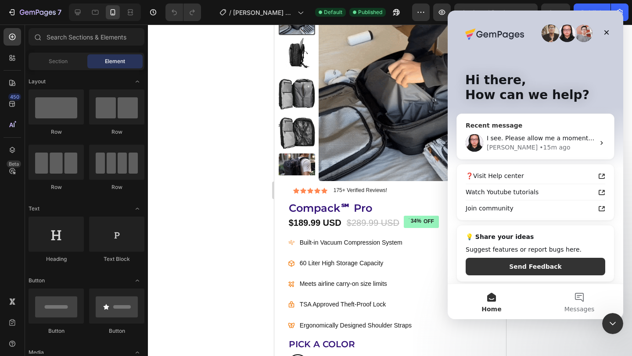
click at [572, 137] on span "I see. Please allow me a moment to check the page for you" at bounding box center [578, 138] width 183 height 7
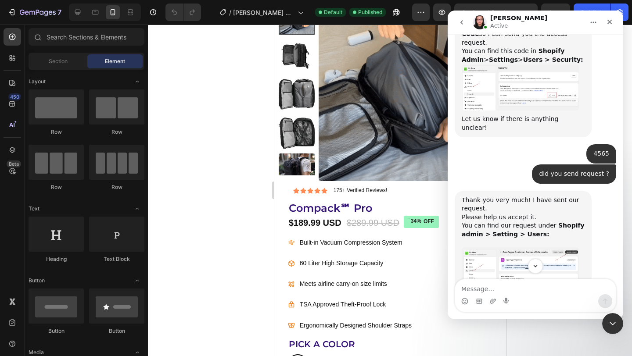
scroll to position [927, 0]
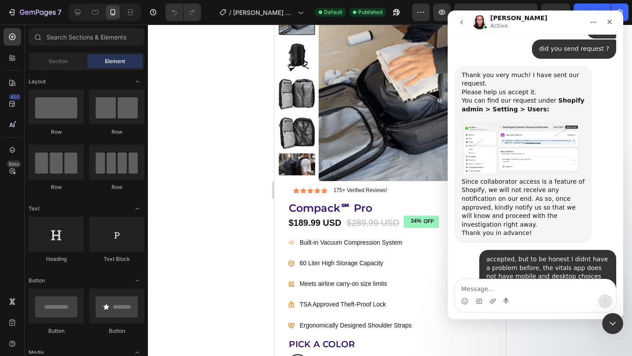
click at [237, 78] on div at bounding box center [390, 191] width 484 height 332
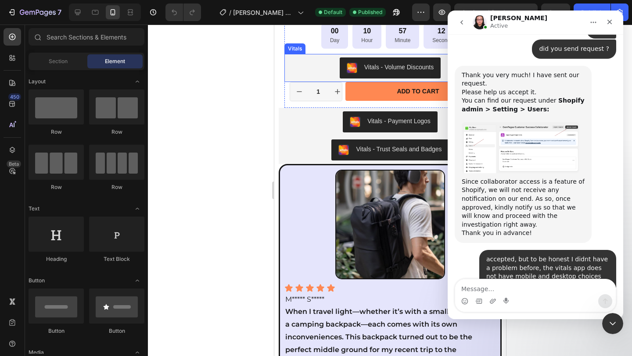
scroll to position [0, 0]
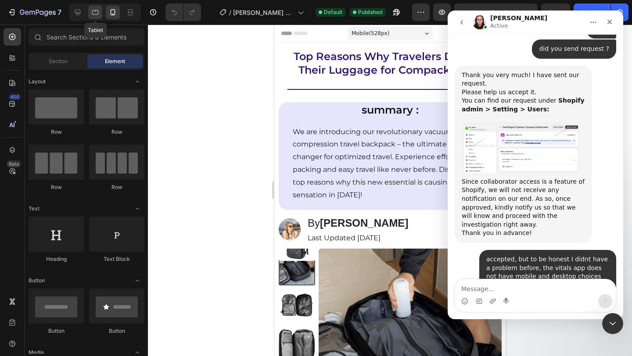
click at [93, 16] on icon at bounding box center [95, 12] width 9 height 9
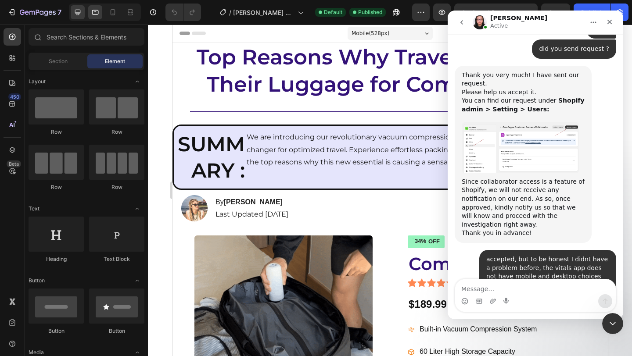
drag, startPoint x: 75, startPoint y: 14, endPoint x: 83, endPoint y: 8, distance: 10.4
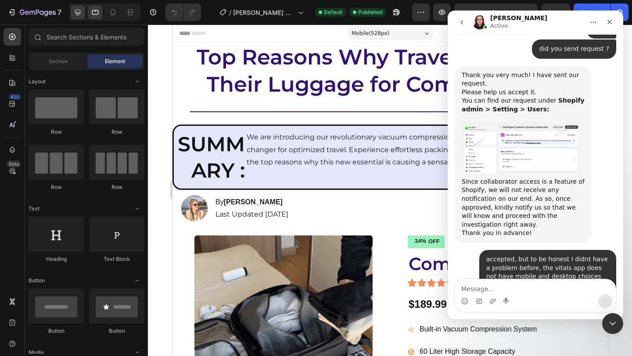
click at [75, 14] on icon at bounding box center [77, 12] width 9 height 9
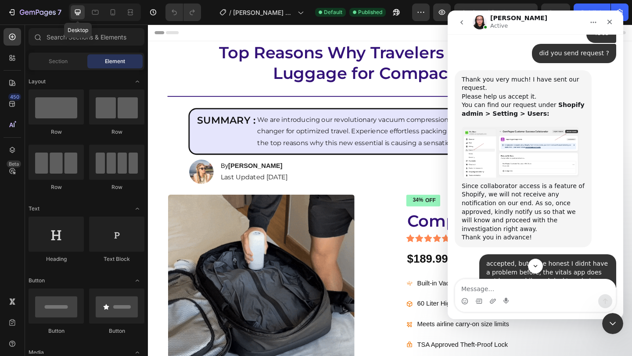
scroll to position [927, 0]
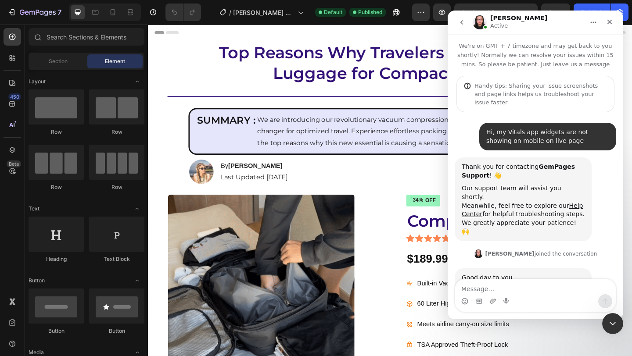
scroll to position [927, 0]
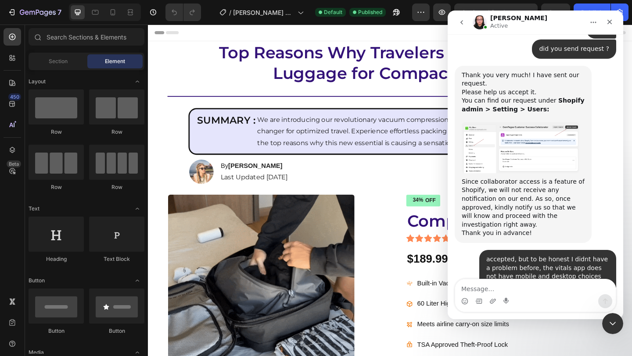
radio input "false"
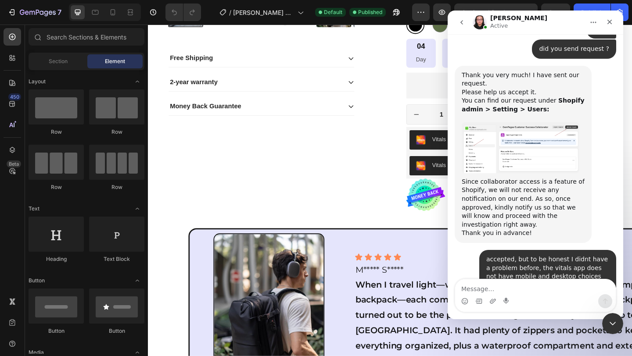
scroll to position [430, 0]
click at [606, 23] on icon "Close" at bounding box center [609, 21] width 7 height 7
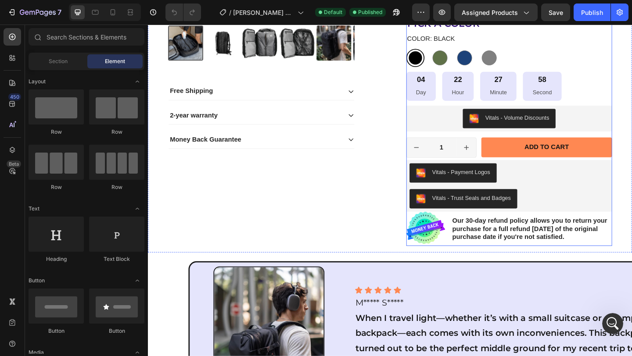
scroll to position [348, 0]
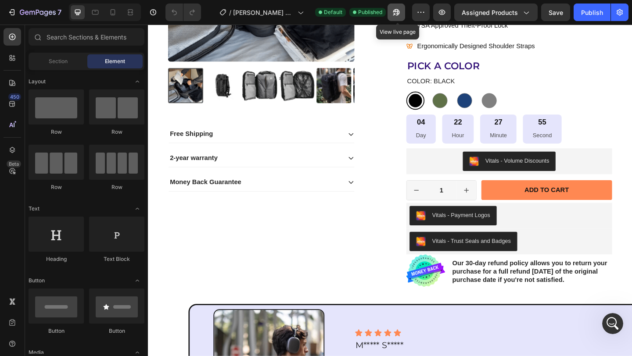
click at [394, 15] on icon "button" at bounding box center [394, 14] width 2 height 2
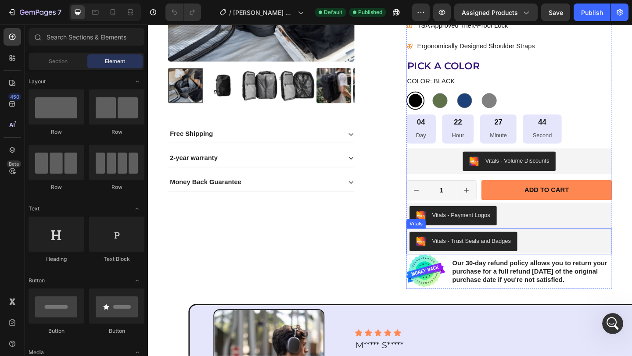
click at [584, 252] on div "Vitals - Trust Seals and Badges" at bounding box center [540, 260] width 217 height 21
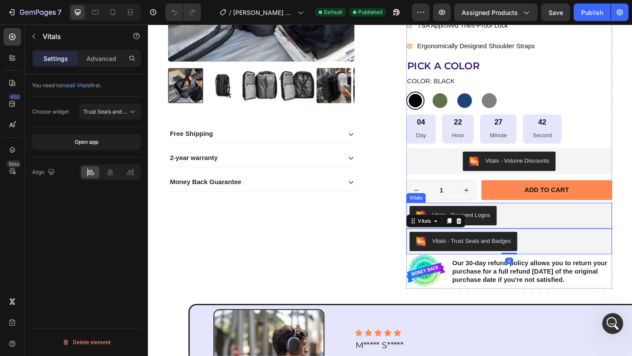
click at [568, 229] on div "Vitals - Payment Logos" at bounding box center [540, 232] width 217 height 21
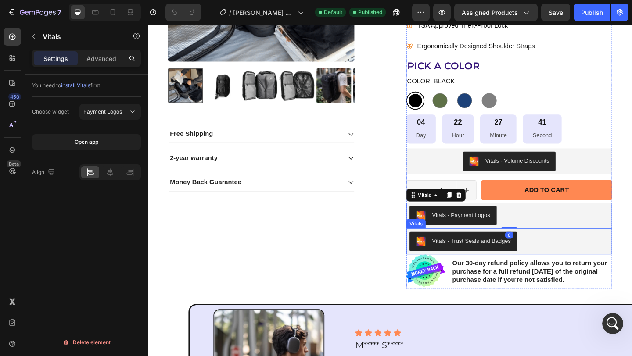
click at [584, 258] on div "Vitals - Trust Seals and Badges" at bounding box center [540, 260] width 217 height 21
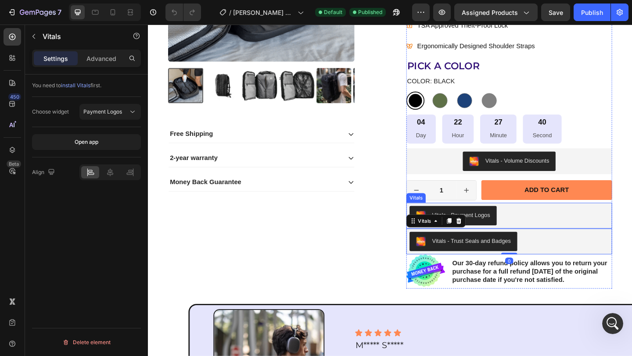
click at [550, 239] on div "Vitals - Payment Logos" at bounding box center [540, 232] width 217 height 21
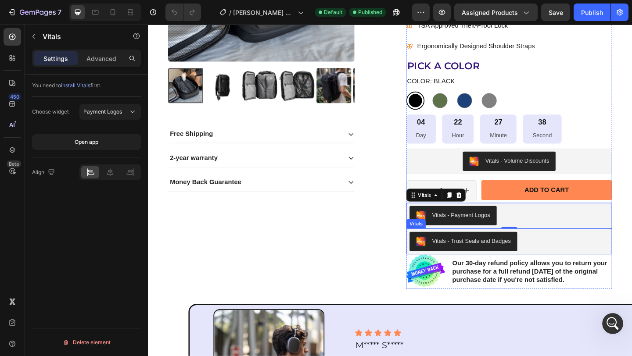
click at [563, 267] on div "Vitals - Trust Seals and Badges" at bounding box center [540, 260] width 217 height 21
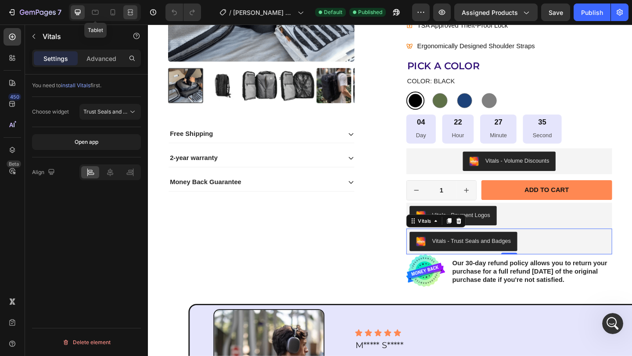
drag, startPoint x: 94, startPoint y: 12, endPoint x: 124, endPoint y: 14, distance: 29.9
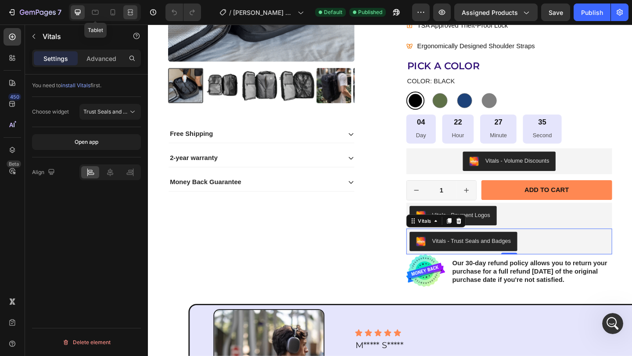
click at [94, 12] on icon at bounding box center [95, 12] width 9 height 9
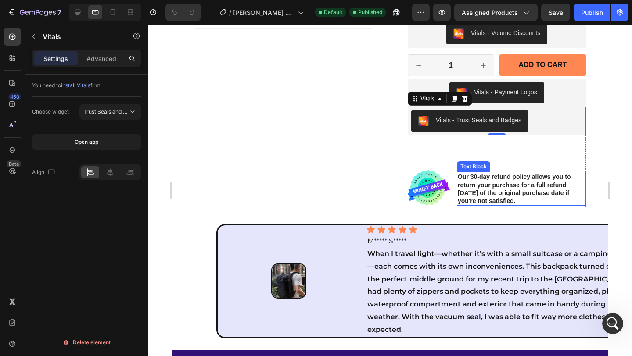
scroll to position [517, 0]
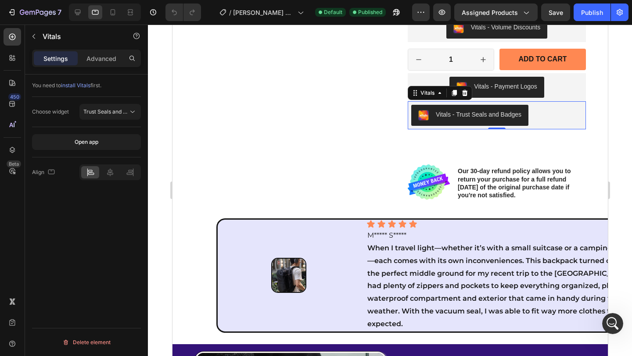
drag, startPoint x: 499, startPoint y: 114, endPoint x: 522, endPoint y: 116, distance: 22.4
click at [499, 114] on div "Vitals - Trust Seals and Badges" at bounding box center [478, 114] width 86 height 9
click at [555, 119] on div "Vitals - Trust Seals and Badges" at bounding box center [496, 115] width 171 height 21
drag, startPoint x: 109, startPoint y: 176, endPoint x: 102, endPoint y: 173, distance: 7.4
click at [109, 176] on icon at bounding box center [110, 172] width 9 height 9
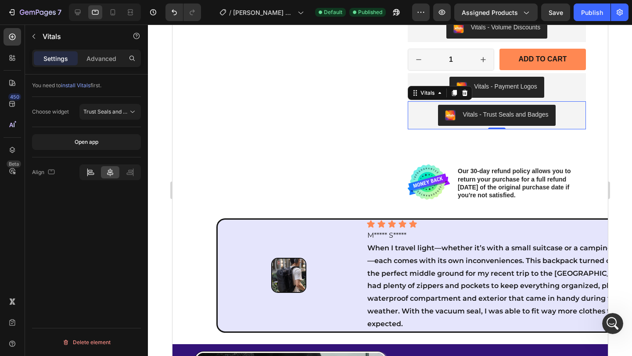
click at [97, 172] on div at bounding box center [90, 172] width 18 height 12
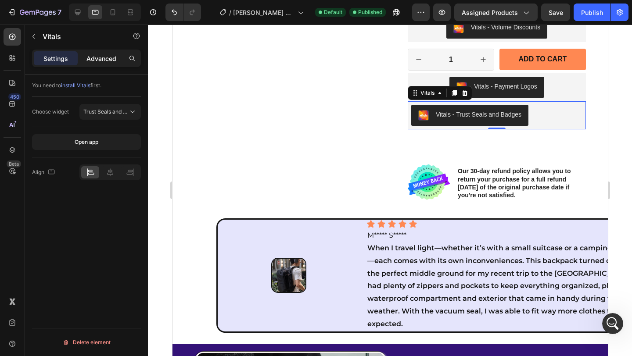
click at [104, 57] on p "Advanced" at bounding box center [101, 58] width 30 height 9
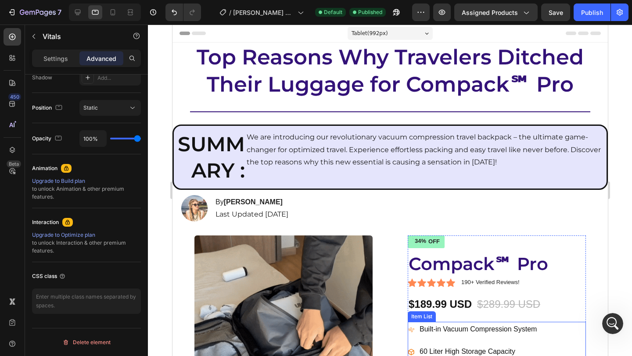
scroll to position [381, 0]
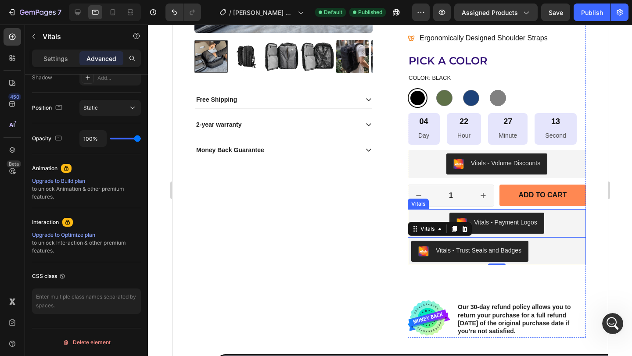
click at [563, 225] on div "Vitals - Payment Logos" at bounding box center [496, 223] width 171 height 21
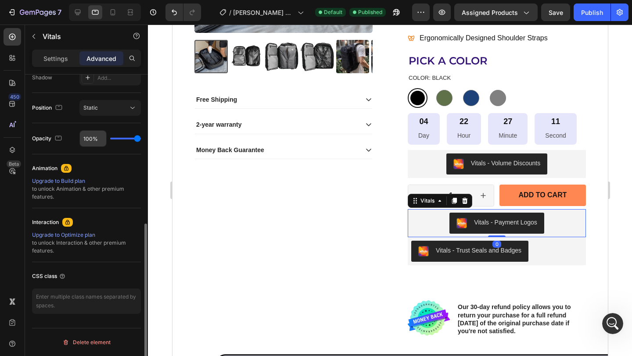
scroll to position [301, 0]
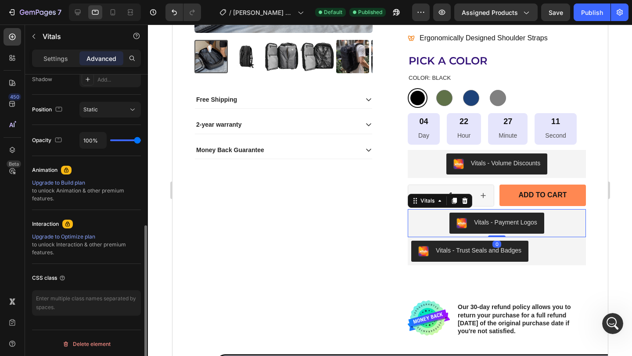
click at [64, 55] on p "Settings" at bounding box center [55, 58] width 25 height 9
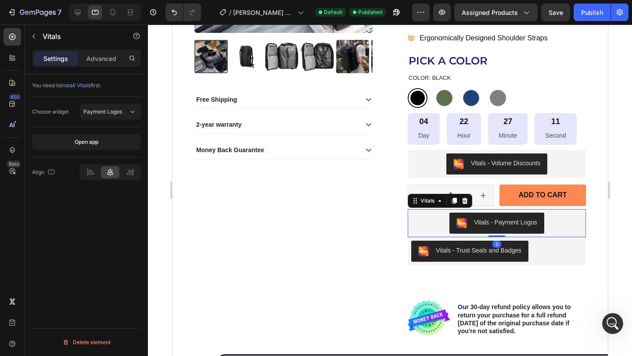
scroll to position [0, 0]
click at [94, 175] on icon at bounding box center [90, 172] width 9 height 9
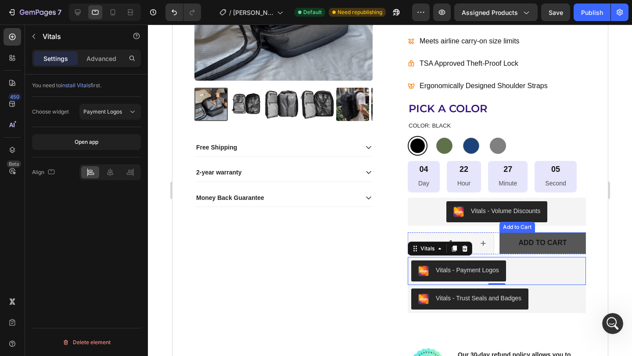
scroll to position [341, 0]
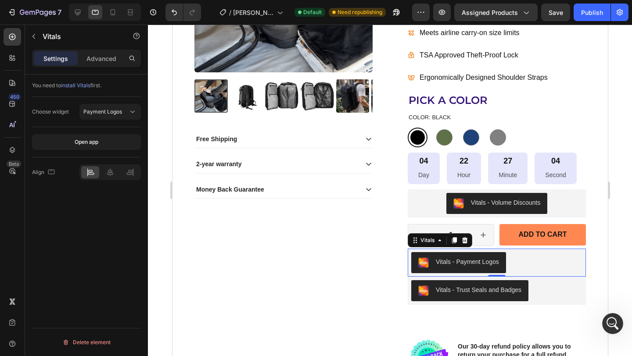
click at [591, 14] on div "Publish" at bounding box center [592, 12] width 22 height 9
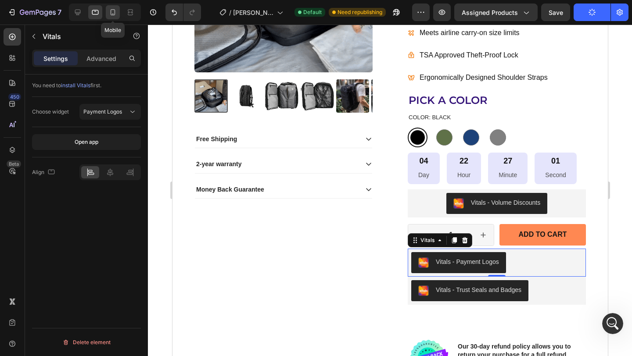
click at [119, 16] on div at bounding box center [113, 12] width 14 height 14
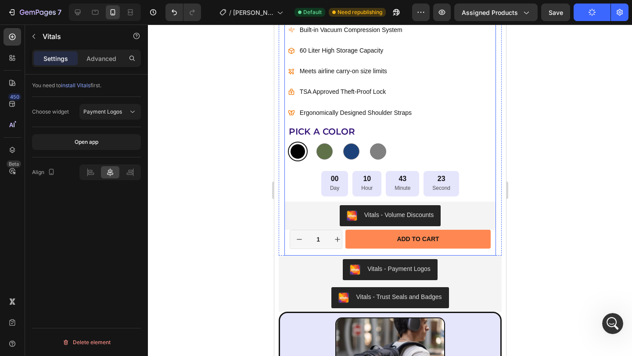
scroll to position [479, 0]
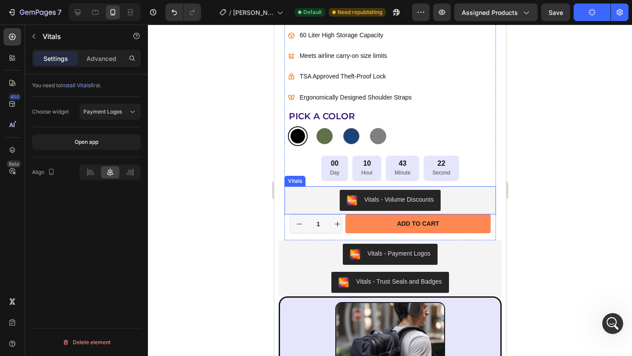
click at [480, 201] on div "Vitals - Volume Discounts" at bounding box center [389, 200] width 205 height 21
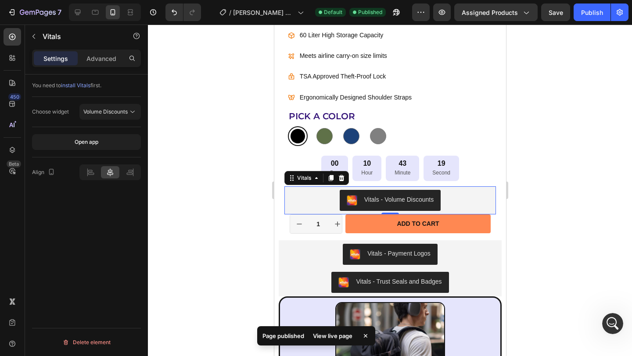
click at [111, 66] on div "Settings Advanced" at bounding box center [86, 59] width 109 height 18
click at [111, 63] on p "Advanced" at bounding box center [101, 58] width 30 height 9
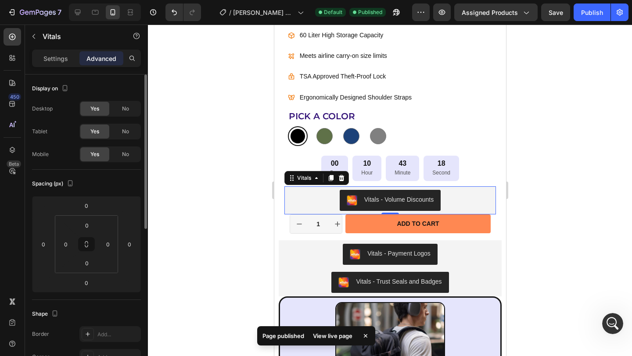
click at [98, 147] on div "Yes" at bounding box center [94, 154] width 29 height 14
click at [100, 154] on div "Yes" at bounding box center [94, 154] width 29 height 14
drag, startPoint x: 135, startPoint y: 154, endPoint x: 99, endPoint y: 154, distance: 36.0
click at [135, 154] on div "No" at bounding box center [125, 154] width 29 height 14
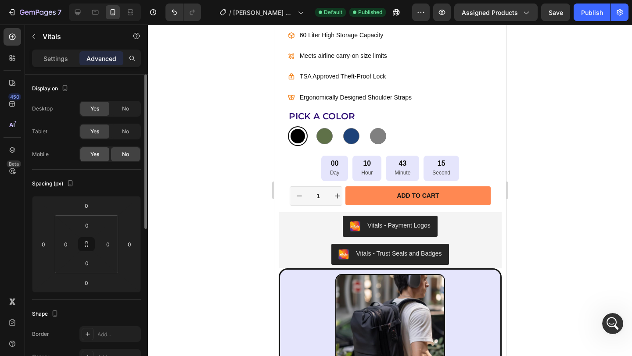
click at [93, 155] on span "Yes" at bounding box center [94, 155] width 9 height 8
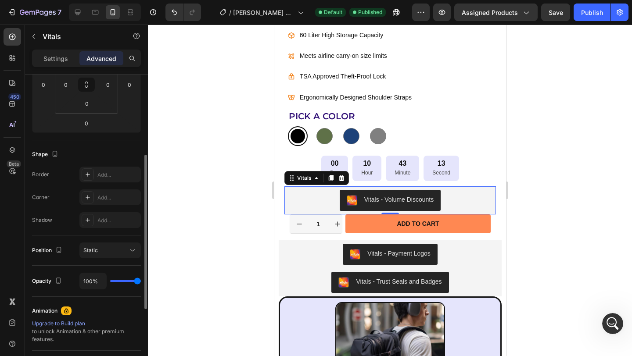
scroll to position [302, 0]
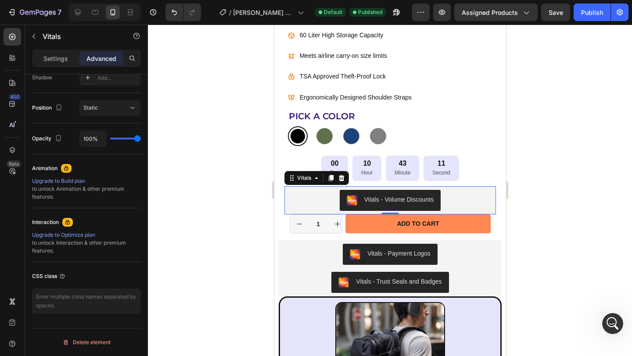
click at [595, 14] on div "Publish" at bounding box center [592, 12] width 22 height 9
